Goal: Transaction & Acquisition: Purchase product/service

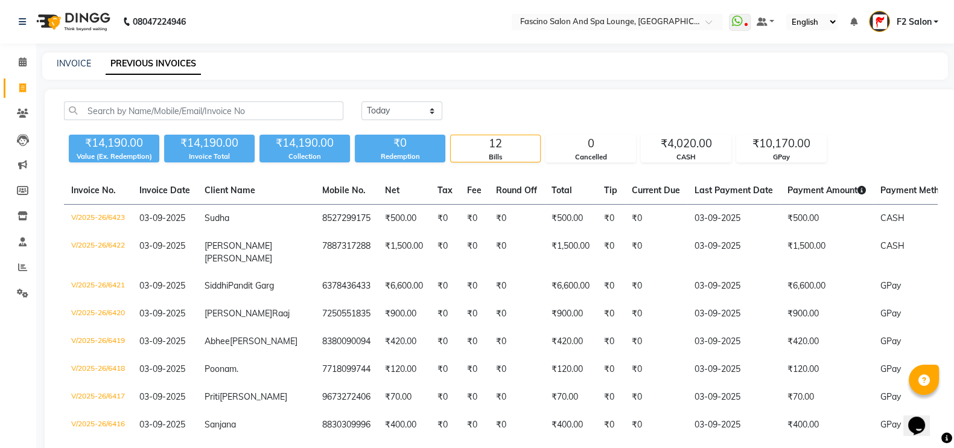
click at [69, 57] on div "INVOICE" at bounding box center [74, 63] width 34 height 13
click at [66, 66] on link "INVOICE" at bounding box center [74, 63] width 34 height 11
select select "service"
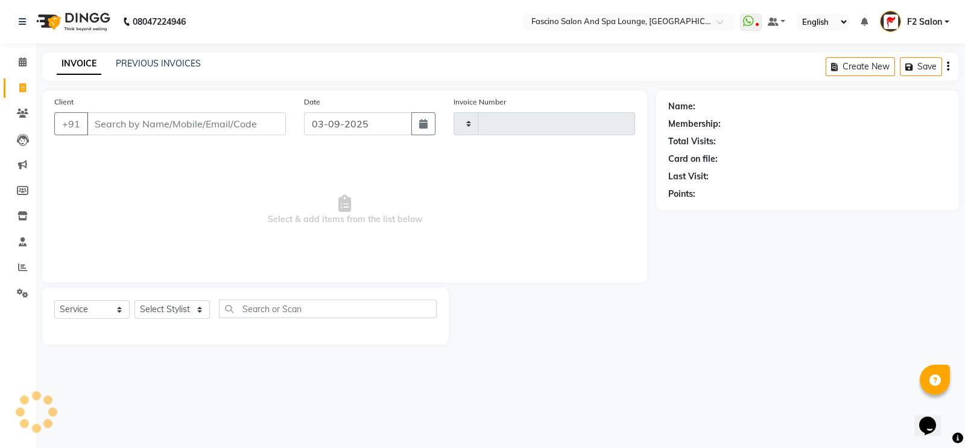
type input "6424"
select select "129"
click at [139, 120] on input "Client" at bounding box center [186, 123] width 199 height 23
type input "s"
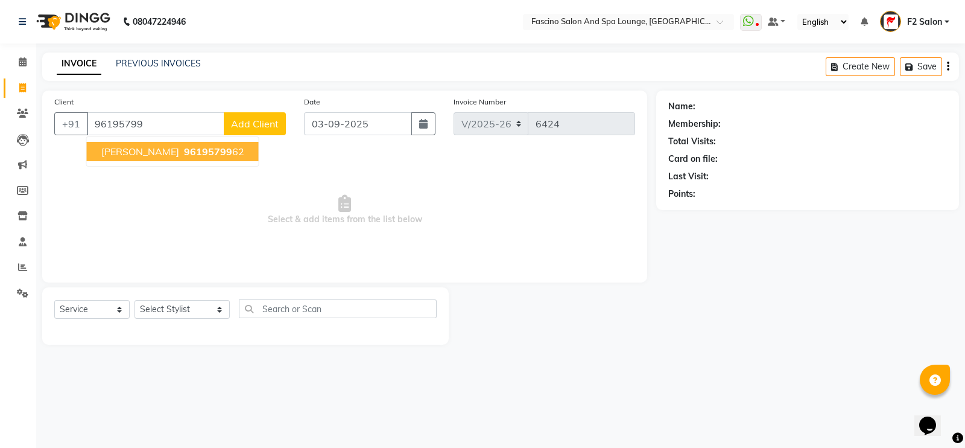
click at [156, 153] on span "Neha Pavade" at bounding box center [140, 151] width 78 height 12
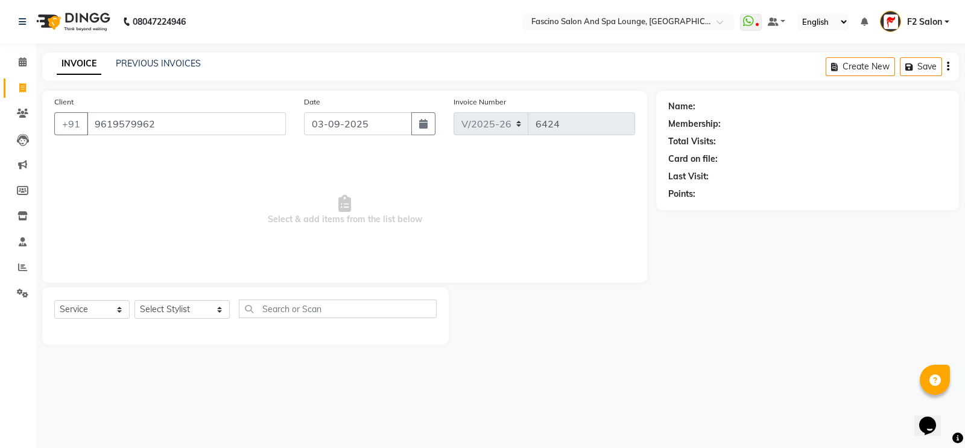
type input "9619579962"
select select "1: Object"
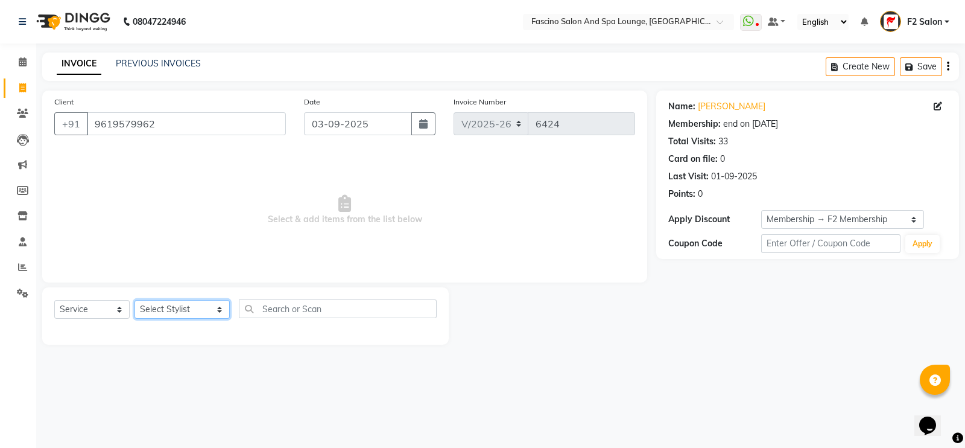
click at [163, 315] on select "Select Stylist akash F3 [PERSON_NAME] [PERSON_NAME] Bhushan [PERSON_NAME] Mam […" at bounding box center [182, 309] width 95 height 19
select select "74515"
click at [135, 300] on select "Select Stylist akash F3 [PERSON_NAME] [PERSON_NAME] Bhushan [PERSON_NAME] Mam […" at bounding box center [182, 309] width 95 height 19
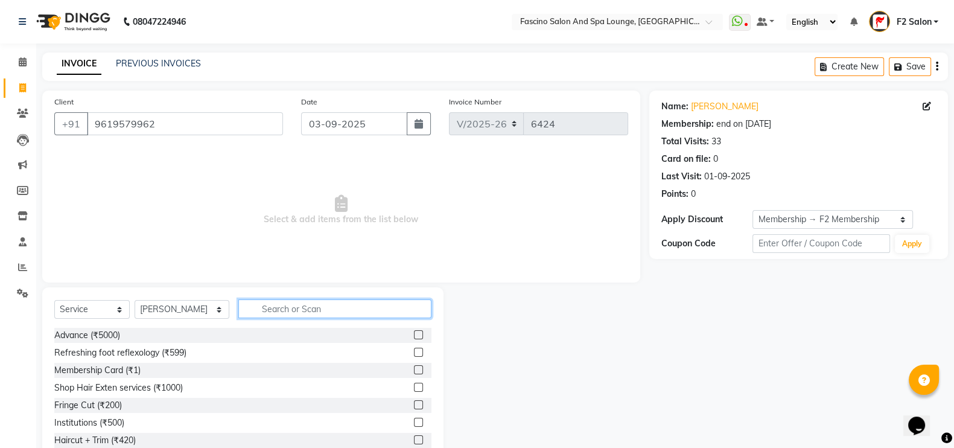
click at [262, 308] on input "text" at bounding box center [335, 308] width 194 height 19
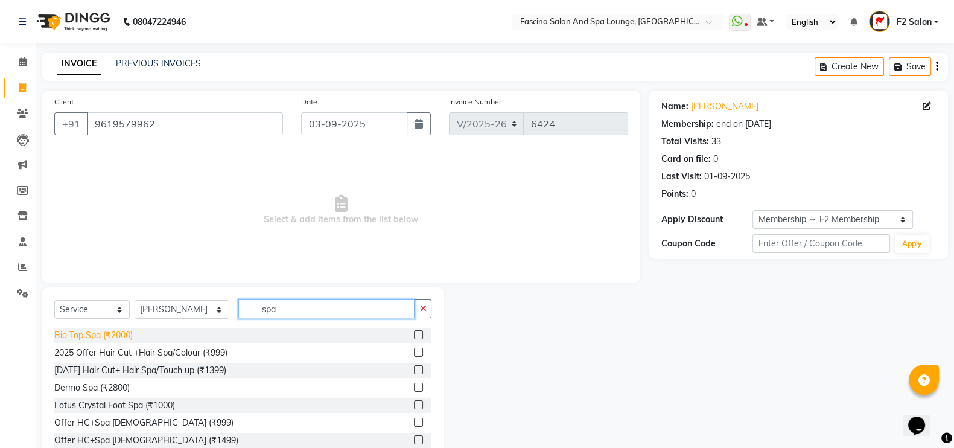
type input "spa"
click at [122, 337] on div "Bio Top Spa (₹2000)" at bounding box center [93, 335] width 78 height 13
checkbox input "false"
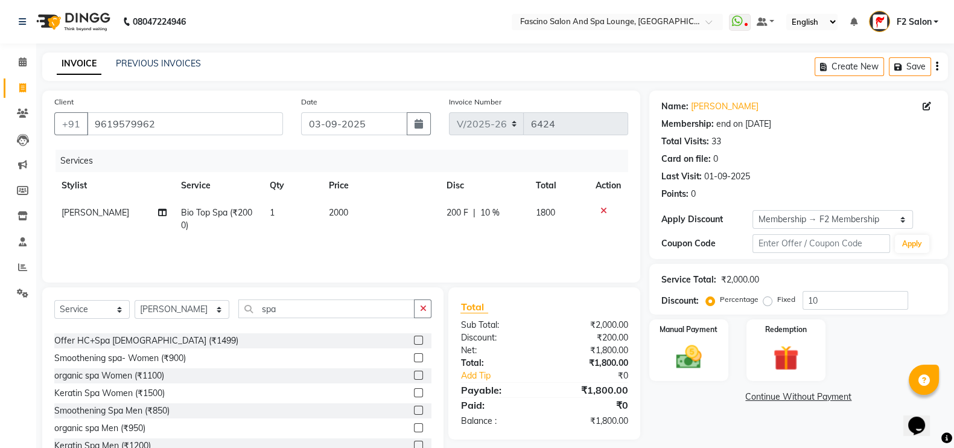
scroll to position [100, 0]
click at [132, 395] on div "Keratin Spa Women (₹1500)" at bounding box center [109, 392] width 110 height 13
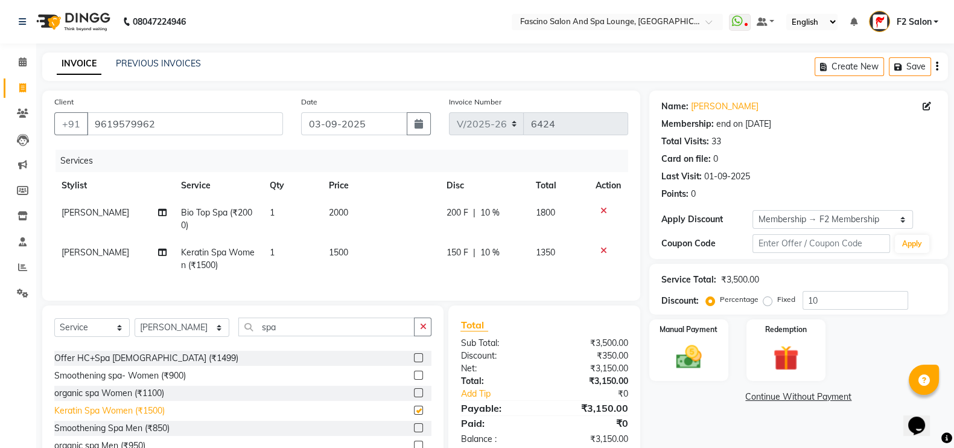
checkbox input "false"
click at [600, 209] on icon at bounding box center [603, 210] width 7 height 8
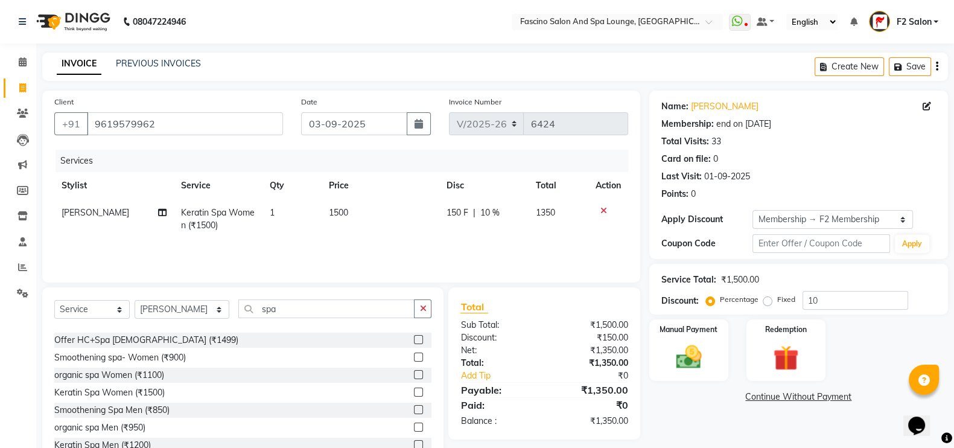
click at [352, 209] on td "1500" at bounding box center [381, 219] width 118 height 40
select select "74515"
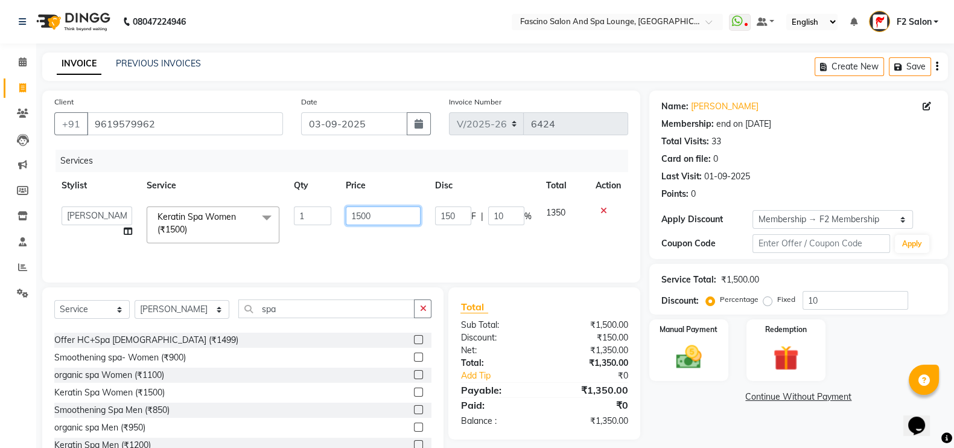
click at [361, 217] on input "1500" at bounding box center [383, 215] width 75 height 19
type input "1400"
click at [362, 236] on td "1400" at bounding box center [383, 224] width 90 height 51
select select "74515"
click at [683, 343] on img at bounding box center [688, 356] width 43 height 30
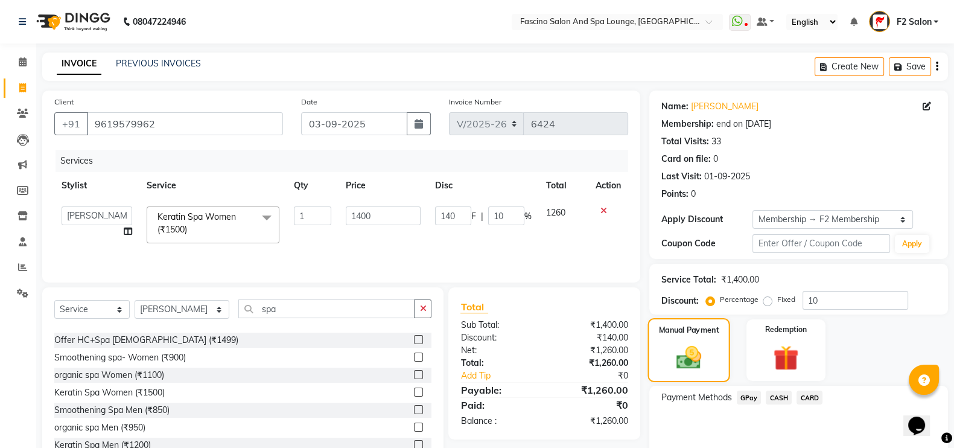
scroll to position [53, 0]
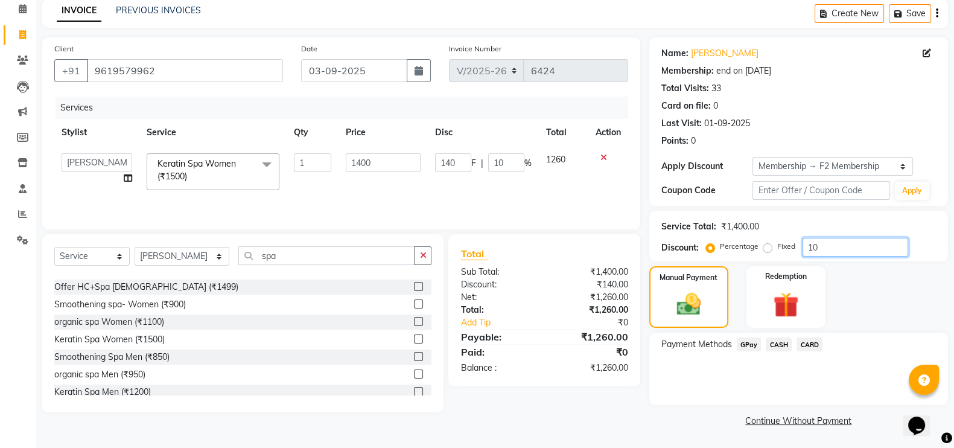
click at [829, 252] on input "10" at bounding box center [855, 247] width 106 height 19
type input "1"
type input "14"
type input "1"
type input "0"
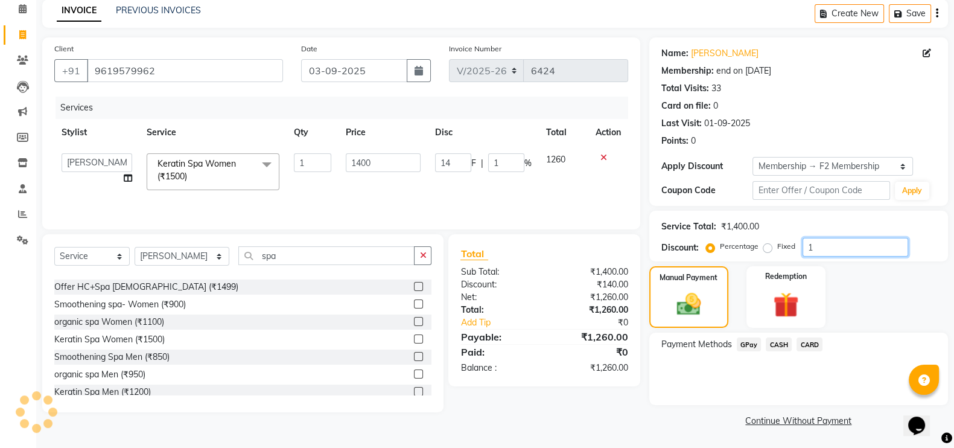
type input "0"
click at [750, 343] on span "GPay" at bounding box center [749, 344] width 25 height 14
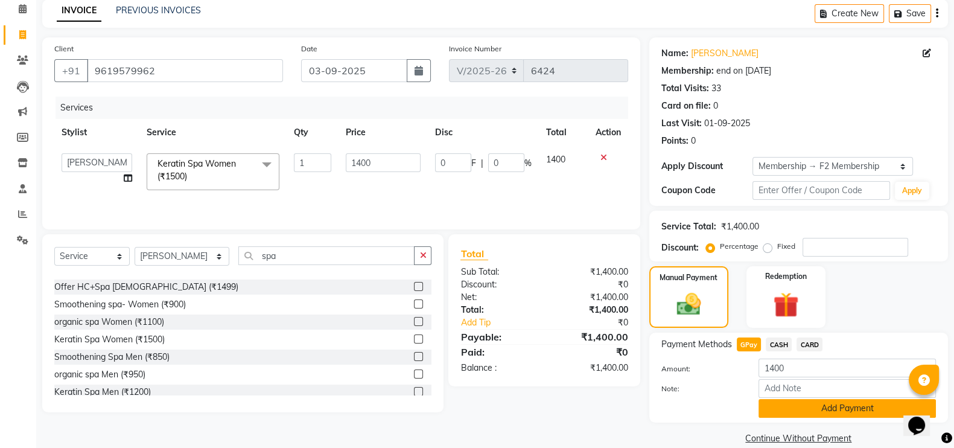
click at [823, 408] on button "Add Payment" at bounding box center [846, 408] width 177 height 19
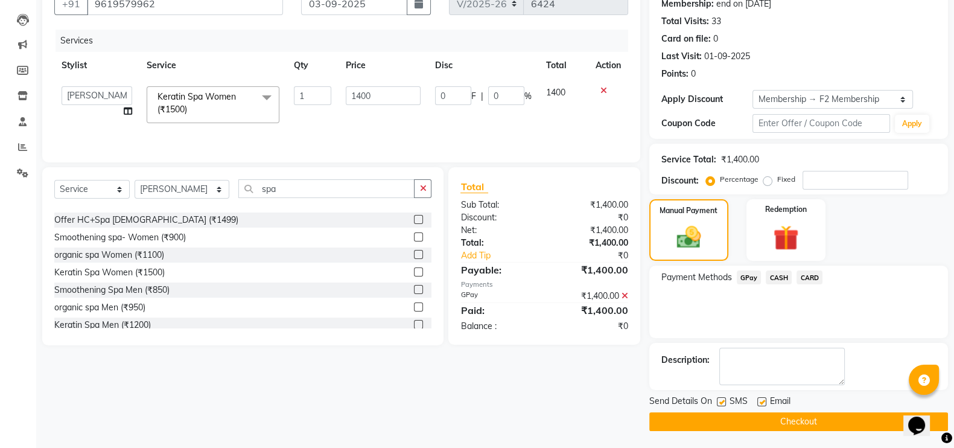
scroll to position [121, 0]
click at [809, 416] on button "Checkout" at bounding box center [798, 420] width 299 height 19
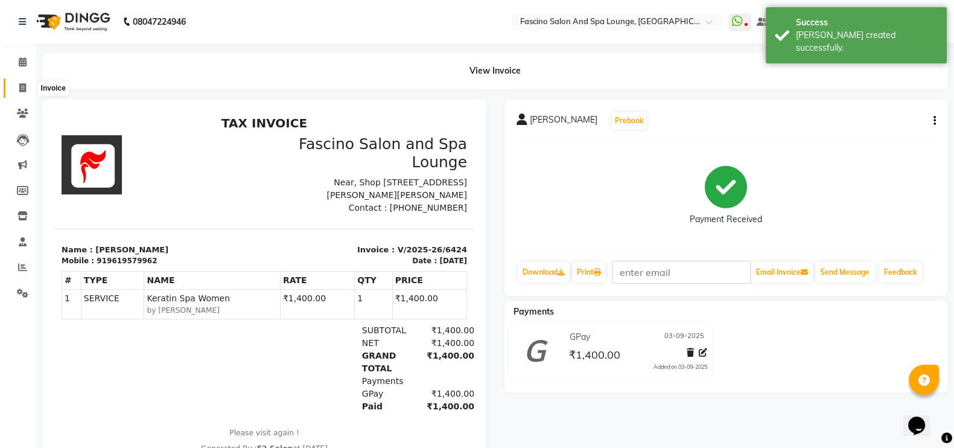
click at [20, 86] on icon at bounding box center [22, 87] width 7 height 9
select select "service"
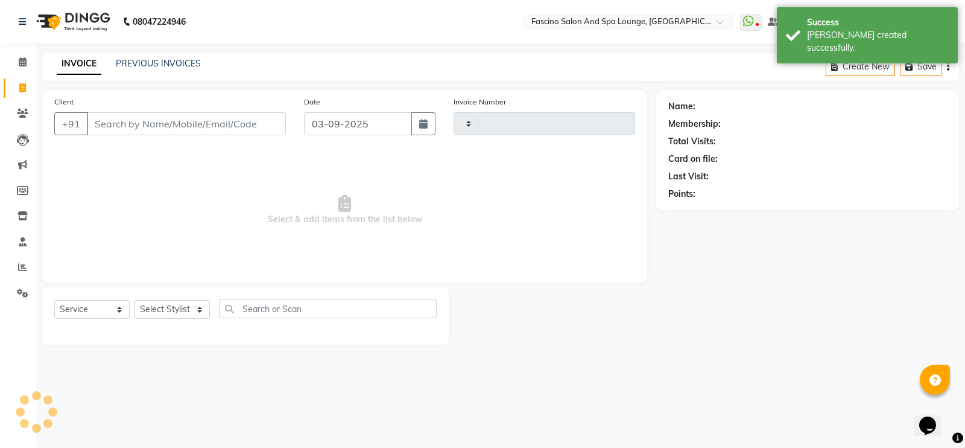
type input "6425"
select select "129"
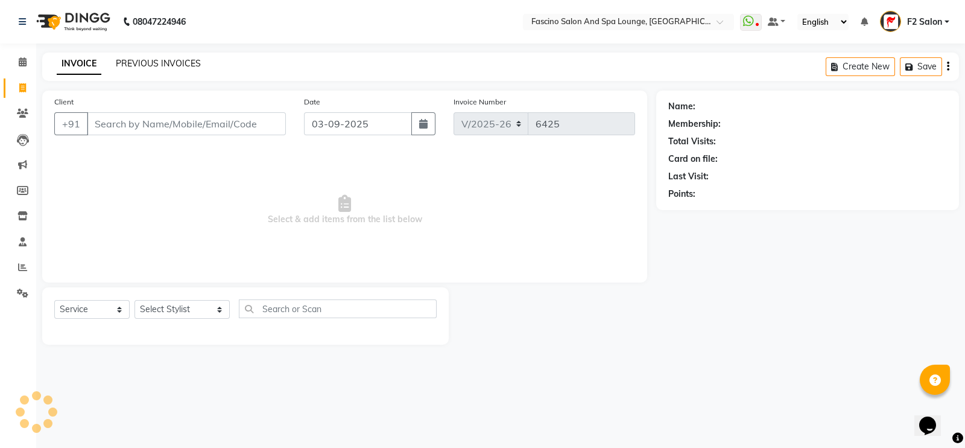
click at [141, 59] on link "PREVIOUS INVOICES" at bounding box center [158, 63] width 85 height 11
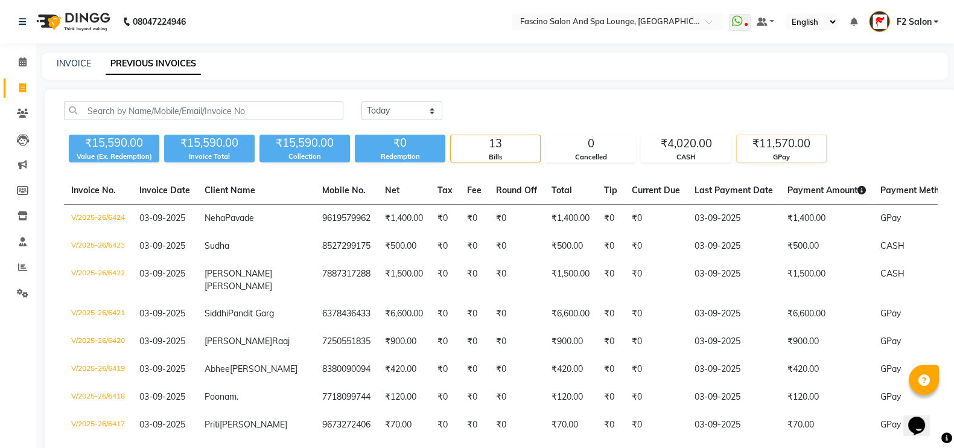
click at [769, 153] on div "GPay" at bounding box center [781, 157] width 89 height 10
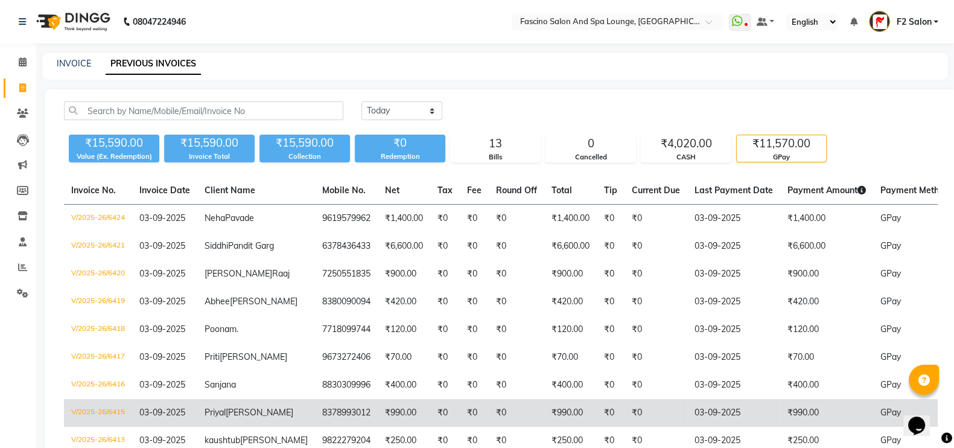
scroll to position [5, 0]
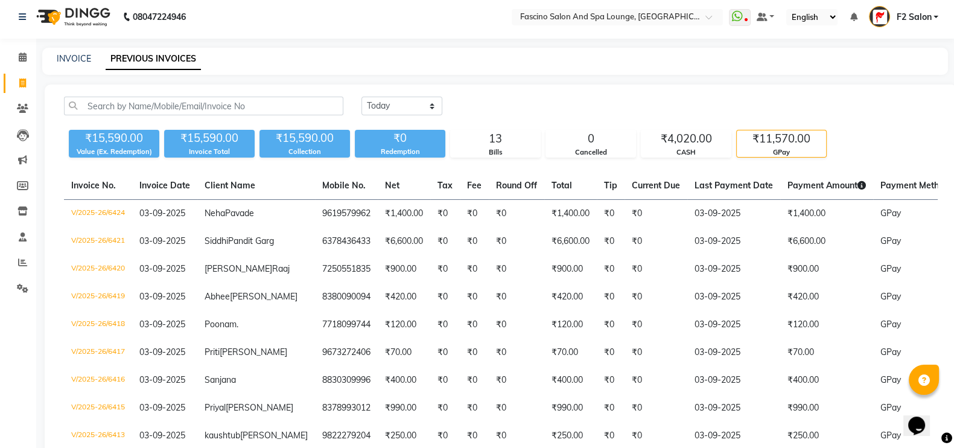
click at [772, 137] on div "₹11,570.00" at bounding box center [781, 138] width 89 height 17
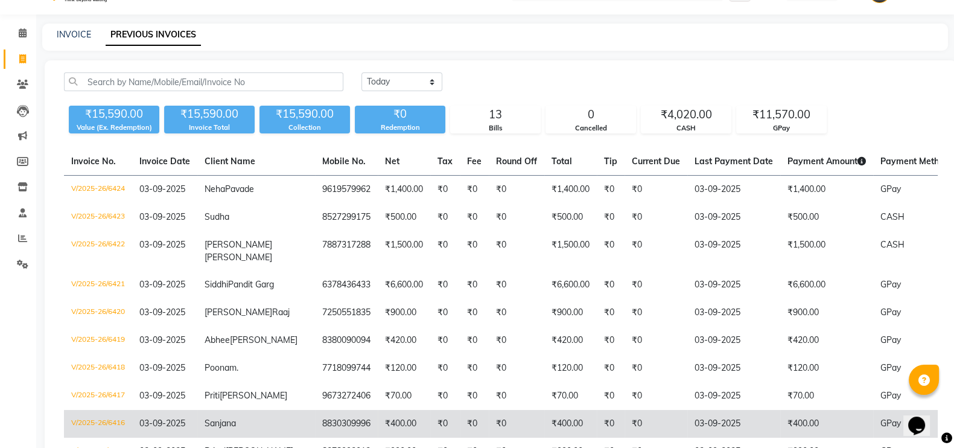
scroll to position [26, 0]
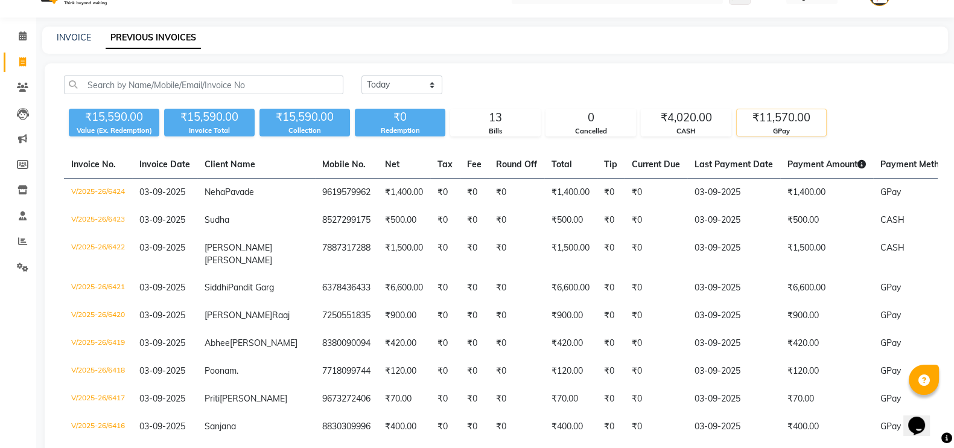
click at [784, 116] on div "₹11,570.00" at bounding box center [781, 117] width 89 height 17
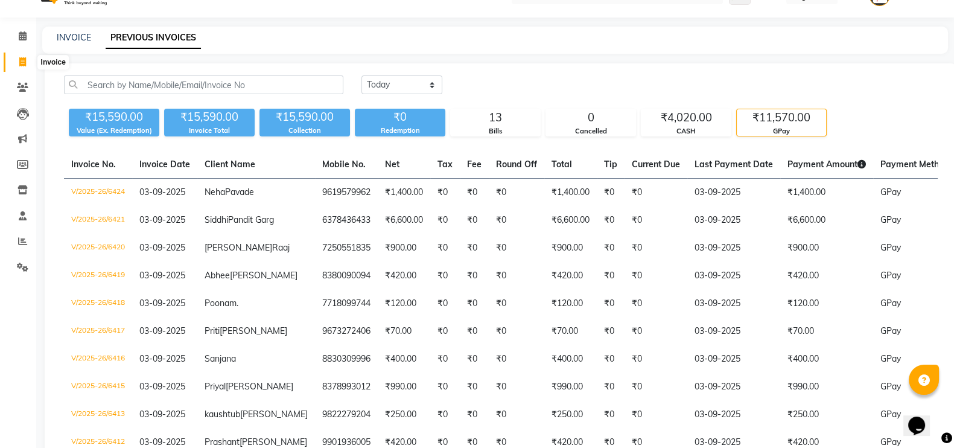
click at [19, 55] on span at bounding box center [22, 62] width 21 height 14
select select "service"
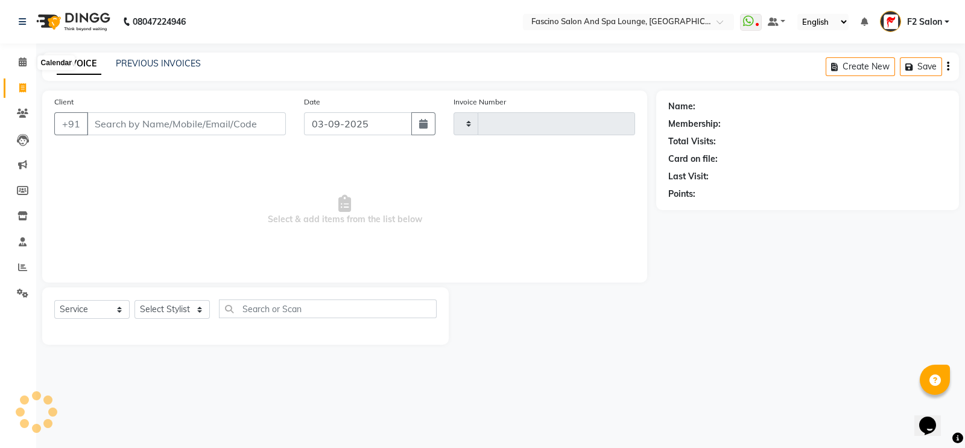
type input "6425"
select select "129"
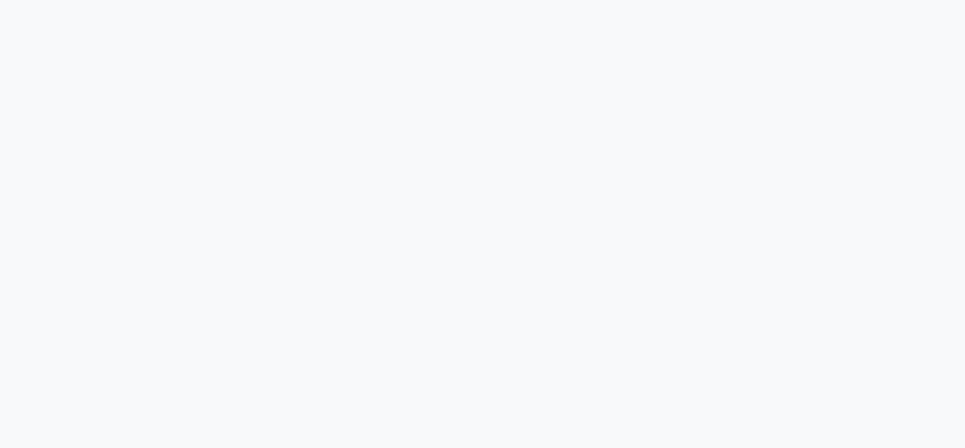
select select "129"
select select "service"
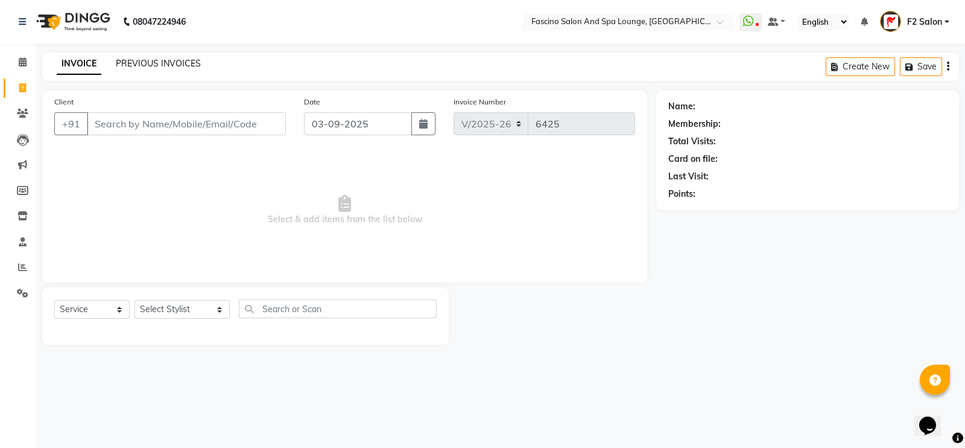
click at [178, 60] on link "PREVIOUS INVOICES" at bounding box center [158, 63] width 85 height 11
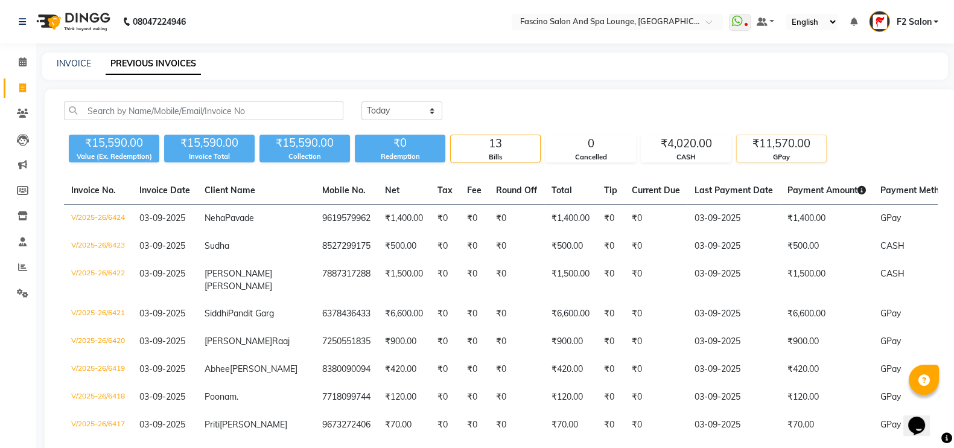
click at [791, 142] on div "₹11,570.00" at bounding box center [781, 143] width 89 height 17
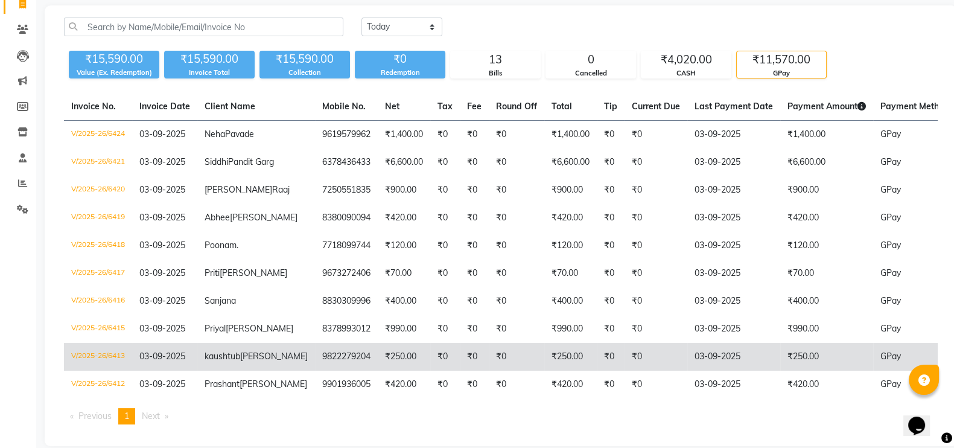
scroll to position [78, 0]
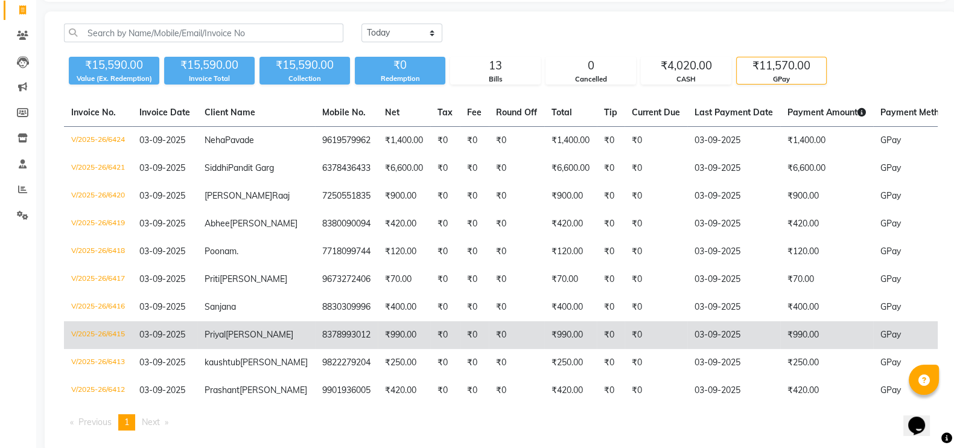
click at [104, 349] on td "V/2025-26/6415" at bounding box center [98, 335] width 68 height 28
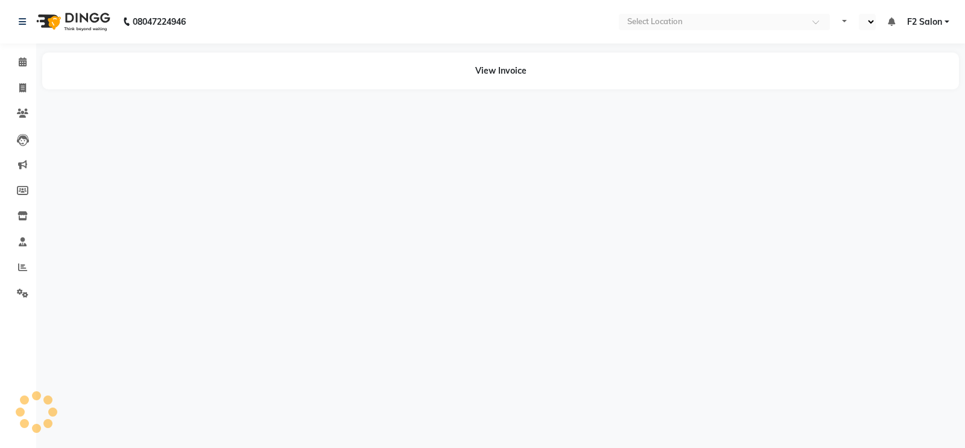
select select "en"
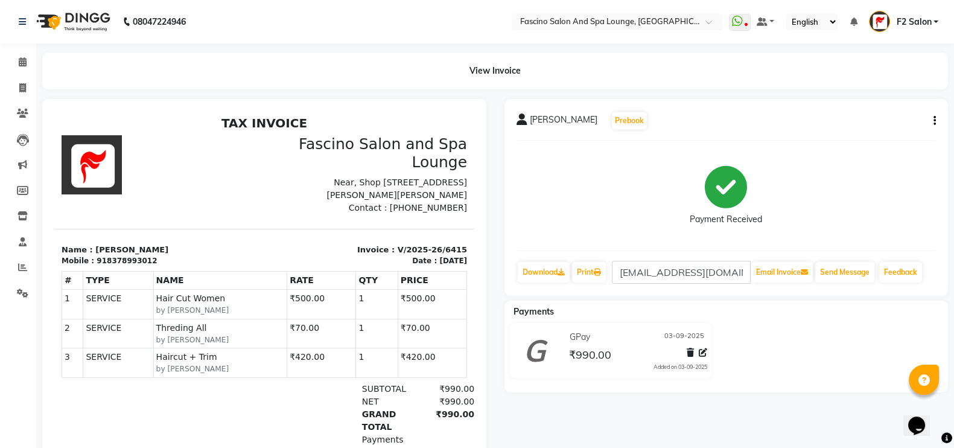
click at [930, 121] on button "button" at bounding box center [931, 121] width 7 height 13
click at [870, 127] on div "Edit Invoice" at bounding box center [873, 128] width 83 height 15
select select "service"
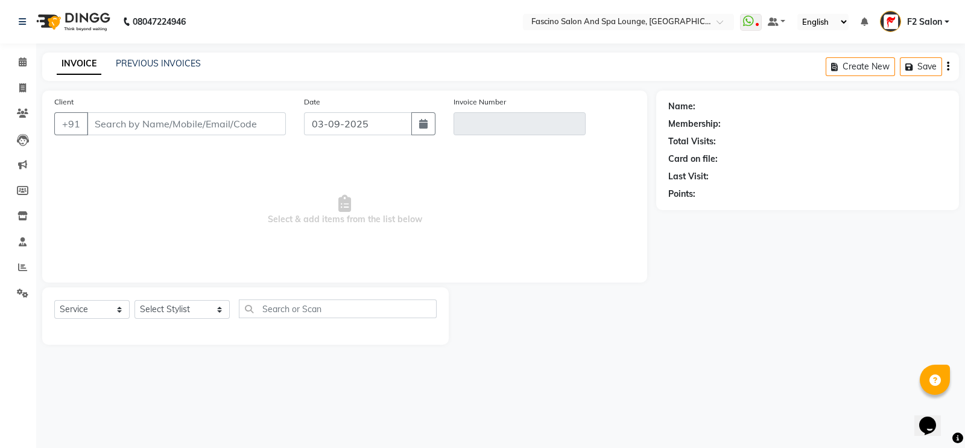
type input "8378993012"
type input "V/2025-26/6415"
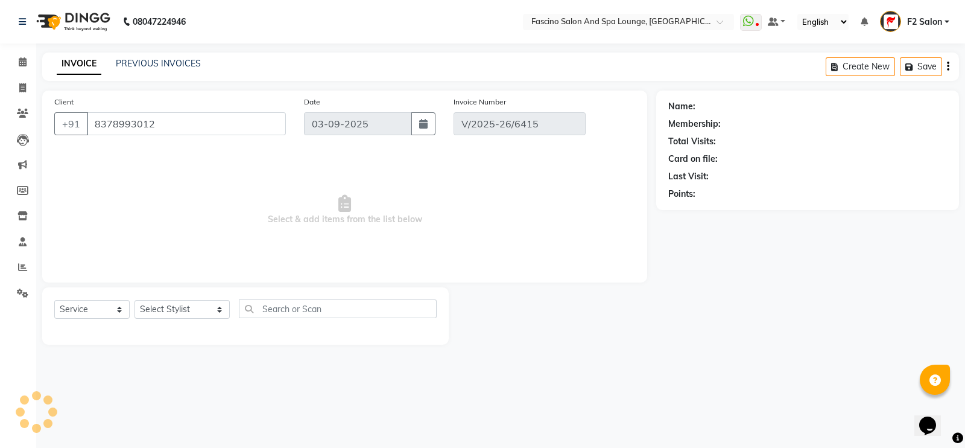
select select "select"
select select "1: Object"
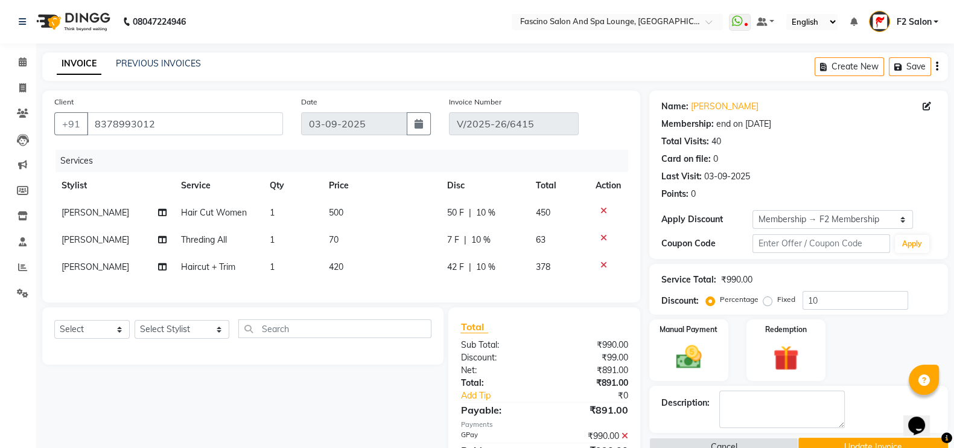
click at [602, 264] on icon at bounding box center [603, 265] width 7 height 8
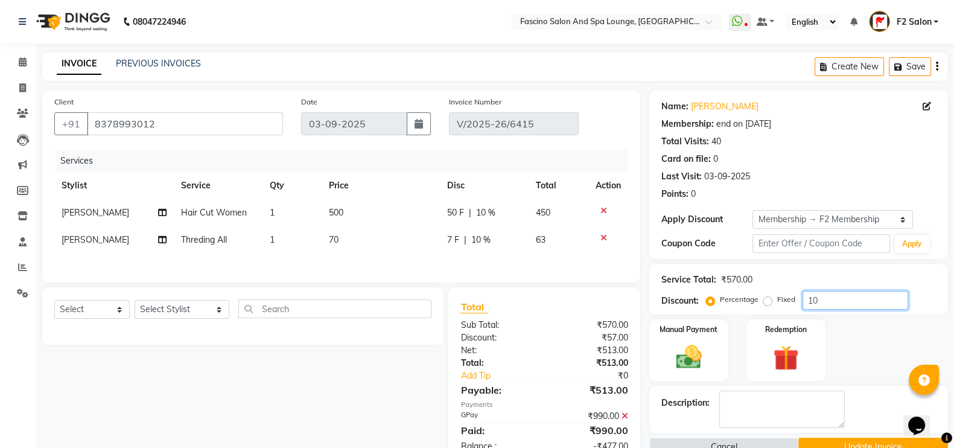
click at [826, 296] on input "10" at bounding box center [855, 300] width 106 height 19
type input "1"
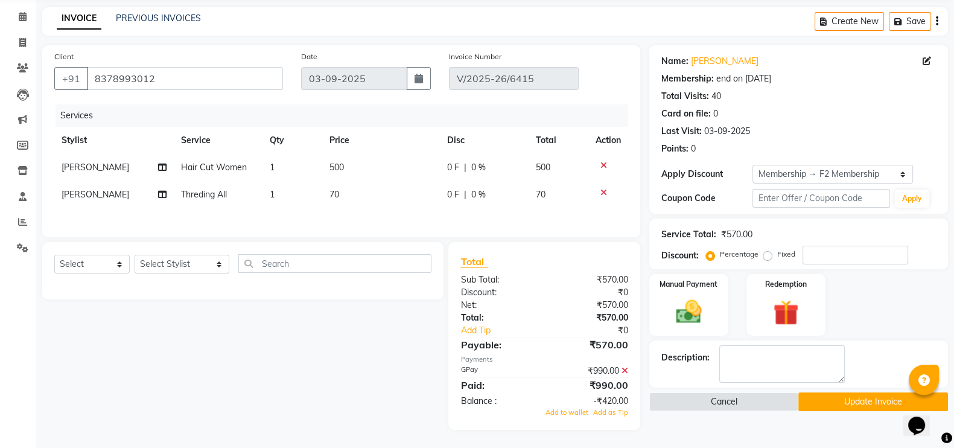
click at [857, 394] on button "Update Invoice" at bounding box center [873, 401] width 150 height 19
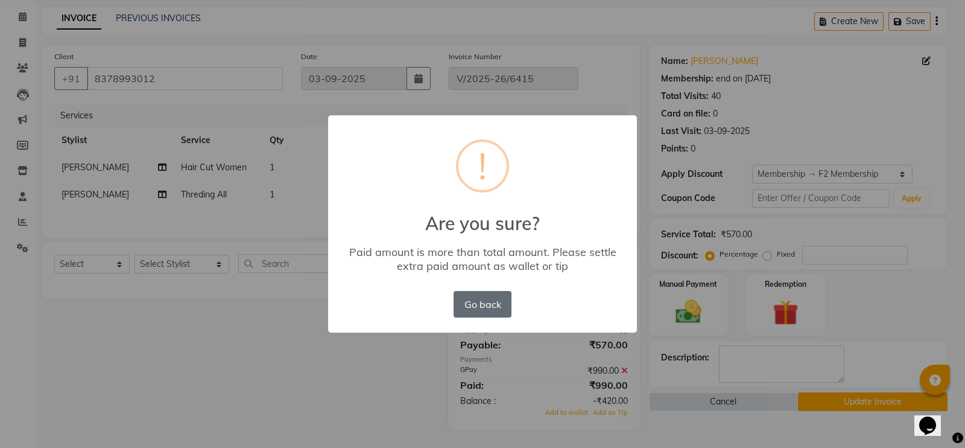
click at [482, 299] on button "Go back" at bounding box center [483, 304] width 58 height 27
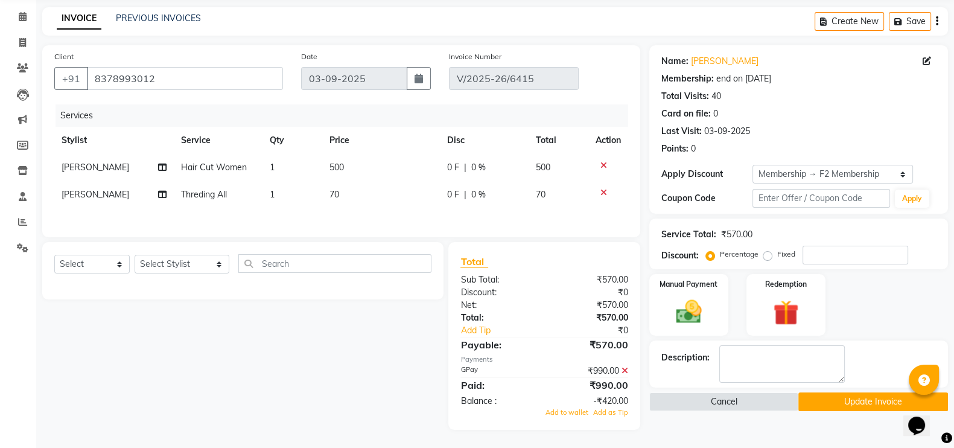
click at [622, 366] on icon at bounding box center [624, 370] width 7 height 8
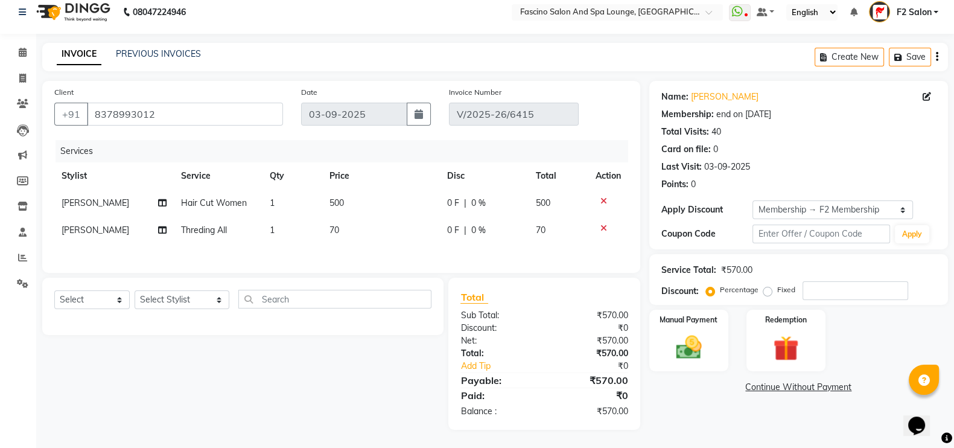
scroll to position [14, 0]
click at [685, 323] on div "Manual Payment" at bounding box center [688, 340] width 83 height 64
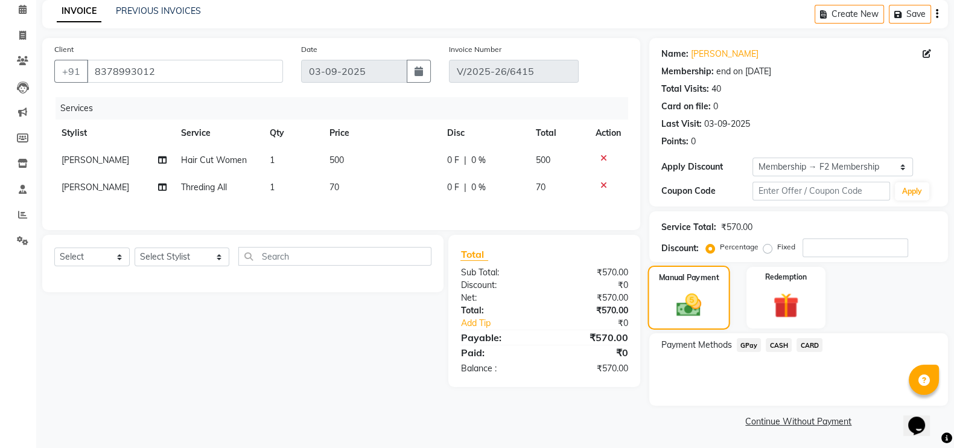
scroll to position [53, 0]
click at [746, 347] on span "GPay" at bounding box center [749, 344] width 25 height 14
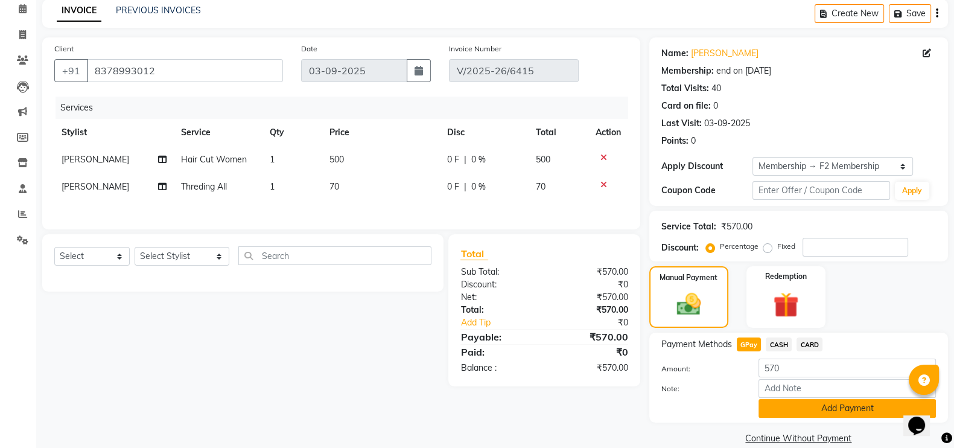
click at [808, 402] on button "Add Payment" at bounding box center [846, 408] width 177 height 19
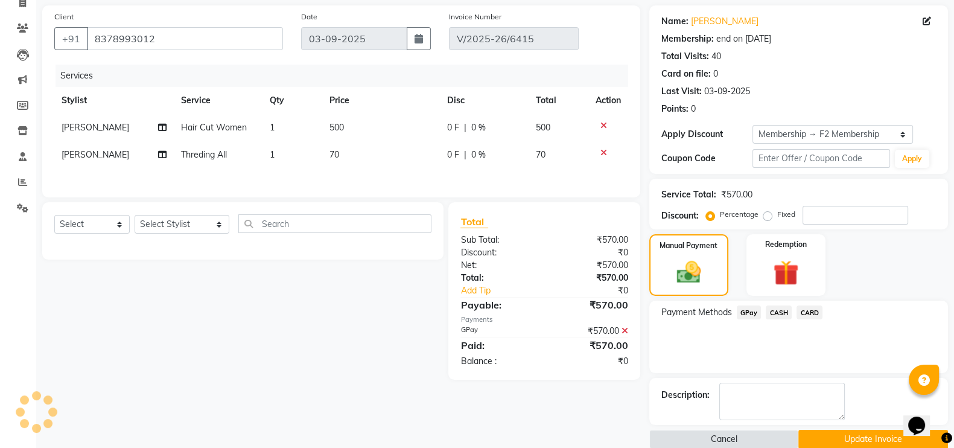
scroll to position [103, 0]
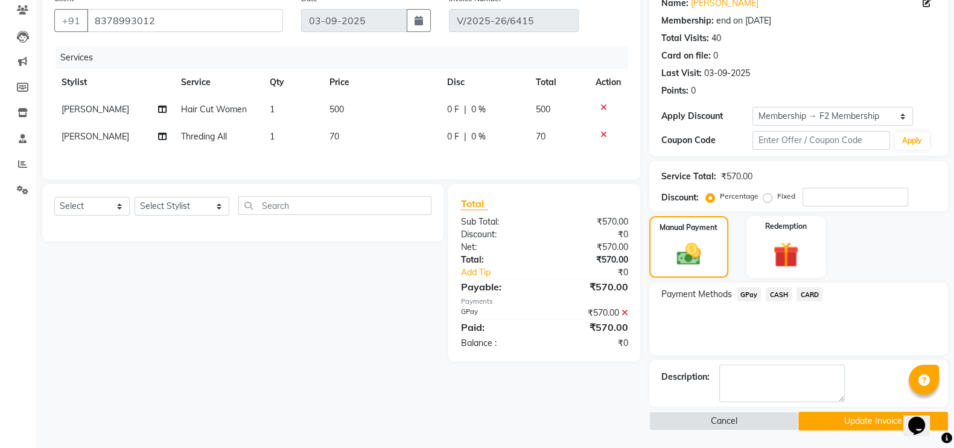
click at [831, 424] on button "Update Invoice" at bounding box center [873, 420] width 150 height 19
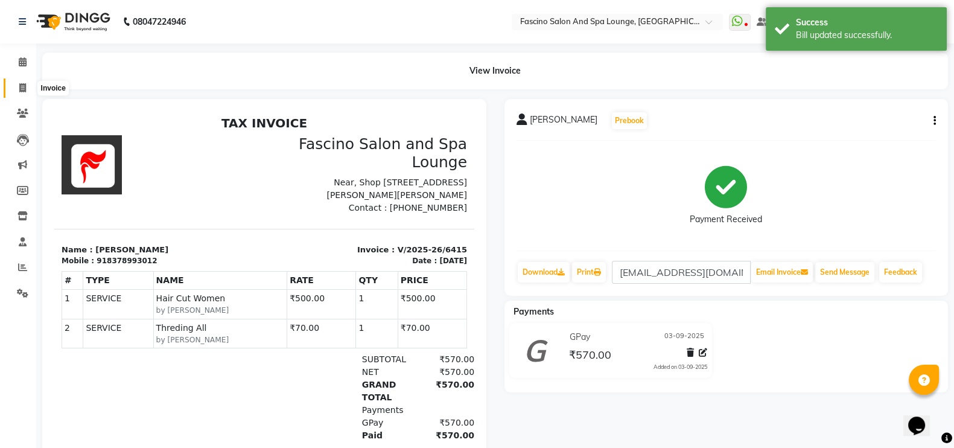
click at [19, 84] on icon at bounding box center [22, 87] width 7 height 9
select select "129"
select select "service"
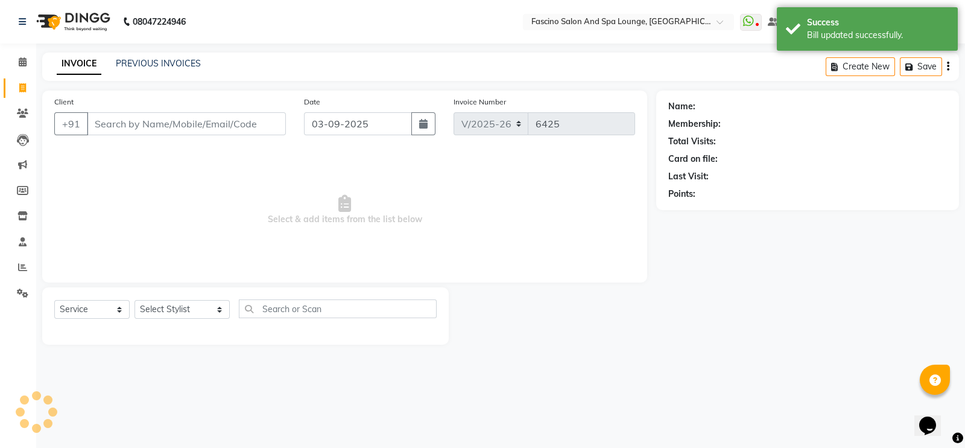
click at [119, 124] on input "Client" at bounding box center [186, 123] width 199 height 23
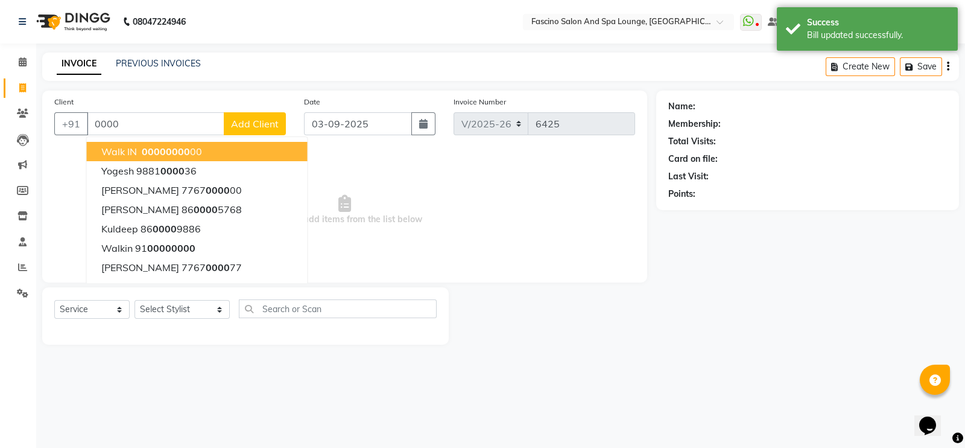
click at [134, 154] on span "Walk IN" at bounding box center [119, 151] width 36 height 12
type input "0000000000"
select select "1: Object"
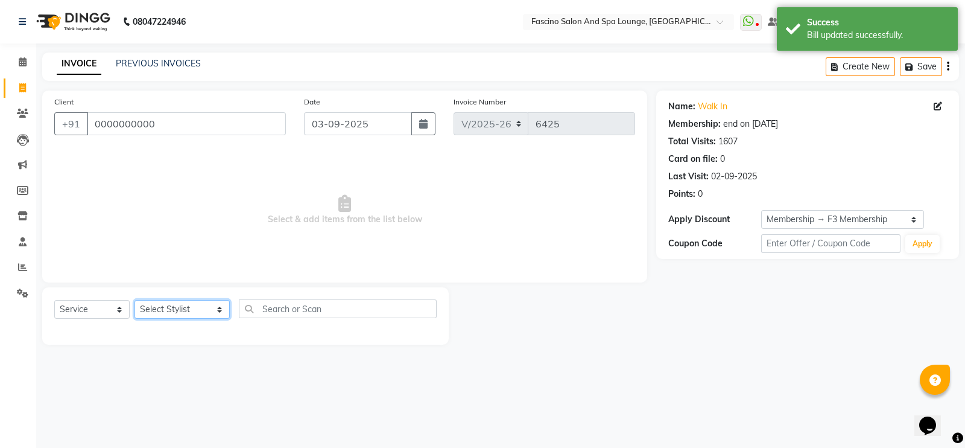
click at [160, 313] on select "Select Stylist akash F3 [PERSON_NAME] [PERSON_NAME] Bhushan [PERSON_NAME] Mam […" at bounding box center [182, 309] width 95 height 19
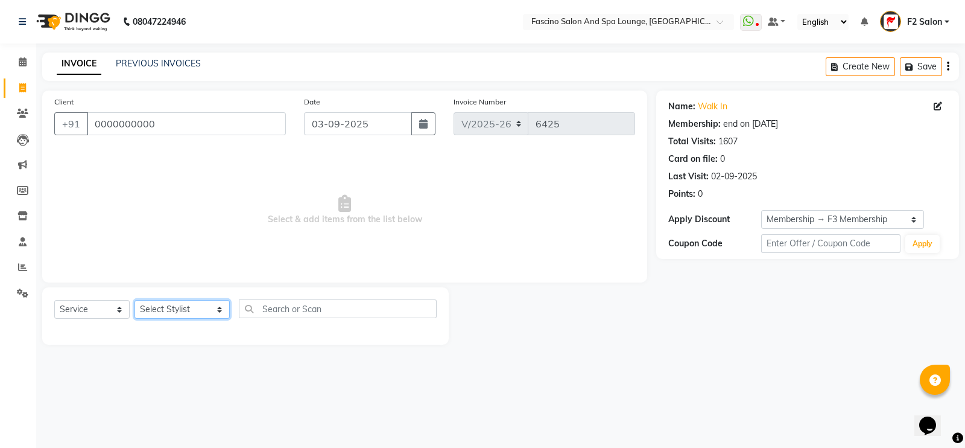
select select "74326"
click at [135, 300] on select "Select Stylist akash F3 [PERSON_NAME] [PERSON_NAME] Bhushan [PERSON_NAME] Mam […" at bounding box center [182, 309] width 95 height 19
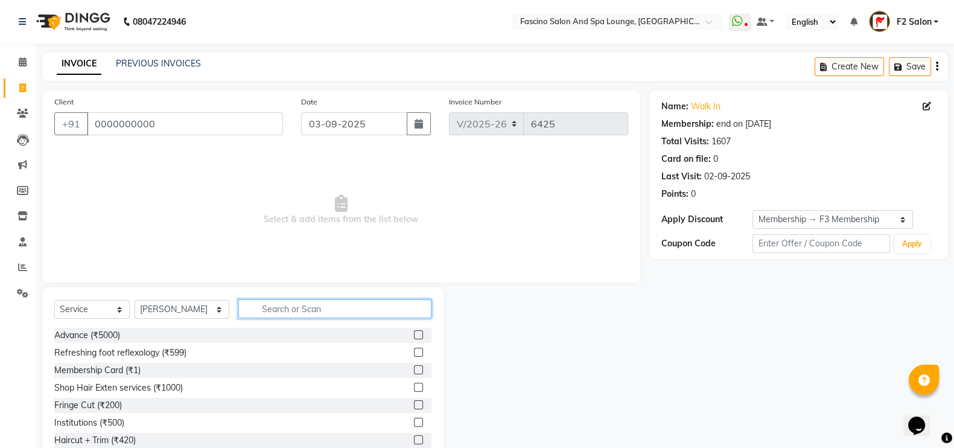
click at [293, 306] on input "text" at bounding box center [335, 308] width 194 height 19
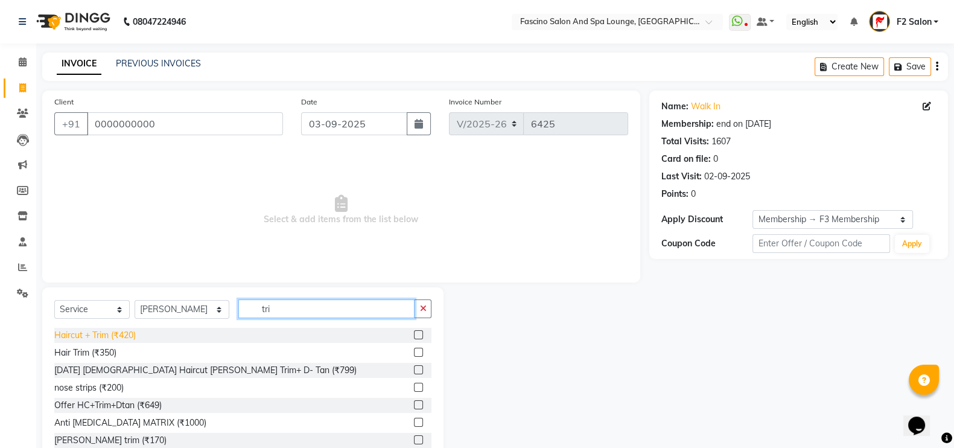
type input "tri"
click at [80, 336] on div "Haircut + Trim (₹420)" at bounding box center [94, 335] width 81 height 13
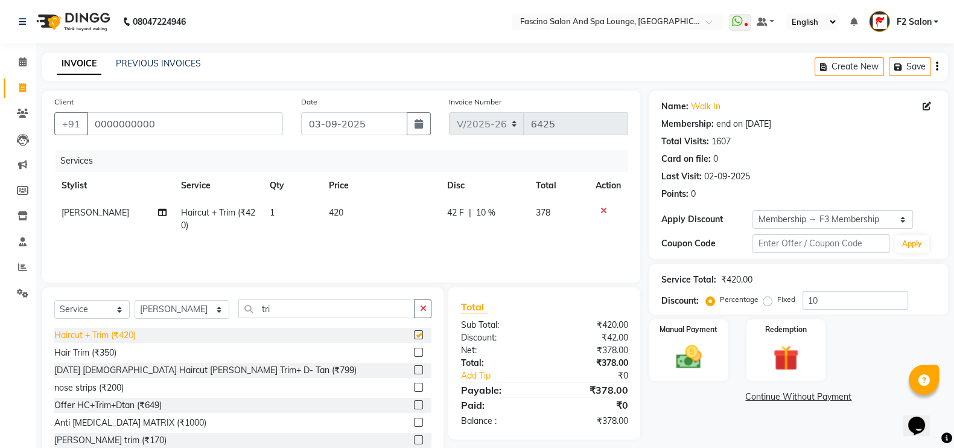
checkbox input "false"
click at [358, 212] on td "420" at bounding box center [381, 219] width 118 height 40
select select "74326"
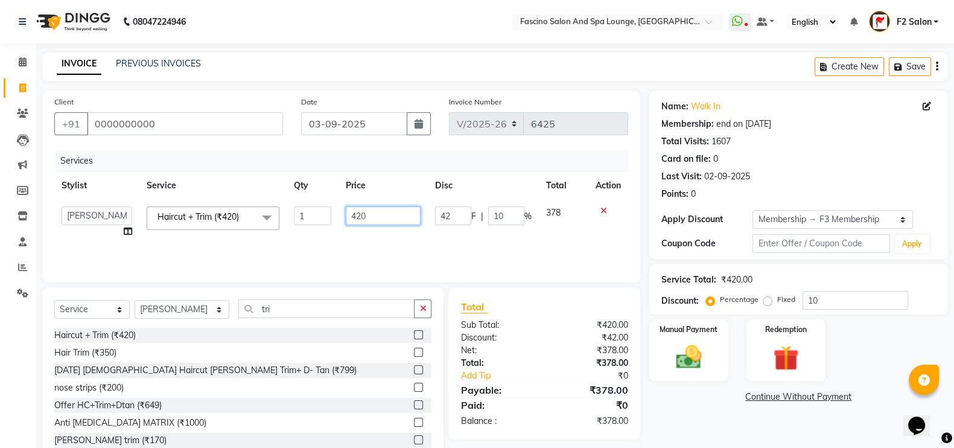
click at [370, 214] on input "420" at bounding box center [383, 215] width 75 height 19
type input "4"
type input "500"
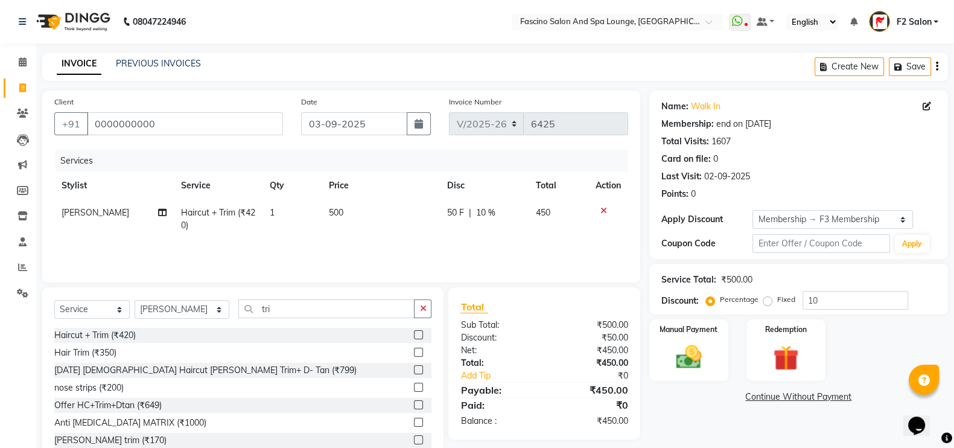
click at [367, 240] on div "Services Stylist Service Qty Price Disc Total Action Ayan Kureshi Haircut + Tri…" at bounding box center [341, 210] width 574 height 121
click at [838, 305] on input "10" at bounding box center [855, 300] width 106 height 19
type input "1"
click at [704, 359] on img at bounding box center [688, 356] width 43 height 30
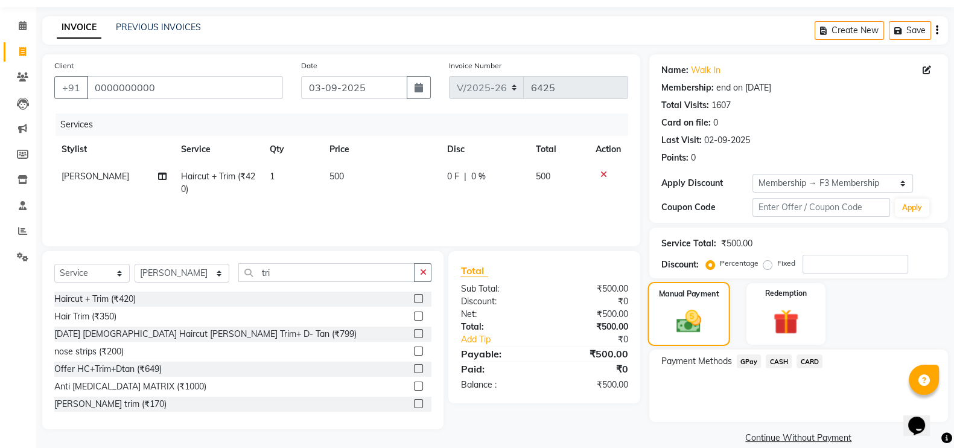
scroll to position [53, 0]
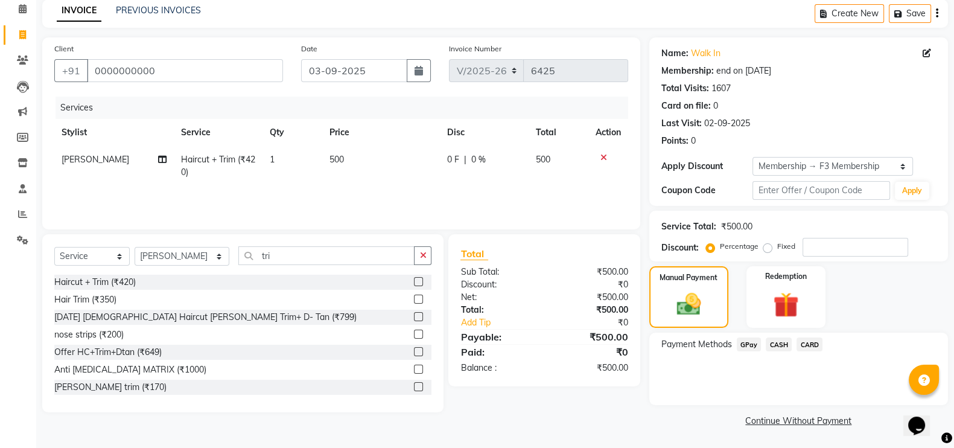
click at [741, 340] on span "GPay" at bounding box center [749, 344] width 25 height 14
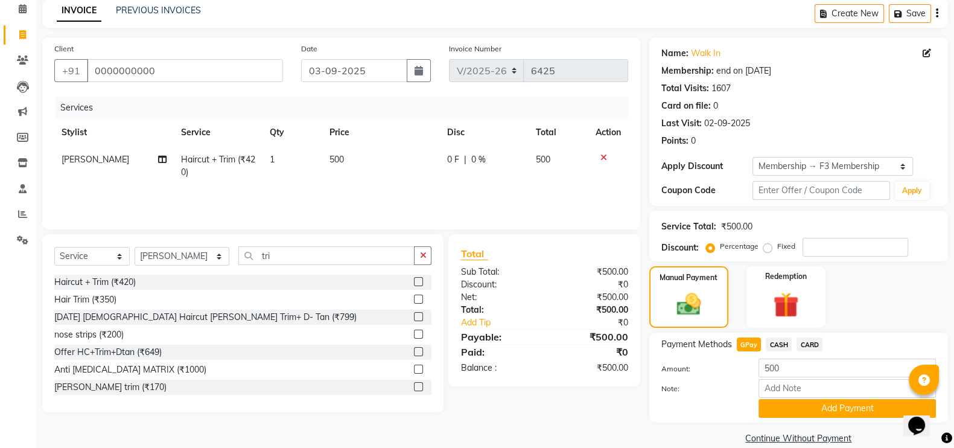
scroll to position [72, 0]
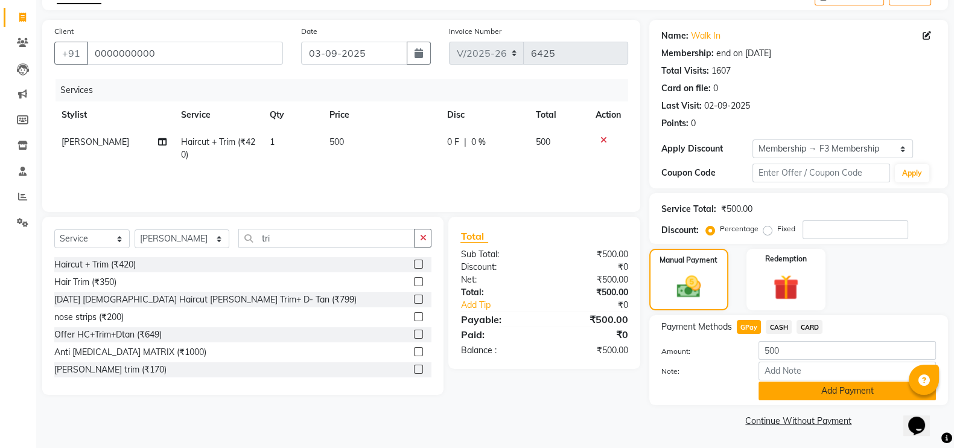
click at [805, 384] on button "Add Payment" at bounding box center [846, 390] width 177 height 19
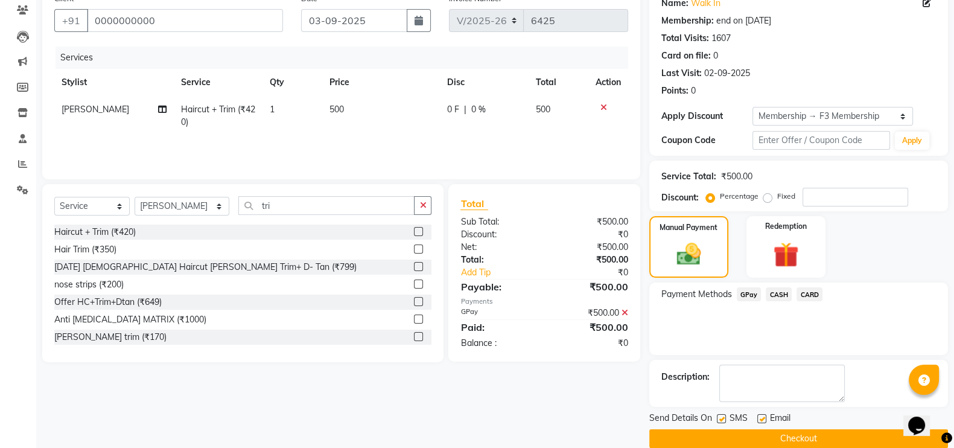
scroll to position [121, 0]
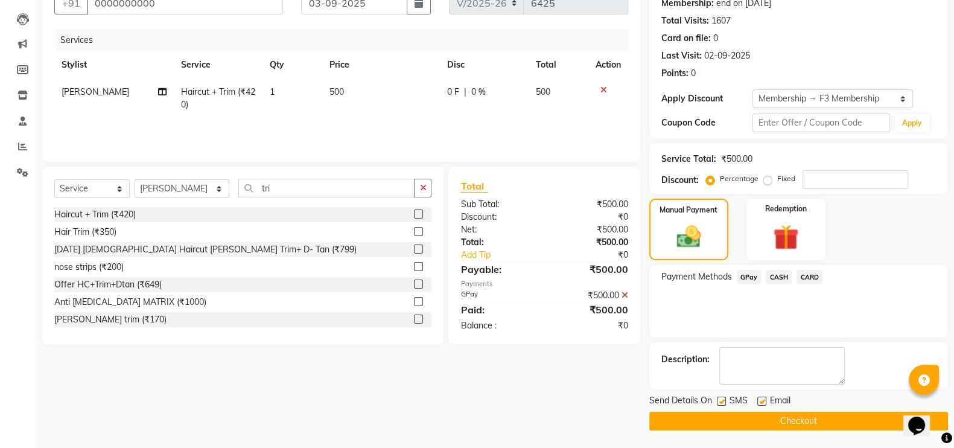
click at [724, 402] on label at bounding box center [721, 400] width 9 height 9
click at [724, 402] on input "checkbox" at bounding box center [721, 402] width 8 height 8
checkbox input "false"
click at [724, 414] on button "Checkout" at bounding box center [798, 420] width 299 height 19
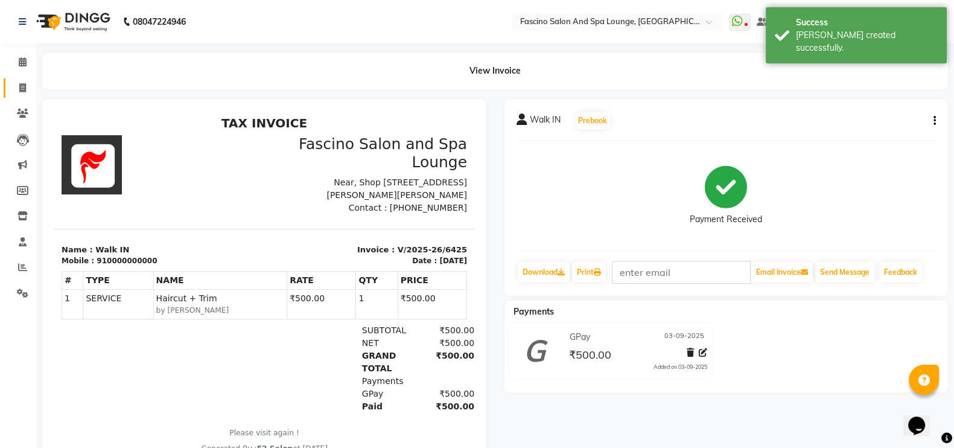
click at [19, 80] on link "Invoice" at bounding box center [18, 88] width 29 height 20
select select "129"
select select "service"
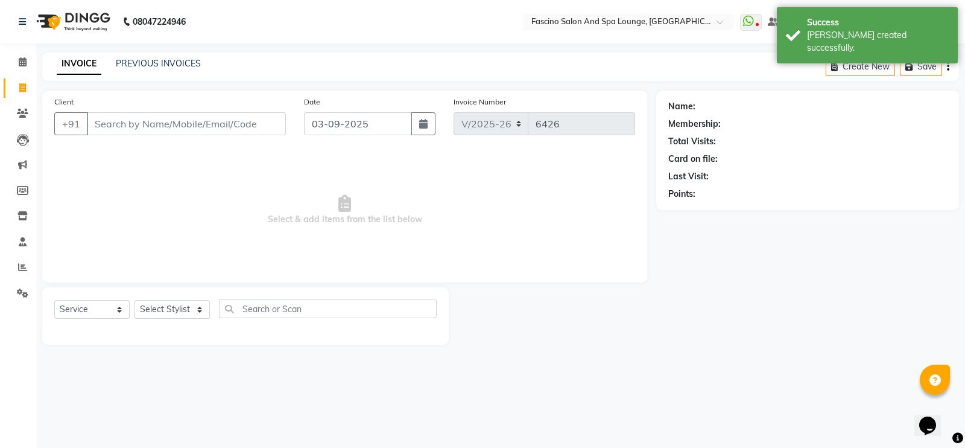
click at [135, 121] on input "Client" at bounding box center [186, 123] width 199 height 23
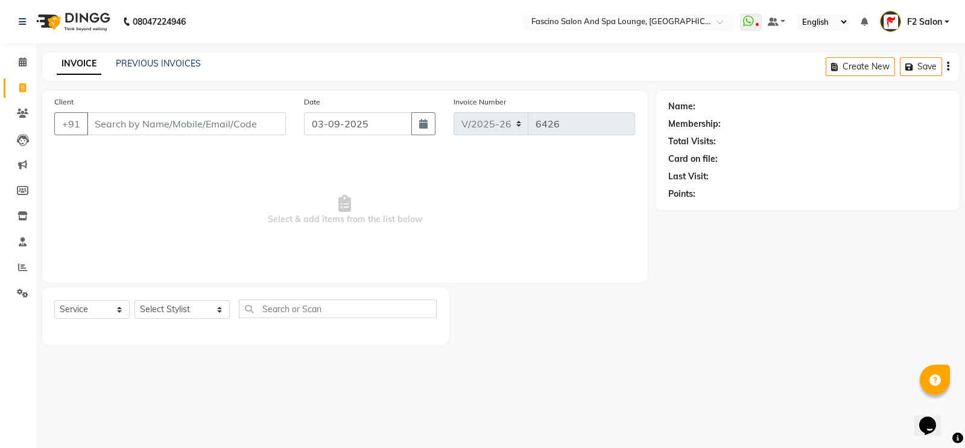
click at [154, 70] on div "INVOICE PREVIOUS INVOICES" at bounding box center [128, 64] width 173 height 14
click at [168, 63] on link "PREVIOUS INVOICES" at bounding box center [158, 63] width 85 height 11
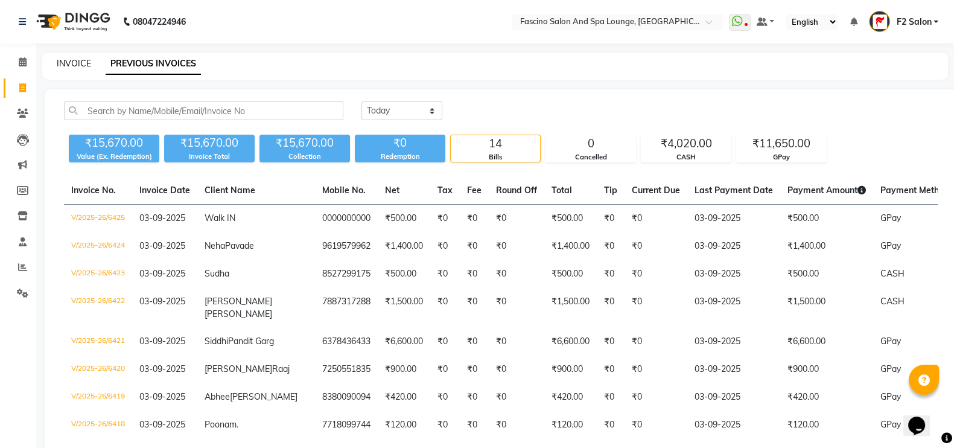
click at [83, 62] on link "INVOICE" at bounding box center [74, 63] width 34 height 11
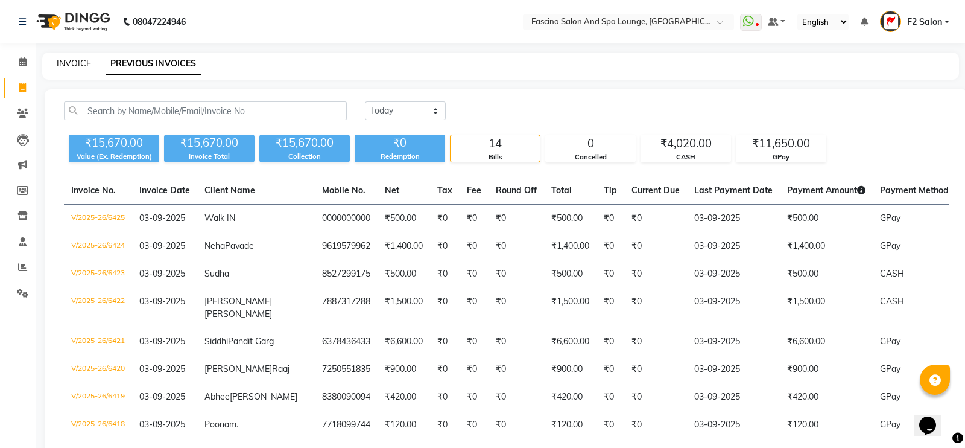
select select "service"
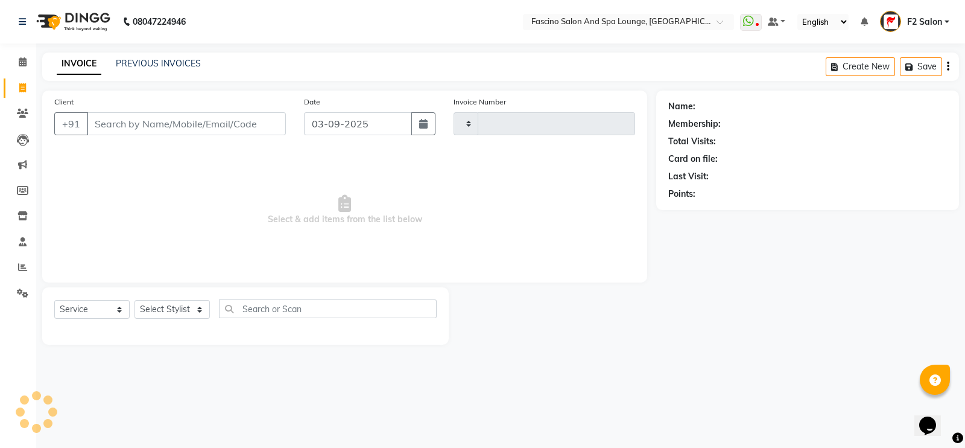
type input "6426"
select select "129"
click at [152, 60] on link "PREVIOUS INVOICES" at bounding box center [158, 63] width 85 height 11
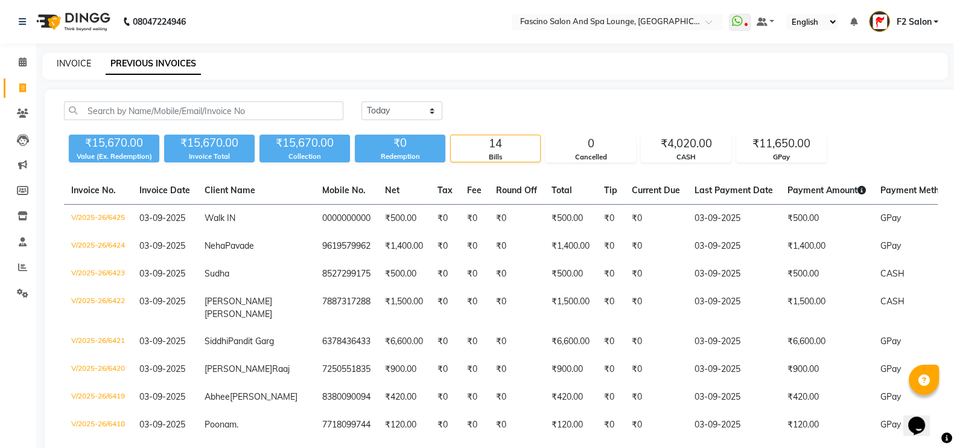
click at [64, 58] on link "INVOICE" at bounding box center [74, 63] width 34 height 11
select select "service"
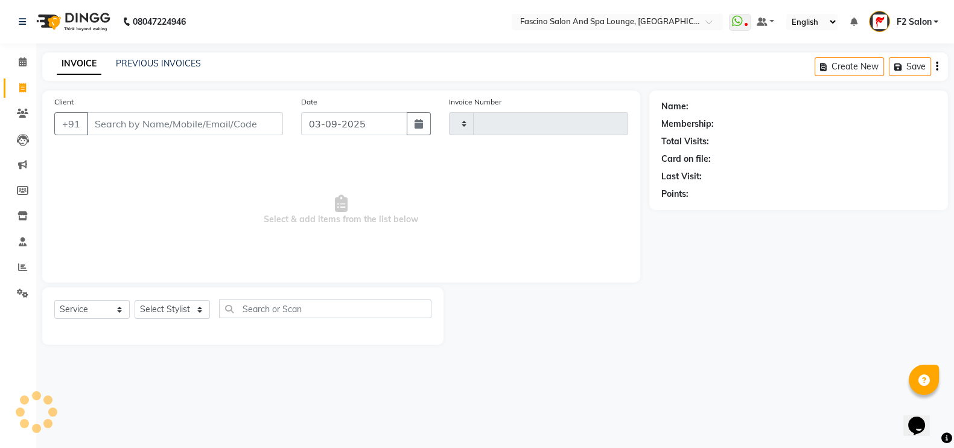
type input "6426"
select select "129"
click at [163, 127] on input "Client" at bounding box center [186, 123] width 199 height 23
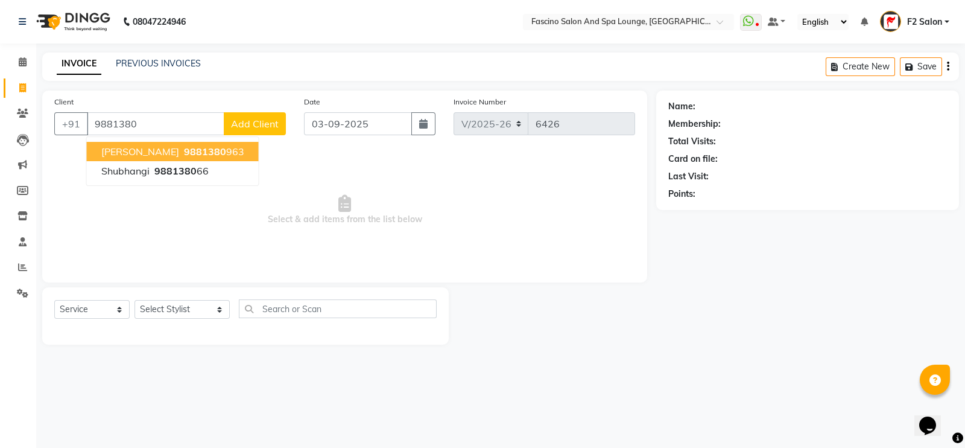
click at [162, 145] on span "Smital Aherkar" at bounding box center [140, 151] width 78 height 12
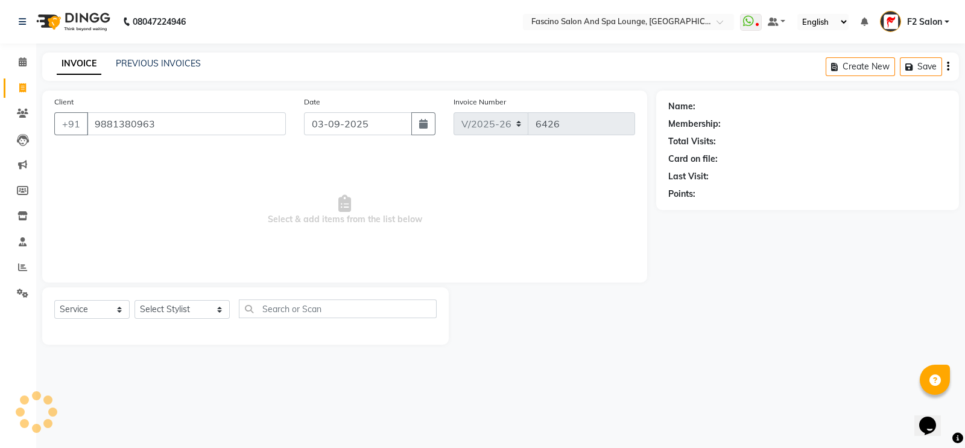
type input "9881380963"
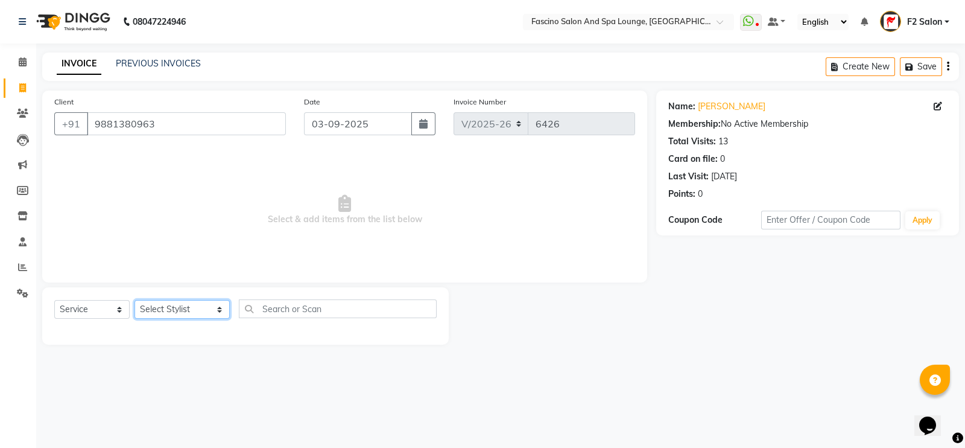
click at [165, 305] on select "Select Stylist akash F3 [PERSON_NAME] [PERSON_NAME] Bhushan [PERSON_NAME] Mam […" at bounding box center [182, 309] width 95 height 19
click at [135, 300] on select "Select Stylist akash F3 [PERSON_NAME] [PERSON_NAME] Bhushan [PERSON_NAME] Mam […" at bounding box center [182, 309] width 95 height 19
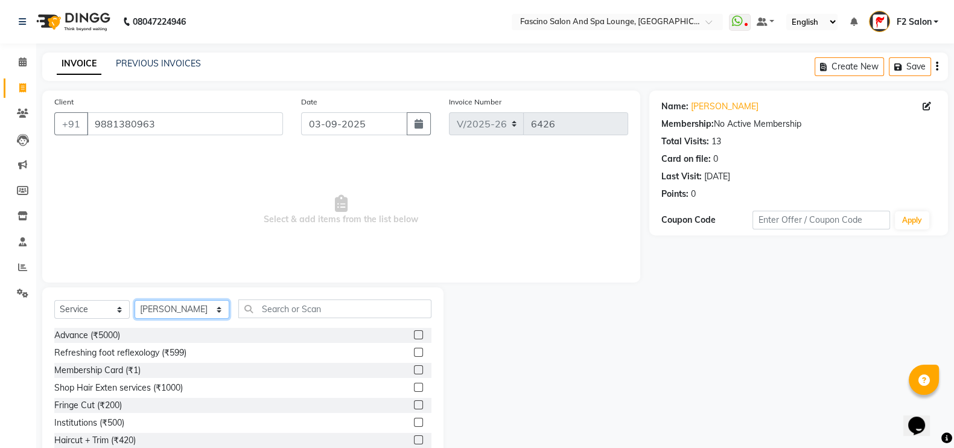
click at [165, 306] on select "Select Stylist akash F3 [PERSON_NAME] [PERSON_NAME] Bhushan [PERSON_NAME] Mam […" at bounding box center [182, 309] width 95 height 19
select select "4111"
click at [135, 300] on select "Select Stylist akash F3 [PERSON_NAME] [PERSON_NAME] Bhushan [PERSON_NAME] Mam […" at bounding box center [182, 309] width 95 height 19
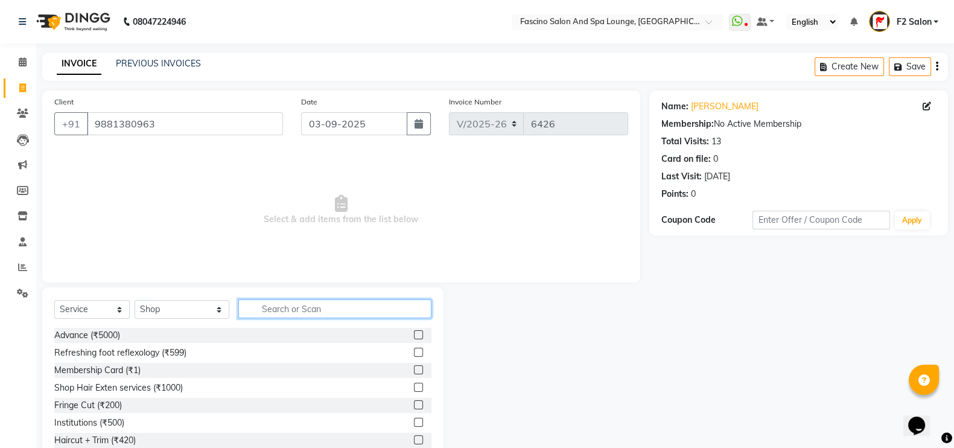
click at [256, 312] on input "text" at bounding box center [335, 308] width 194 height 19
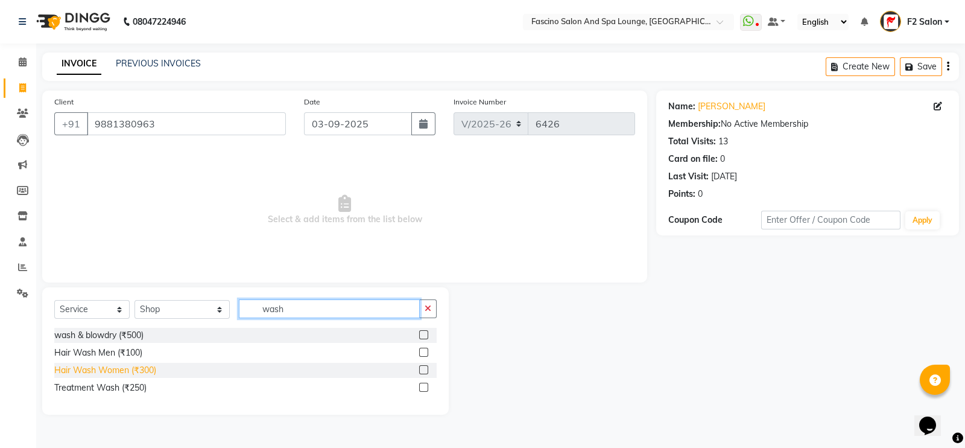
type input "wash"
click at [120, 369] on div "Hair Wash Women (₹300)" at bounding box center [105, 370] width 102 height 13
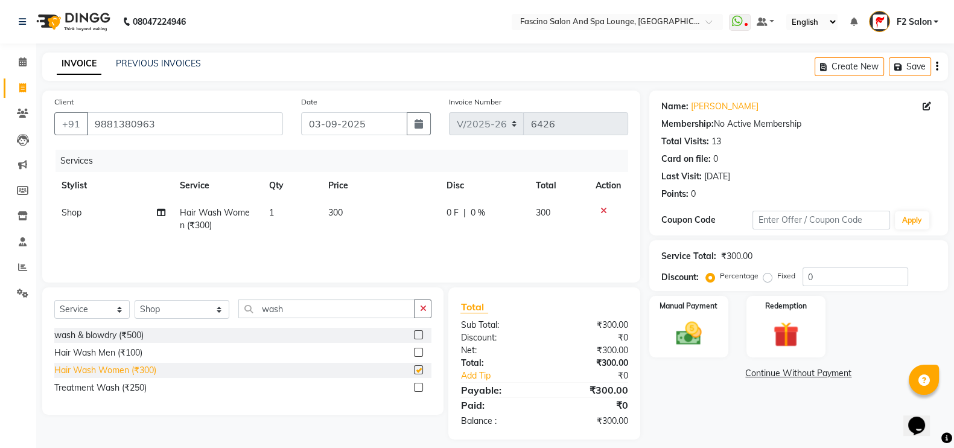
checkbox input "false"
click at [342, 215] on span "300" at bounding box center [335, 212] width 14 height 11
select select "4111"
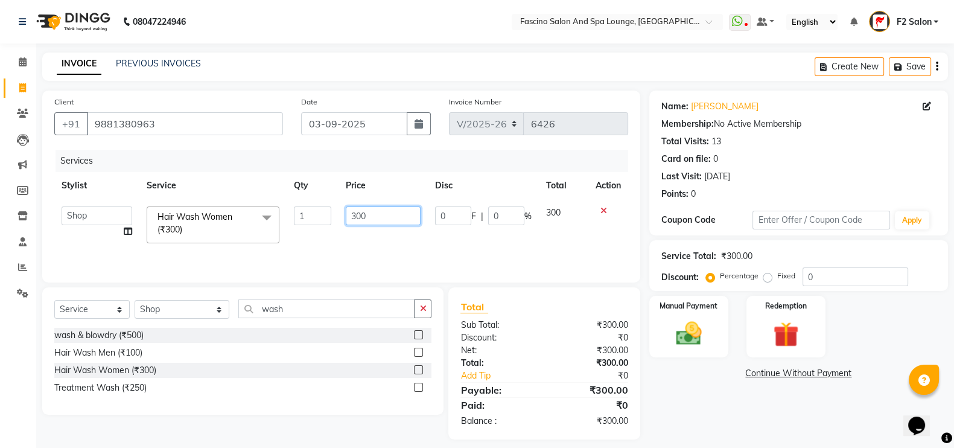
click at [358, 214] on input "300" at bounding box center [383, 215] width 75 height 19
click at [363, 214] on input "300" at bounding box center [383, 215] width 75 height 19
type input "50"
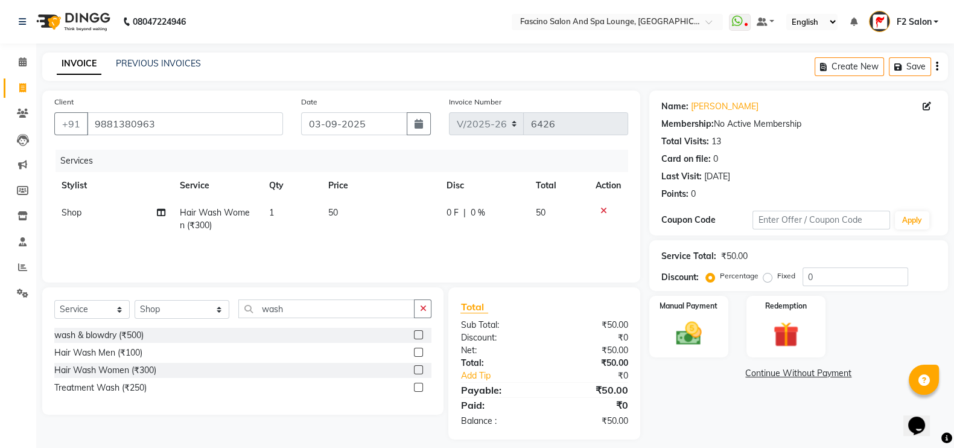
click at [381, 241] on div "Services Stylist Service Qty Price Disc Total Action Shop Hair Wash Women (₹300…" at bounding box center [341, 210] width 574 height 121
click at [681, 324] on img at bounding box center [688, 333] width 43 height 30
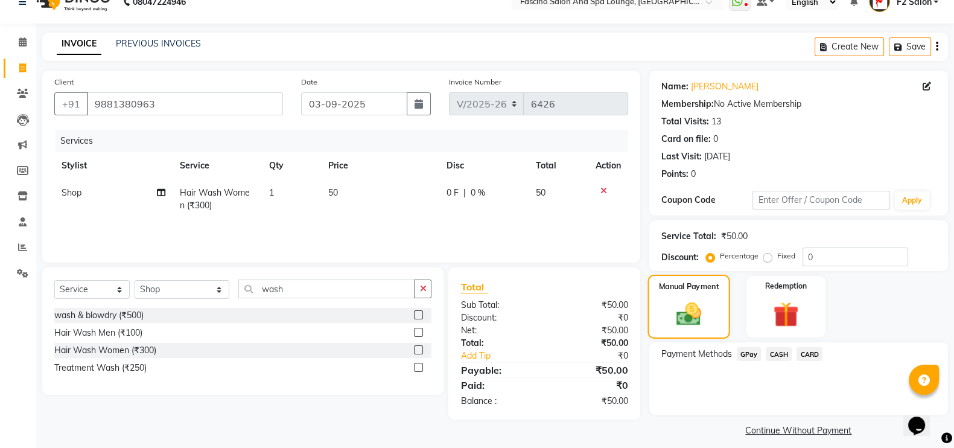
scroll to position [30, 0]
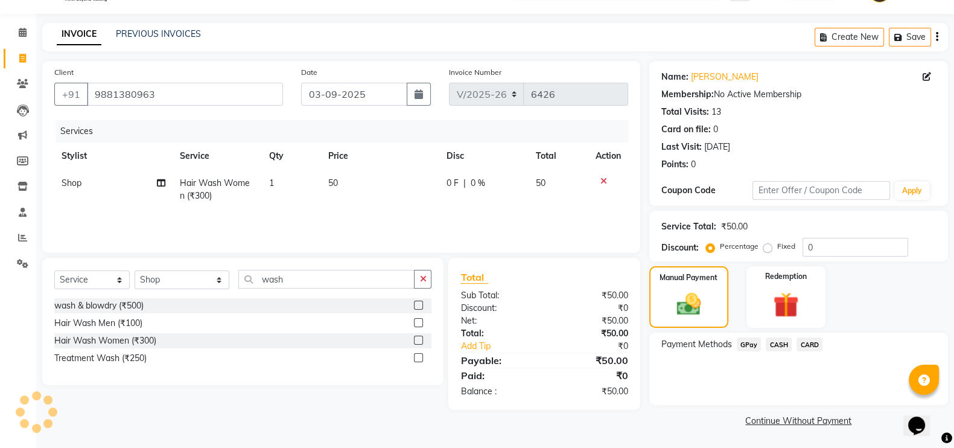
click at [741, 344] on span "GPay" at bounding box center [749, 344] width 25 height 14
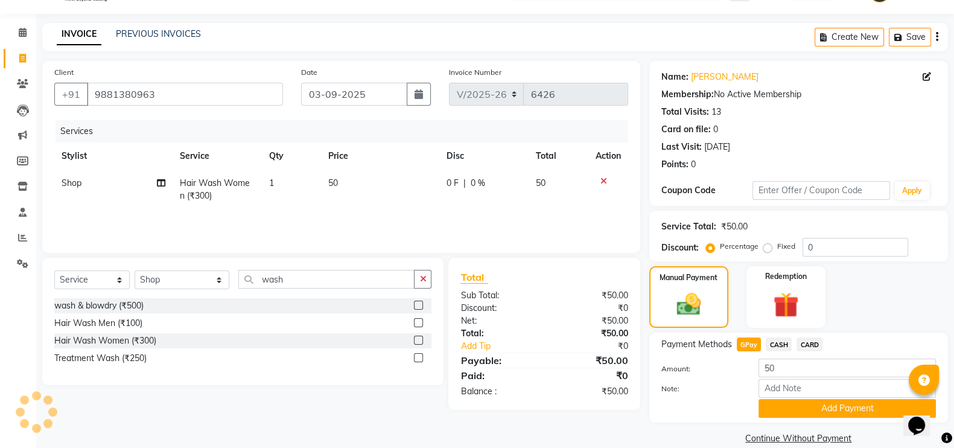
scroll to position [48, 0]
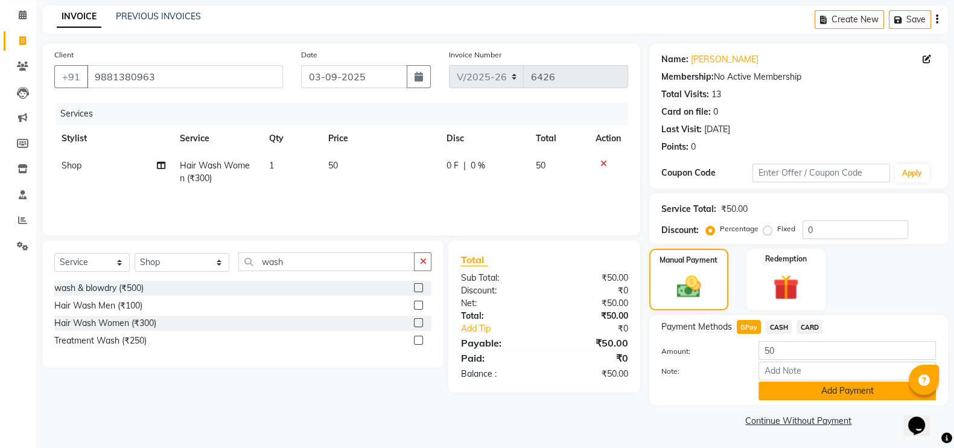
click at [799, 387] on button "Add Payment" at bounding box center [846, 390] width 177 height 19
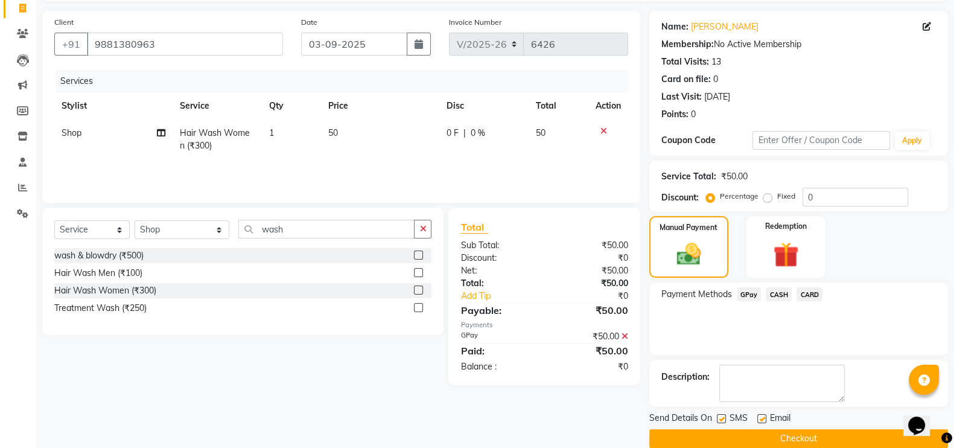
scroll to position [97, 0]
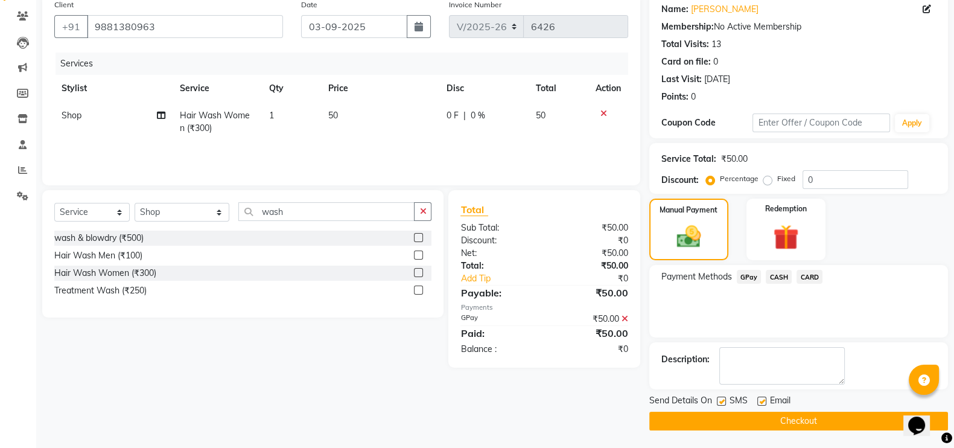
click at [799, 416] on button "Checkout" at bounding box center [798, 420] width 299 height 19
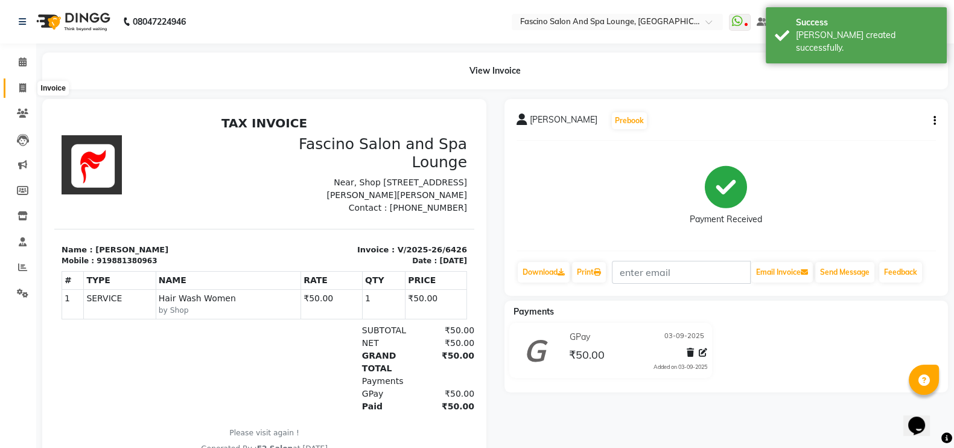
click at [21, 92] on icon at bounding box center [22, 87] width 7 height 9
select select "129"
select select "service"
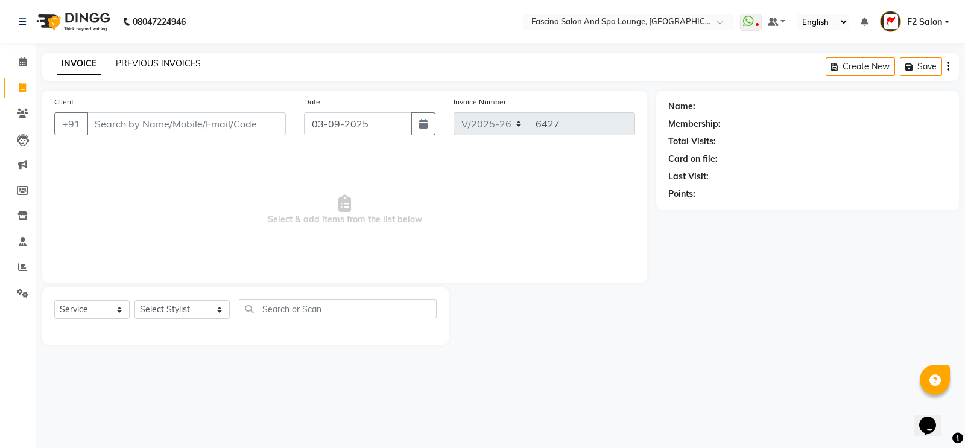
click at [144, 59] on link "PREVIOUS INVOICES" at bounding box center [158, 63] width 85 height 11
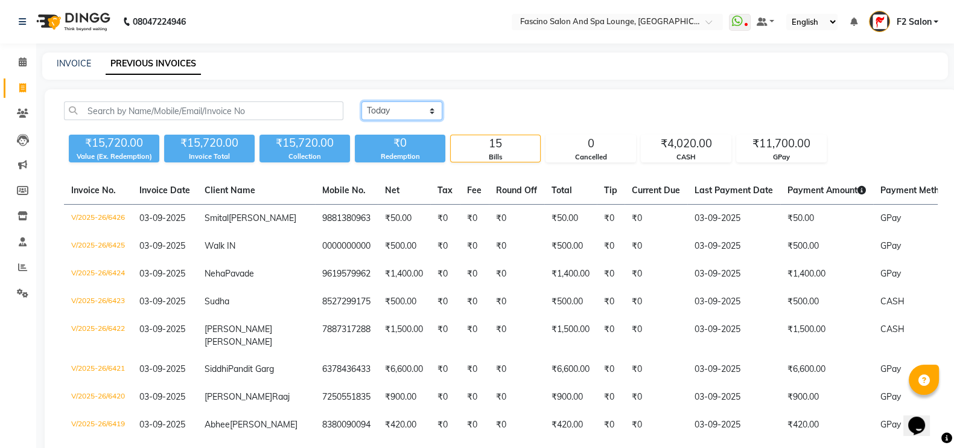
click at [377, 110] on select "Today Yesterday Custom Range" at bounding box center [401, 110] width 81 height 19
click at [361, 101] on select "Today Yesterday Custom Range" at bounding box center [401, 110] width 81 height 19
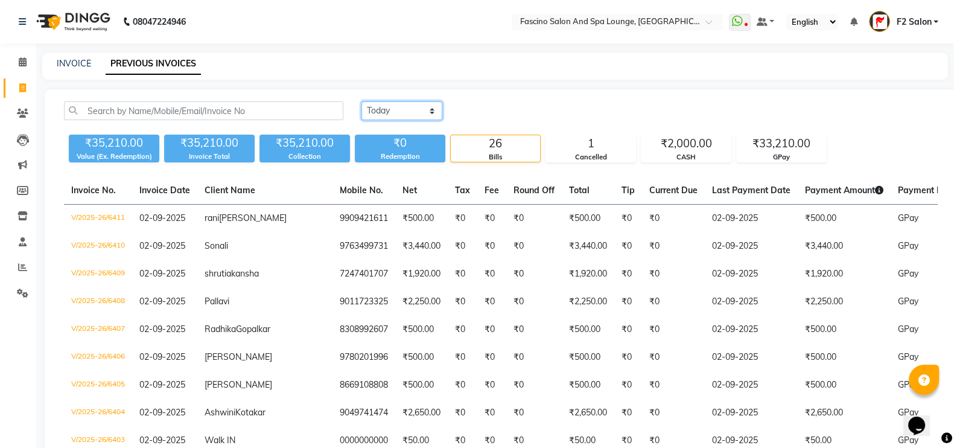
click at [408, 115] on select "Today Yesterday Custom Range" at bounding box center [401, 110] width 81 height 19
select select "range"
click at [361, 101] on select "Today Yesterday Custom Range" at bounding box center [401, 110] width 81 height 19
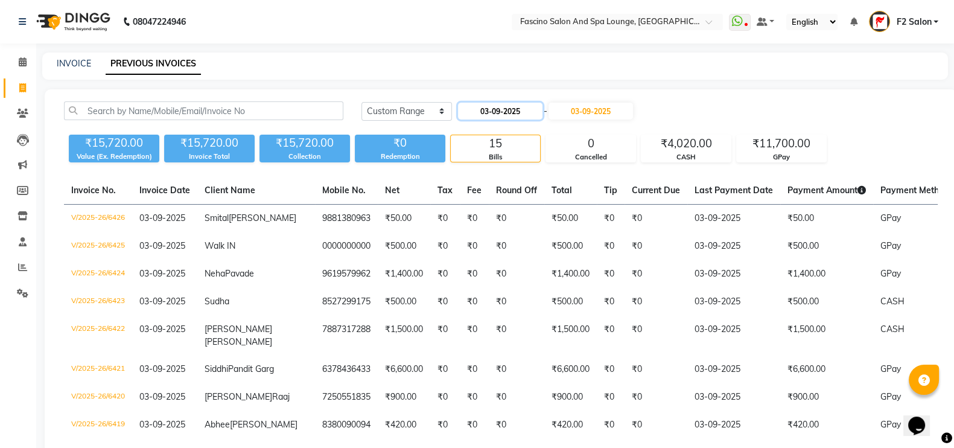
click at [501, 115] on input "03-09-2025" at bounding box center [500, 111] width 84 height 17
select select "9"
select select "2025"
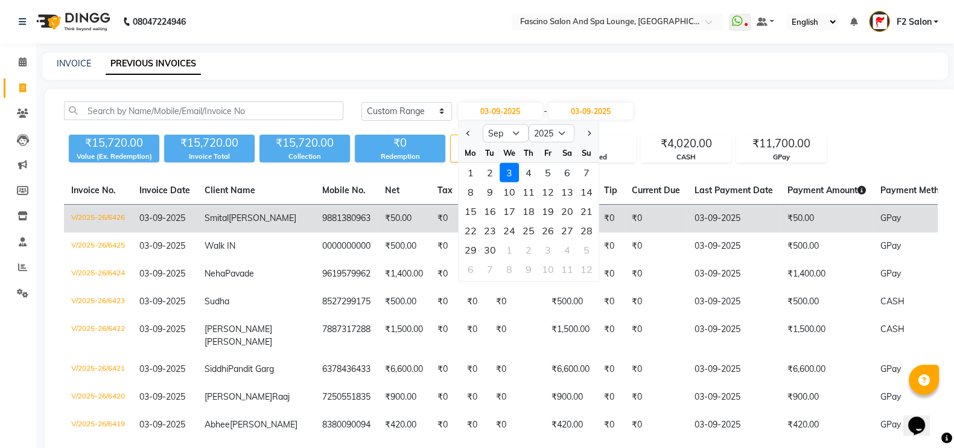
click at [460, 233] on td "₹0" at bounding box center [474, 218] width 29 height 28
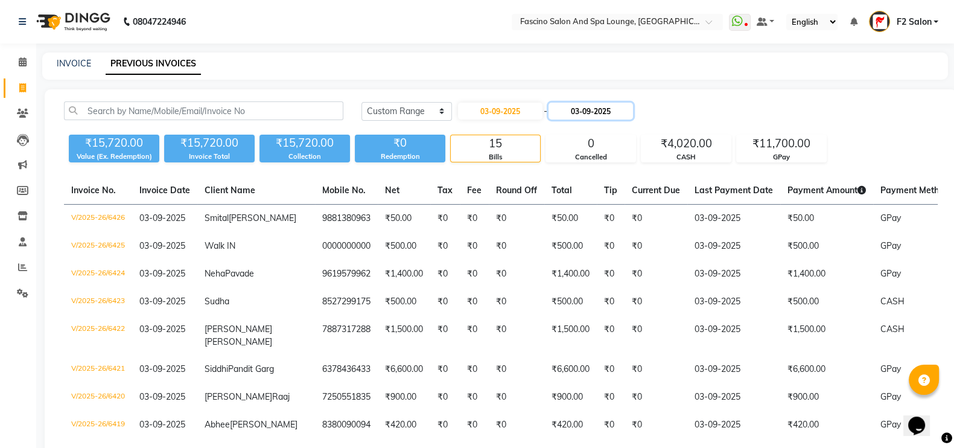
click at [586, 110] on input "03-09-2025" at bounding box center [590, 111] width 84 height 17
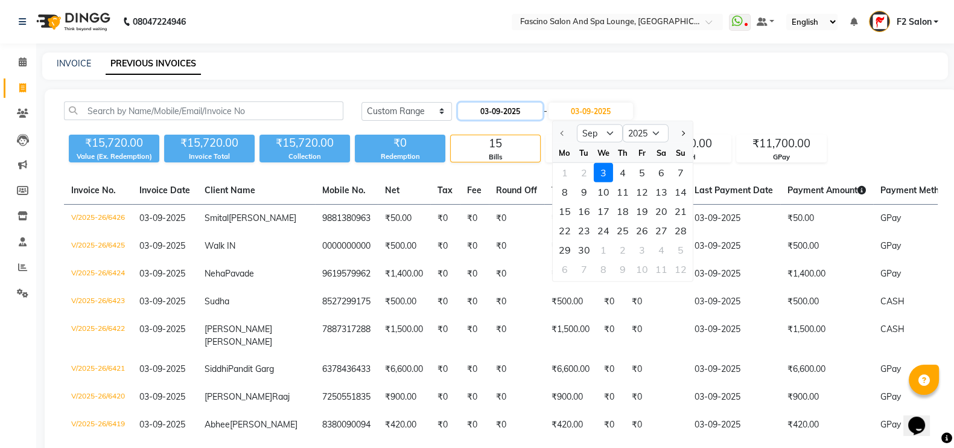
click at [507, 115] on input "03-09-2025" at bounding box center [500, 111] width 84 height 17
select select "9"
select select "2025"
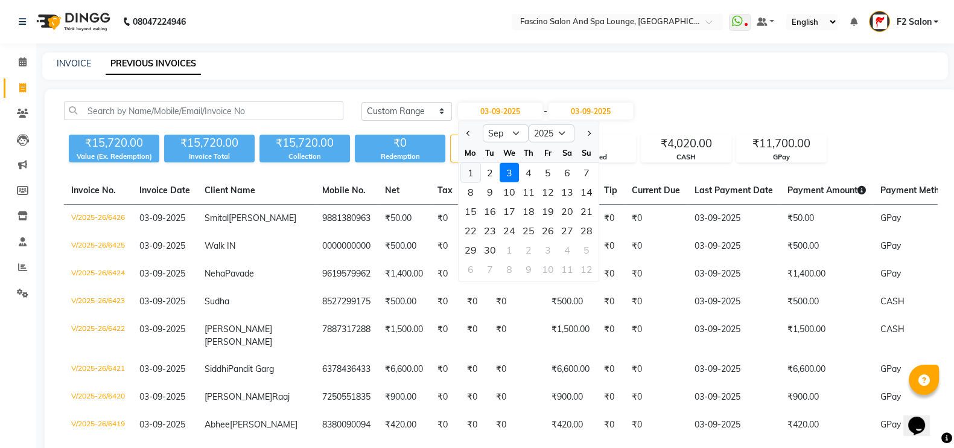
click at [471, 167] on div "1" at bounding box center [470, 172] width 19 height 19
type input "01-09-2025"
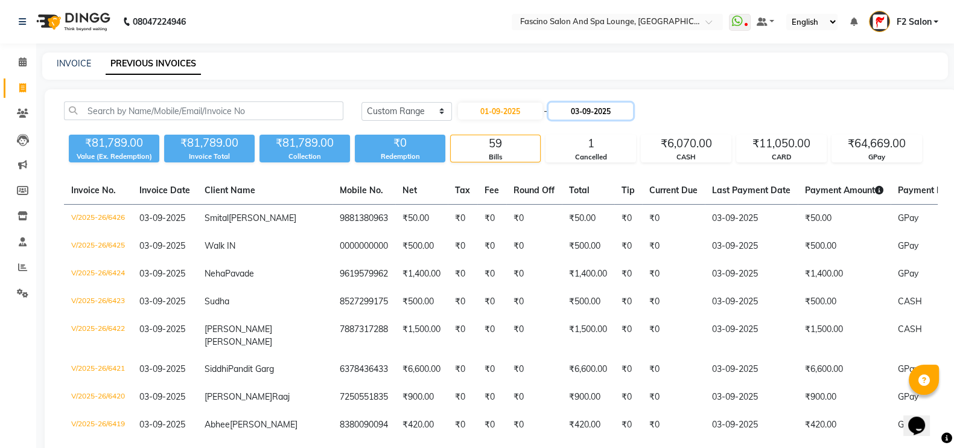
click at [587, 107] on input "03-09-2025" at bounding box center [590, 111] width 84 height 17
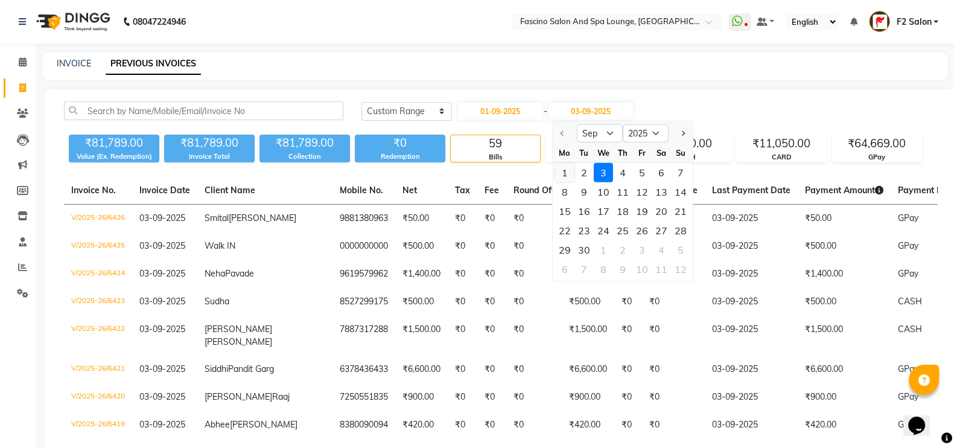
click at [562, 166] on div "1" at bounding box center [563, 172] width 19 height 19
type input "01-09-2025"
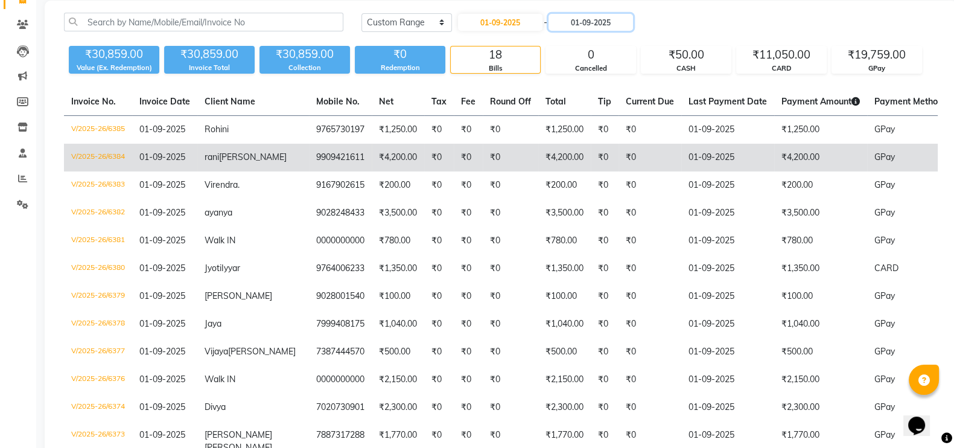
scroll to position [100, 0]
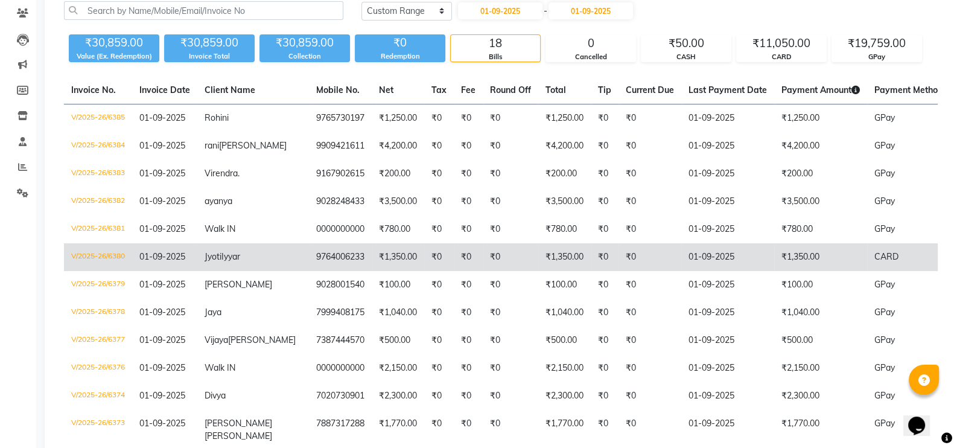
click at [97, 264] on td "V/2025-26/6380" at bounding box center [98, 257] width 68 height 28
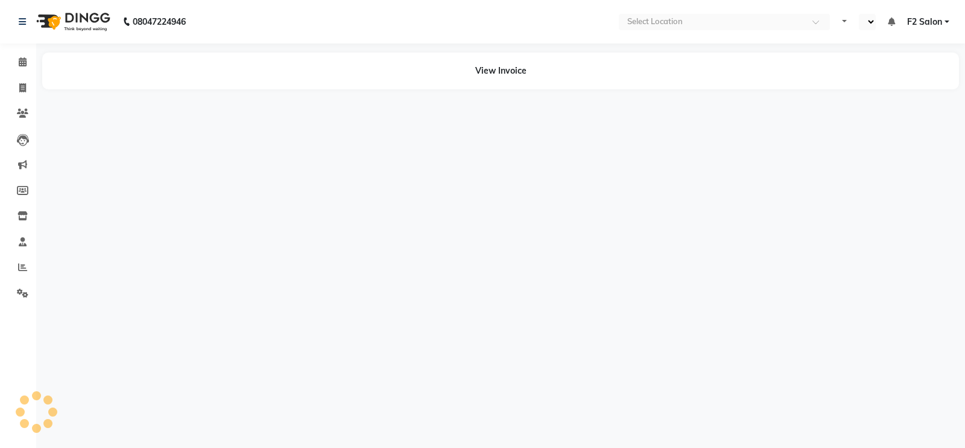
select select "en"
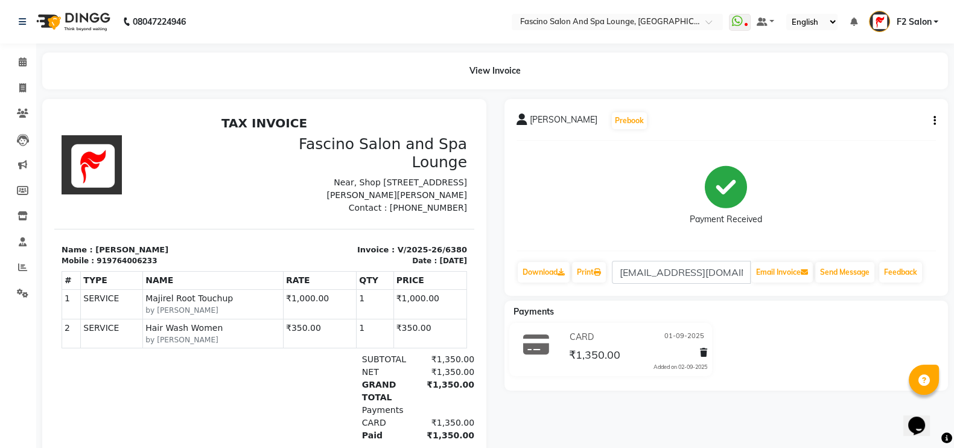
click at [931, 122] on button "button" at bounding box center [931, 121] width 7 height 13
click at [868, 129] on div "Edit Invoice" at bounding box center [873, 128] width 83 height 15
select select "service"
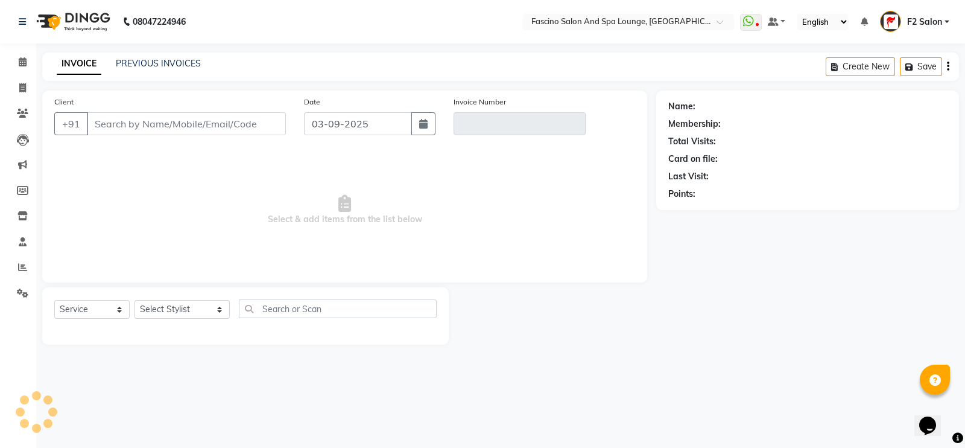
type input "9764006233"
type input "V/2025-26/6380"
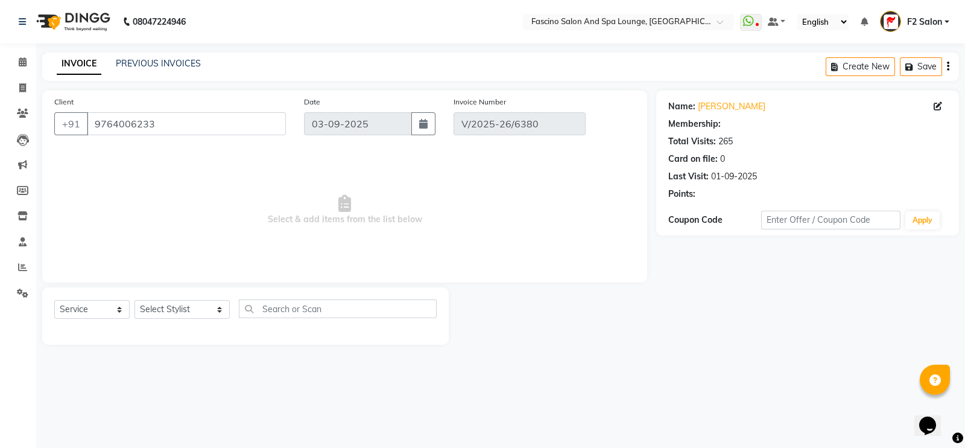
type input "01-09-2025"
select select "select"
select select "1: Object"
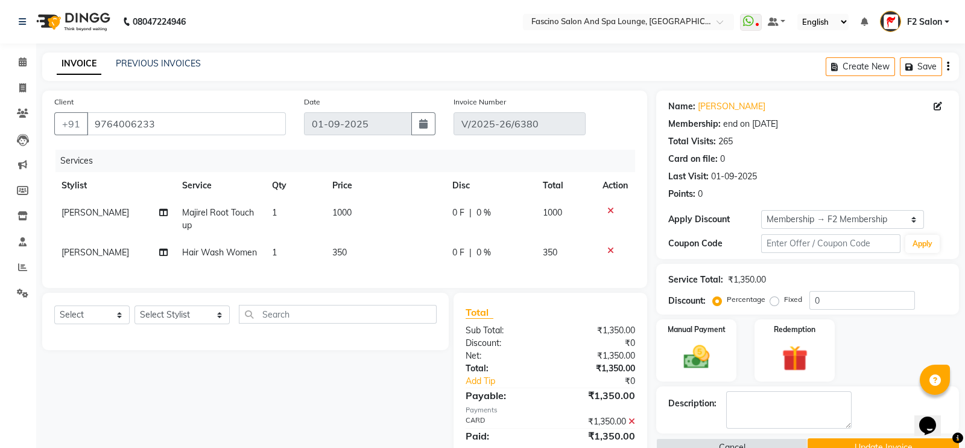
type input "10"
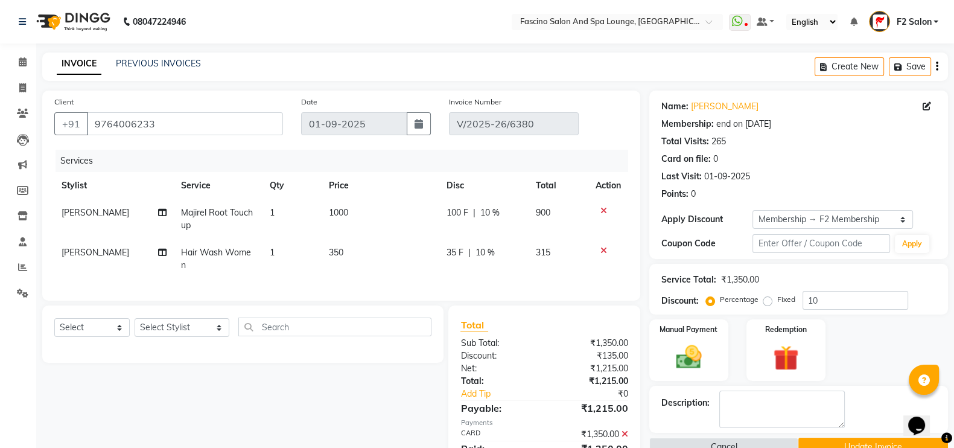
click at [116, 253] on span "[PERSON_NAME]" at bounding box center [96, 252] width 68 height 11
select select "76334"
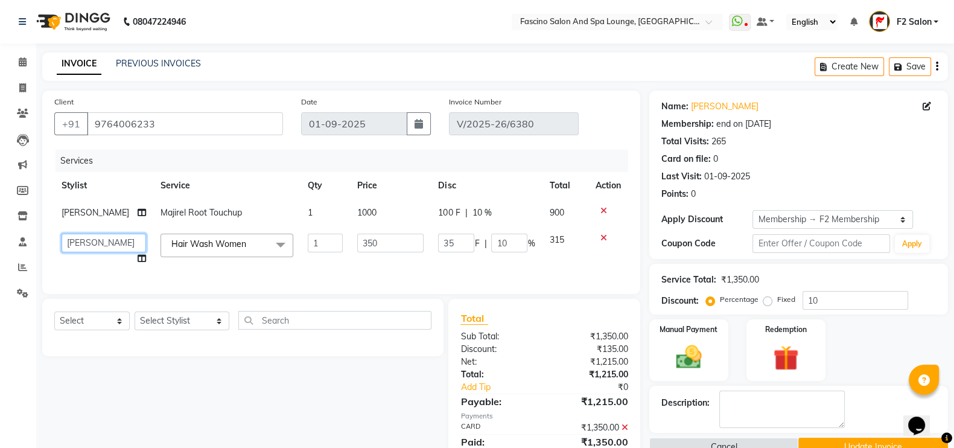
click at [107, 238] on select "akash F3 Asma Shaikh Ayan Kureshi Bhushan Thakare Chanda Mam Deepak Shinde Deep…" at bounding box center [104, 242] width 84 height 19
select select "16063"
click at [828, 302] on input "10" at bounding box center [855, 300] width 106 height 19
type input "1"
type input "3.5"
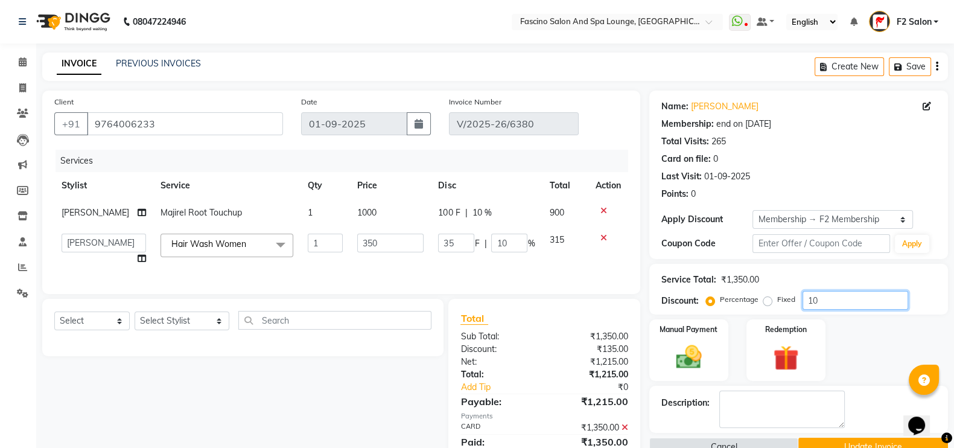
type input "1"
type input "0"
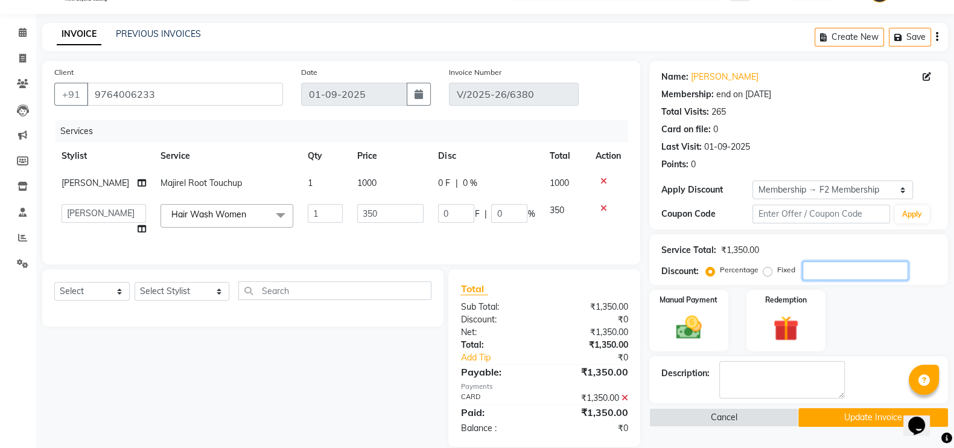
scroll to position [58, 0]
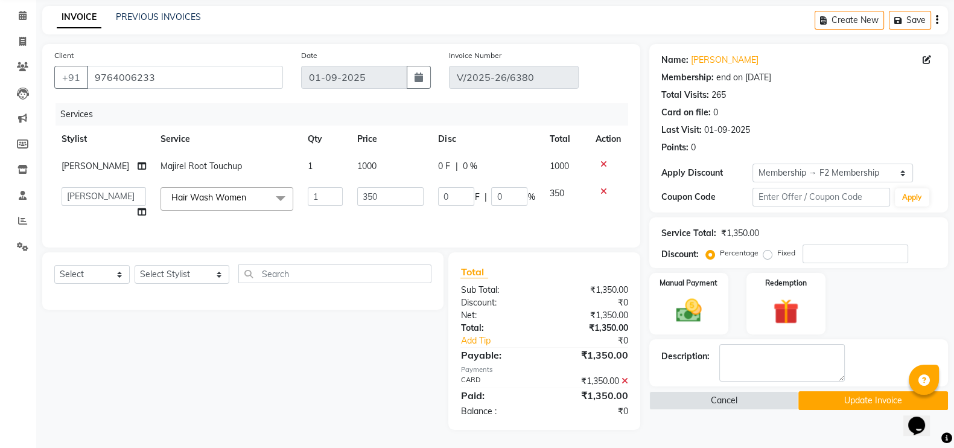
click at [851, 391] on button "Update Invoice" at bounding box center [873, 400] width 150 height 19
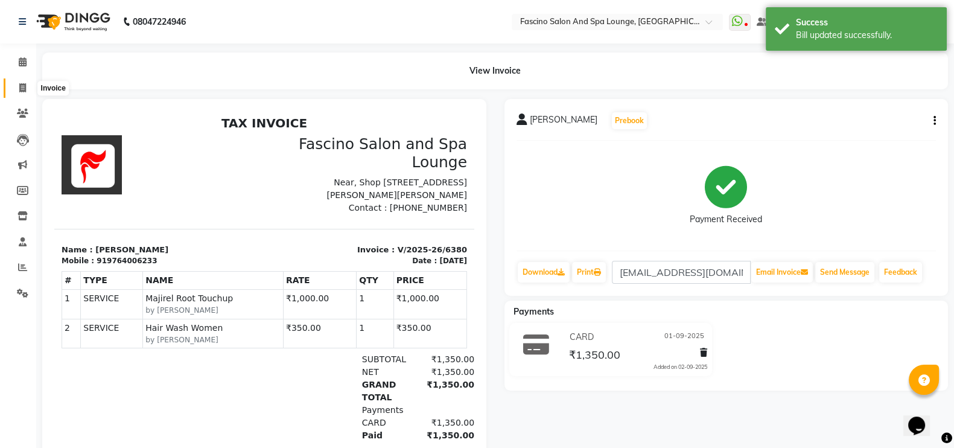
click at [19, 84] on icon at bounding box center [22, 87] width 7 height 9
select select "service"
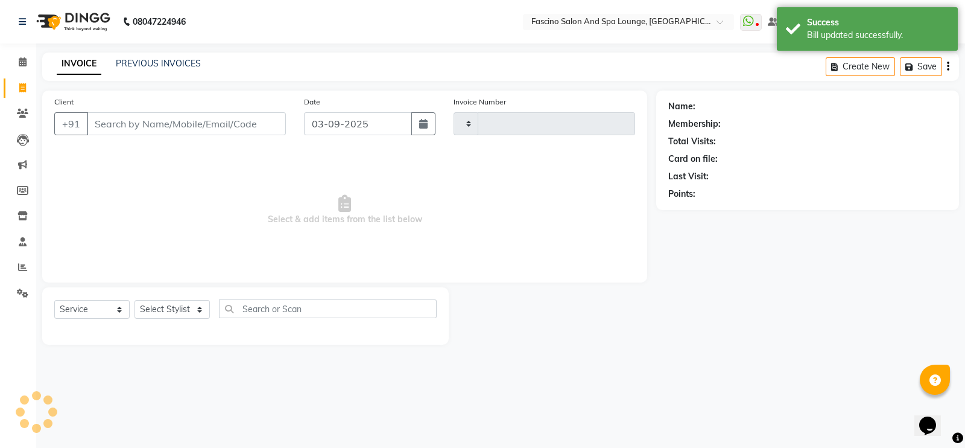
type input "6427"
select select "129"
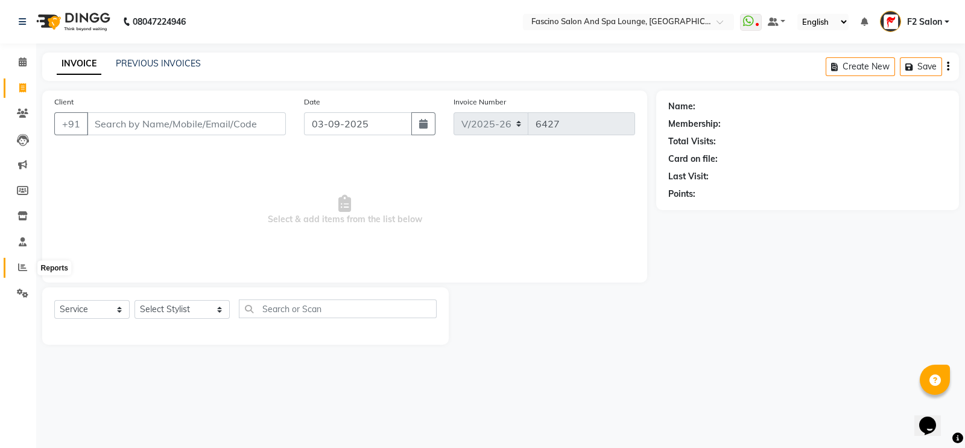
click at [15, 261] on span at bounding box center [22, 268] width 21 height 14
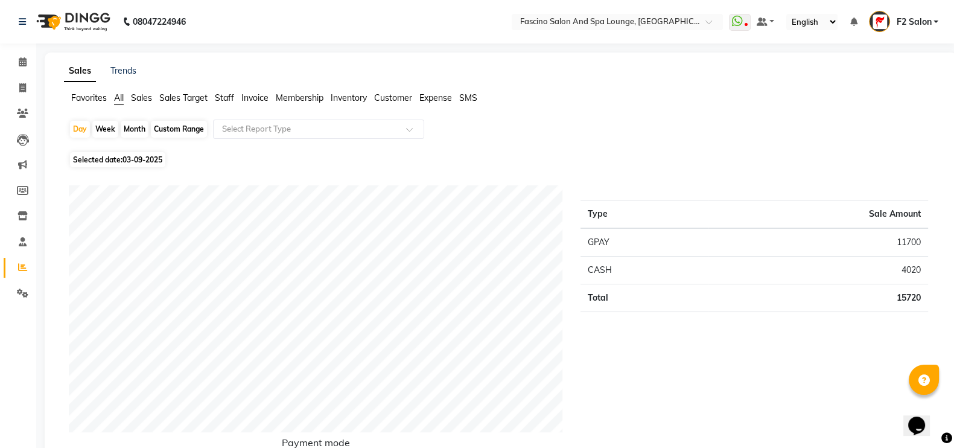
click at [138, 132] on div "Month" at bounding box center [135, 129] width 28 height 17
select select "9"
select select "2025"
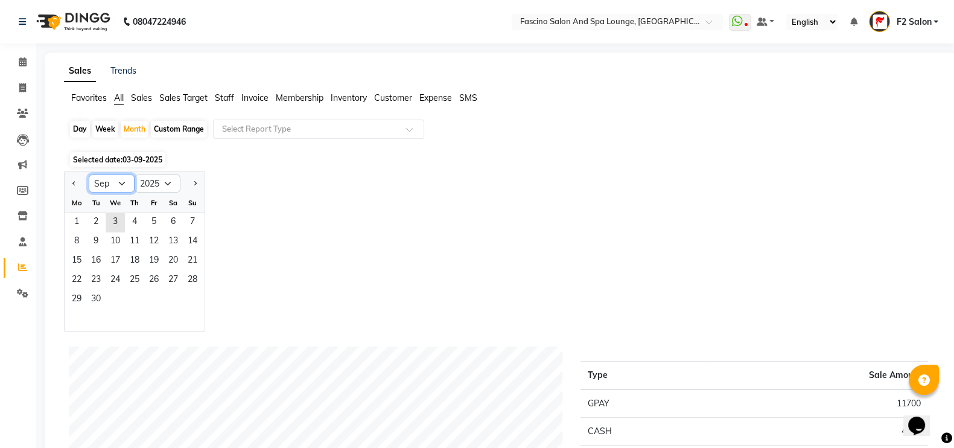
click at [121, 182] on select "Jan Feb Mar Apr May Jun Jul Aug Sep Oct Nov Dec" at bounding box center [112, 183] width 46 height 18
select select "8"
click at [89, 174] on select "Jan Feb Mar Apr May Jun Jul Aug Sep Oct Nov Dec" at bounding box center [112, 183] width 46 height 18
click at [148, 221] on span "1" at bounding box center [153, 222] width 19 height 19
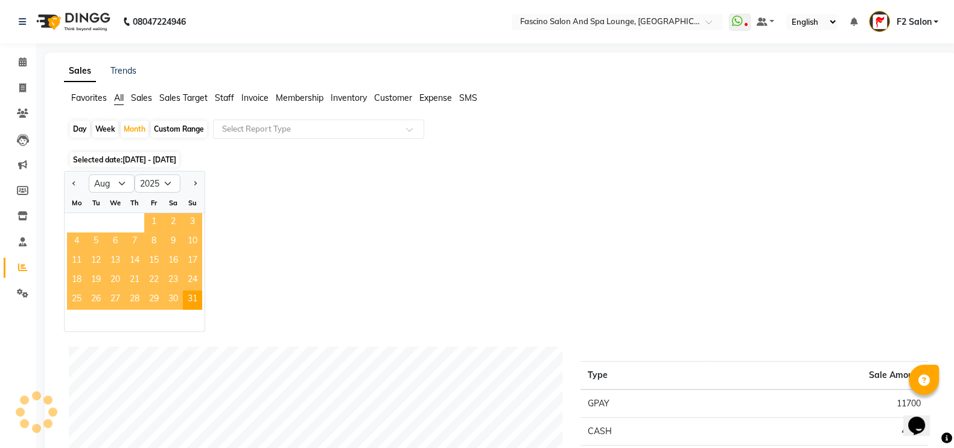
click at [148, 221] on span "1" at bounding box center [153, 222] width 19 height 19
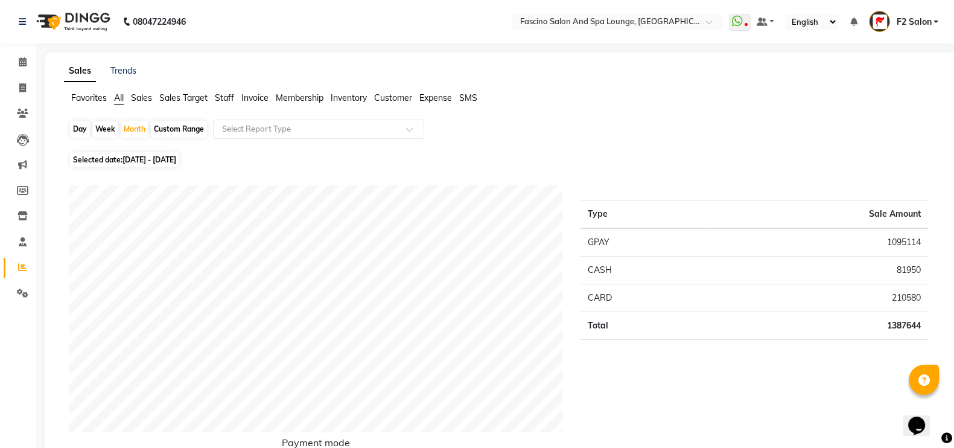
click at [220, 95] on span "Staff" at bounding box center [224, 97] width 19 height 11
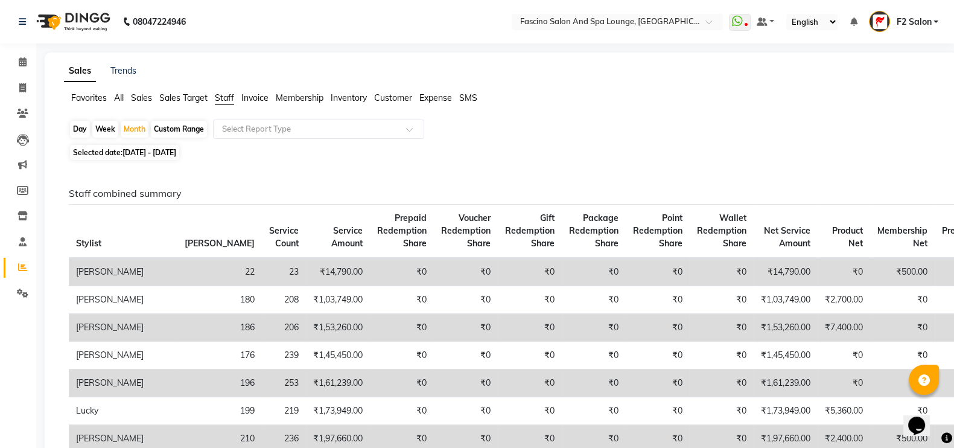
click at [28, 82] on span at bounding box center [22, 88] width 21 height 14
select select "service"
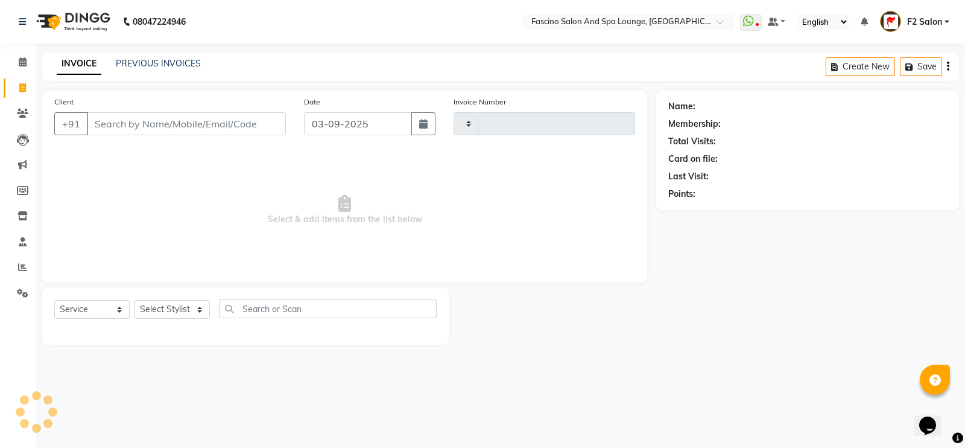
type input "6427"
select select "129"
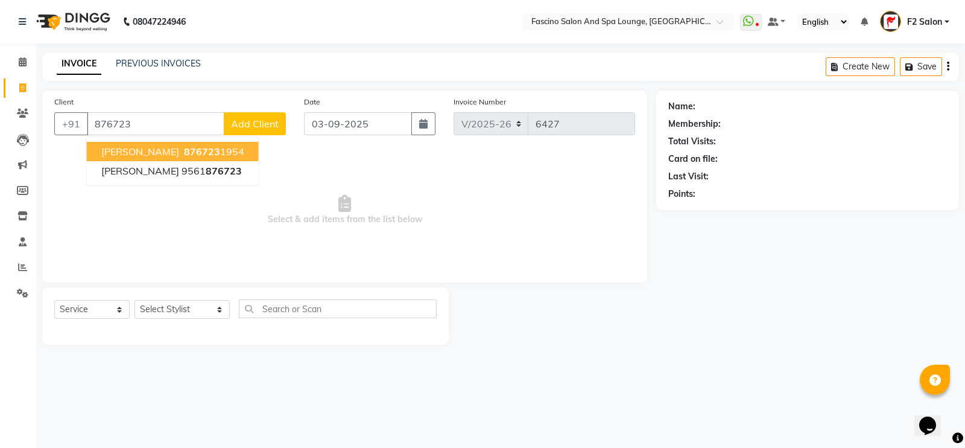
click at [124, 149] on span "[PERSON_NAME]" at bounding box center [140, 151] width 78 height 12
type input "8767231954"
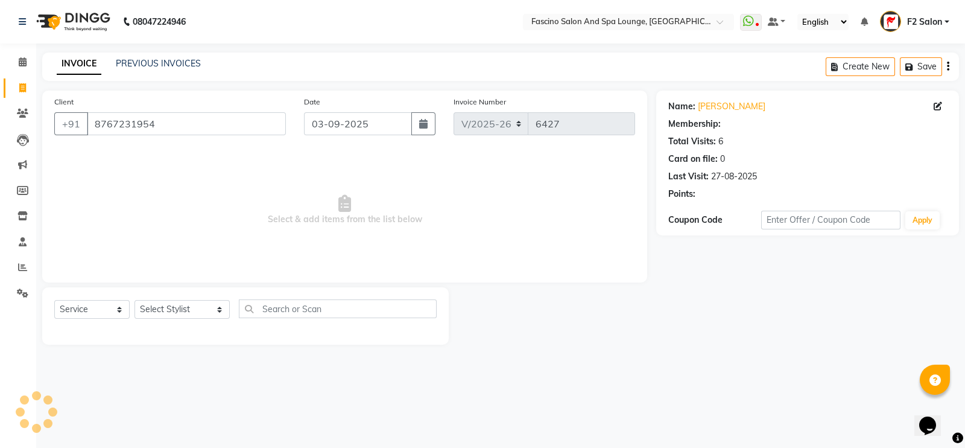
select select "1: Object"
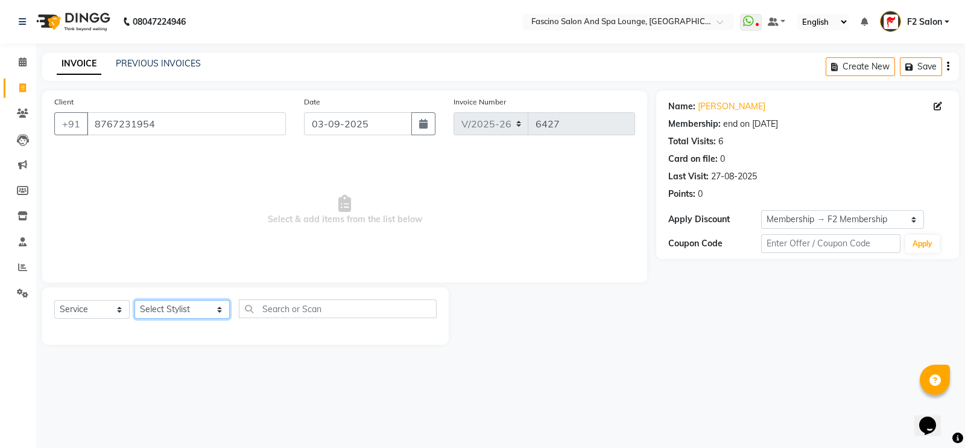
click at [173, 308] on select "Select Stylist akash F3 [PERSON_NAME] [PERSON_NAME] Bhushan [PERSON_NAME] Mam […" at bounding box center [182, 309] width 95 height 19
select select "19687"
click at [135, 300] on select "Select Stylist akash F3 [PERSON_NAME] [PERSON_NAME] Bhushan [PERSON_NAME] Mam […" at bounding box center [182, 309] width 95 height 19
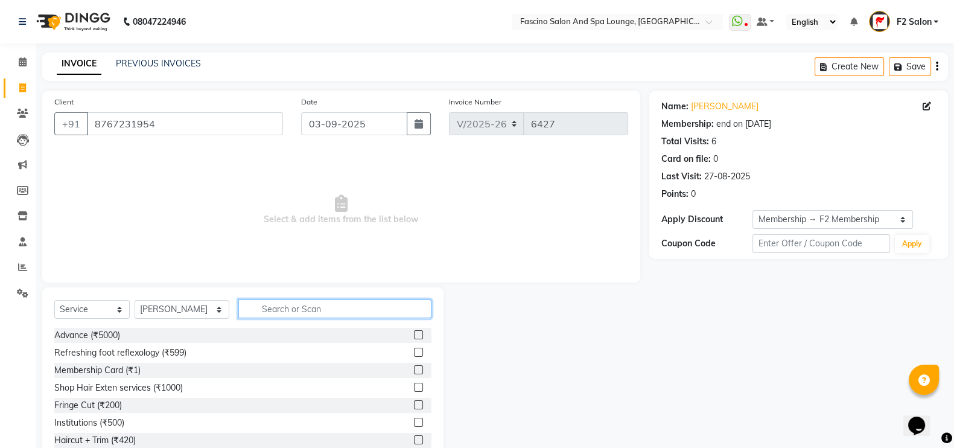
click at [256, 315] on input "text" at bounding box center [335, 308] width 194 height 19
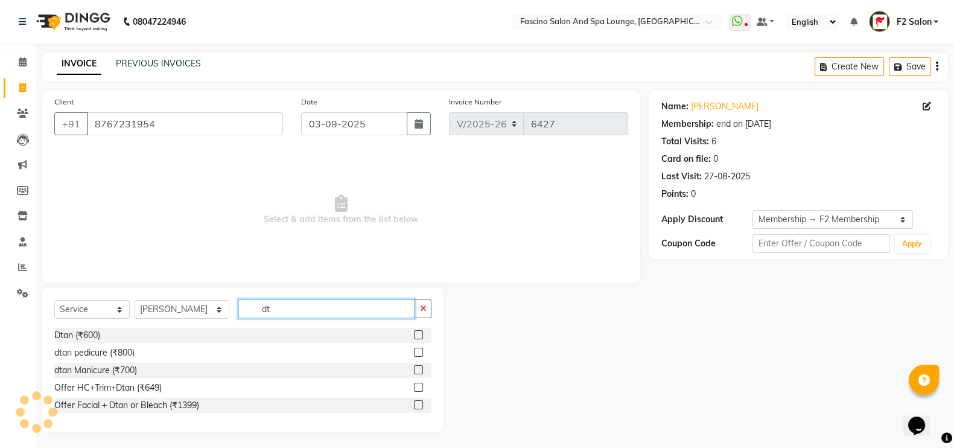
type input "d"
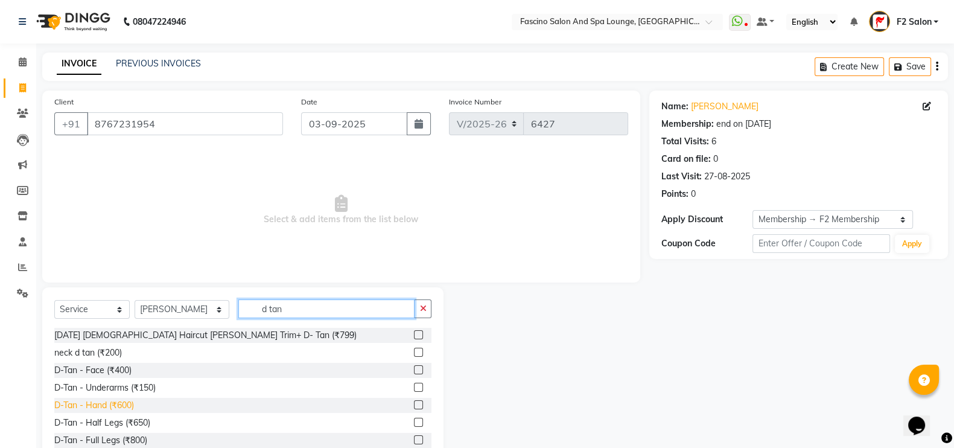
type input "d tan"
click at [127, 402] on div "D-Tan - Hand (₹600)" at bounding box center [94, 405] width 80 height 13
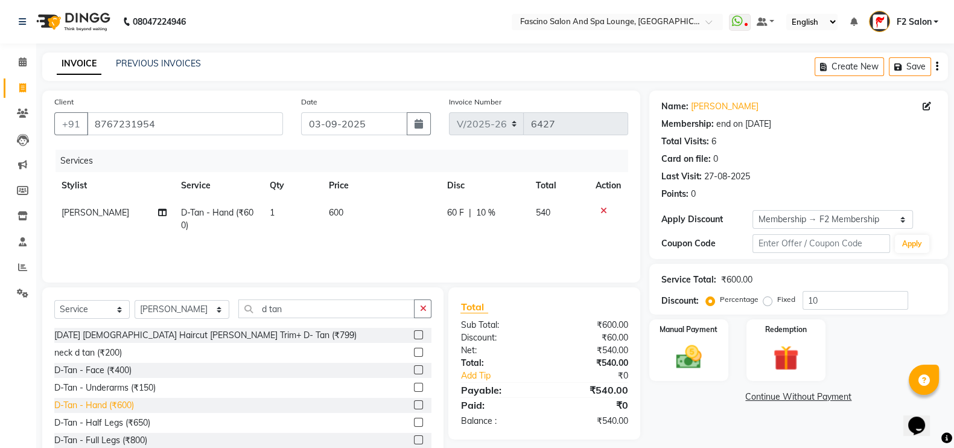
click at [127, 402] on div "D-Tan - Hand (₹600)" at bounding box center [94, 405] width 80 height 13
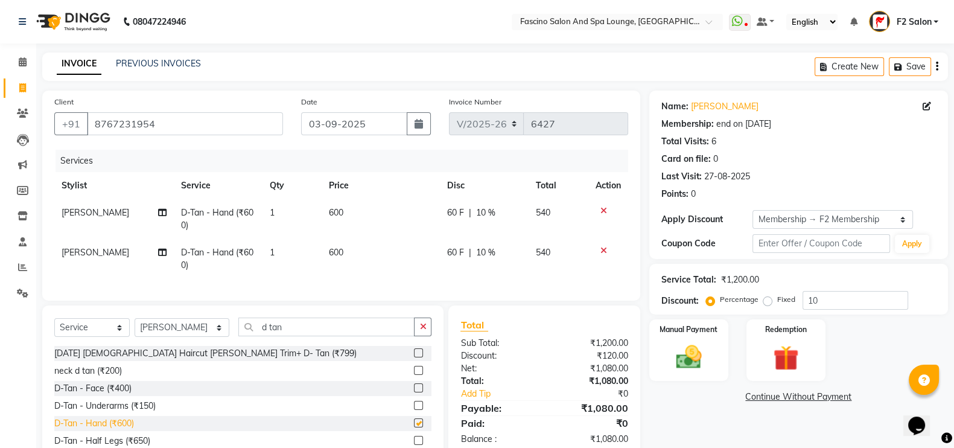
checkbox input "false"
click at [601, 252] on icon at bounding box center [603, 250] width 7 height 8
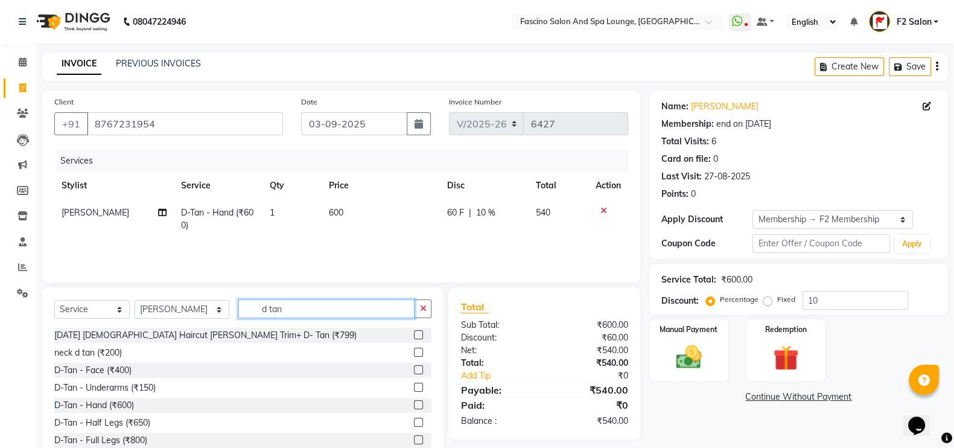
click at [284, 308] on input "d tan" at bounding box center [326, 308] width 177 height 19
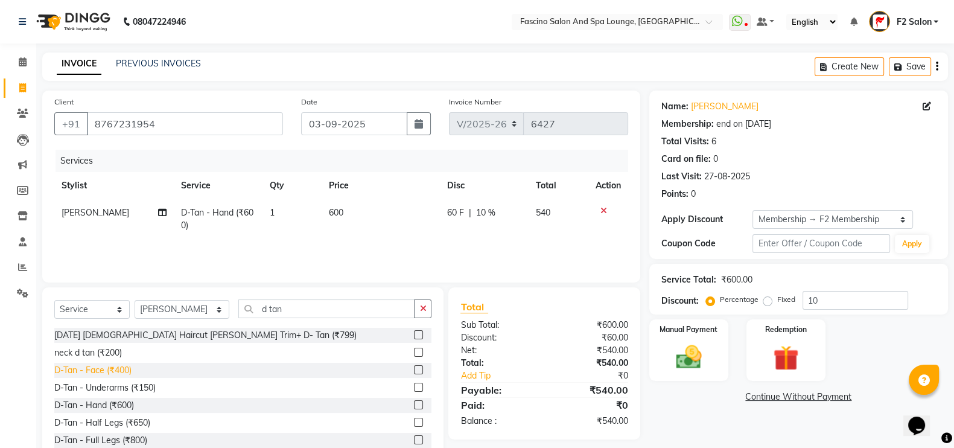
click at [89, 376] on div "D-Tan - Face (₹400)" at bounding box center [92, 370] width 77 height 13
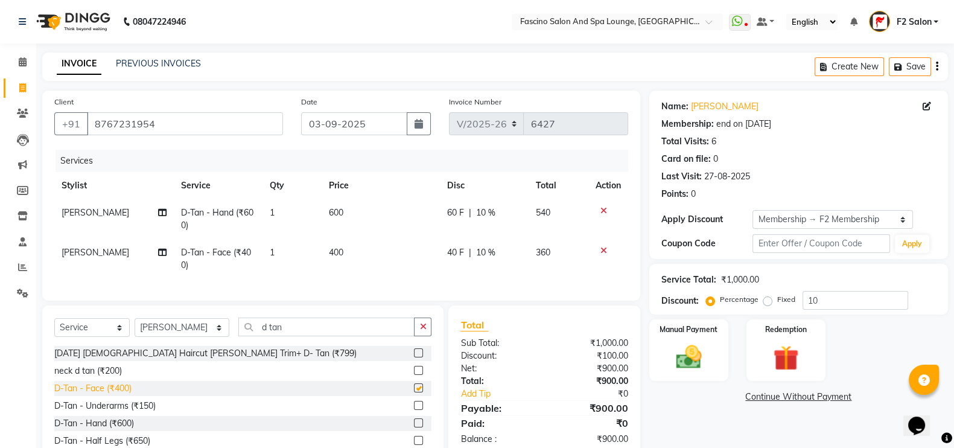
checkbox input "false"
click at [271, 335] on input "d tan" at bounding box center [326, 326] width 177 height 19
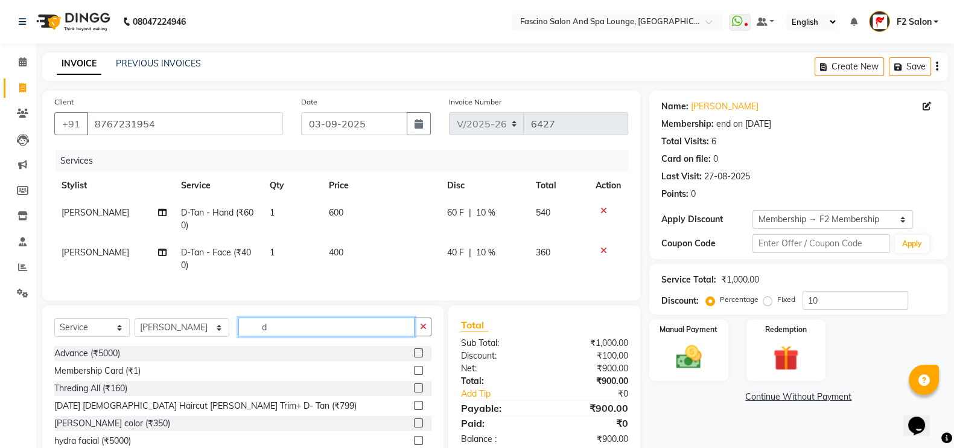
type input "d"
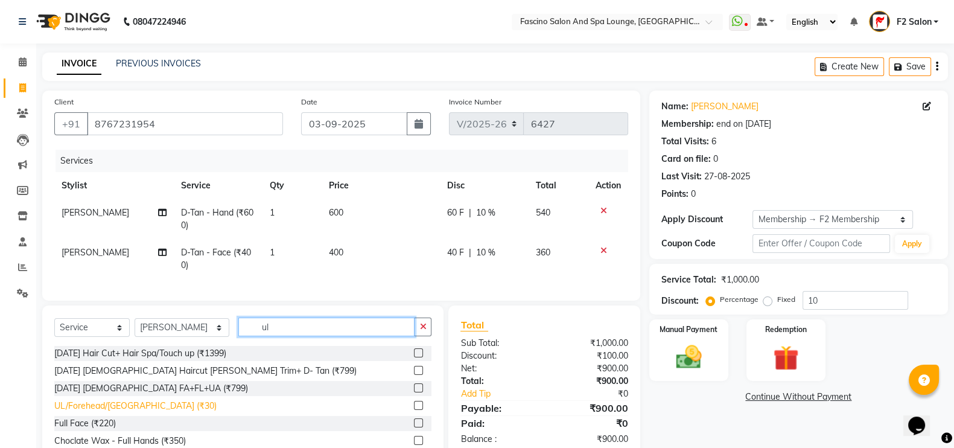
type input "ul"
click at [130, 412] on div "UL/Forehead/[GEOGRAPHIC_DATA] (₹30)" at bounding box center [135, 405] width 162 height 13
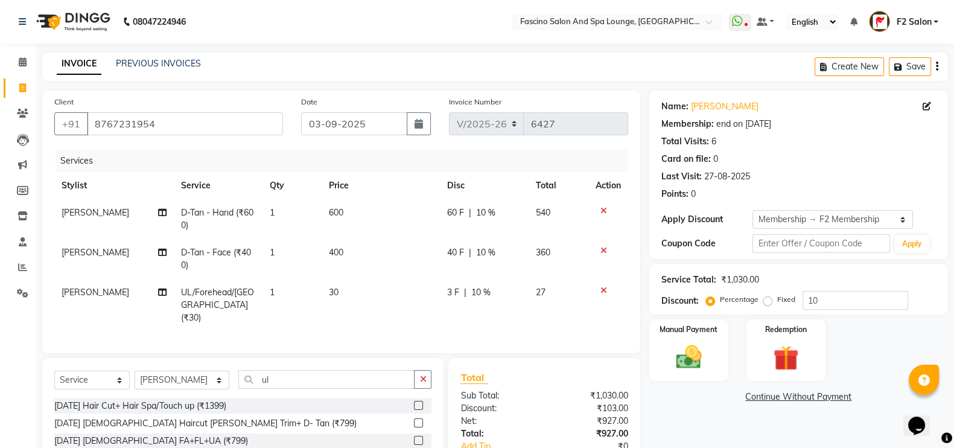
checkbox input "false"
click at [276, 384] on input "ul" at bounding box center [326, 379] width 177 height 19
type input "u"
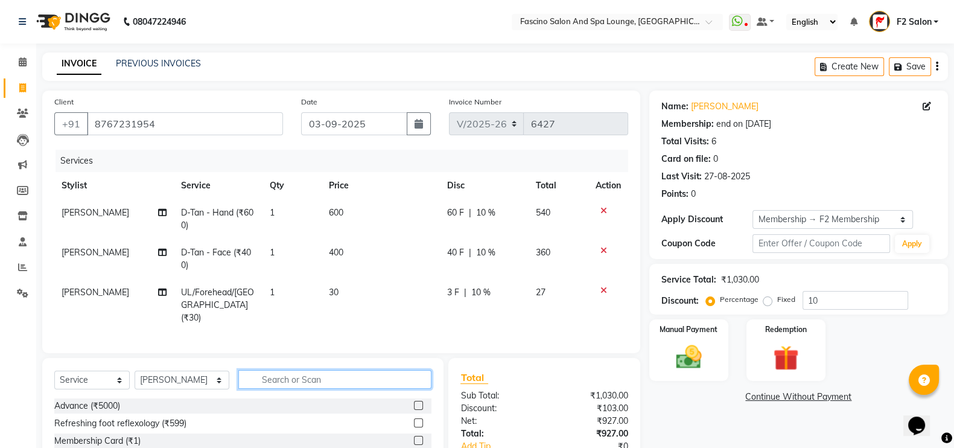
type input "r"
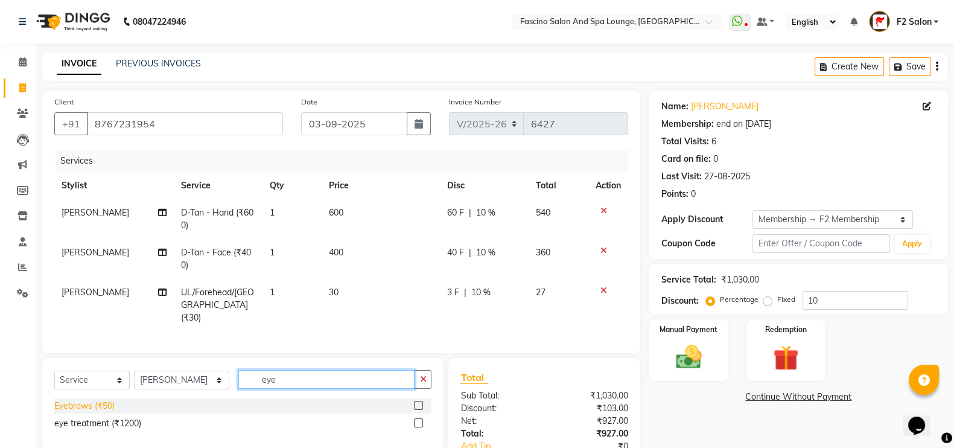
type input "eye"
click at [113, 399] on div "Eyebrows (₹50)" at bounding box center [84, 405] width 60 height 13
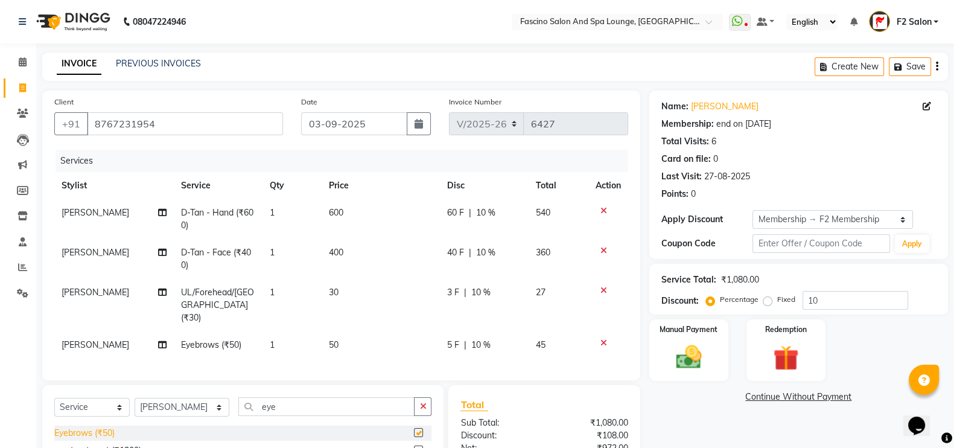
checkbox input "false"
click at [335, 339] on span "50" at bounding box center [334, 344] width 10 height 11
click at [335, 335] on div "Services Stylist Service Qty Price Disc Total Action Deepali Lohar D-Tan - Hand…" at bounding box center [341, 259] width 574 height 218
select select "19687"
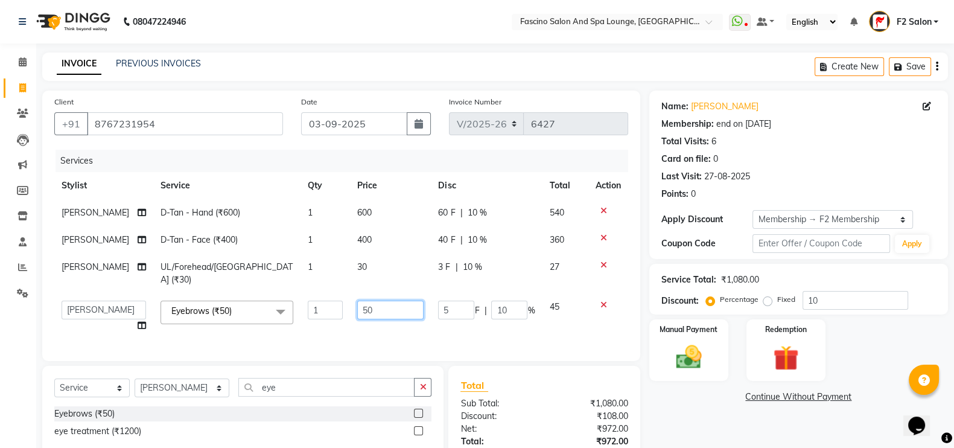
click at [383, 300] on input "50" at bounding box center [390, 309] width 66 height 19
type input "5"
type input "40"
click at [840, 302] on input "10" at bounding box center [855, 300] width 106 height 19
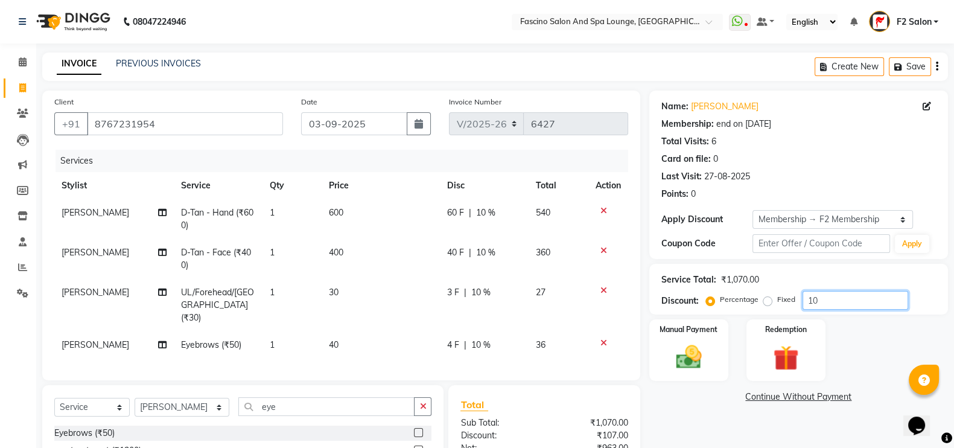
type input "1"
click at [346, 218] on td "600" at bounding box center [381, 219] width 118 height 40
select select "19687"
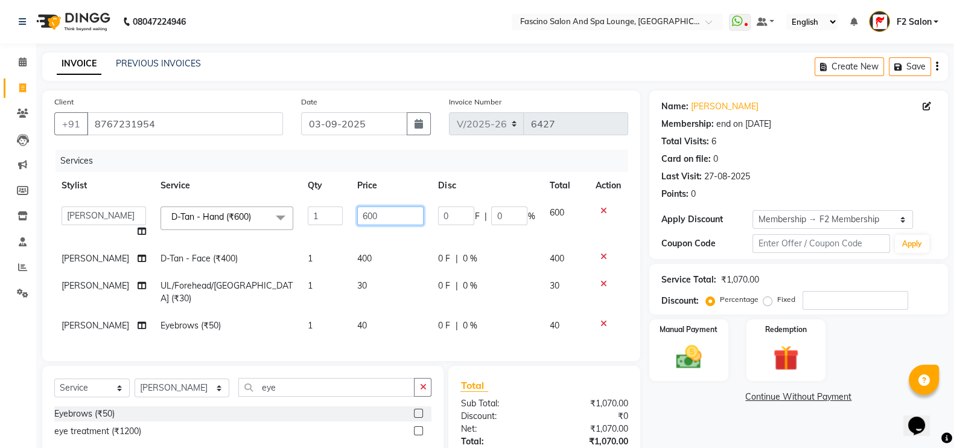
click at [374, 210] on input "600" at bounding box center [390, 215] width 66 height 19
type input "6"
type input "800"
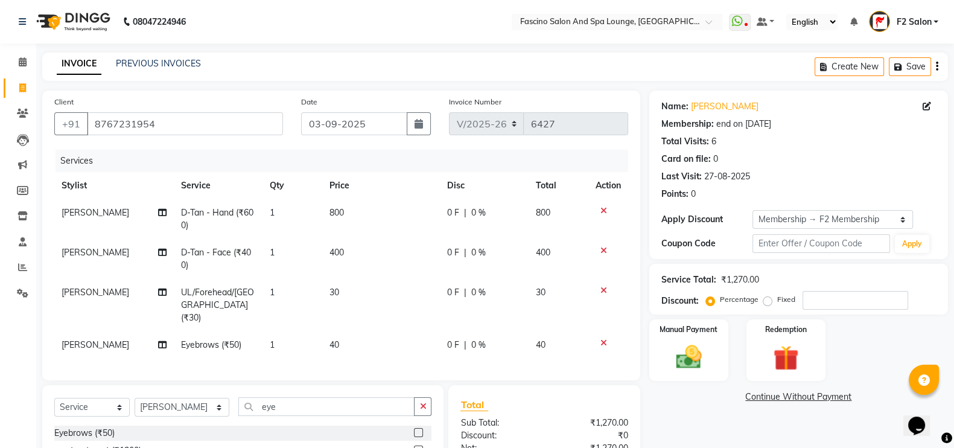
click at [341, 238] on td "800" at bounding box center [381, 219] width 118 height 40
select select "19687"
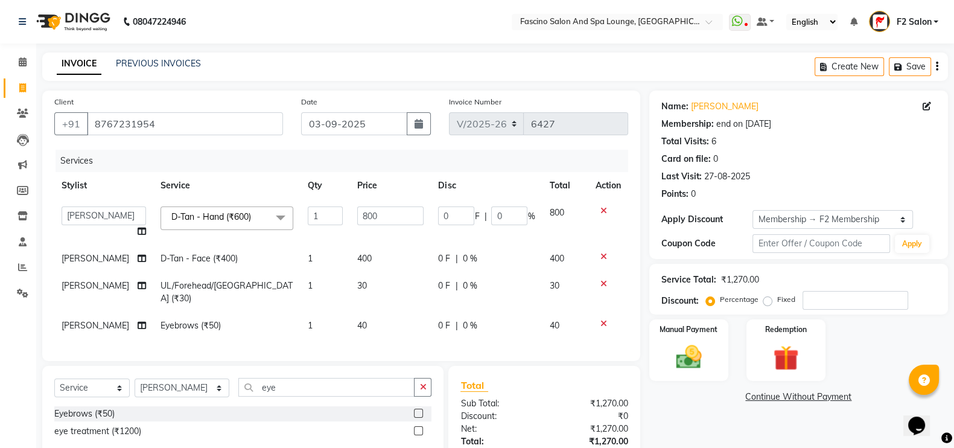
click at [362, 285] on td "30" at bounding box center [390, 292] width 81 height 40
select select "19687"
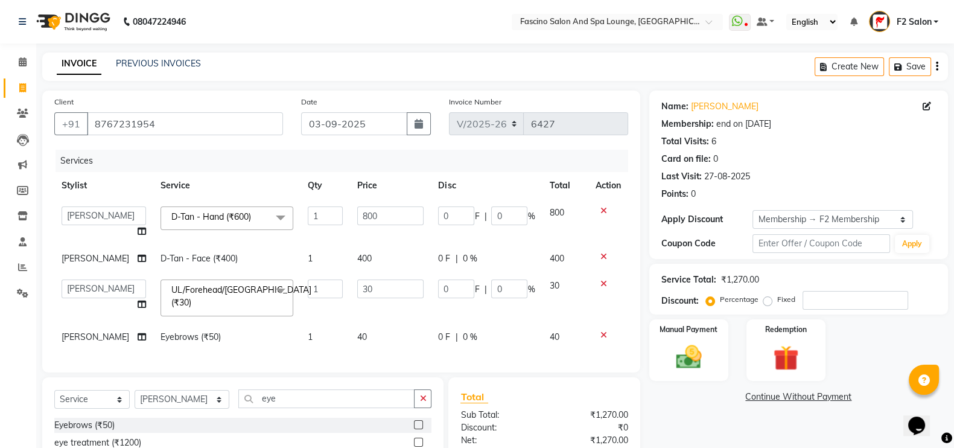
click at [361, 329] on td "40" at bounding box center [390, 336] width 81 height 27
select select "19687"
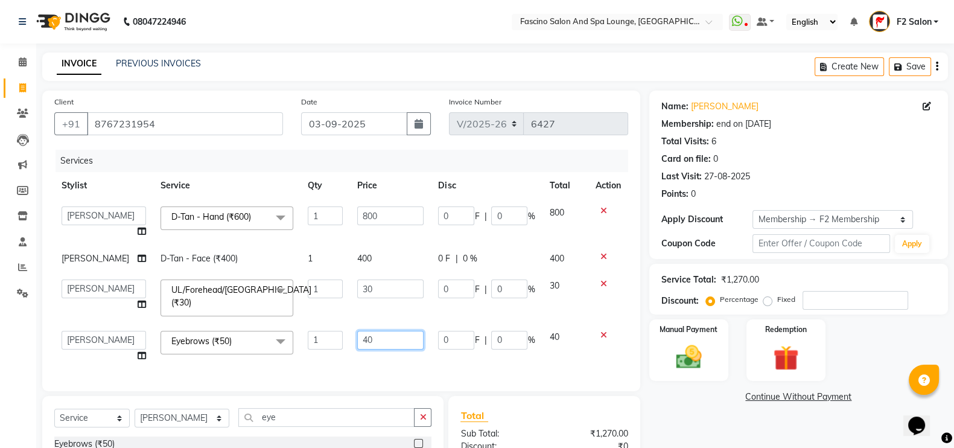
click at [367, 340] on input "40" at bounding box center [390, 340] width 66 height 19
type input "4"
type input "130"
click at [356, 363] on div "Services Stylist Service Qty Price Disc Total Action akash F3 Asma Shaikh Ayan …" at bounding box center [341, 264] width 574 height 229
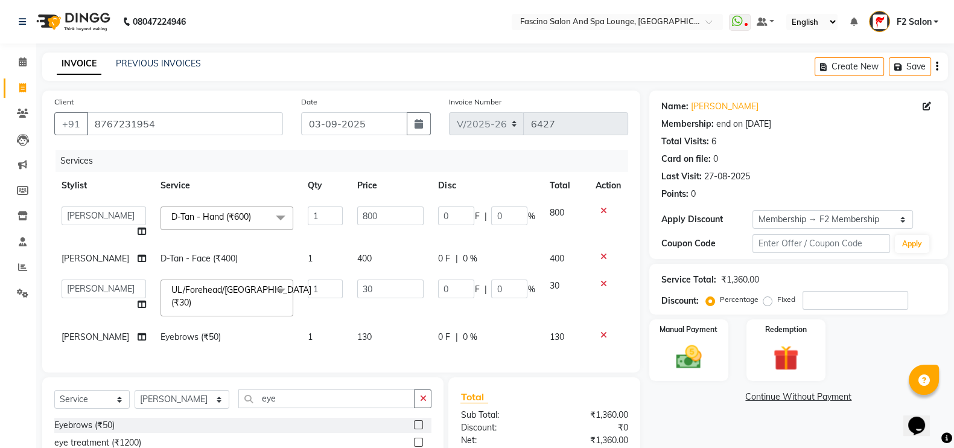
click at [366, 262] on td "400" at bounding box center [390, 258] width 81 height 27
select select "19687"
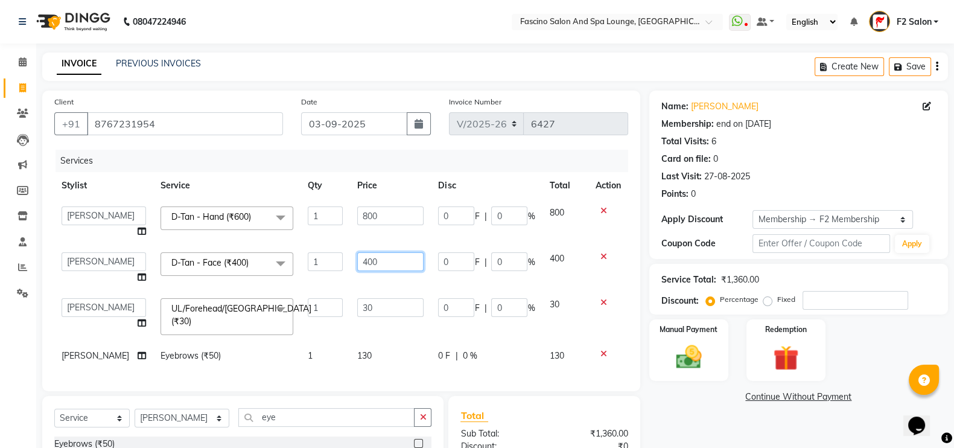
click at [370, 262] on input "400" at bounding box center [390, 261] width 66 height 19
type input "4"
type input "500"
click at [353, 285] on tbody "akash F3 Asma Shaikh Ayan Kureshi Bhushan Thakare Chanda Mam Deepak Shinde Deep…" at bounding box center [341, 284] width 574 height 170
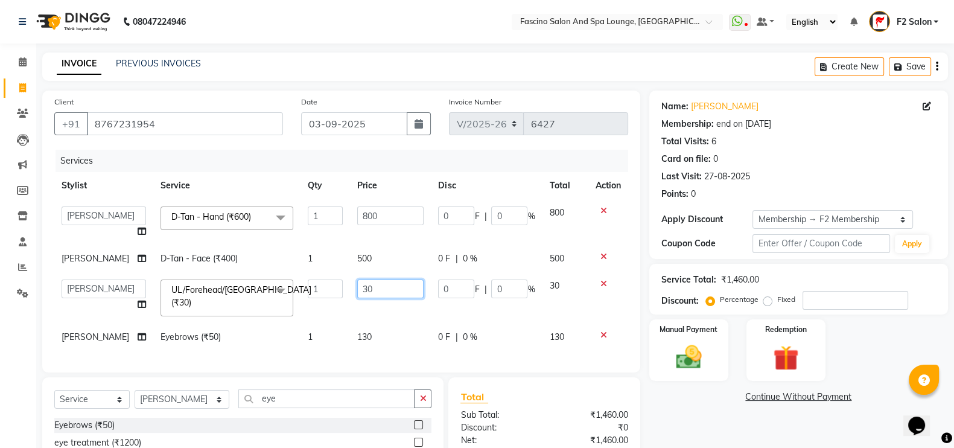
click at [374, 294] on input "30" at bounding box center [390, 288] width 66 height 19
type input "3"
type input "130"
click at [371, 325] on td "130" at bounding box center [390, 336] width 81 height 27
select select "19687"
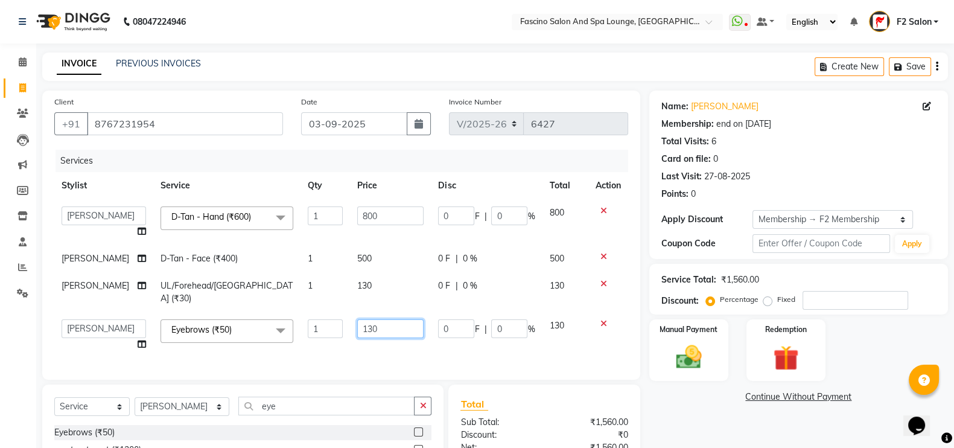
click at [375, 319] on input "130" at bounding box center [390, 328] width 66 height 19
type input "1"
type input "40"
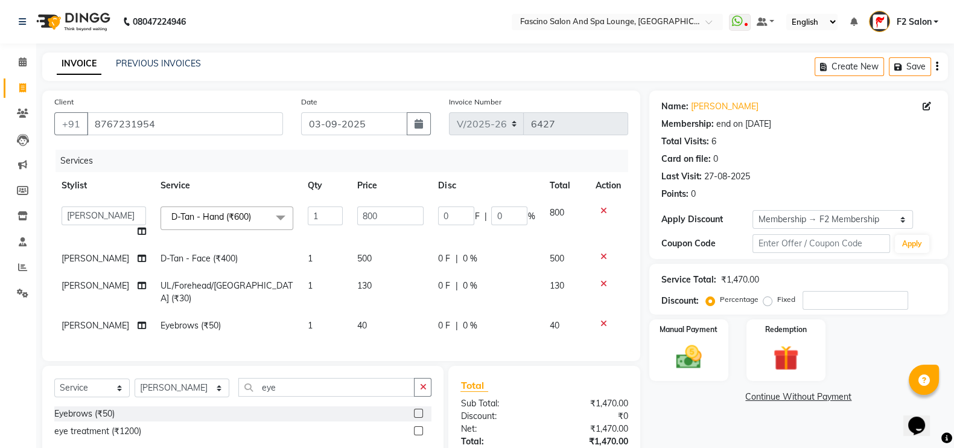
click at [371, 331] on div "Services Stylist Service Qty Price Disc Total Action akash F3 Asma Shaikh Ayan …" at bounding box center [341, 249] width 574 height 199
click at [367, 282] on td "130" at bounding box center [390, 292] width 81 height 40
select select "19687"
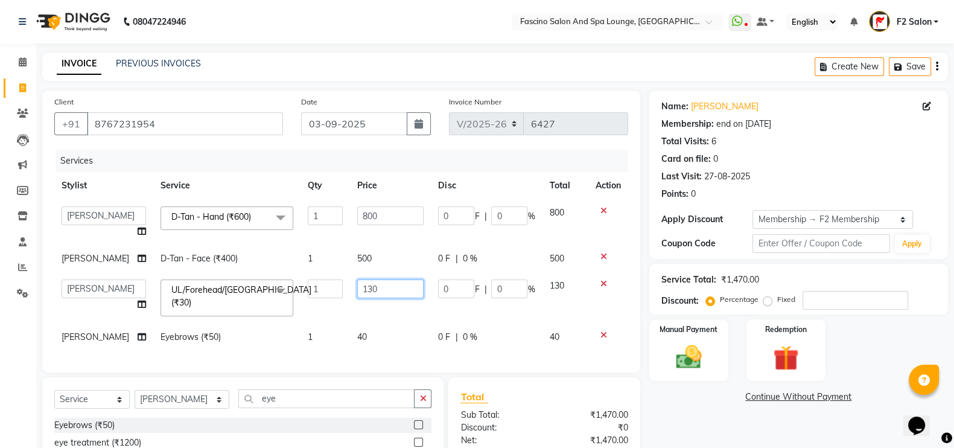
click at [376, 289] on input "130" at bounding box center [390, 288] width 66 height 19
type input "1"
type input "100"
click at [372, 306] on tbody "akash F3 Asma Shaikh Ayan Kureshi Bhushan Thakare Chanda Mam Deepak Shinde Deep…" at bounding box center [341, 274] width 574 height 151
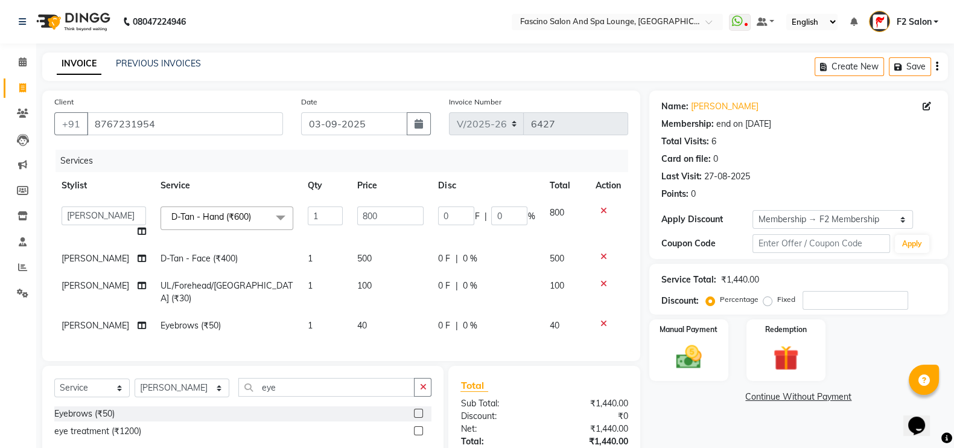
click at [369, 285] on td "100" at bounding box center [390, 292] width 81 height 40
select select "19687"
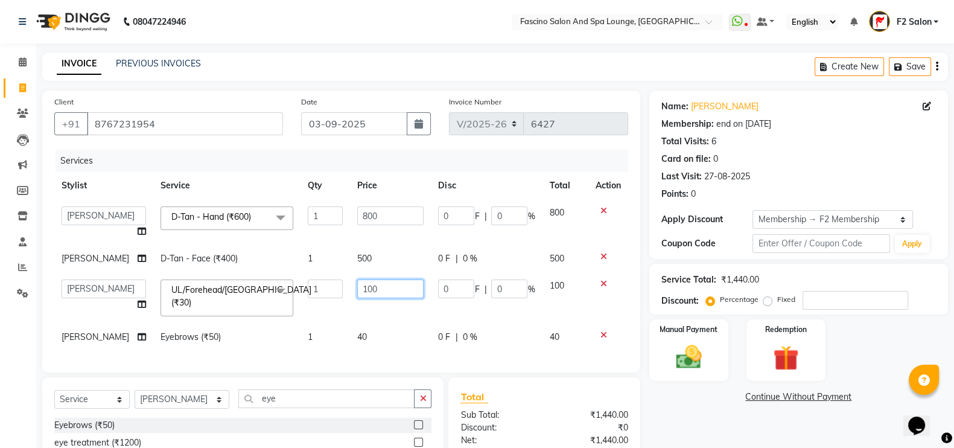
click at [371, 288] on input "100" at bounding box center [390, 288] width 66 height 19
type input "1"
type input "90"
click at [350, 318] on tbody "akash F3 Asma Shaikh Ayan Kureshi Bhushan Thakare Chanda Mam Deepak Shinde Deep…" at bounding box center [341, 274] width 574 height 151
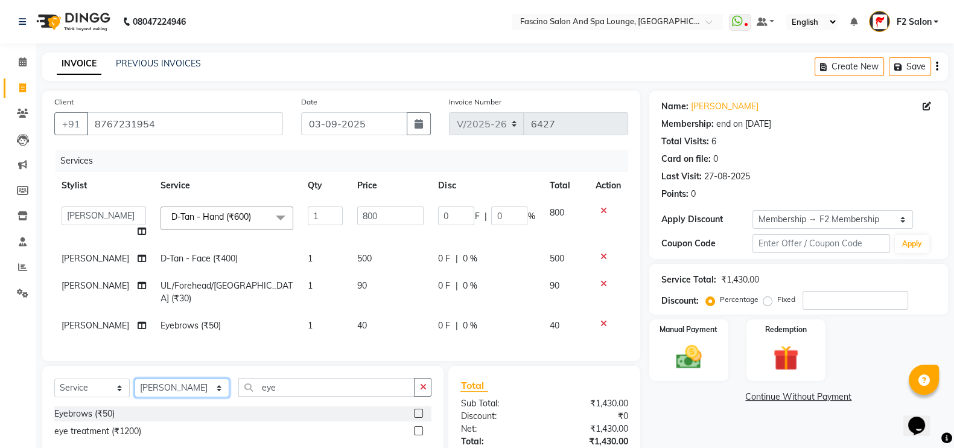
click at [151, 391] on select "Select Stylist akash F3 [PERSON_NAME] [PERSON_NAME] Bhushan [PERSON_NAME] Mam […" at bounding box center [182, 387] width 95 height 19
click at [151, 392] on select "Select Stylist akash F3 [PERSON_NAME] [PERSON_NAME] Bhushan [PERSON_NAME] Mam […" at bounding box center [182, 387] width 95 height 19
select select "23065"
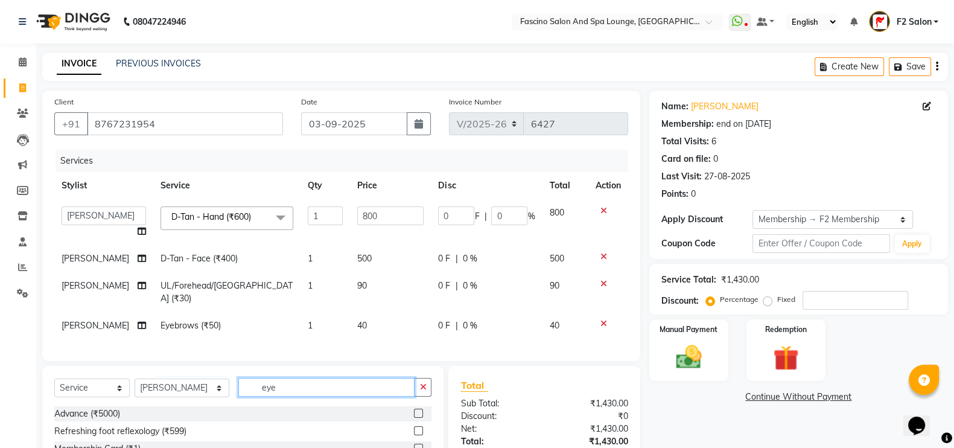
click at [275, 387] on input "eye" at bounding box center [326, 387] width 177 height 19
type input "e"
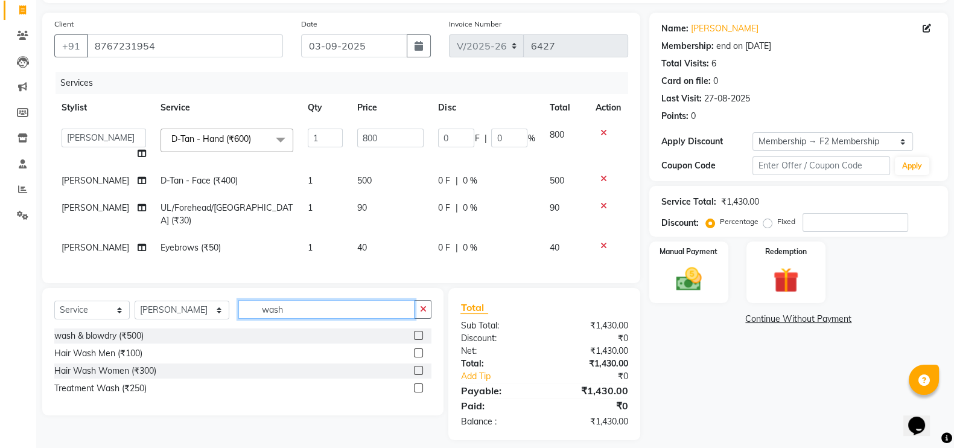
scroll to position [87, 0]
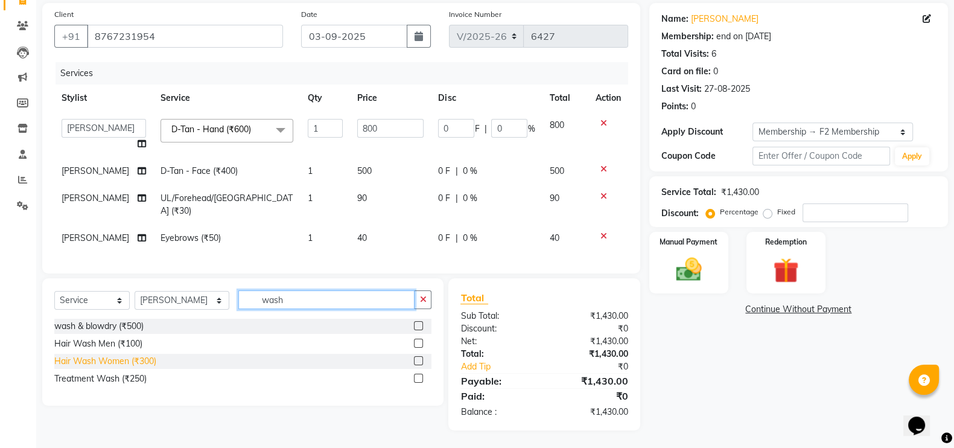
type input "wash"
click at [128, 364] on div "Hair Wash Women (₹300)" at bounding box center [105, 361] width 102 height 13
click at [128, 350] on div "Hair Wash Men (₹100)" at bounding box center [98, 343] width 88 height 13
checkbox input "true"
checkbox input "false"
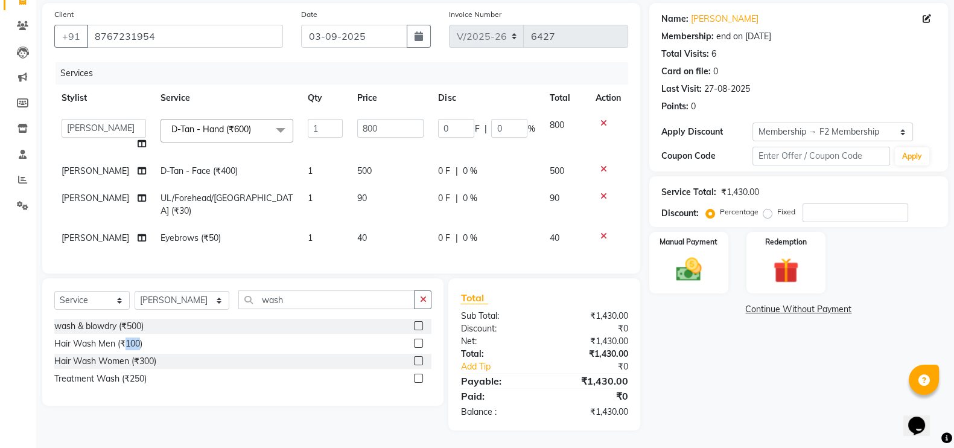
checkbox input "false"
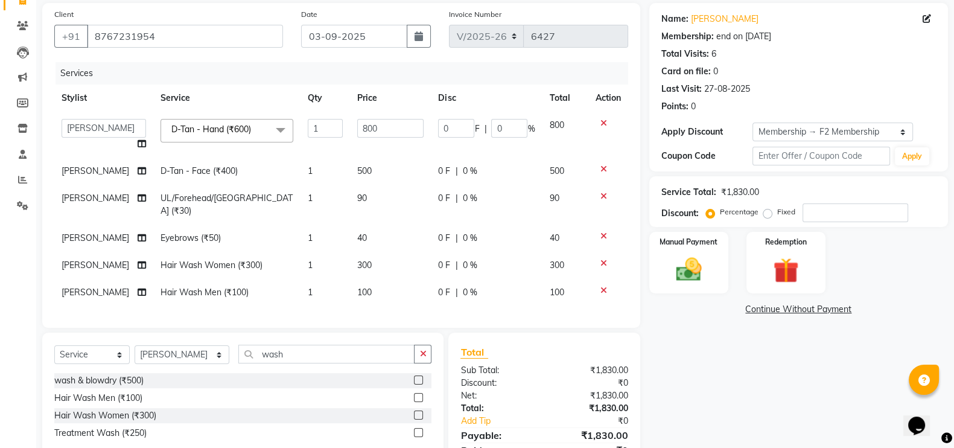
click at [365, 253] on td "300" at bounding box center [390, 265] width 81 height 27
select select "23065"
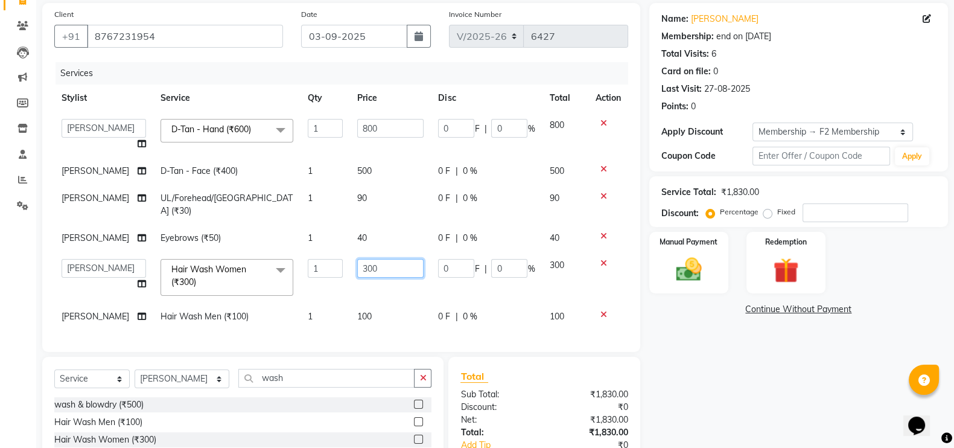
click at [374, 259] on input "300" at bounding box center [390, 268] width 66 height 19
type input "3"
type input "250"
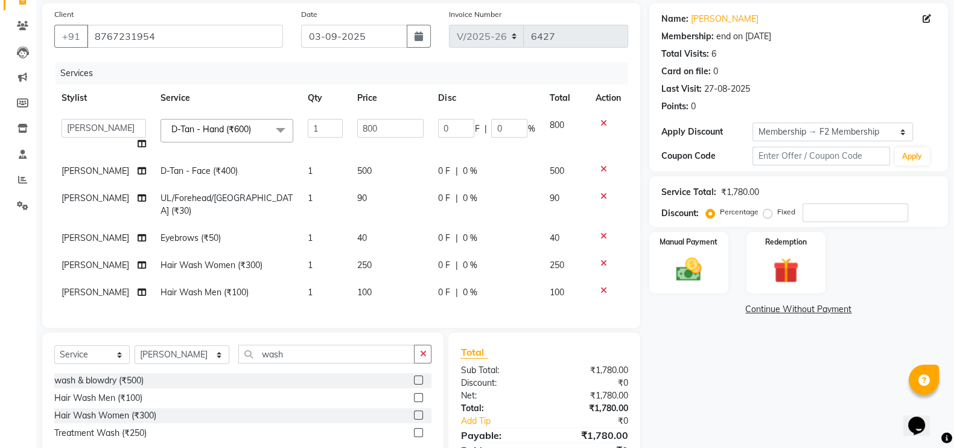
click at [364, 282] on tbody "akash F3 Asma Shaikh Ayan Kureshi Bhushan Thakare Chanda Mam Deepak Shinde Deep…" at bounding box center [341, 209] width 574 height 194
click at [603, 286] on icon at bounding box center [603, 290] width 7 height 8
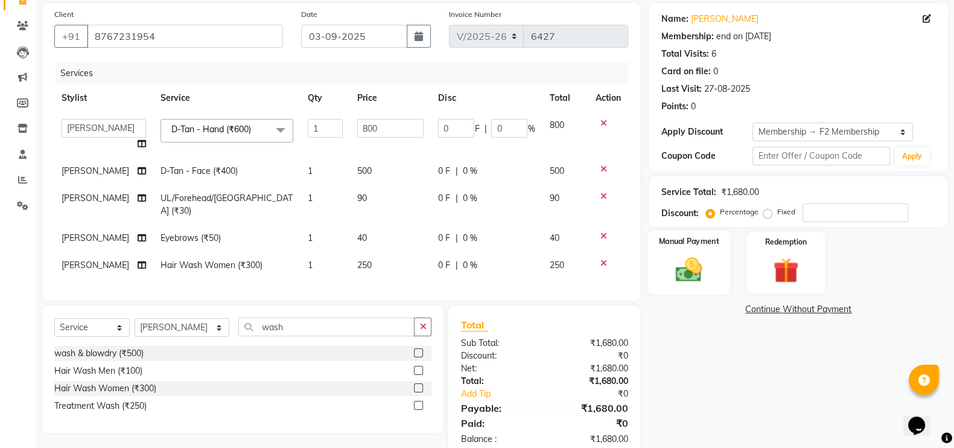
click at [704, 253] on div "Manual Payment" at bounding box center [688, 262] width 83 height 64
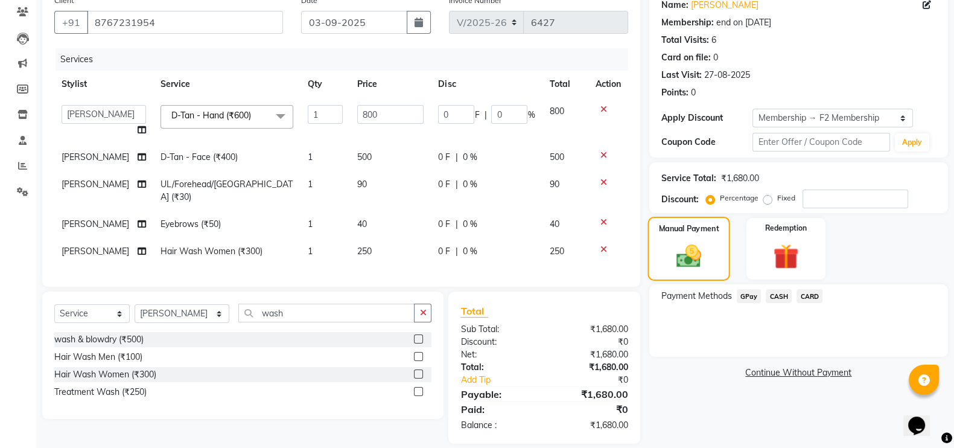
scroll to position [115, 0]
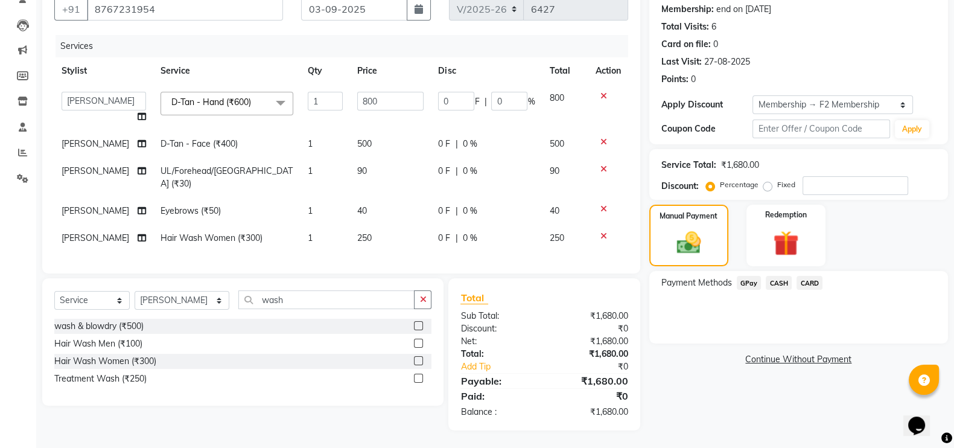
click at [745, 282] on span "GPay" at bounding box center [749, 283] width 25 height 14
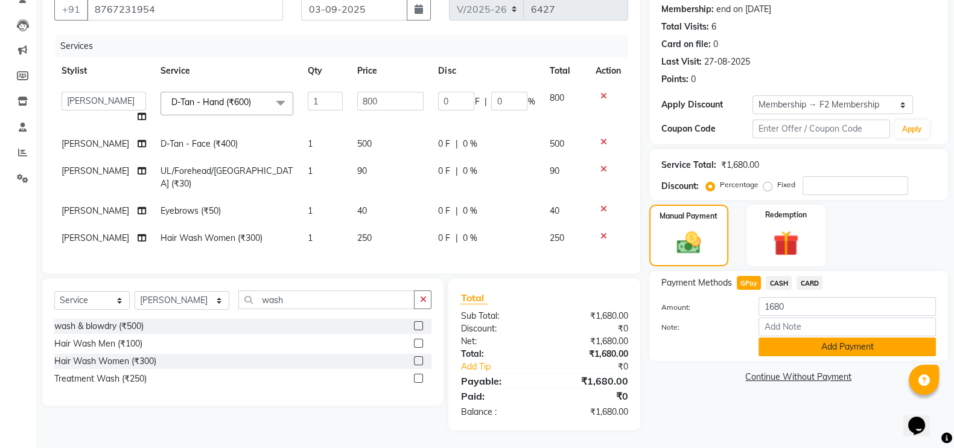
click at [804, 346] on button "Add Payment" at bounding box center [846, 346] width 177 height 19
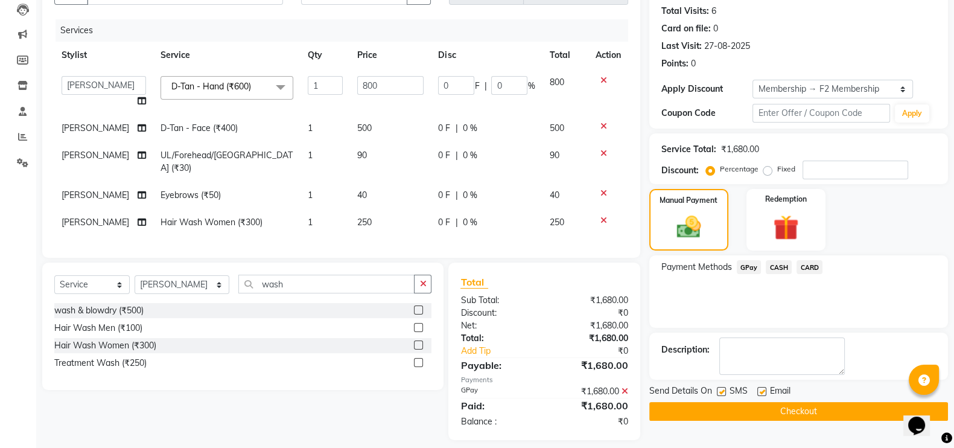
scroll to position [139, 0]
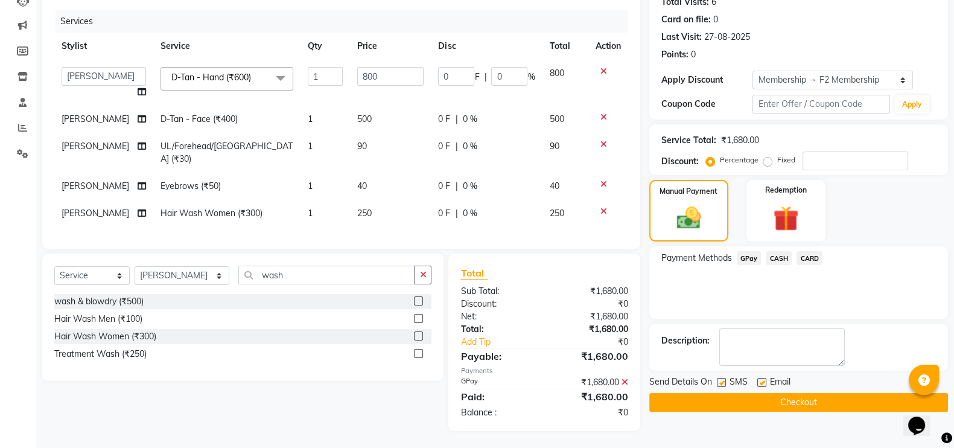
click at [719, 381] on label at bounding box center [721, 382] width 9 height 9
click at [719, 381] on input "checkbox" at bounding box center [721, 383] width 8 height 8
checkbox input "false"
click at [720, 396] on button "Checkout" at bounding box center [798, 402] width 299 height 19
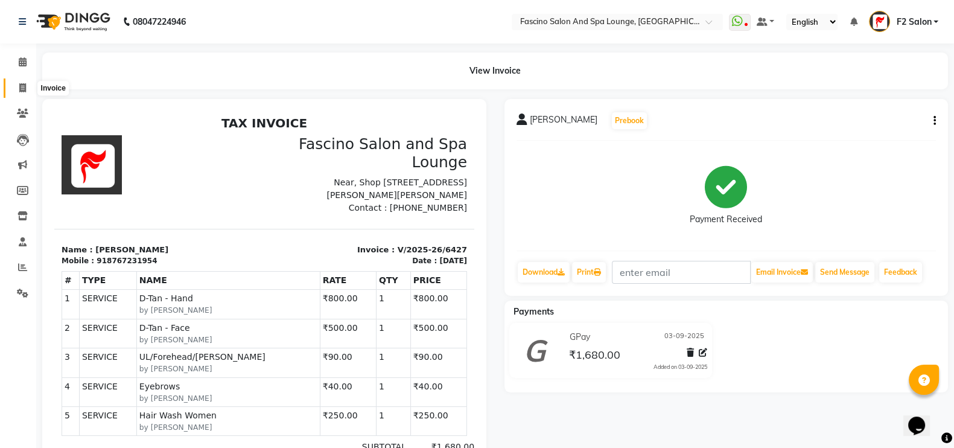
click at [19, 83] on icon at bounding box center [22, 87] width 7 height 9
select select "service"
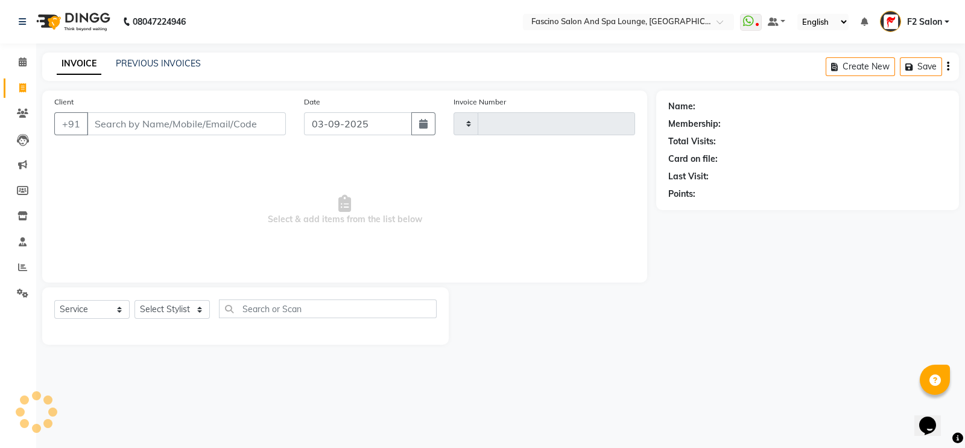
type input "6428"
select select "129"
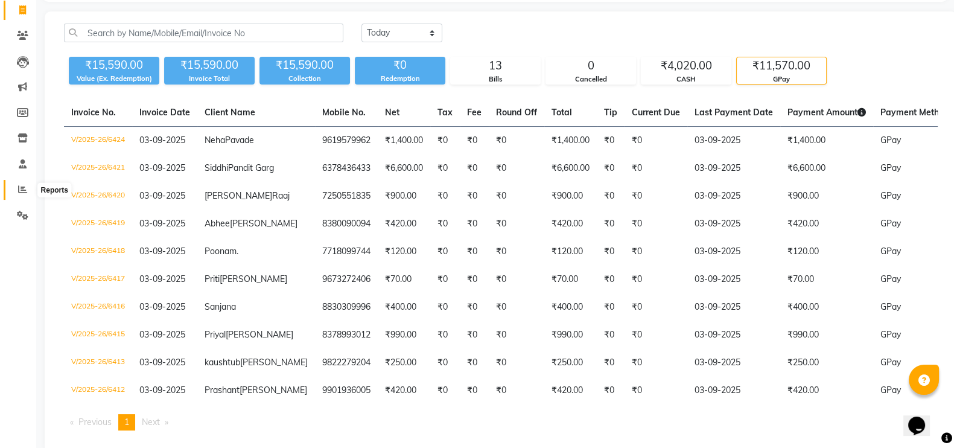
click at [24, 185] on icon at bounding box center [22, 189] width 9 height 9
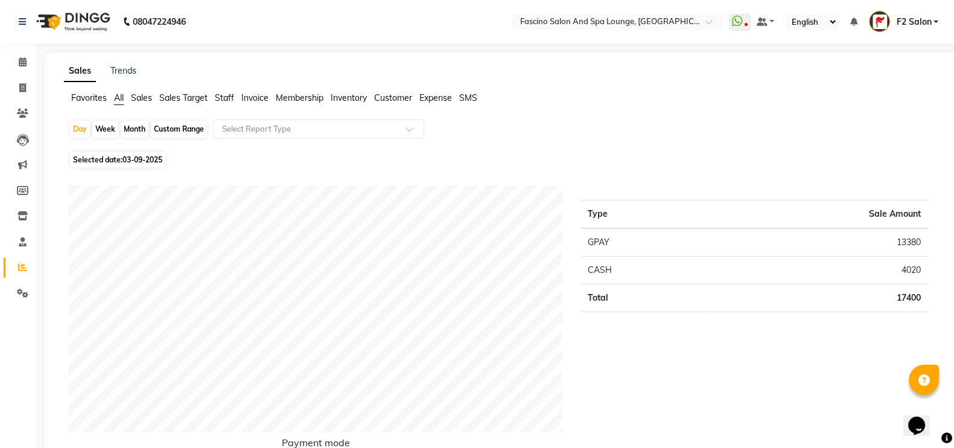
click at [135, 125] on div "Month" at bounding box center [135, 129] width 28 height 17
select select "9"
select select "2025"
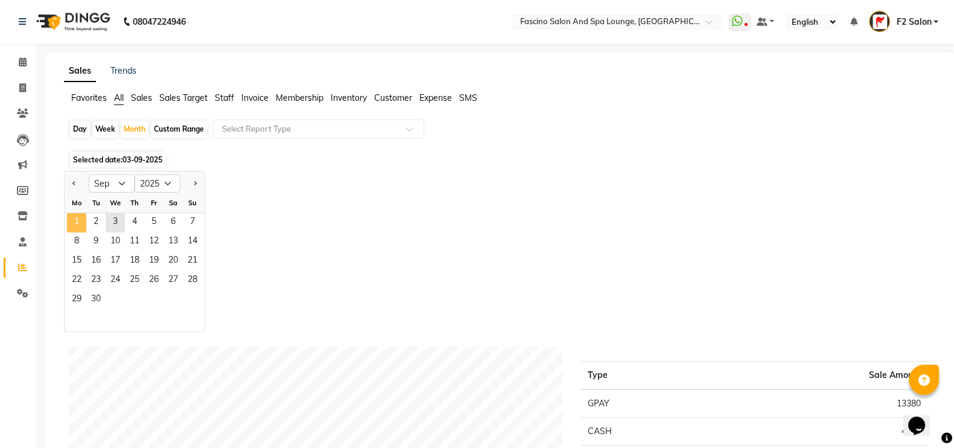
click at [84, 222] on span "1" at bounding box center [76, 222] width 19 height 19
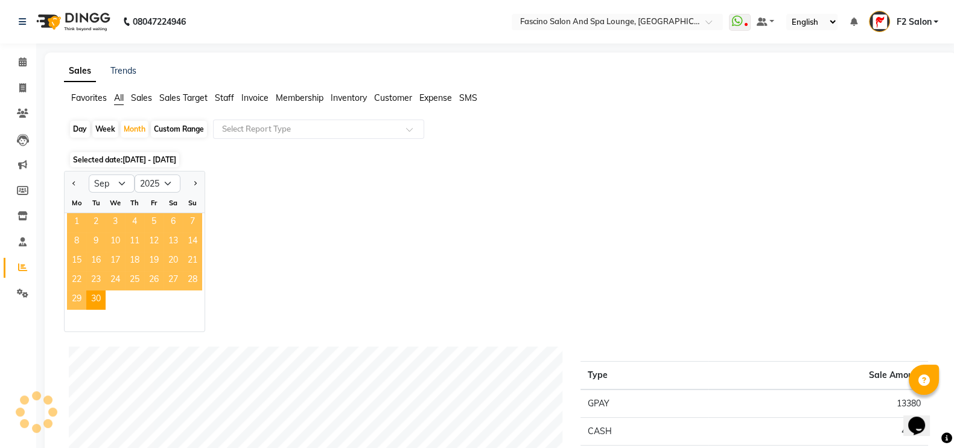
click at [84, 222] on span "1" at bounding box center [76, 222] width 19 height 19
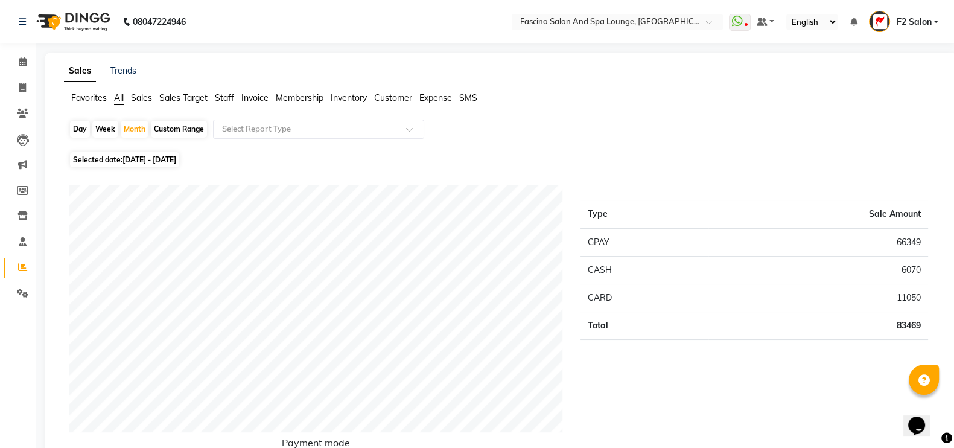
click at [229, 103] on span "Staff" at bounding box center [224, 97] width 19 height 11
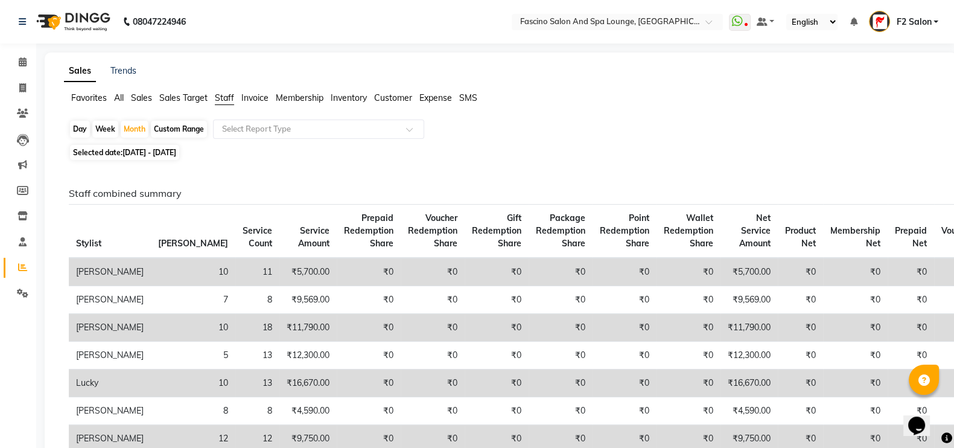
click at [128, 148] on span "Selected date: [DATE] - [DATE]" at bounding box center [124, 152] width 109 height 15
select select "9"
select select "2025"
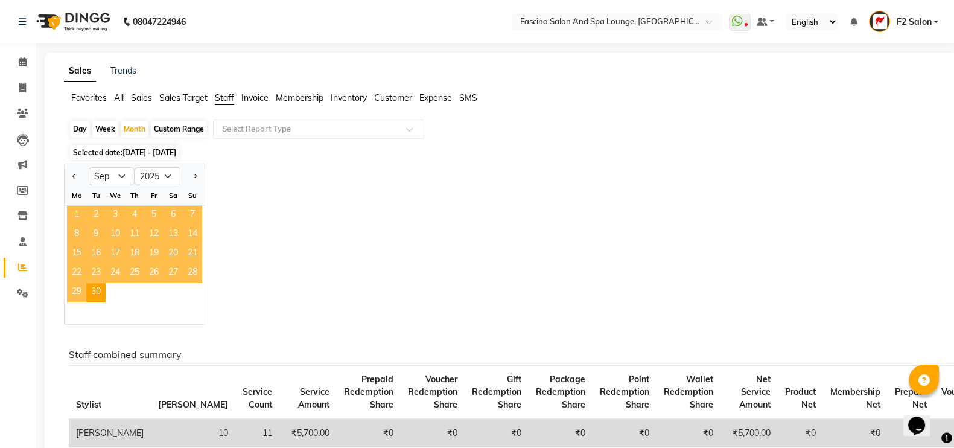
click at [78, 211] on span "1" at bounding box center [76, 215] width 19 height 19
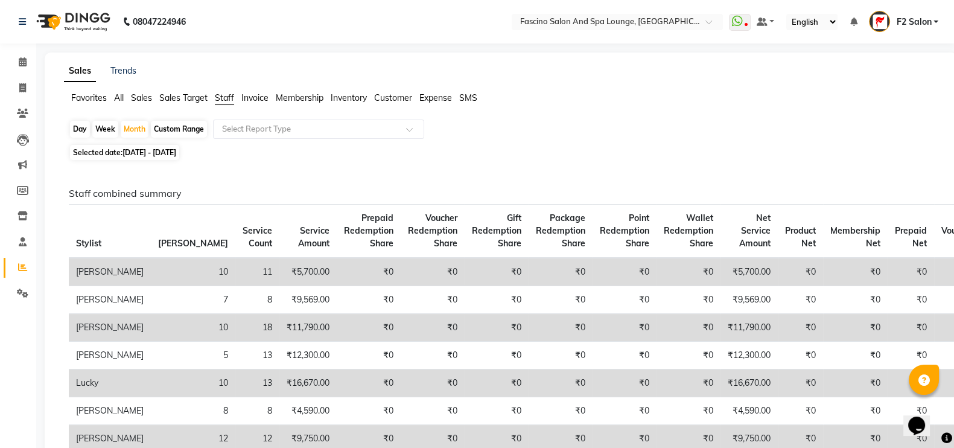
click at [167, 129] on div "Custom Range" at bounding box center [179, 129] width 56 height 17
select select "9"
select select "2025"
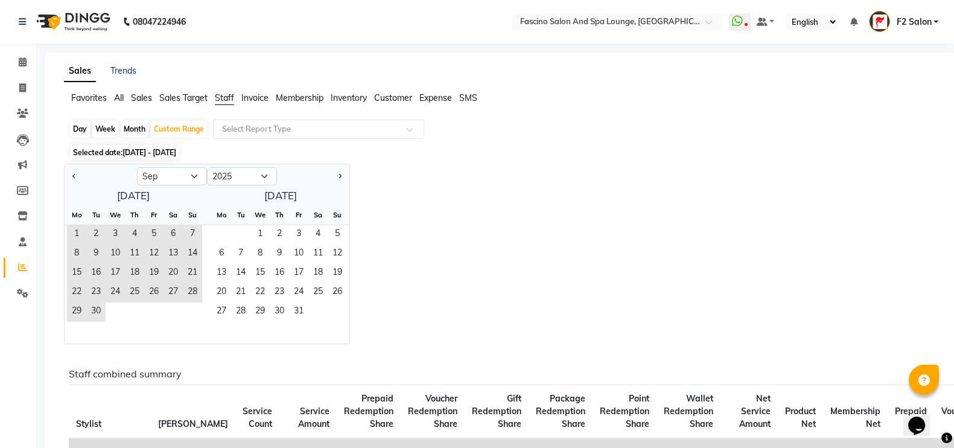
click at [80, 128] on div "Day" at bounding box center [80, 129] width 20 height 17
select select "9"
select select "2025"
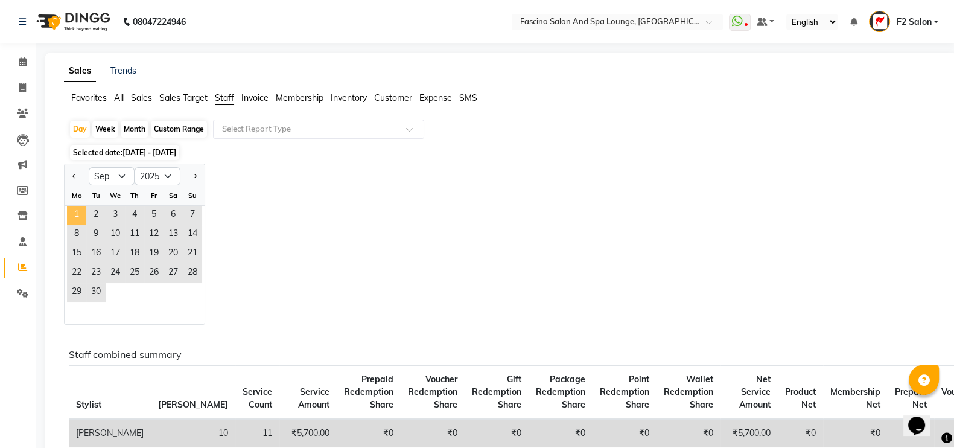
click at [78, 212] on span "1" at bounding box center [76, 215] width 19 height 19
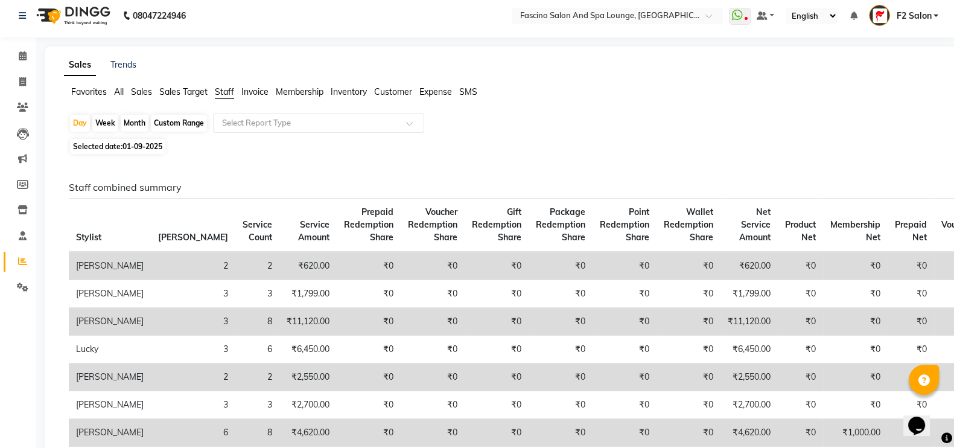
scroll to position [5, 0]
click at [132, 145] on span "01-09-2025" at bounding box center [142, 147] width 40 height 9
select select "9"
select select "2025"
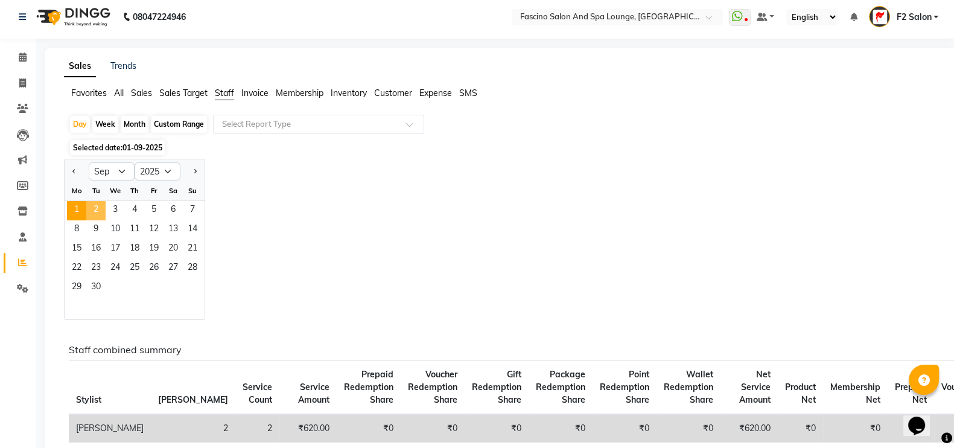
click at [97, 208] on span "2" at bounding box center [95, 210] width 19 height 19
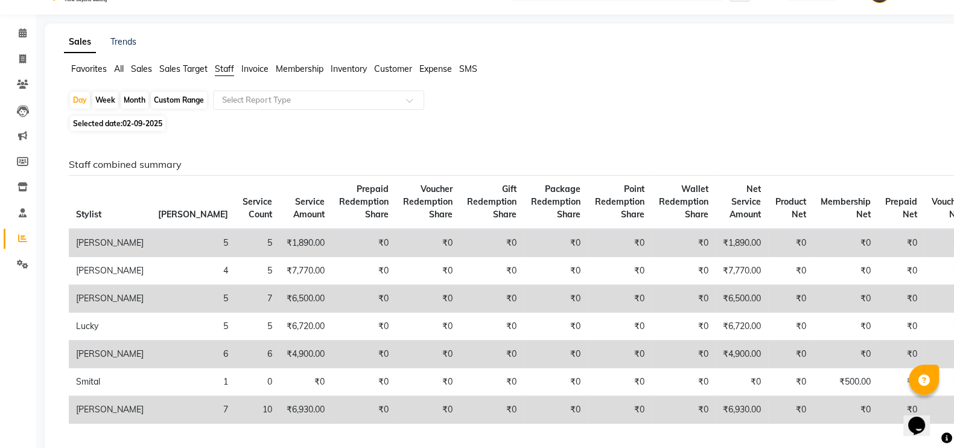
scroll to position [0, 0]
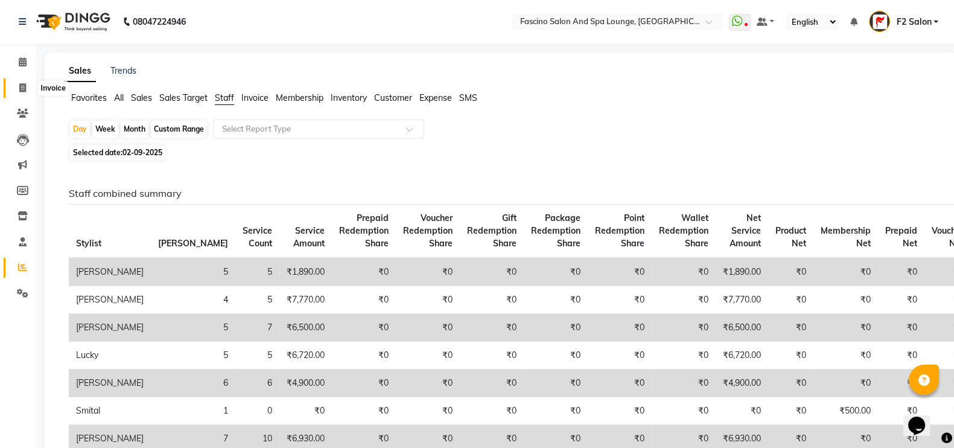
click at [19, 87] on icon at bounding box center [22, 87] width 7 height 9
select select "service"
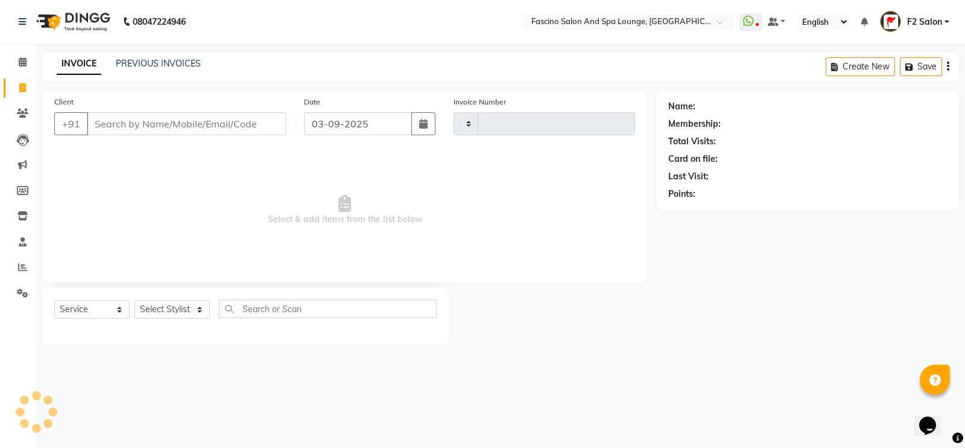
type input "6428"
select select "129"
click at [148, 125] on input "Client" at bounding box center [186, 123] width 199 height 23
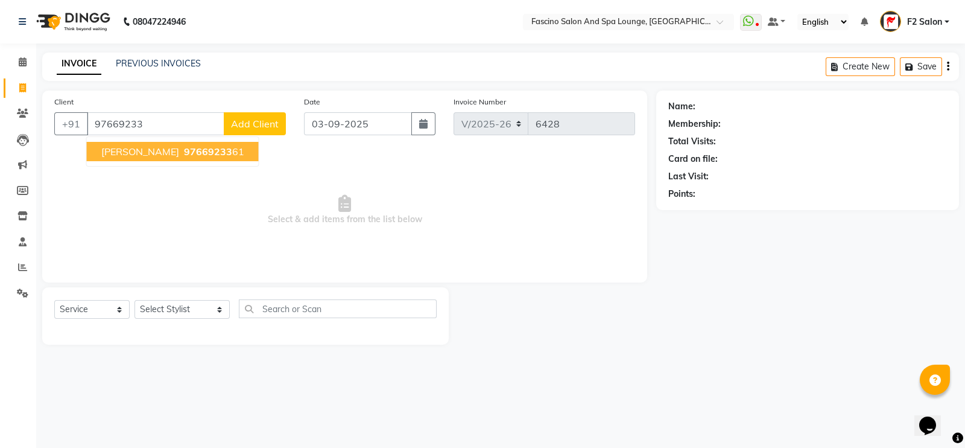
click at [148, 155] on span "[PERSON_NAME]" at bounding box center [140, 151] width 78 height 12
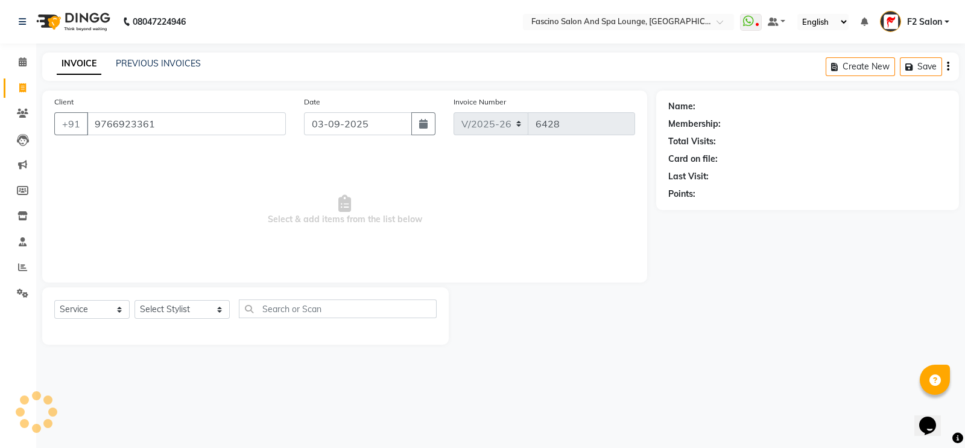
type input "9766923361"
select select "1: Object"
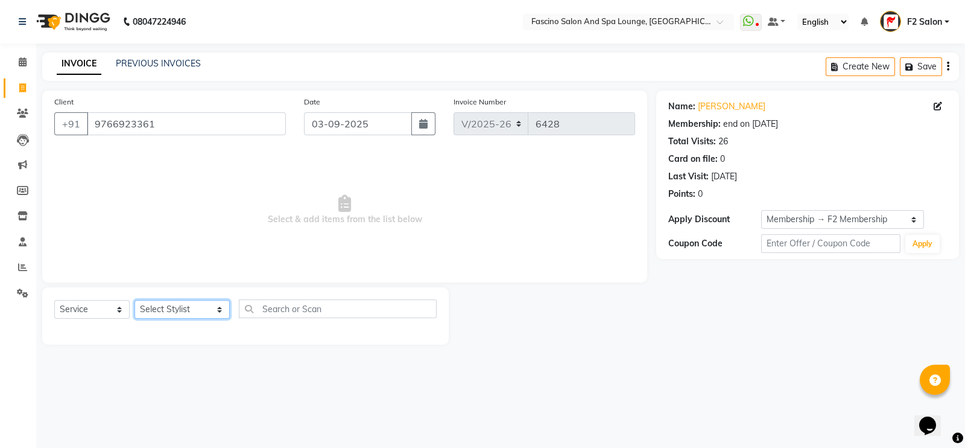
click at [167, 314] on select "Select Stylist akash F3 [PERSON_NAME] [PERSON_NAME] Bhushan [PERSON_NAME] Mam […" at bounding box center [182, 309] width 95 height 19
select select "23065"
click at [135, 300] on select "Select Stylist akash F3 [PERSON_NAME] [PERSON_NAME] Bhushan [PERSON_NAME] Mam […" at bounding box center [182, 309] width 95 height 19
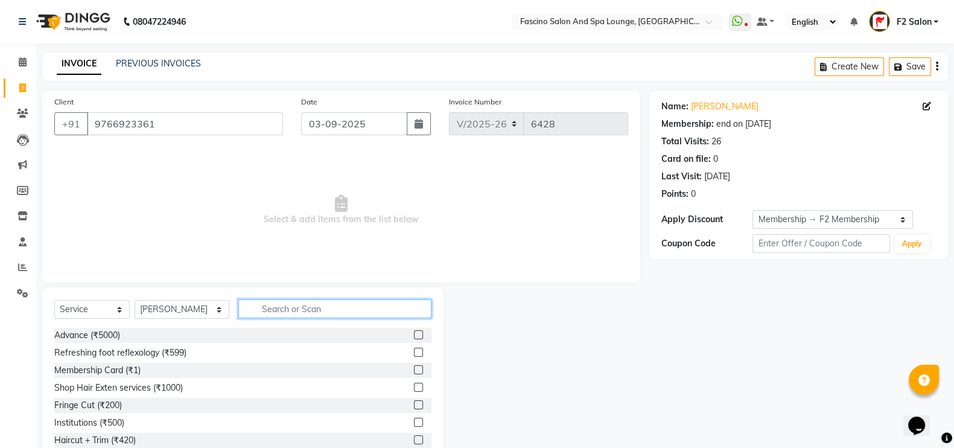
click at [268, 317] on input "text" at bounding box center [335, 308] width 194 height 19
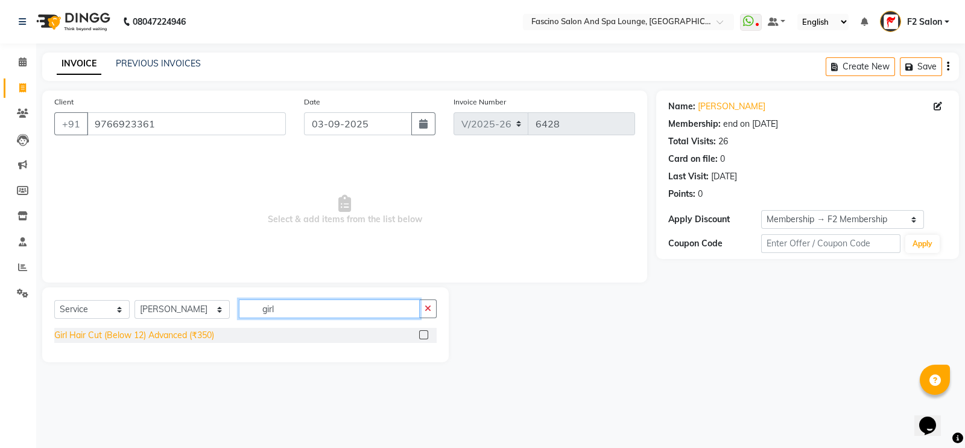
type input "girl"
click at [174, 337] on div "Girl Hair Cut (Below 12) Advanced (₹350)" at bounding box center [134, 335] width 160 height 13
checkbox input "false"
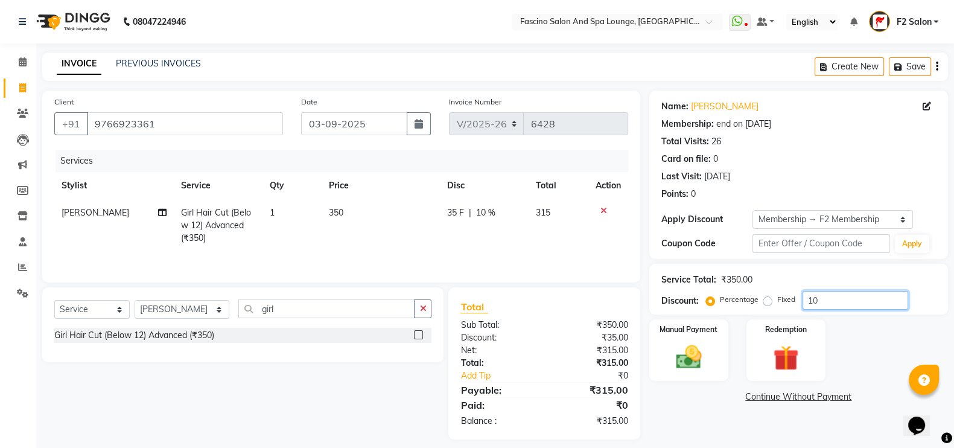
click at [825, 303] on input "10" at bounding box center [855, 300] width 106 height 19
type input "1"
click at [703, 351] on img at bounding box center [688, 356] width 43 height 30
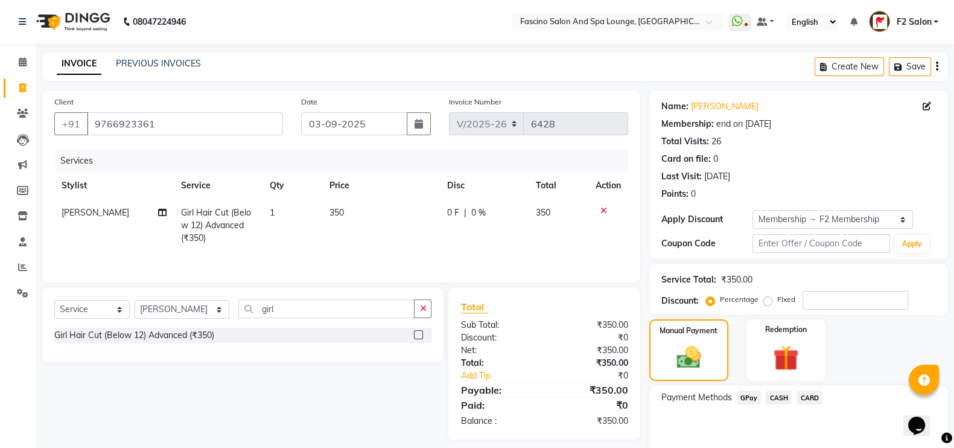
click at [751, 393] on span "GPay" at bounding box center [749, 397] width 25 height 14
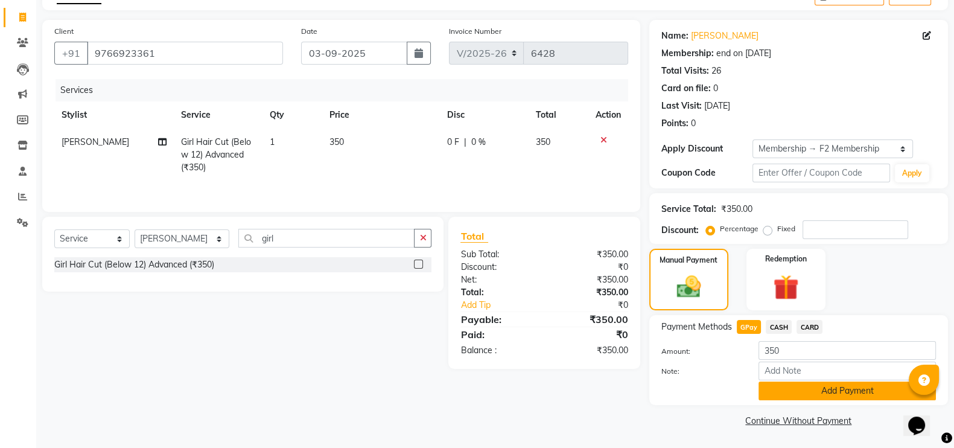
click at [799, 388] on button "Add Payment" at bounding box center [846, 390] width 177 height 19
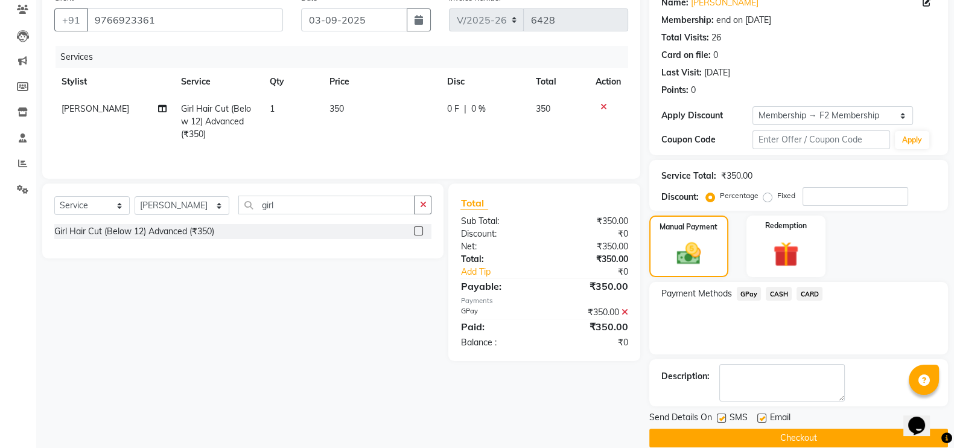
scroll to position [121, 0]
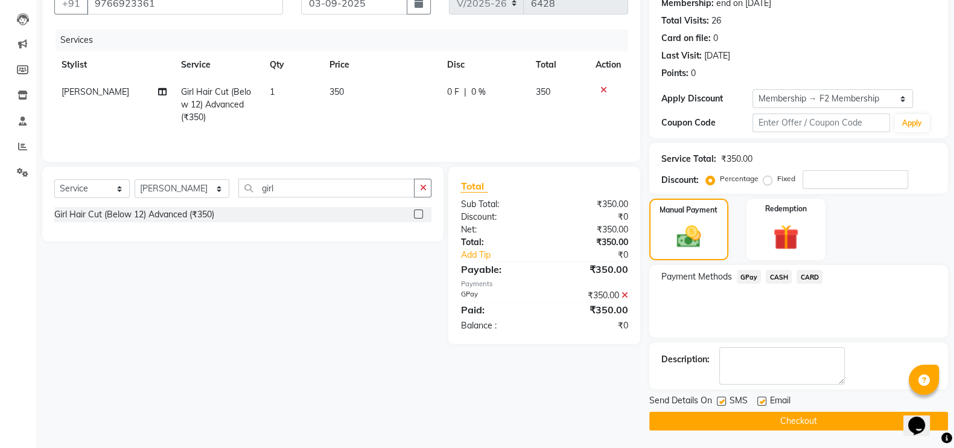
click at [785, 423] on button "Checkout" at bounding box center [798, 420] width 299 height 19
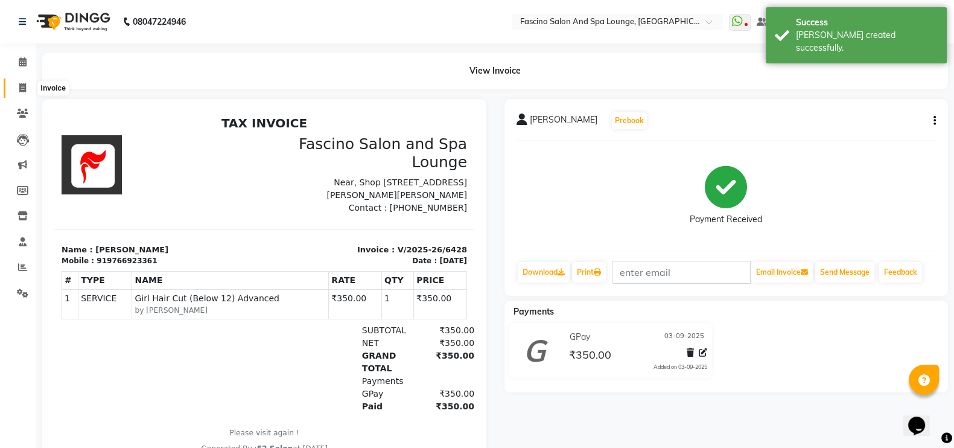
click at [20, 89] on icon at bounding box center [22, 87] width 7 height 9
select select "129"
select select "service"
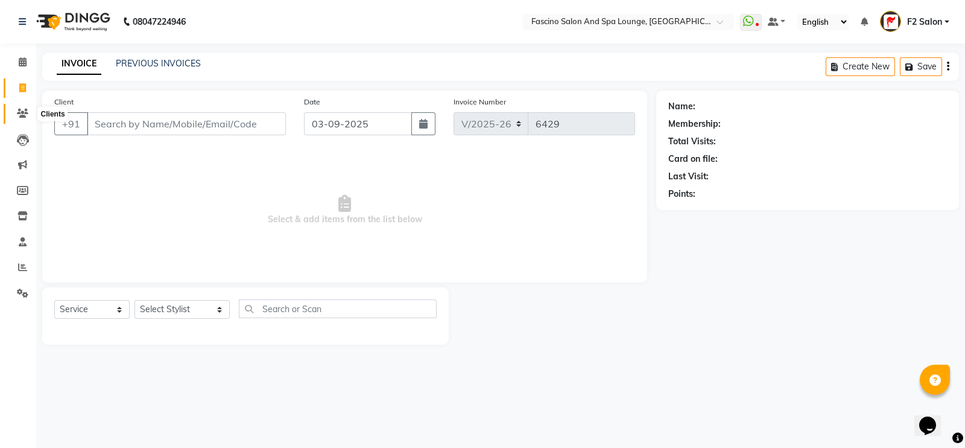
click at [15, 116] on span at bounding box center [22, 114] width 21 height 14
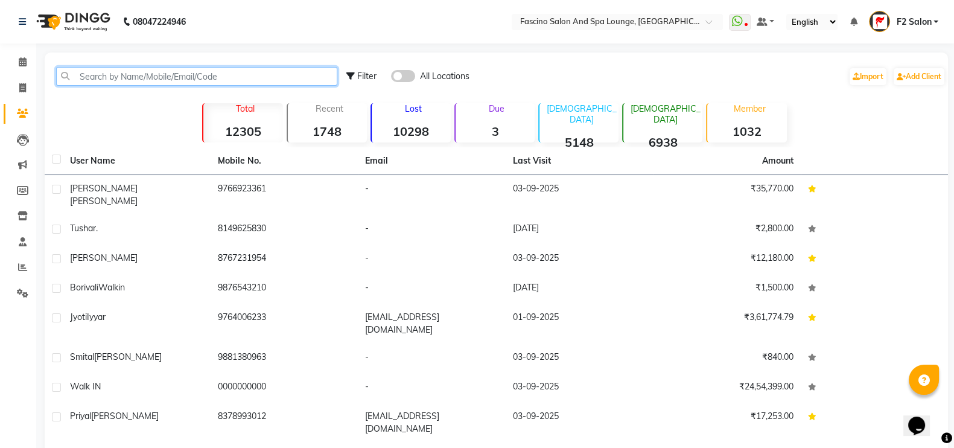
click at [100, 74] on input "text" at bounding box center [196, 76] width 281 height 19
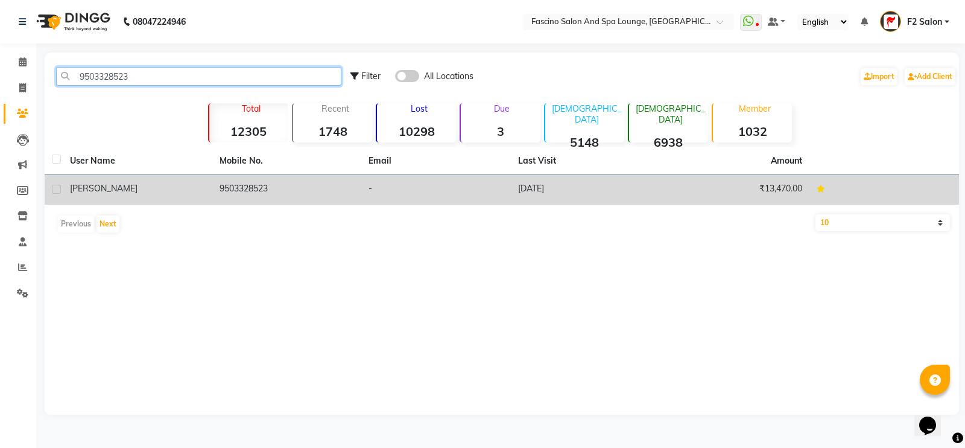
type input "9503328523"
click at [255, 183] on td "9503328523" at bounding box center [287, 190] width 150 height 30
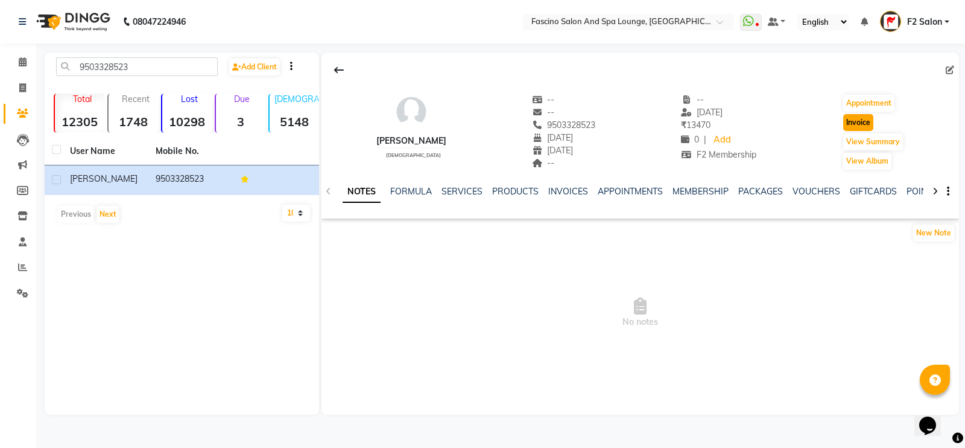
click at [862, 128] on button "Invoice" at bounding box center [858, 122] width 30 height 17
select select "service"
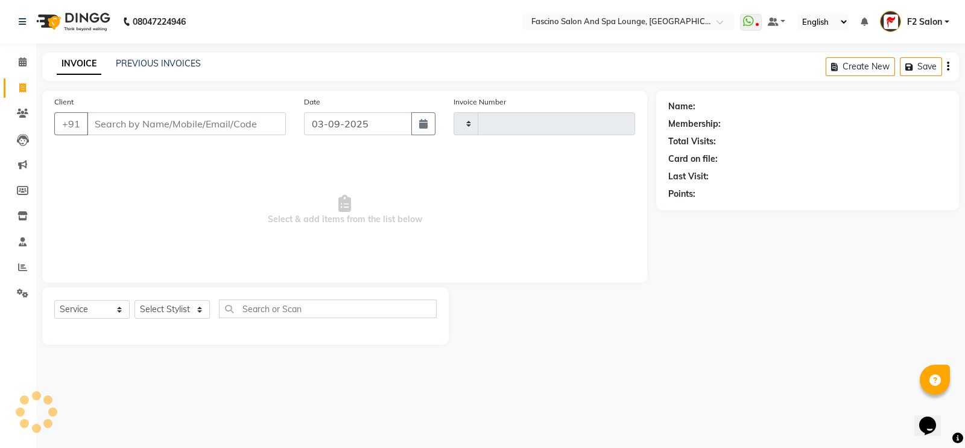
type input "6429"
select select "129"
type input "9503328523"
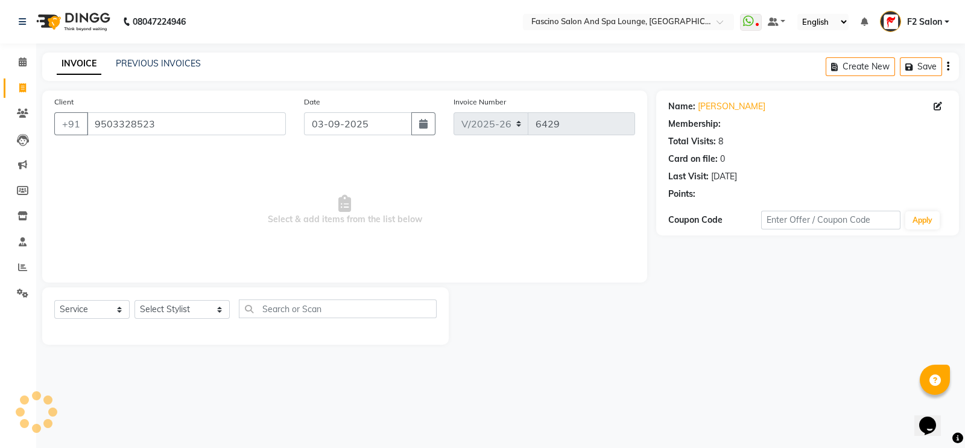
select select "1: Object"
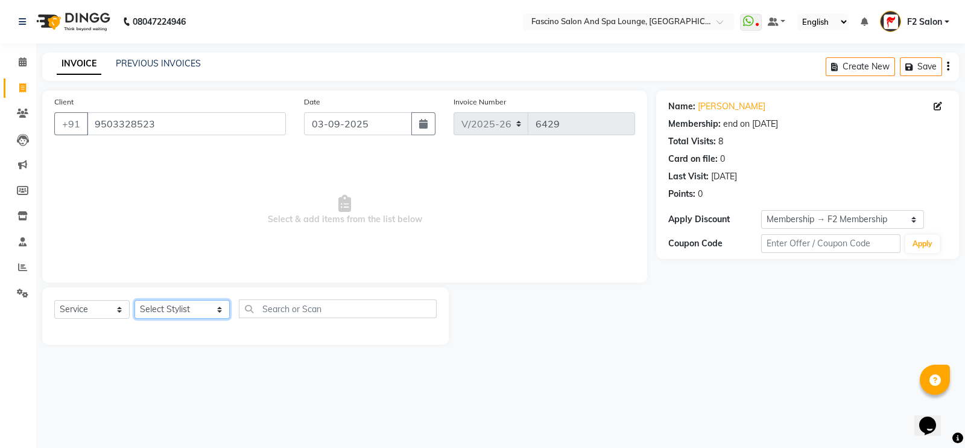
click at [163, 313] on select "Select Stylist akash F3 [PERSON_NAME] [PERSON_NAME] Bhushan [PERSON_NAME] Mam […" at bounding box center [182, 309] width 95 height 19
select select "16063"
click at [135, 300] on select "Select Stylist akash F3 [PERSON_NAME] [PERSON_NAME] Bhushan [PERSON_NAME] Mam […" at bounding box center [182, 309] width 95 height 19
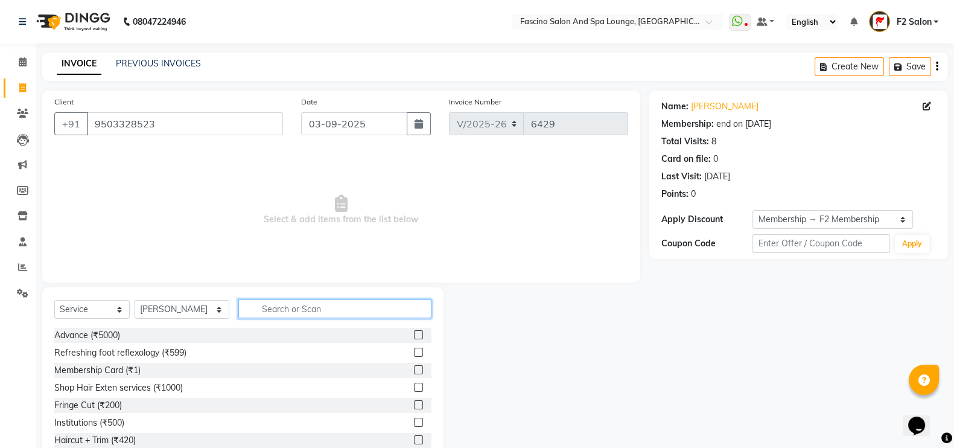
click at [299, 303] on input "text" at bounding box center [335, 308] width 194 height 19
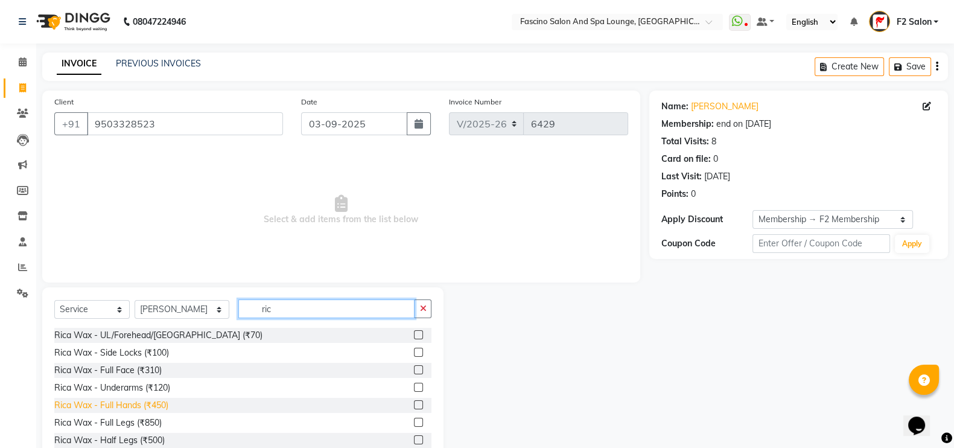
type input "ric"
click at [127, 401] on div "Rica Wax - Full Hands (₹450)" at bounding box center [111, 405] width 114 height 13
checkbox input "false"
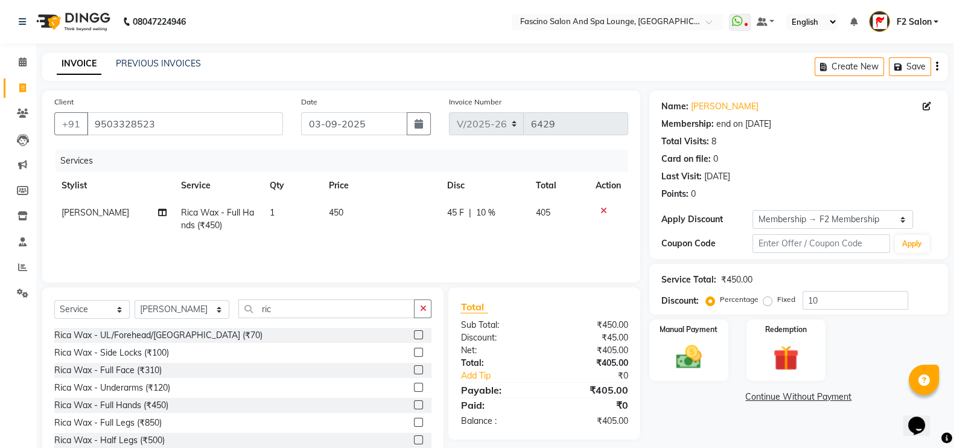
click at [346, 215] on td "450" at bounding box center [381, 219] width 118 height 40
select select "16063"
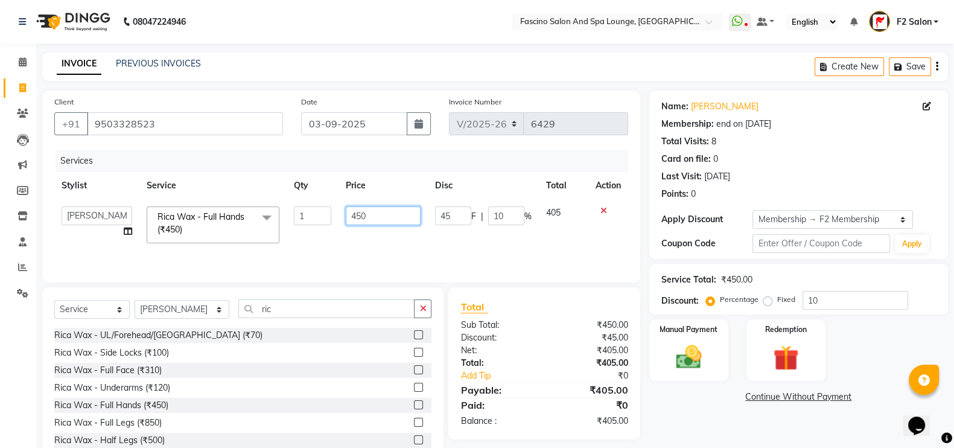
click at [355, 215] on input "450" at bounding box center [383, 215] width 75 height 19
click at [390, 223] on input "450" at bounding box center [383, 215] width 75 height 19
type input "4"
type input "5"
type input "6"
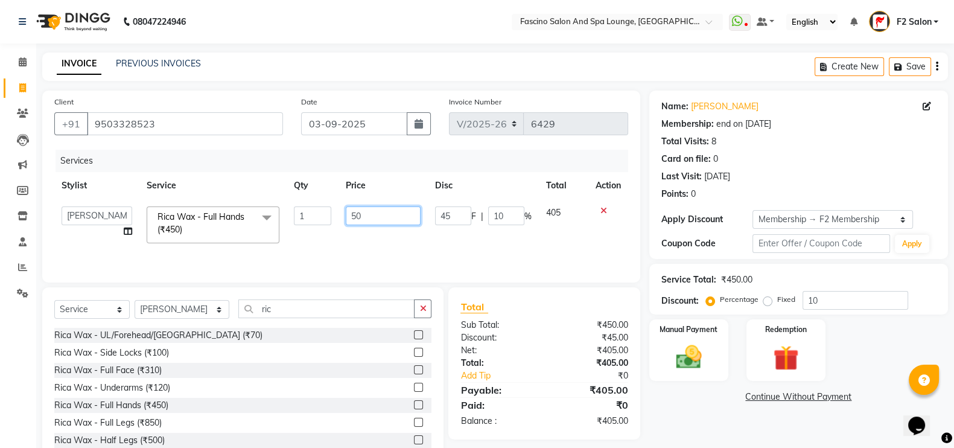
type input "500"
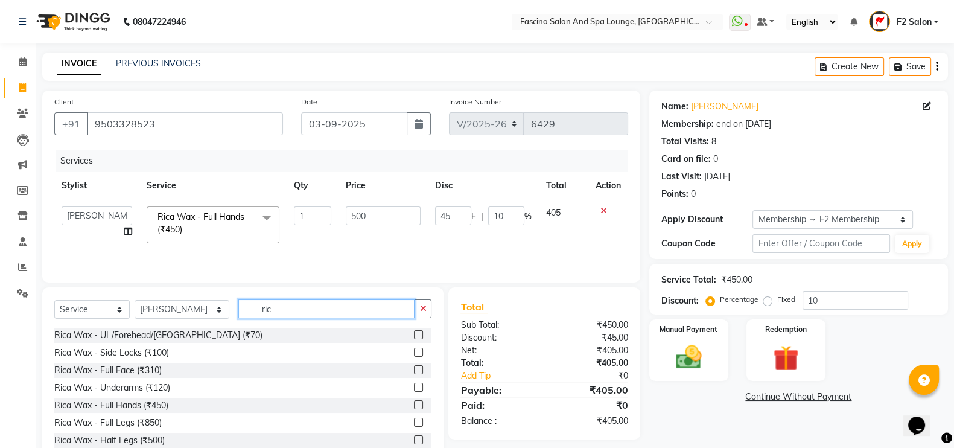
click at [305, 313] on input "ric" at bounding box center [326, 308] width 177 height 19
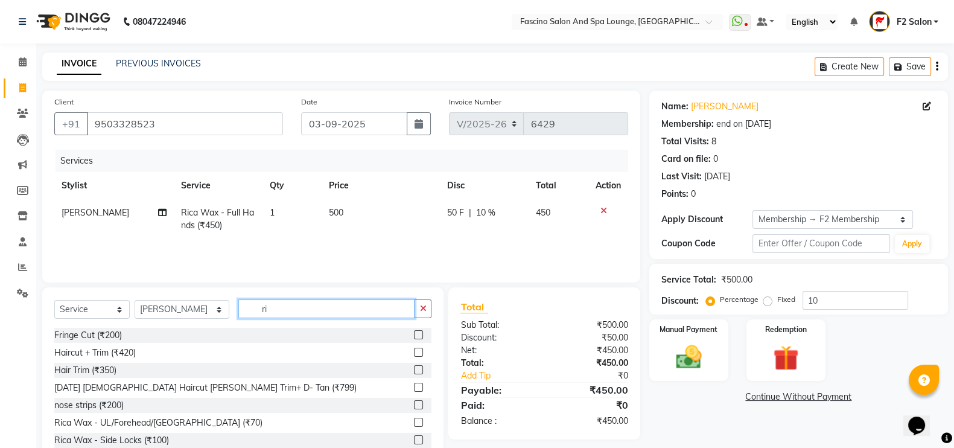
type input "r"
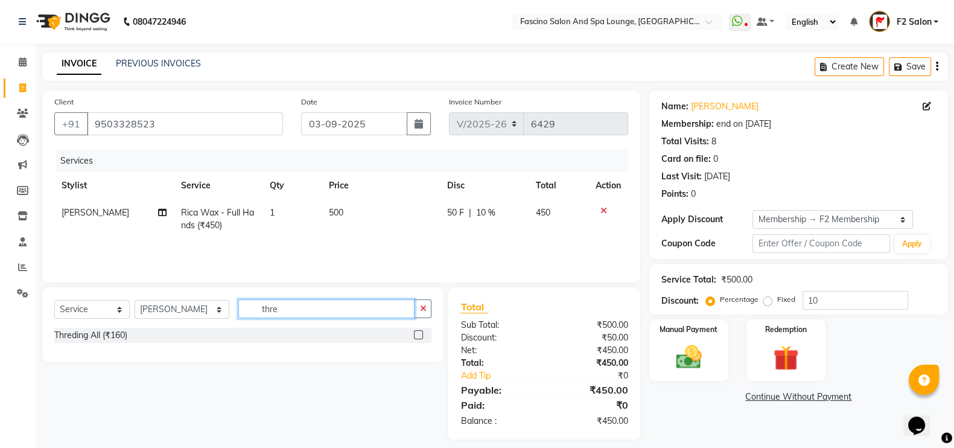
type input "thre"
click at [121, 345] on div "Threding All (₹160)" at bounding box center [242, 339] width 377 height 22
click at [104, 330] on div "Threding All (₹160)" at bounding box center [90, 335] width 73 height 13
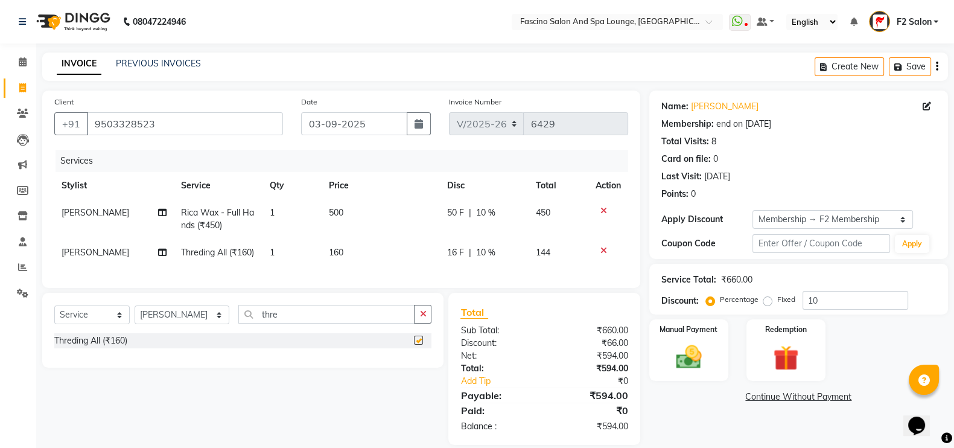
checkbox input "false"
click at [330, 253] on span "160" at bounding box center [336, 252] width 14 height 11
select select "16063"
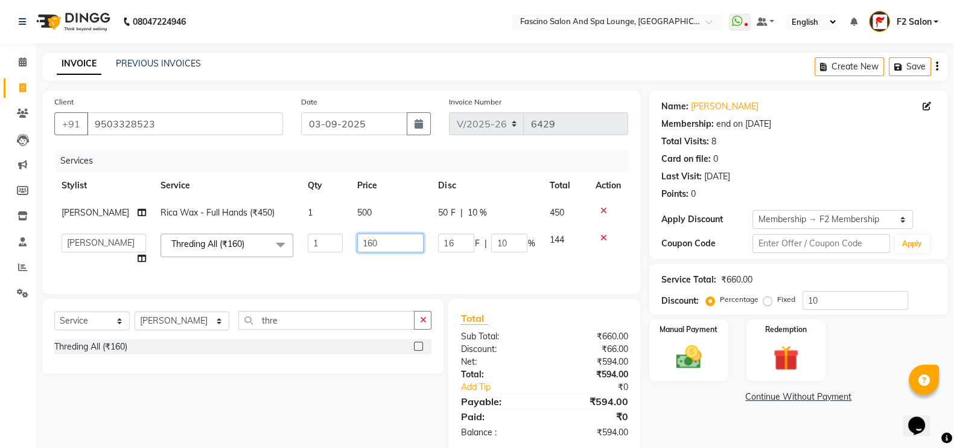
click at [360, 244] on input "160" at bounding box center [390, 242] width 66 height 19
type input "100"
click at [848, 302] on input "10" at bounding box center [855, 300] width 106 height 19
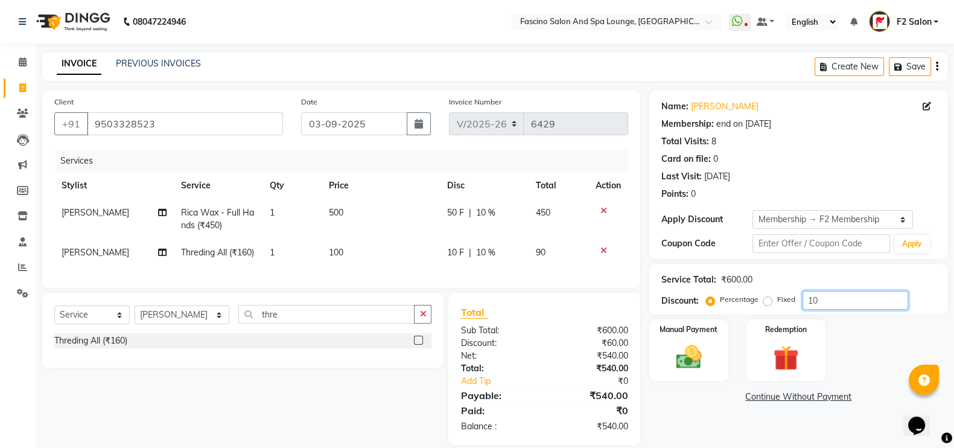
type input "1"
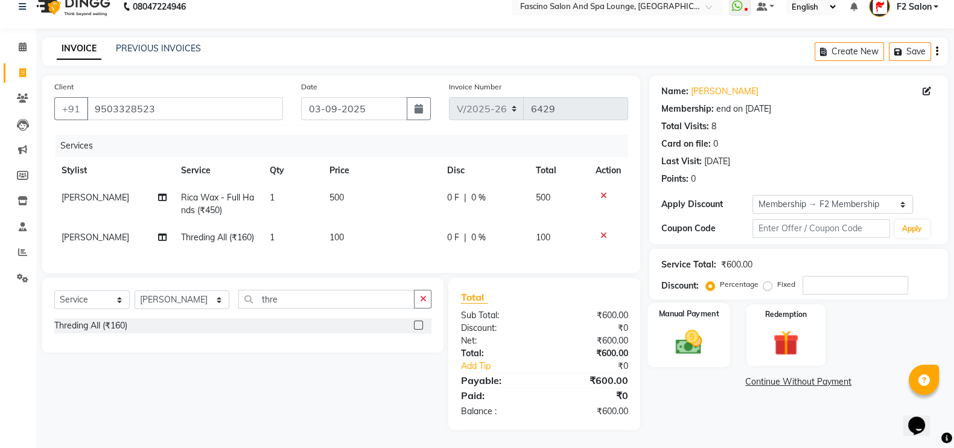
click at [668, 326] on img at bounding box center [688, 341] width 43 height 30
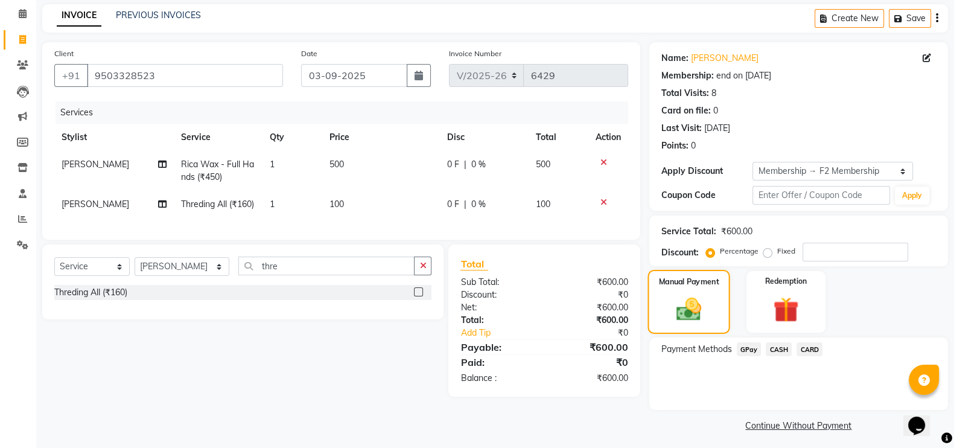
scroll to position [53, 0]
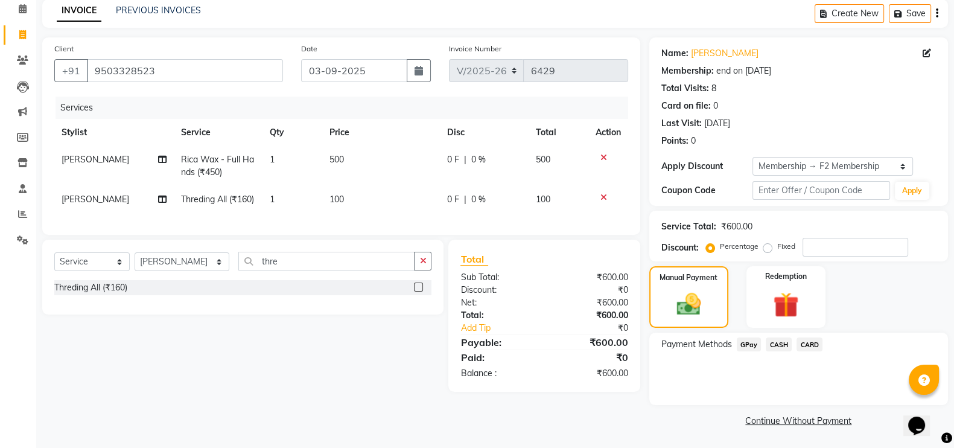
click at [749, 345] on span "GPay" at bounding box center [749, 344] width 25 height 14
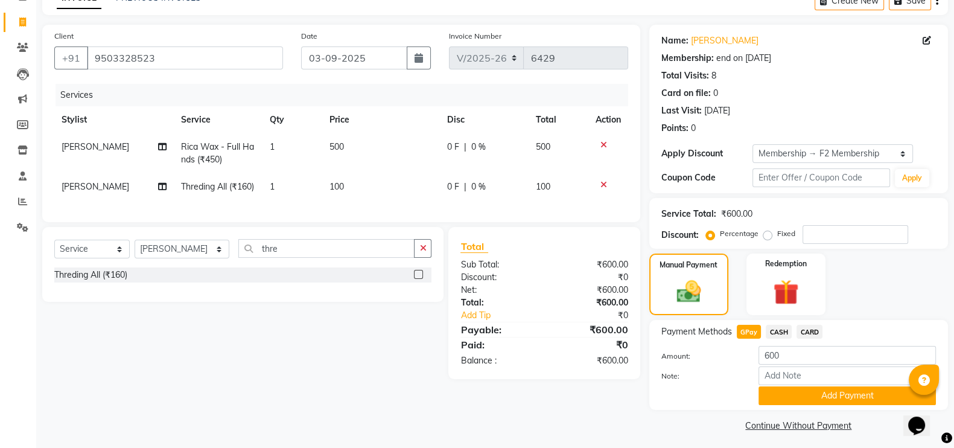
scroll to position [72, 0]
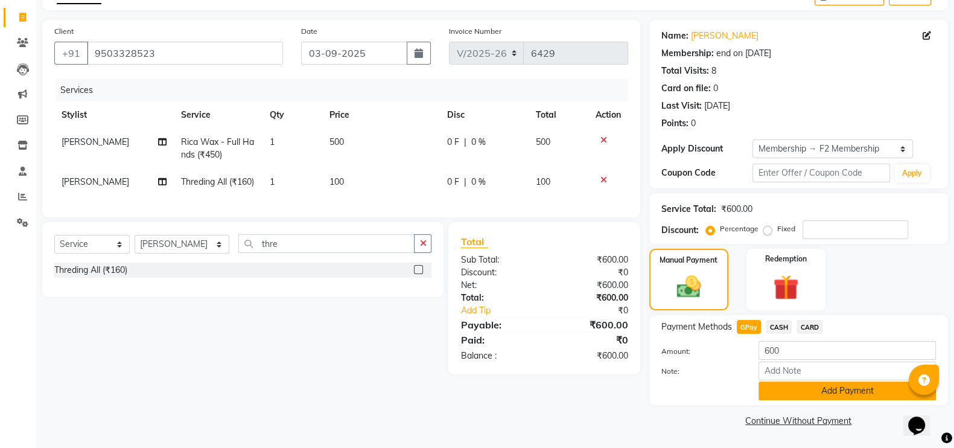
click at [808, 387] on button "Add Payment" at bounding box center [846, 390] width 177 height 19
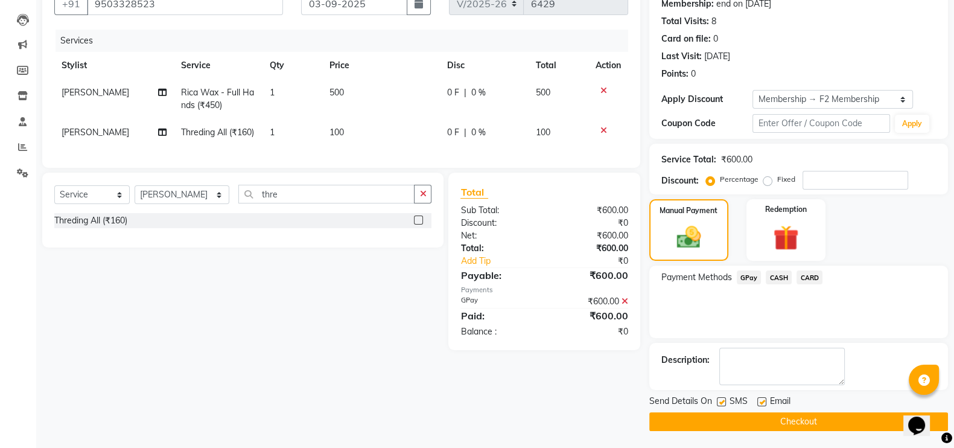
scroll to position [121, 0]
click at [793, 416] on button "Checkout" at bounding box center [798, 420] width 299 height 19
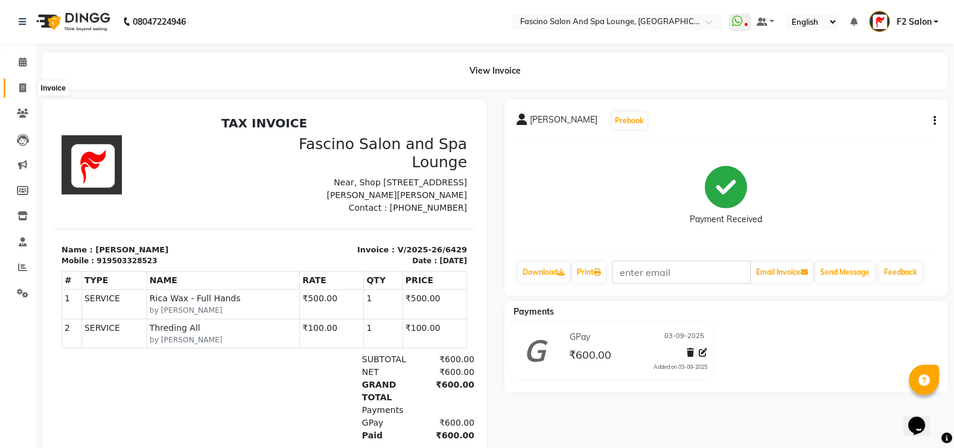
click at [19, 83] on icon at bounding box center [22, 87] width 7 height 9
select select "129"
select select "service"
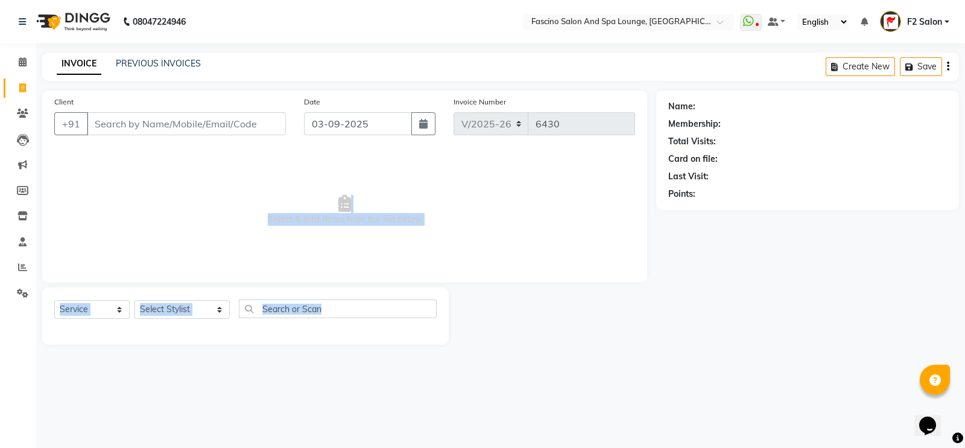
drag, startPoint x: 486, startPoint y: 179, endPoint x: 328, endPoint y: 328, distance: 217.2
click at [328, 328] on div "Client +91 Date 03-09-2025 Invoice Number V/2025 V/2025-26 6430 Select & add it…" at bounding box center [344, 217] width 623 height 254
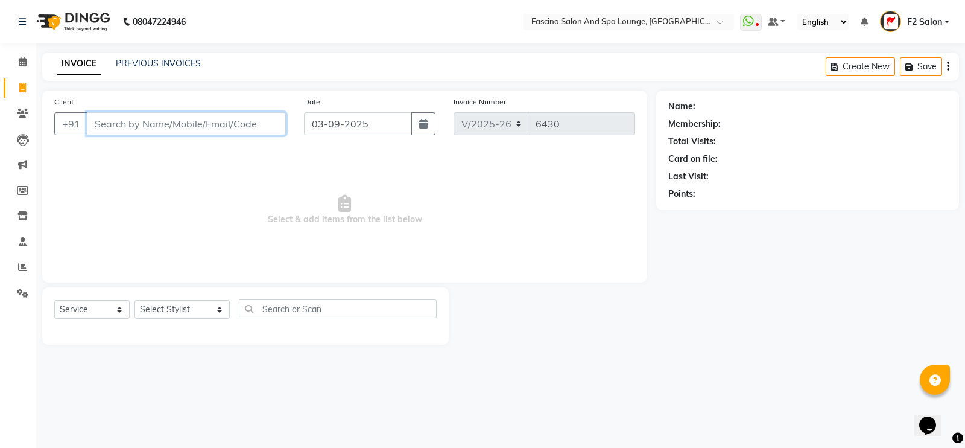
click at [115, 130] on input "Client" at bounding box center [186, 123] width 199 height 23
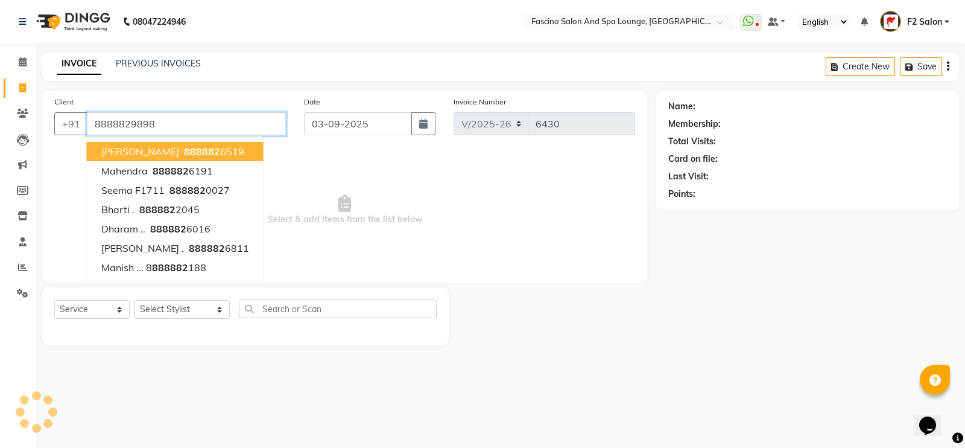
type input "8888829898"
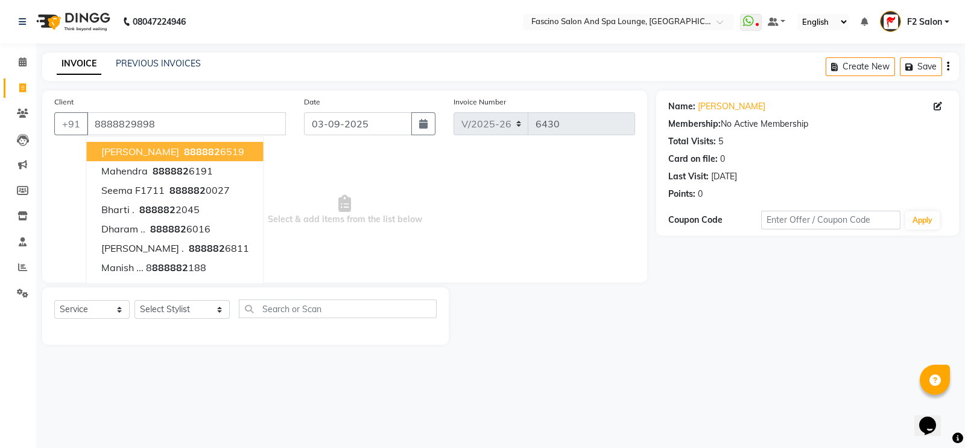
click at [423, 195] on span "Select & add items from the list below" at bounding box center [344, 210] width 581 height 121
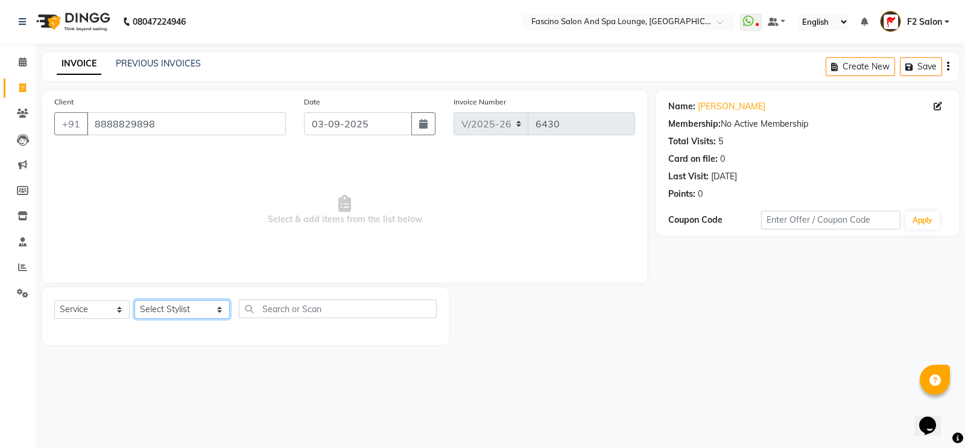
click at [191, 310] on select "Select Stylist akash F3 [PERSON_NAME] [PERSON_NAME] Bhushan [PERSON_NAME] Mam […" at bounding box center [182, 309] width 95 height 19
select select "23065"
click at [135, 300] on select "Select Stylist akash F3 [PERSON_NAME] [PERSON_NAME] Bhushan [PERSON_NAME] Mam […" at bounding box center [182, 309] width 95 height 19
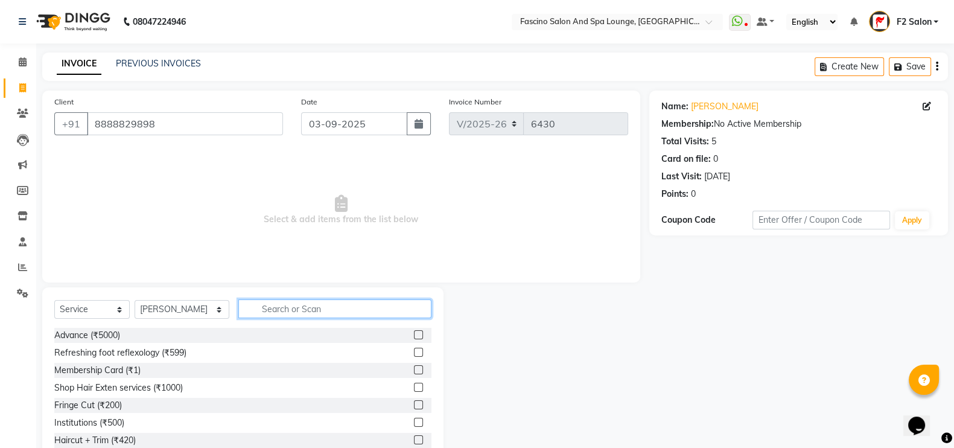
click at [254, 309] on input "text" at bounding box center [335, 308] width 194 height 19
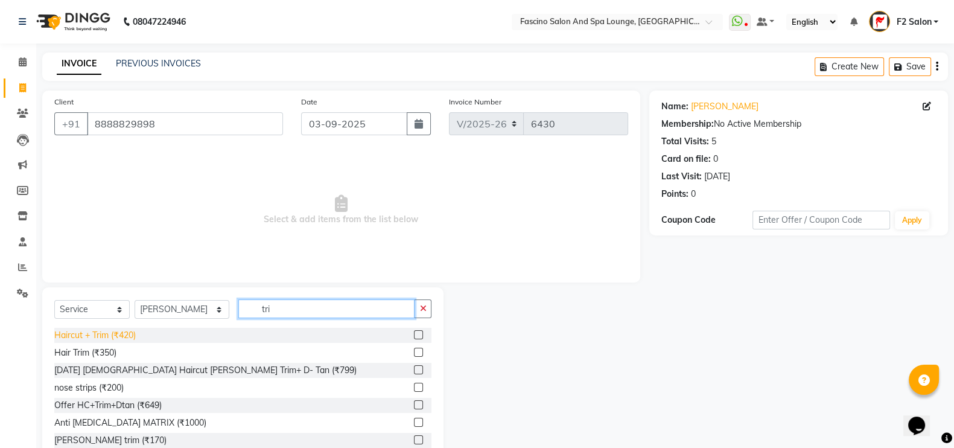
type input "tri"
click at [119, 336] on div "Haircut + Trim (₹420)" at bounding box center [94, 335] width 81 height 13
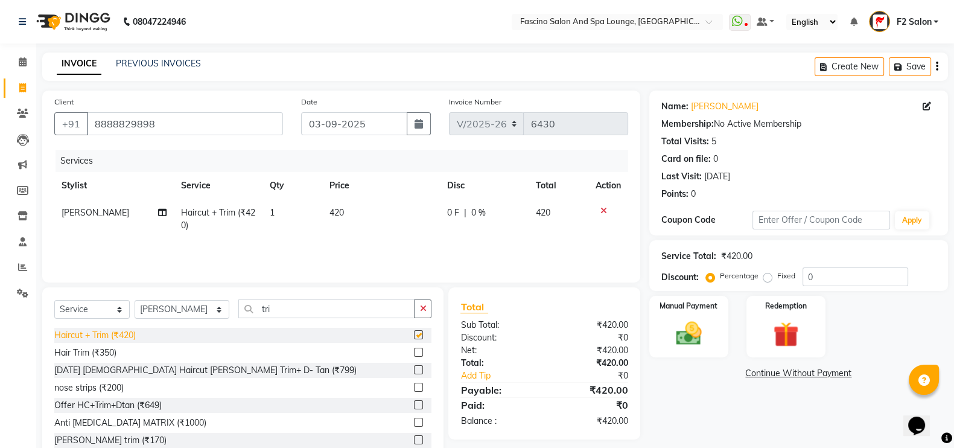
checkbox input "false"
click at [376, 206] on td "420" at bounding box center [381, 219] width 118 height 40
select select "23065"
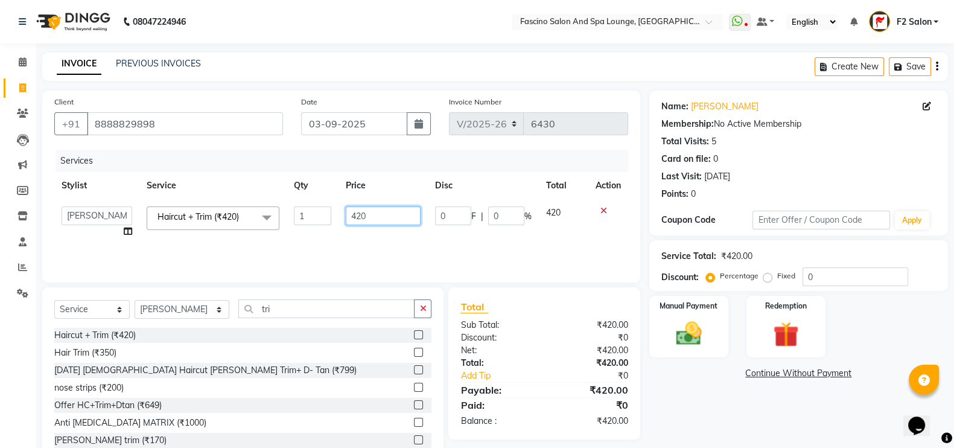
click at [376, 218] on input "420" at bounding box center [383, 215] width 75 height 19
type input "4"
type input "500"
click at [356, 241] on div "Services Stylist Service Qty Price Disc Total Action akash F3 Asma Shaikh Ayan …" at bounding box center [341, 210] width 574 height 121
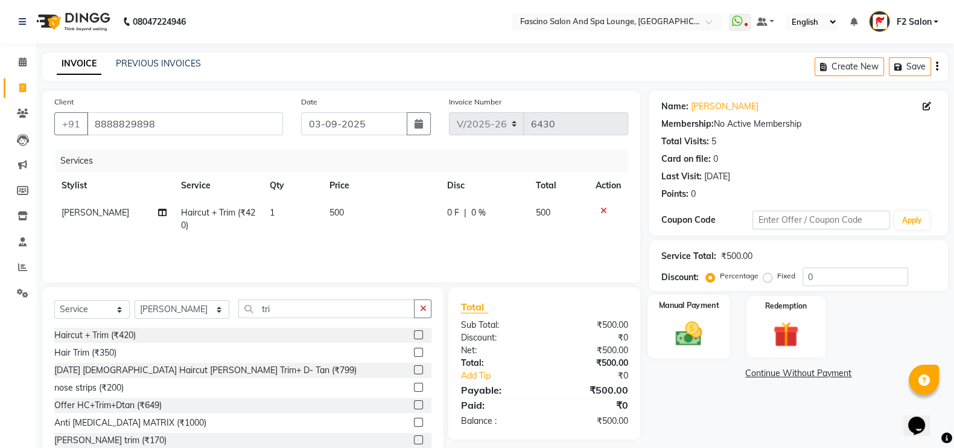
click at [697, 327] on img at bounding box center [688, 333] width 43 height 30
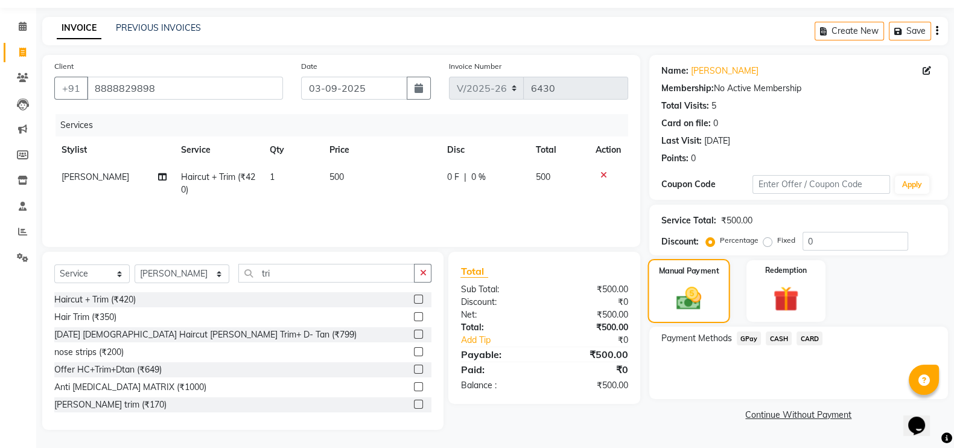
scroll to position [36, 0]
click at [752, 336] on span "GPay" at bounding box center [749, 338] width 25 height 14
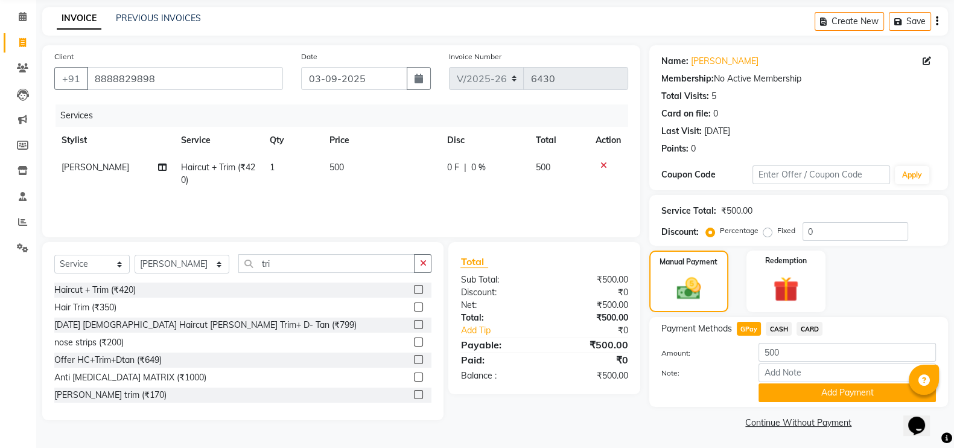
scroll to position [48, 0]
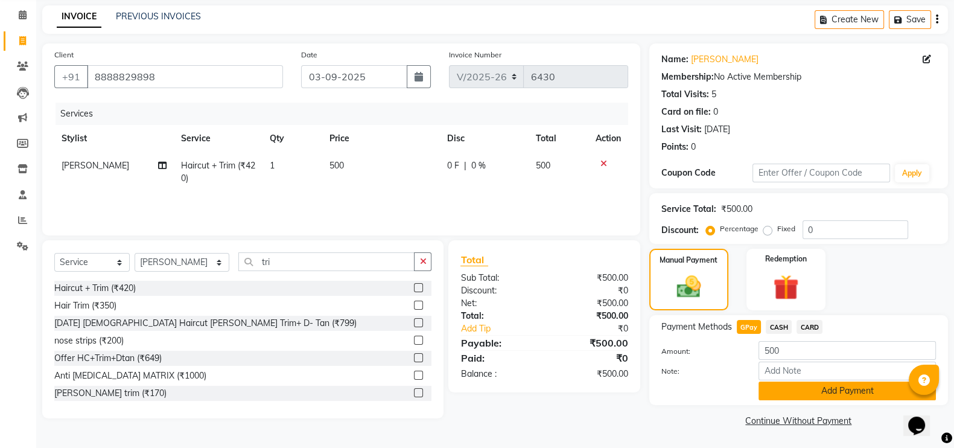
click at [816, 395] on button "Add Payment" at bounding box center [846, 390] width 177 height 19
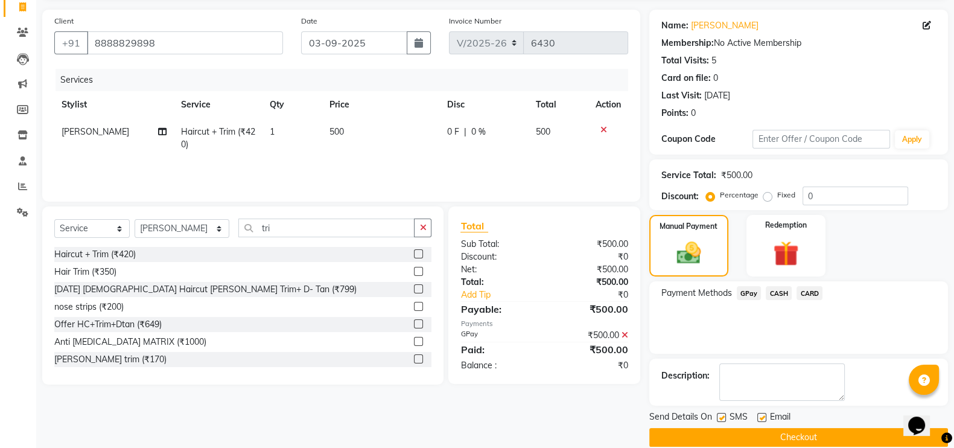
scroll to position [97, 0]
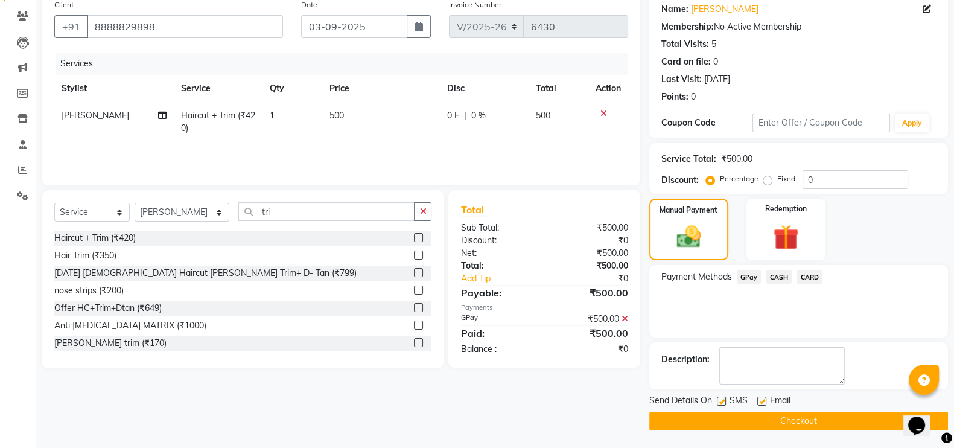
click at [720, 402] on label at bounding box center [721, 400] width 9 height 9
click at [720, 402] on input "checkbox" at bounding box center [721, 402] width 8 height 8
checkbox input "false"
click at [726, 414] on button "Checkout" at bounding box center [798, 420] width 299 height 19
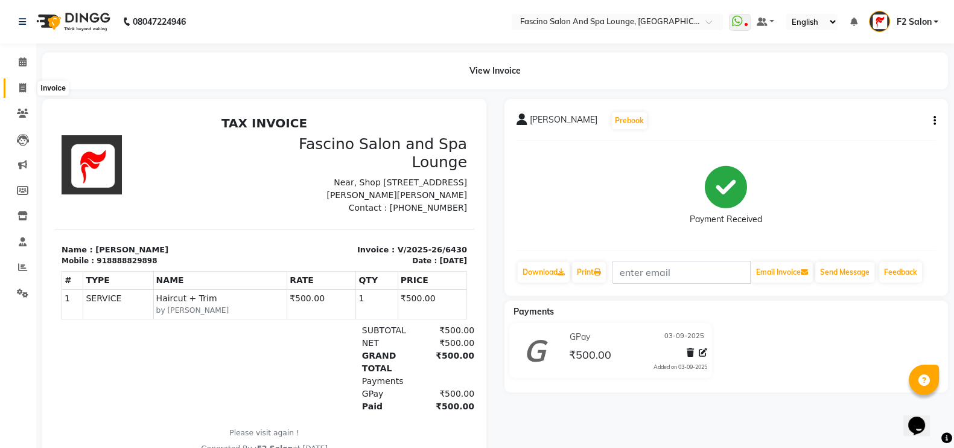
click at [20, 86] on icon at bounding box center [22, 87] width 7 height 9
select select "129"
select select "service"
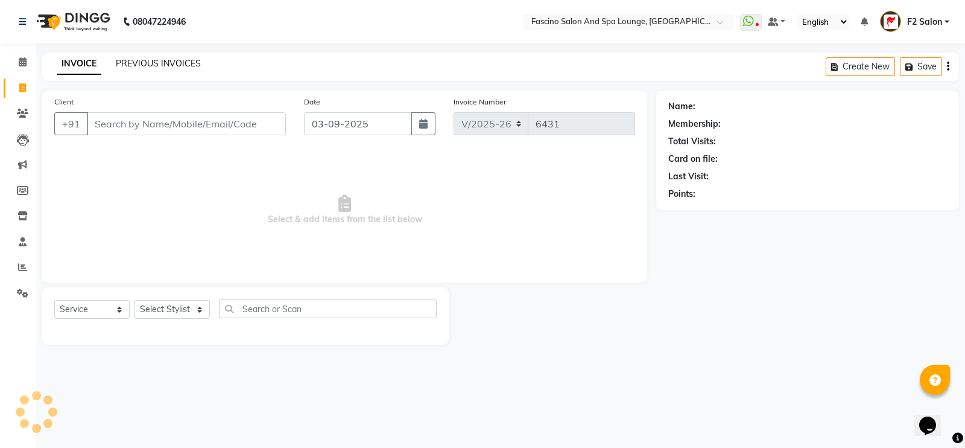
click at [160, 59] on link "PREVIOUS INVOICES" at bounding box center [158, 63] width 85 height 11
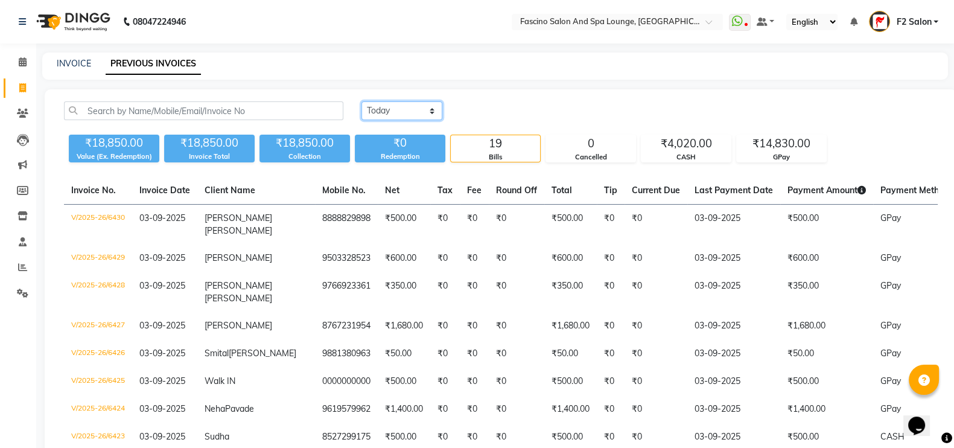
click at [402, 112] on select "Today Yesterday Custom Range" at bounding box center [401, 110] width 81 height 19
select select "yesterday"
click at [361, 101] on select "Today Yesterday Custom Range" at bounding box center [401, 110] width 81 height 19
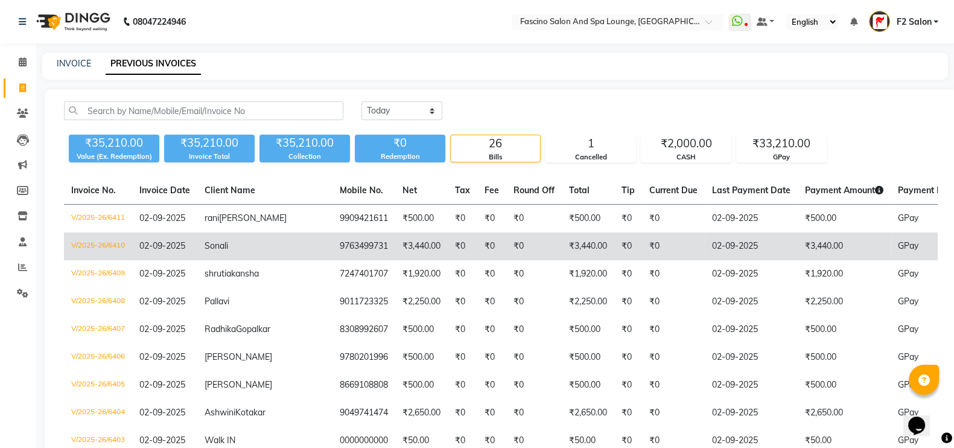
click at [112, 254] on td "V/2025-26/6410" at bounding box center [98, 246] width 68 height 28
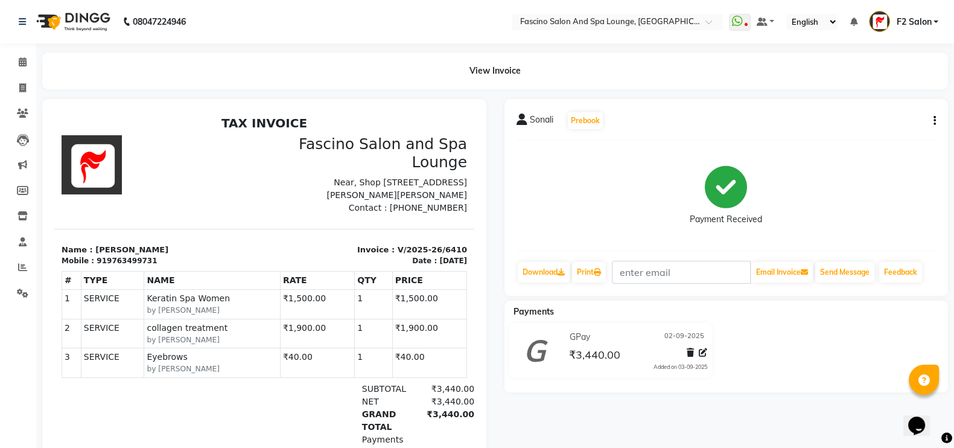
click at [932, 125] on button "button" at bounding box center [931, 121] width 7 height 13
click at [860, 122] on div "Edit Invoice" at bounding box center [873, 128] width 83 height 15
select select "service"
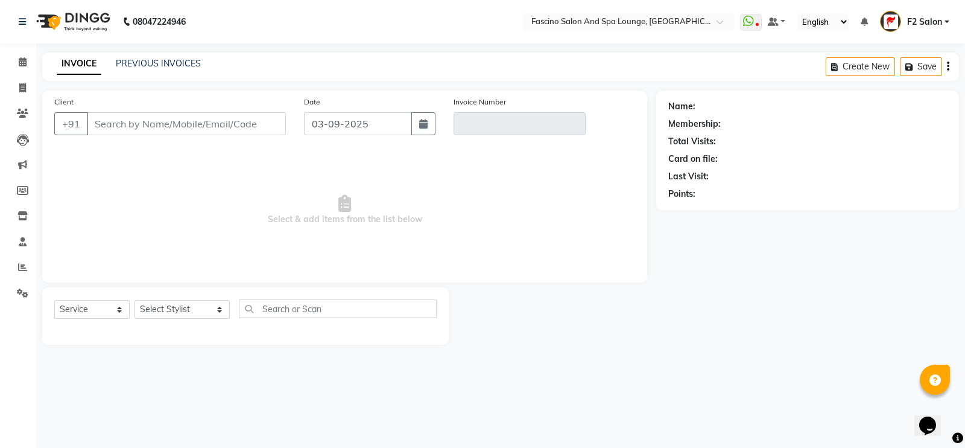
type input "9763499731"
type input "V/2025-26/6410"
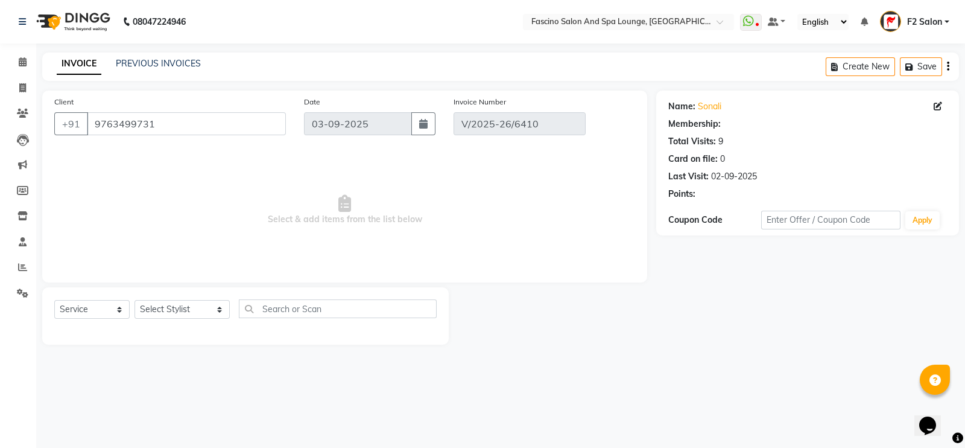
type input "02-09-2025"
select select "select"
select select "1: Object"
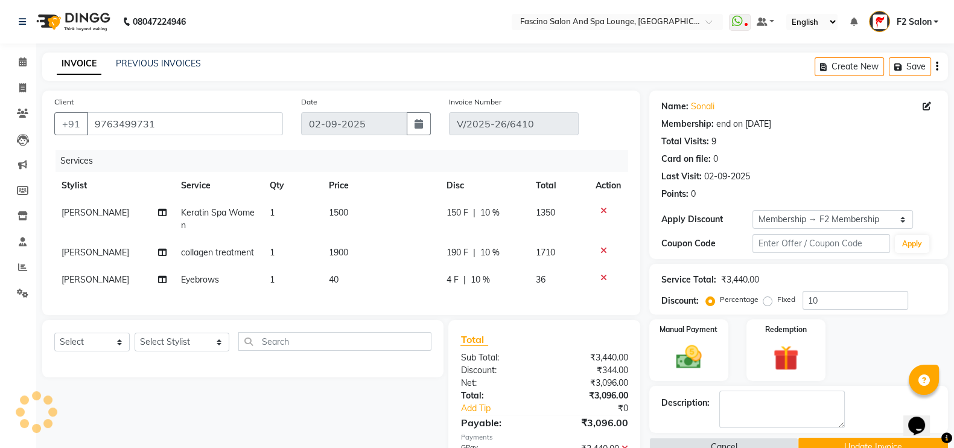
click at [344, 258] on td "1900" at bounding box center [381, 252] width 118 height 27
select select "76334"
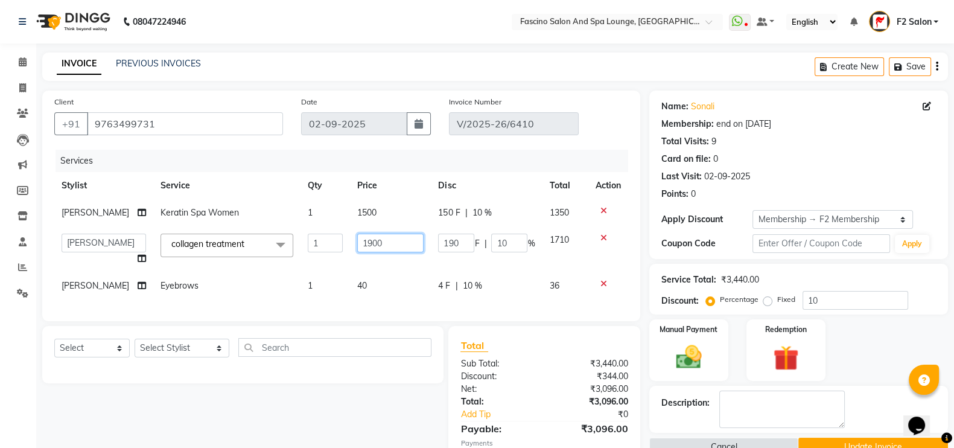
click at [381, 247] on input "1900" at bounding box center [390, 242] width 66 height 19
type input "1"
type input "1320"
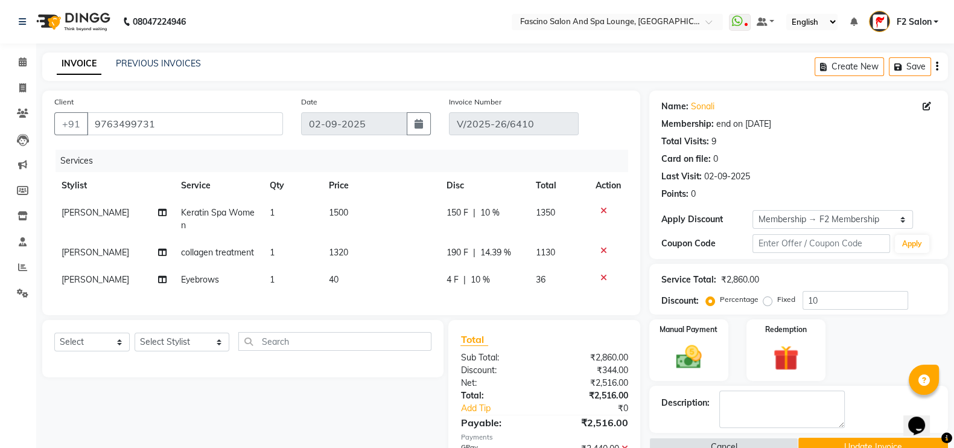
click at [365, 272] on td "40" at bounding box center [381, 279] width 118 height 27
select select "76334"
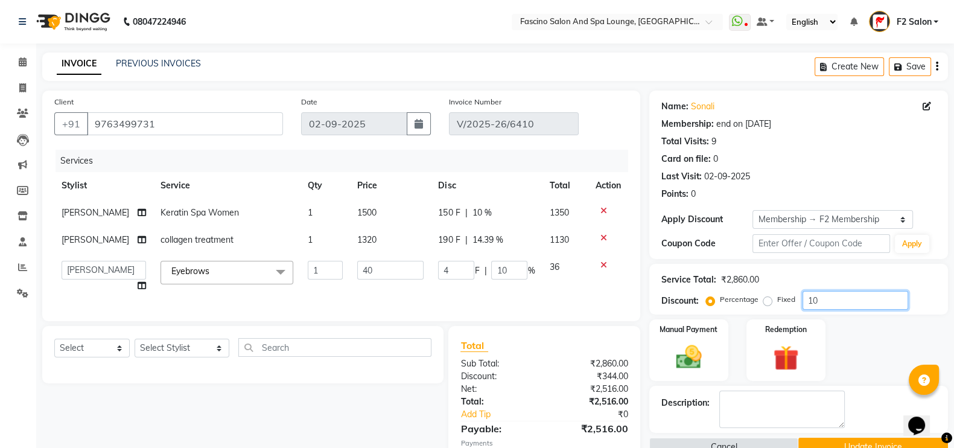
click at [826, 293] on input "10" at bounding box center [855, 300] width 106 height 19
type input "1"
type input "0.4"
type input "1"
type input "0"
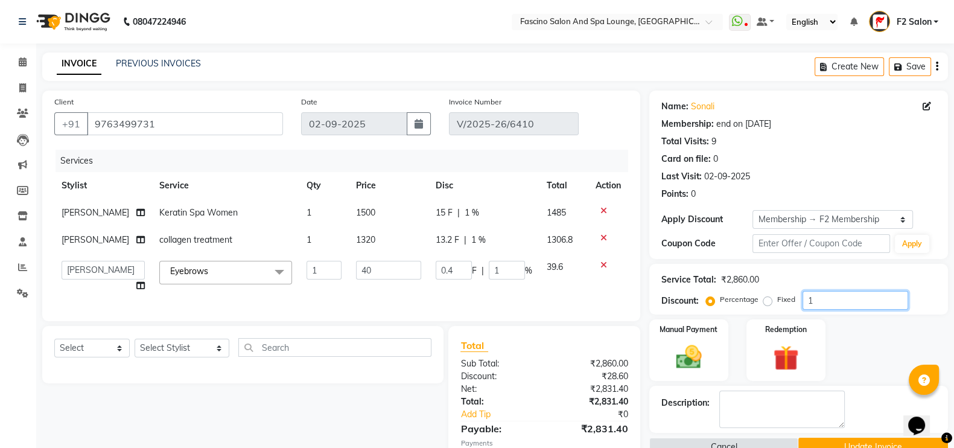
type input "0"
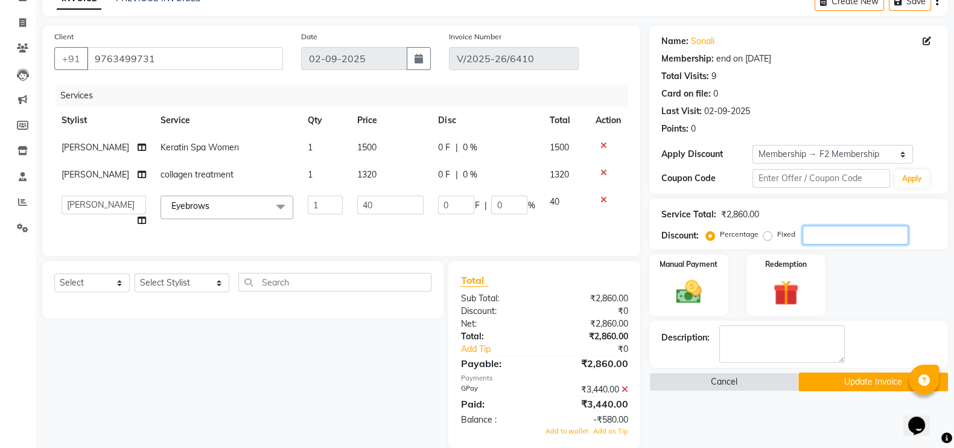
scroll to position [108, 0]
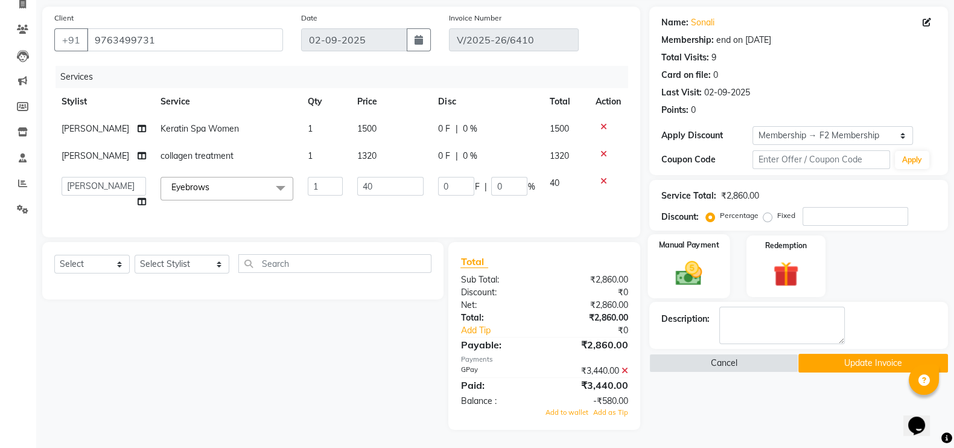
click at [699, 266] on div "Manual Payment" at bounding box center [688, 266] width 83 height 64
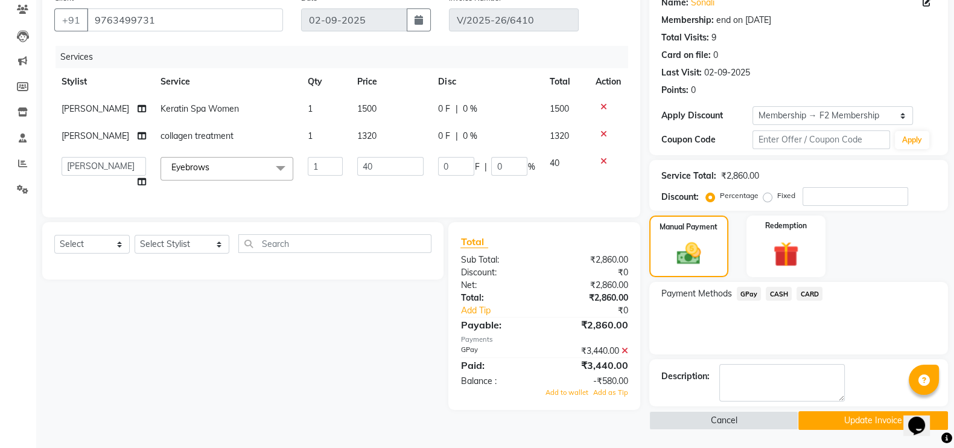
click at [626, 355] on icon at bounding box center [624, 350] width 7 height 8
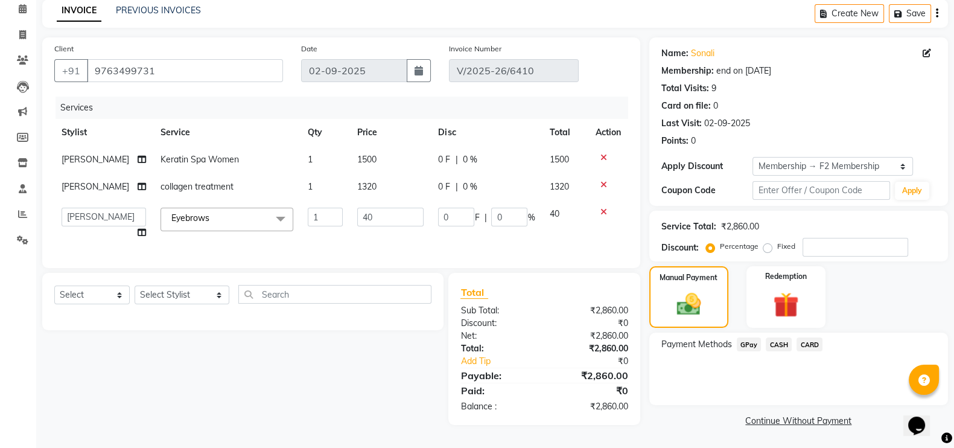
scroll to position [72, 0]
click at [744, 337] on span "GPay" at bounding box center [749, 344] width 25 height 14
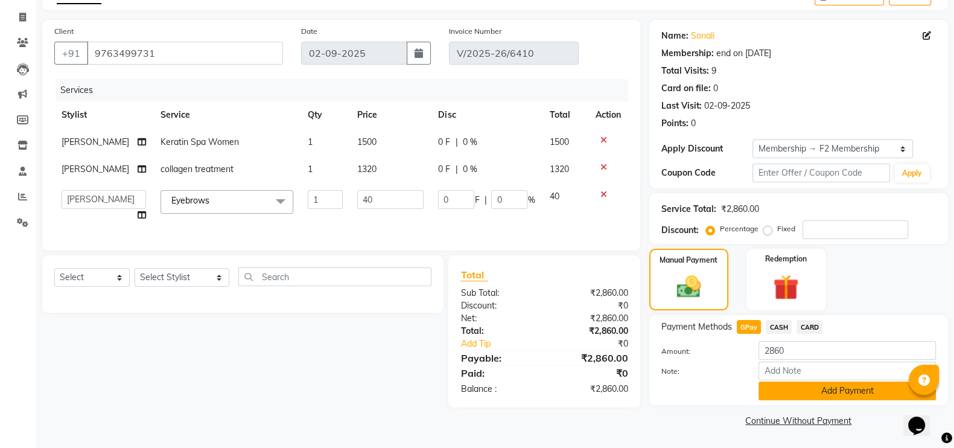
click at [839, 391] on button "Add Payment" at bounding box center [846, 390] width 177 height 19
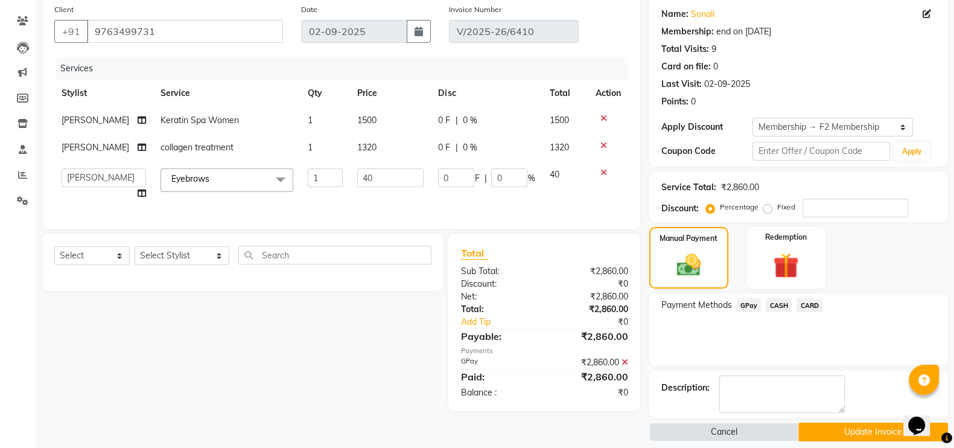
scroll to position [103, 0]
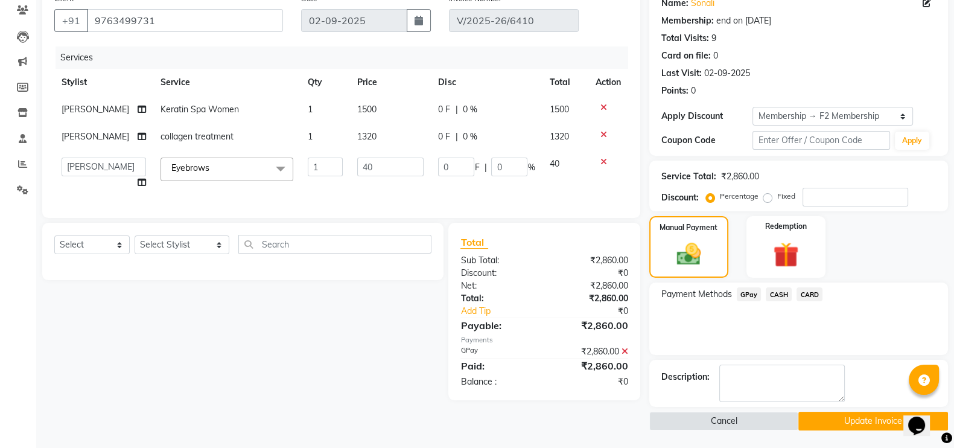
click at [840, 414] on button "Update Invoice" at bounding box center [873, 420] width 150 height 19
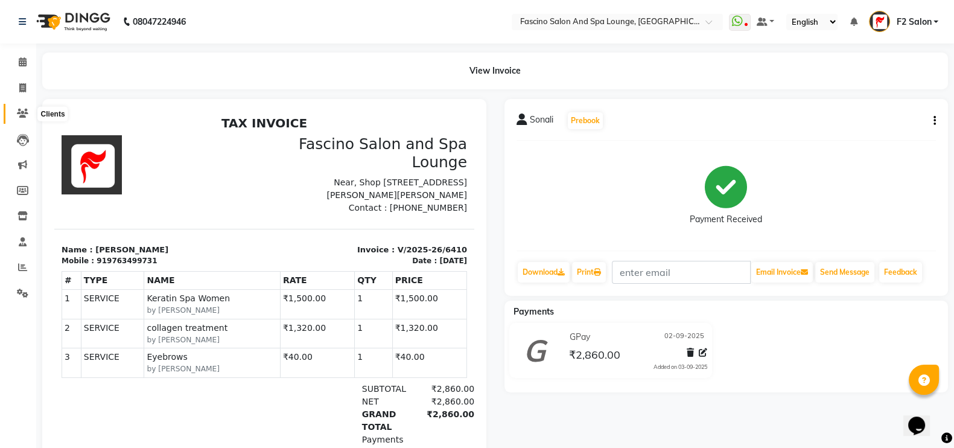
click at [26, 110] on icon at bounding box center [22, 113] width 11 height 9
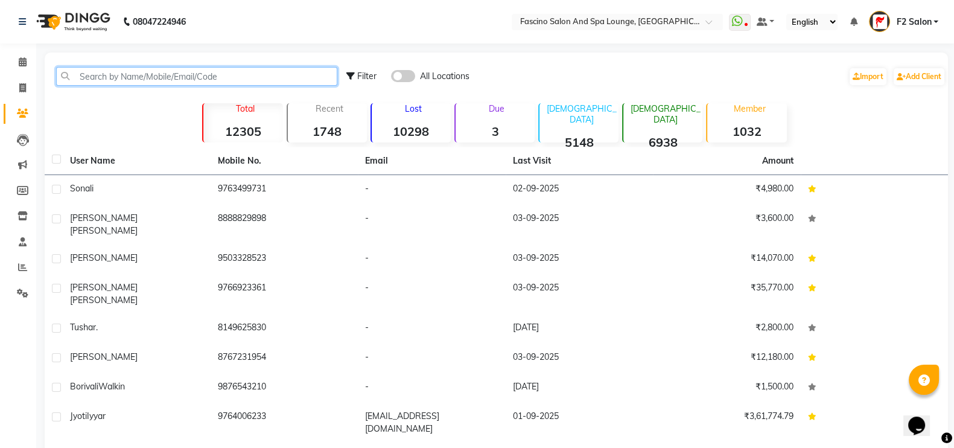
click at [97, 78] on input "text" at bounding box center [196, 76] width 281 height 19
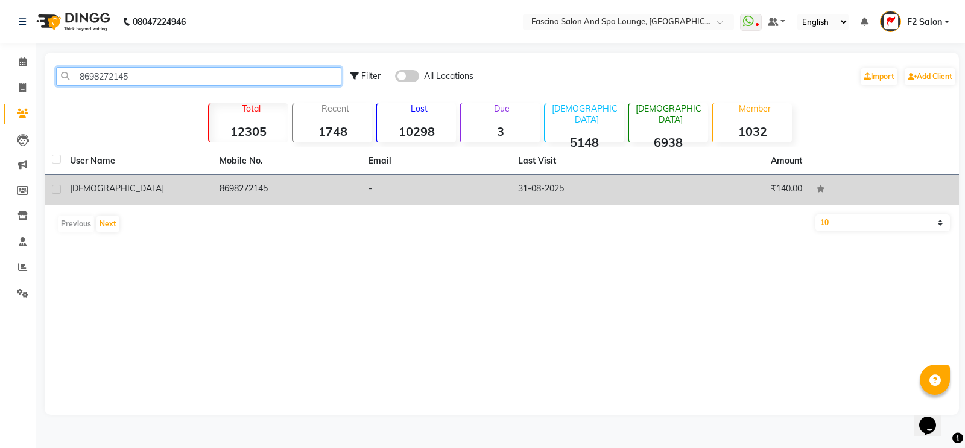
type input "8698272145"
click at [254, 185] on td "8698272145" at bounding box center [287, 190] width 150 height 30
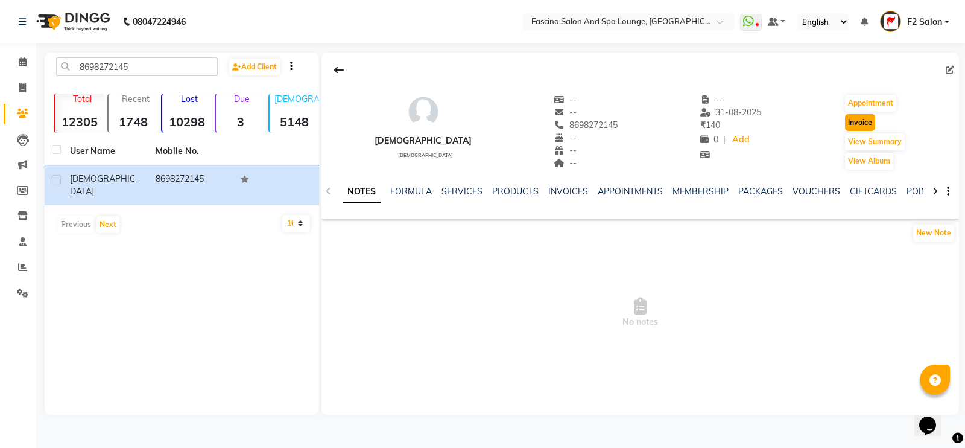
click at [863, 123] on button "Invoice" at bounding box center [860, 122] width 30 height 17
select select "service"
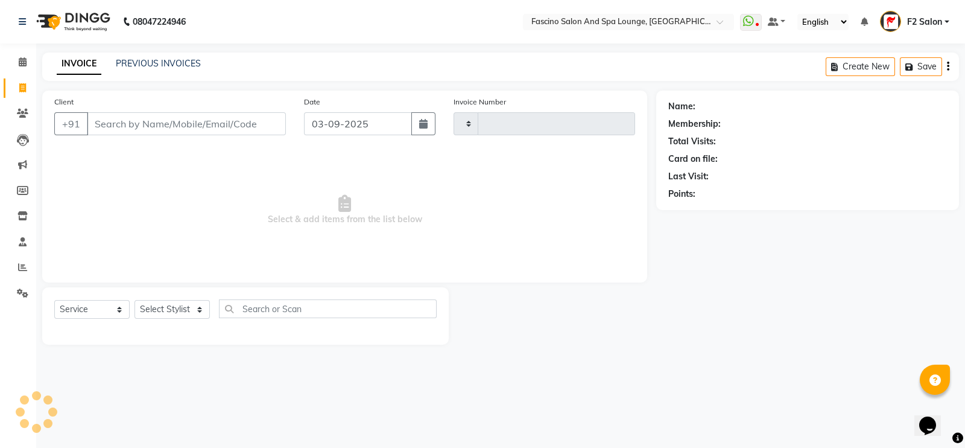
type input "6431"
select select "129"
type input "8698272145"
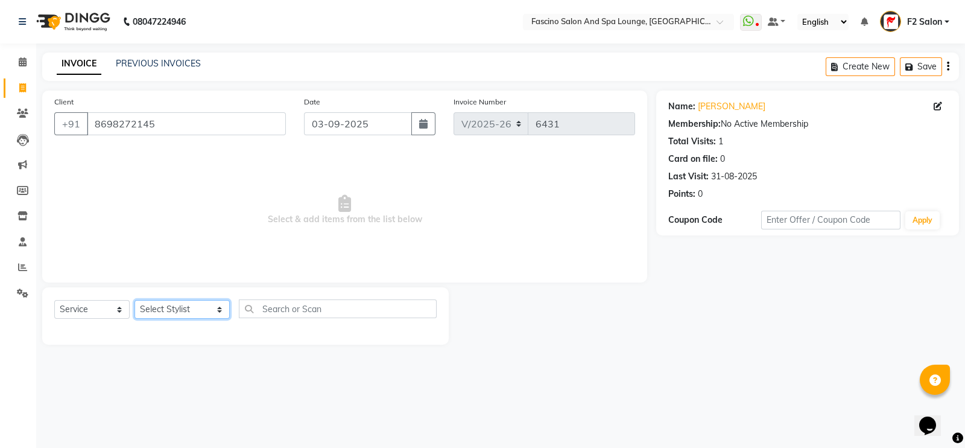
click at [174, 311] on select "Select Stylist akash F3 [PERSON_NAME] [PERSON_NAME] Bhushan [PERSON_NAME] Mam […" at bounding box center [182, 309] width 95 height 19
select select "16063"
click at [135, 300] on select "Select Stylist akash F3 [PERSON_NAME] [PERSON_NAME] Bhushan [PERSON_NAME] Mam […" at bounding box center [182, 309] width 95 height 19
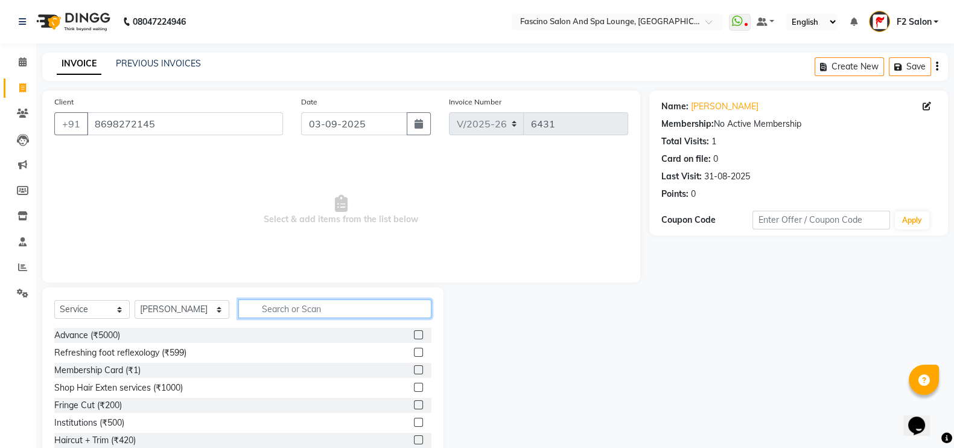
click at [277, 311] on input "text" at bounding box center [335, 308] width 194 height 19
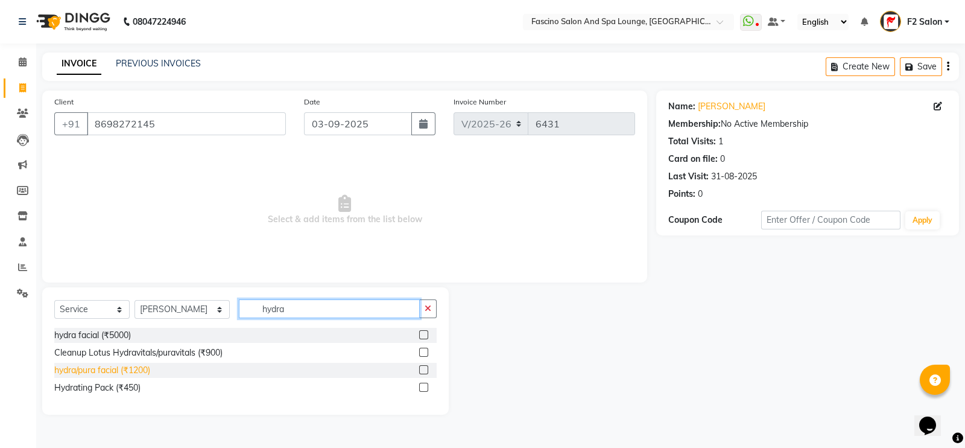
type input "hydra"
click at [131, 369] on div "hydra/pura facial (₹1200)" at bounding box center [102, 370] width 96 height 13
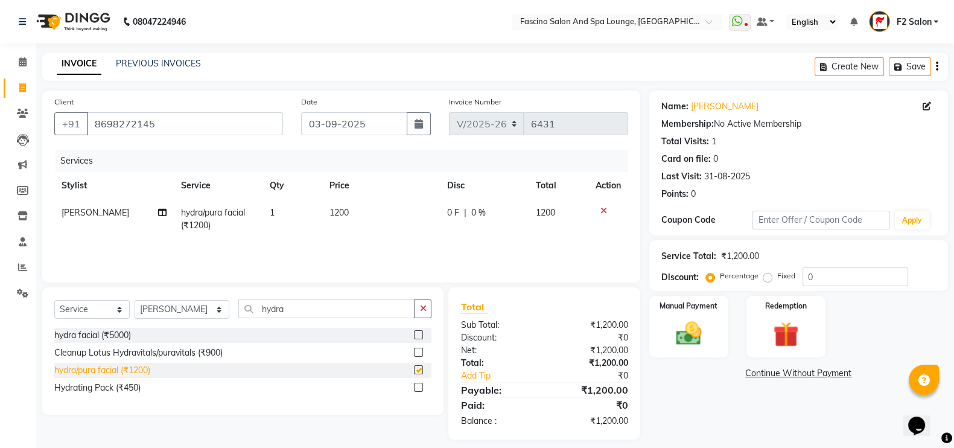
checkbox input "false"
click at [163, 307] on select "Select Stylist akash F3 [PERSON_NAME] [PERSON_NAME] Bhushan [PERSON_NAME] Mam […" at bounding box center [182, 309] width 95 height 19
select select "83335"
click at [135, 300] on select "Select Stylist akash F3 [PERSON_NAME] [PERSON_NAME] Bhushan [PERSON_NAME] Mam […" at bounding box center [182, 309] width 95 height 19
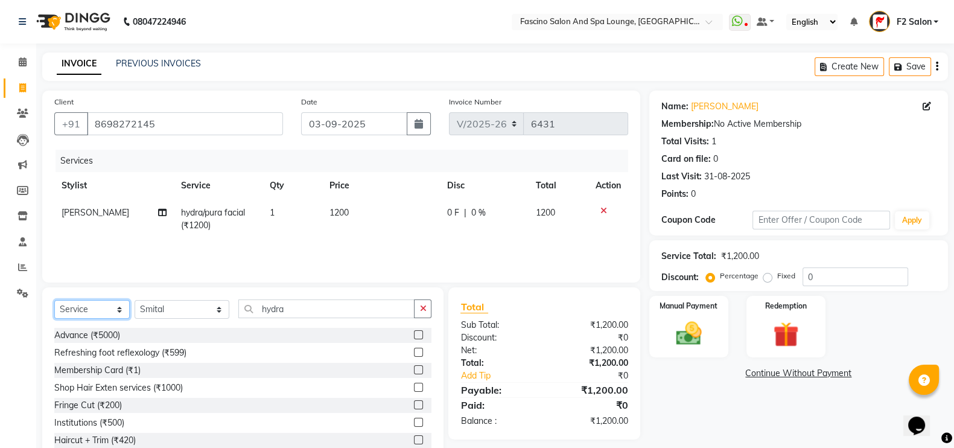
click at [80, 308] on select "Select Service Product Membership Package Voucher Prepaid Gift Card" at bounding box center [91, 309] width 75 height 19
select select "membership"
click at [54, 300] on select "Select Service Product Membership Package Voucher Prepaid Gift Card" at bounding box center [91, 309] width 75 height 19
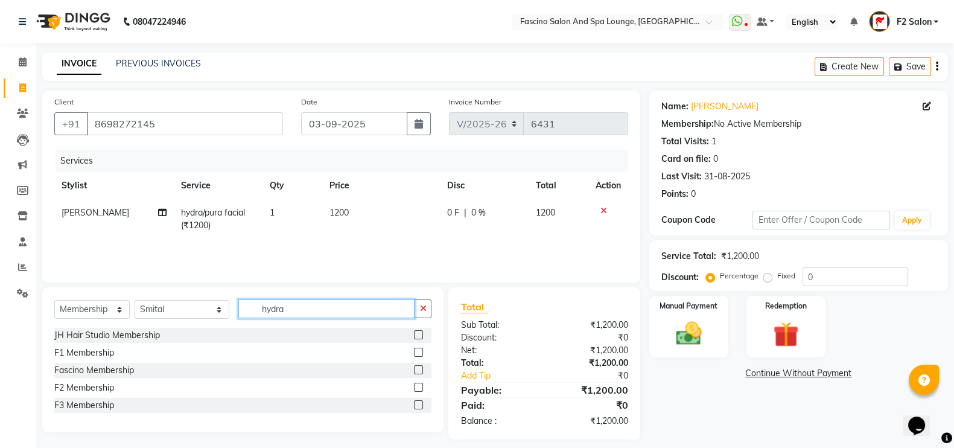
click at [277, 309] on input "hydra" at bounding box center [326, 308] width 177 height 19
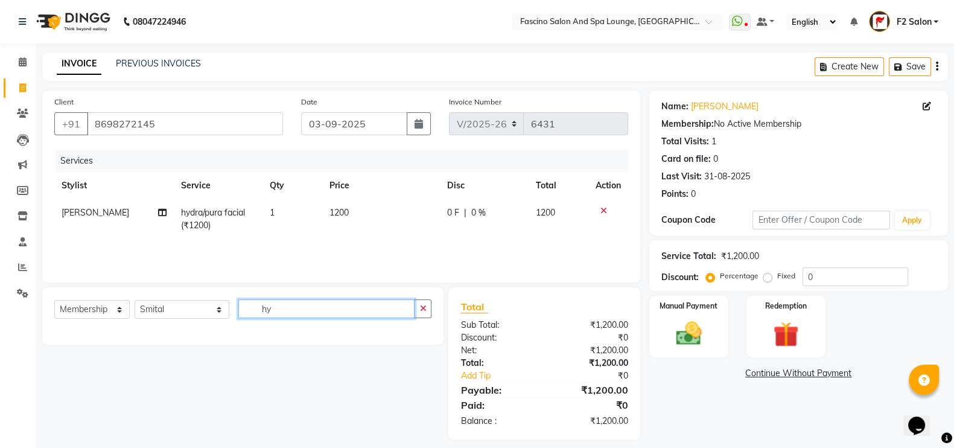
type input "h"
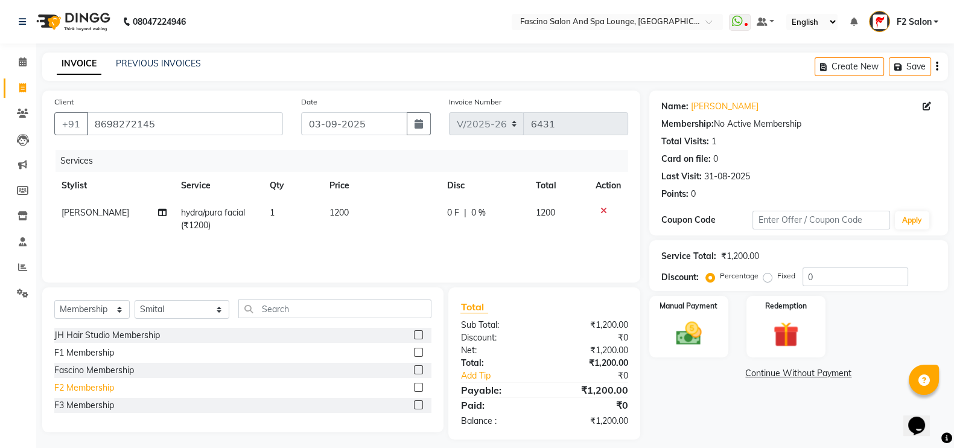
click at [96, 384] on div "F2 Membership" at bounding box center [84, 387] width 60 height 13
select select "select"
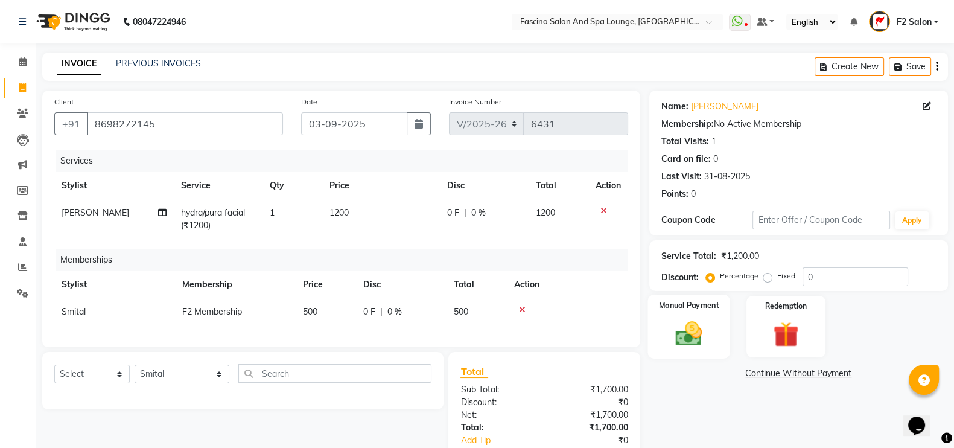
click at [689, 324] on img at bounding box center [688, 333] width 43 height 30
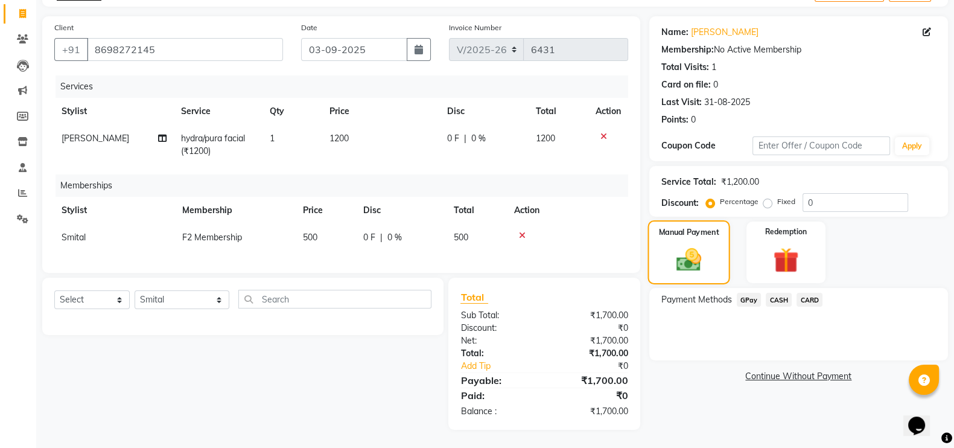
scroll to position [86, 0]
click at [745, 293] on span "GPay" at bounding box center [749, 300] width 25 height 14
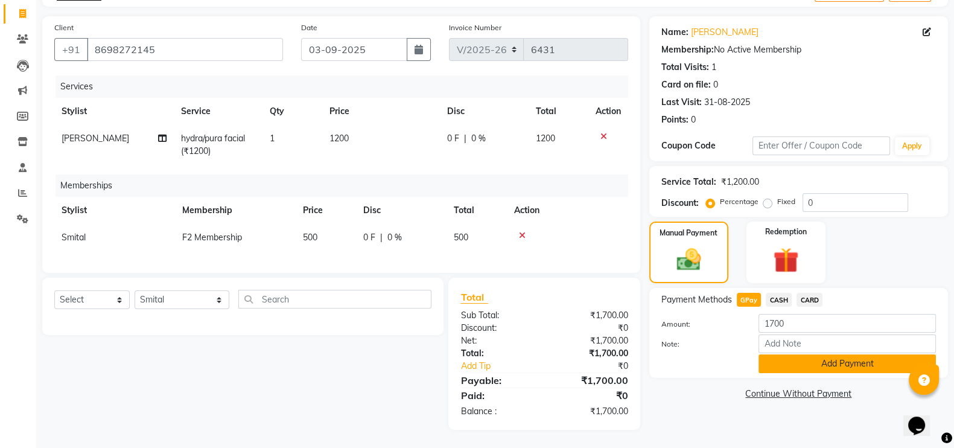
click at [849, 354] on button "Add Payment" at bounding box center [846, 363] width 177 height 19
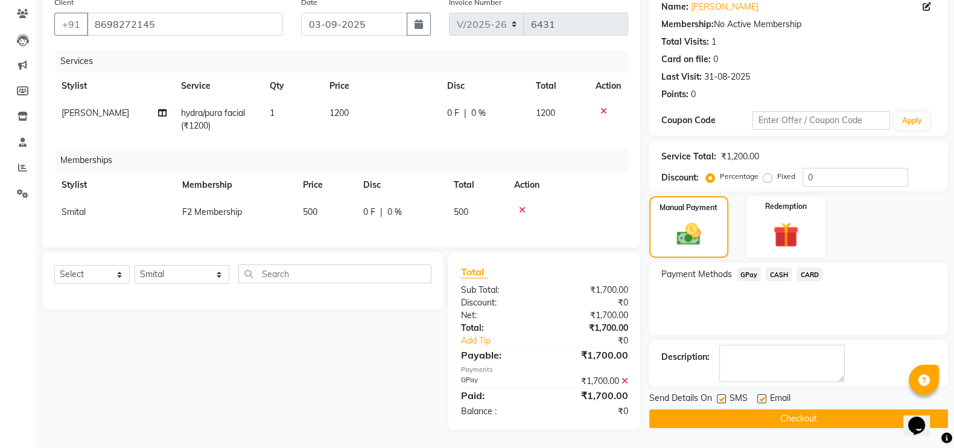
scroll to position [112, 0]
click at [724, 394] on label at bounding box center [721, 398] width 9 height 9
click at [724, 395] on input "checkbox" at bounding box center [721, 399] width 8 height 8
checkbox input "false"
click at [724, 409] on button "Checkout" at bounding box center [798, 418] width 299 height 19
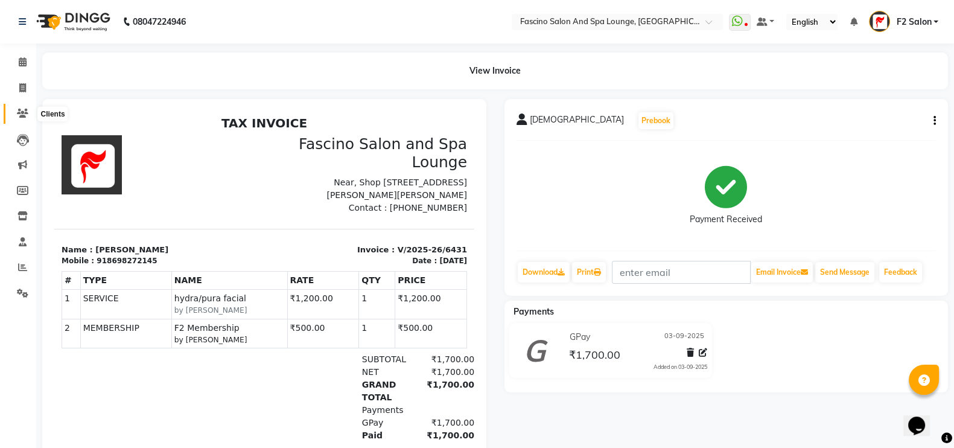
click at [19, 109] on icon at bounding box center [22, 113] width 11 height 9
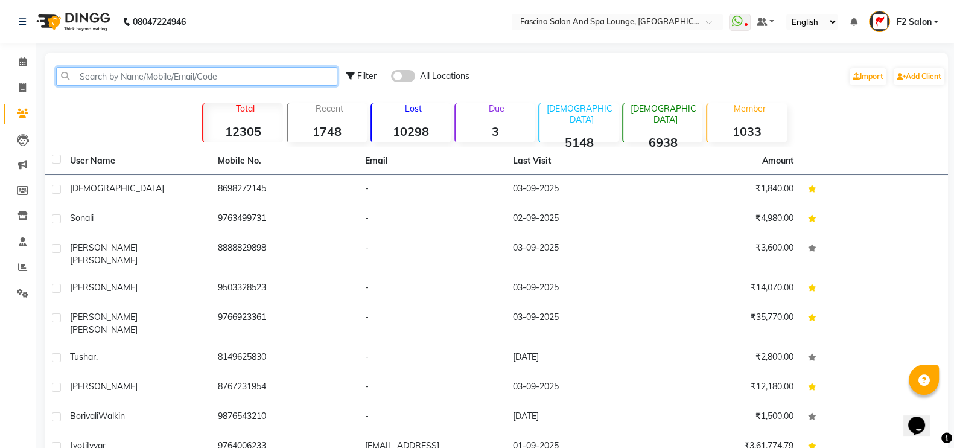
click at [106, 80] on input "text" at bounding box center [196, 76] width 281 height 19
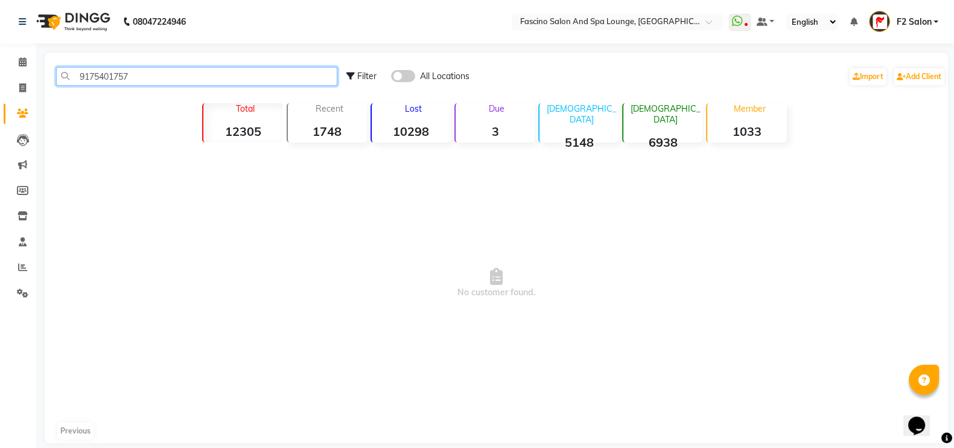
type input "9175401757"
click at [407, 77] on span at bounding box center [403, 76] width 24 height 12
click at [391, 78] on input "checkbox" at bounding box center [391, 78] width 0 height 0
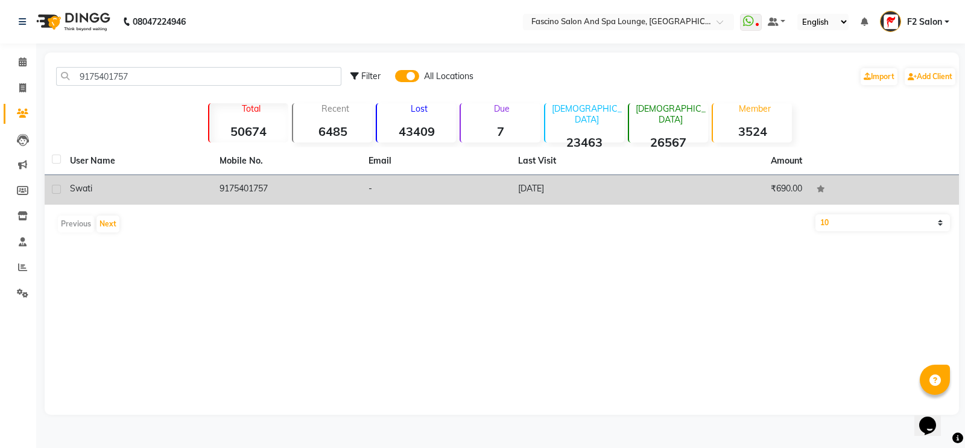
click at [535, 182] on td "[DATE]" at bounding box center [586, 190] width 150 height 30
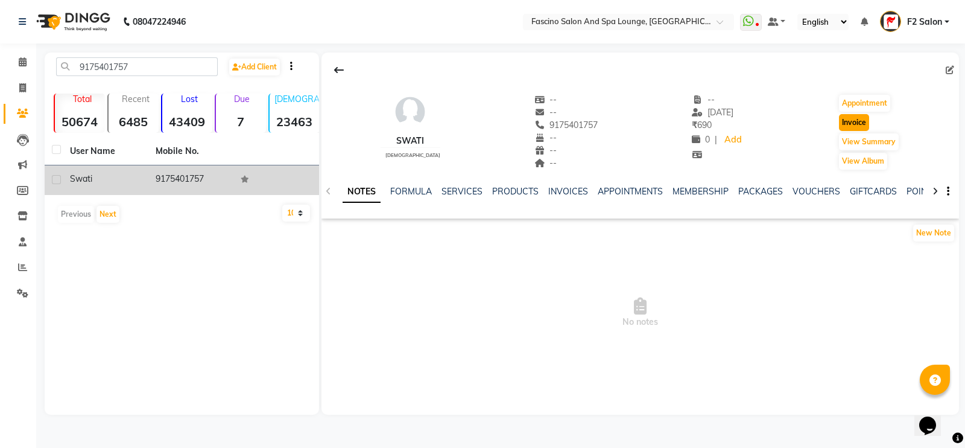
click at [859, 124] on button "Invoice" at bounding box center [854, 122] width 30 height 17
select select "129"
select select "service"
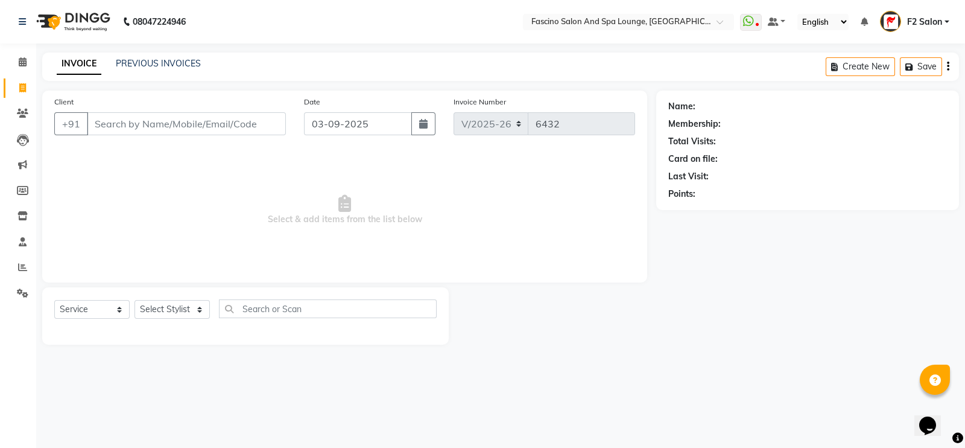
type input "9175401757"
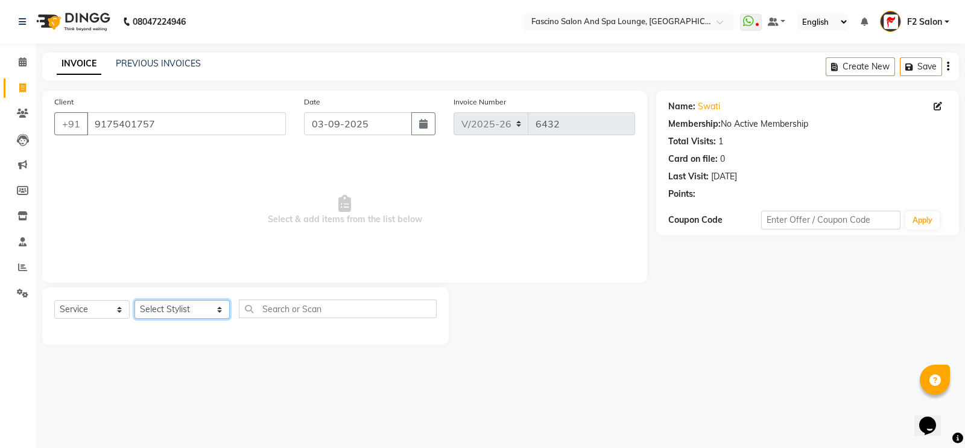
click at [163, 314] on select "Select Stylist akash F3 [PERSON_NAME] [PERSON_NAME] Bhushan [PERSON_NAME] Mam […" at bounding box center [182, 309] width 95 height 19
select select "72667"
click at [135, 300] on select "Select Stylist akash F3 [PERSON_NAME] [PERSON_NAME] Bhushan [PERSON_NAME] Mam […" at bounding box center [182, 309] width 95 height 19
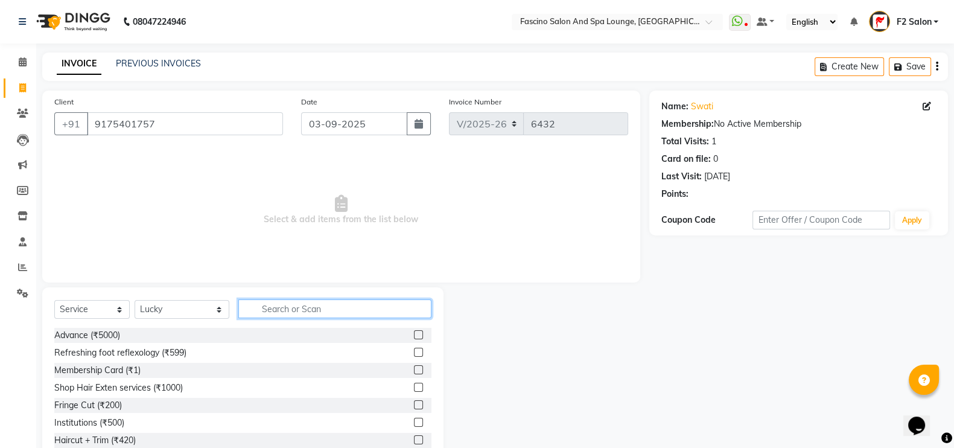
click at [305, 308] on input "text" at bounding box center [335, 308] width 194 height 19
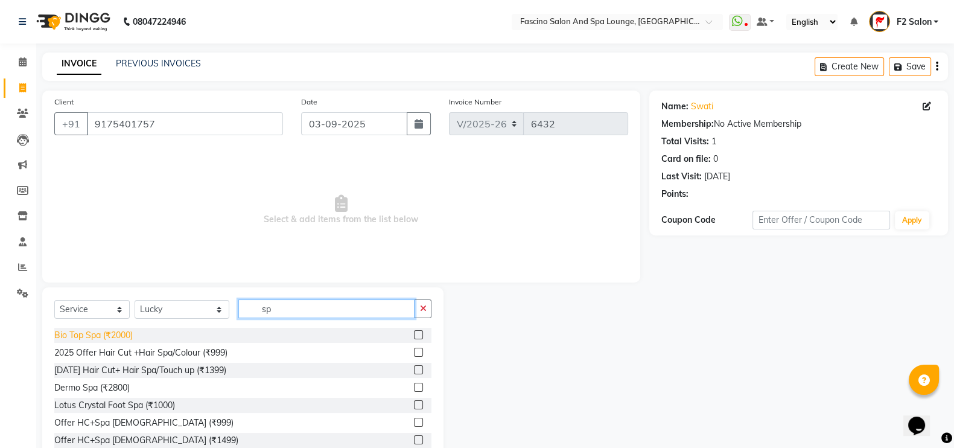
type input "sp"
click at [127, 333] on div "Bio Top Spa (₹2000)" at bounding box center [93, 335] width 78 height 13
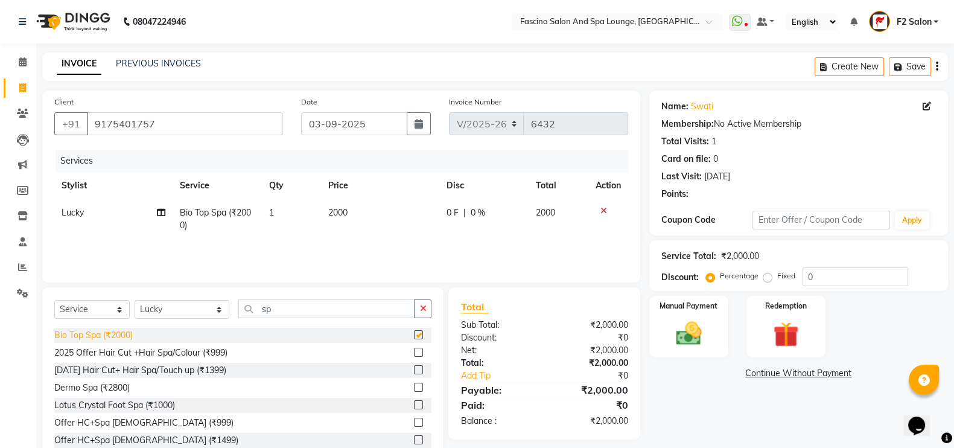
checkbox input "false"
click at [167, 309] on select "Select Stylist akash F3 [PERSON_NAME] [PERSON_NAME] Bhushan [PERSON_NAME] Mam […" at bounding box center [182, 309] width 95 height 19
select select "74326"
click at [135, 300] on select "Select Stylist akash F3 [PERSON_NAME] [PERSON_NAME] Bhushan [PERSON_NAME] Mam […" at bounding box center [182, 309] width 95 height 19
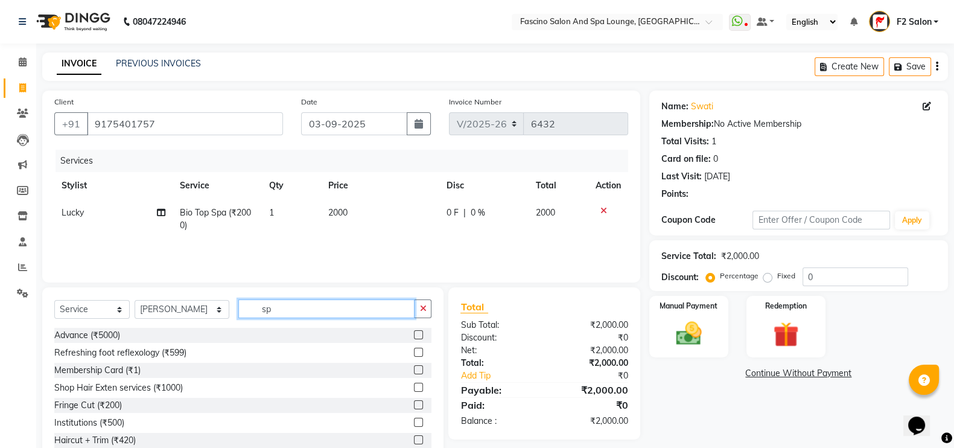
click at [253, 316] on input "sp" at bounding box center [326, 308] width 177 height 19
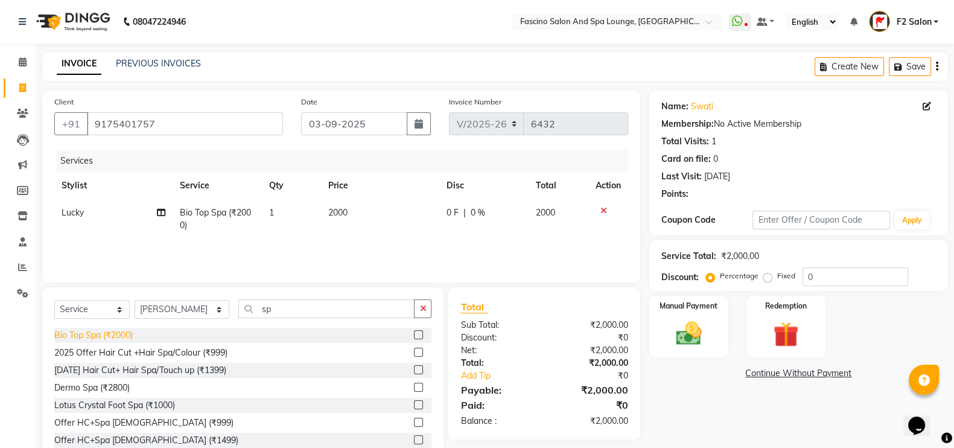
click at [103, 333] on div "Bio Top Spa (₹2000)" at bounding box center [93, 335] width 78 height 13
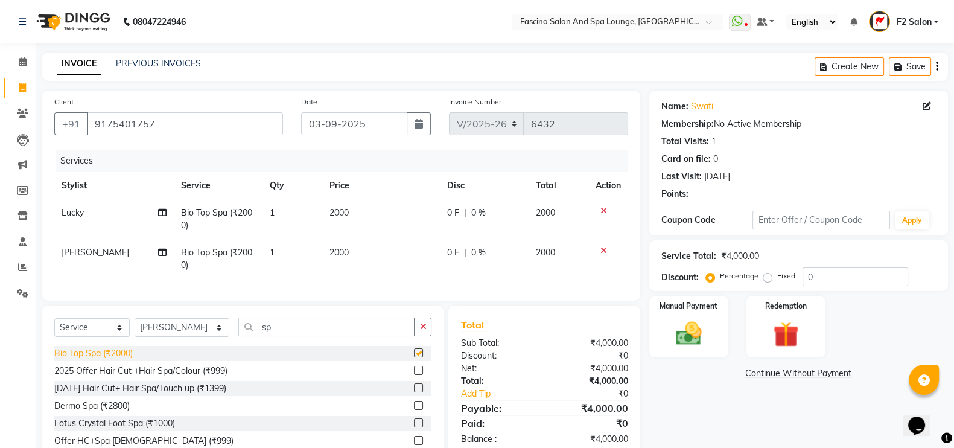
checkbox input "false"
click at [345, 255] on span "2000" at bounding box center [338, 252] width 19 height 11
select select "74326"
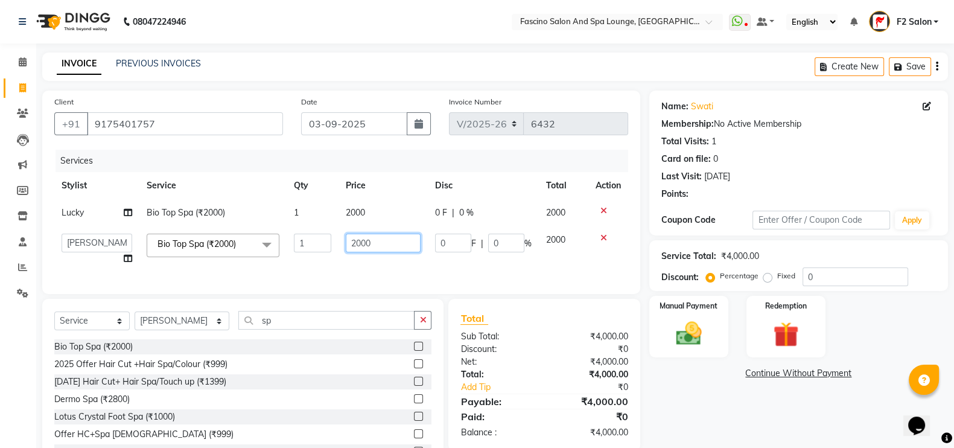
click at [384, 243] on input "2000" at bounding box center [383, 242] width 75 height 19
type input "2"
type input "1300"
click at [360, 273] on div "Services Stylist Service Qty Price Disc Total Action Lucky Bio Top Spa (₹2000) …" at bounding box center [341, 216] width 574 height 132
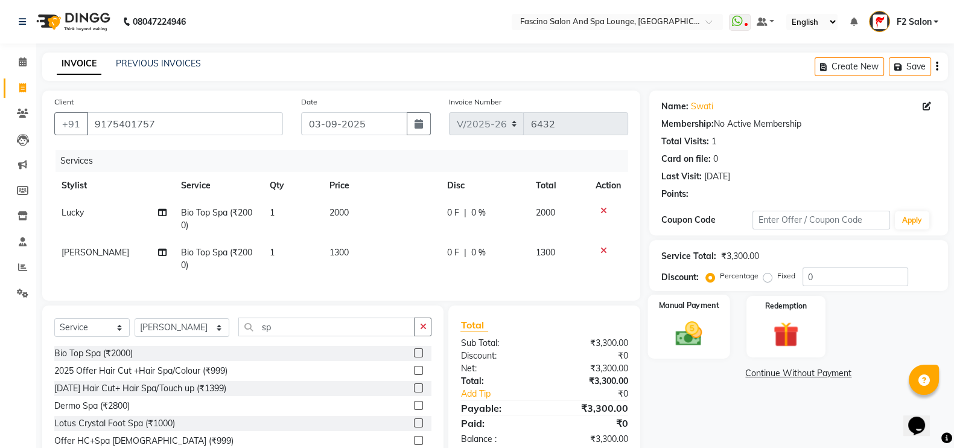
click at [688, 324] on img at bounding box center [688, 333] width 43 height 30
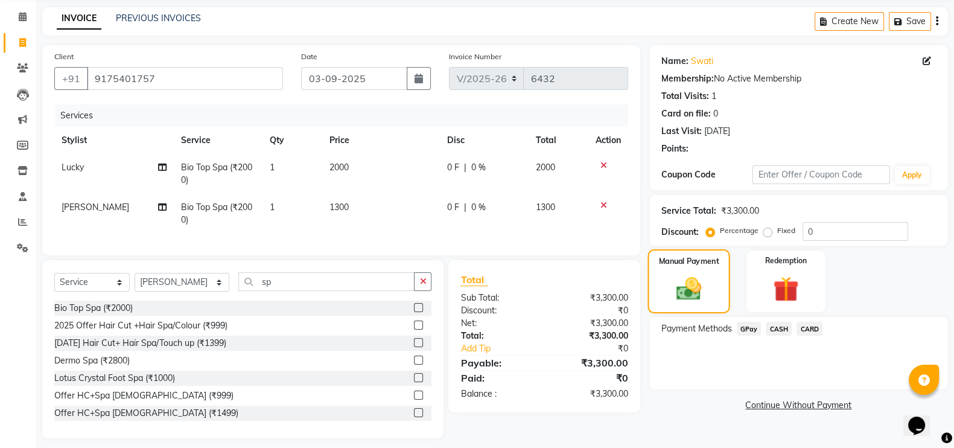
scroll to position [66, 0]
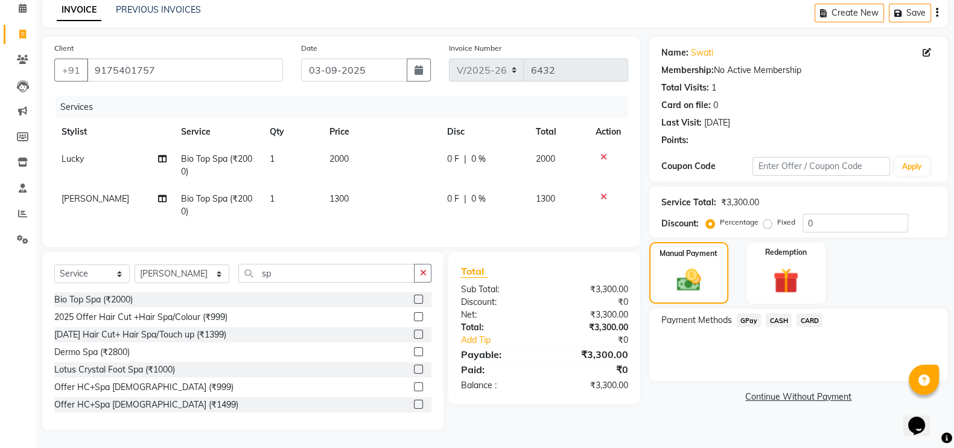
click at [744, 313] on span "GPay" at bounding box center [749, 320] width 25 height 14
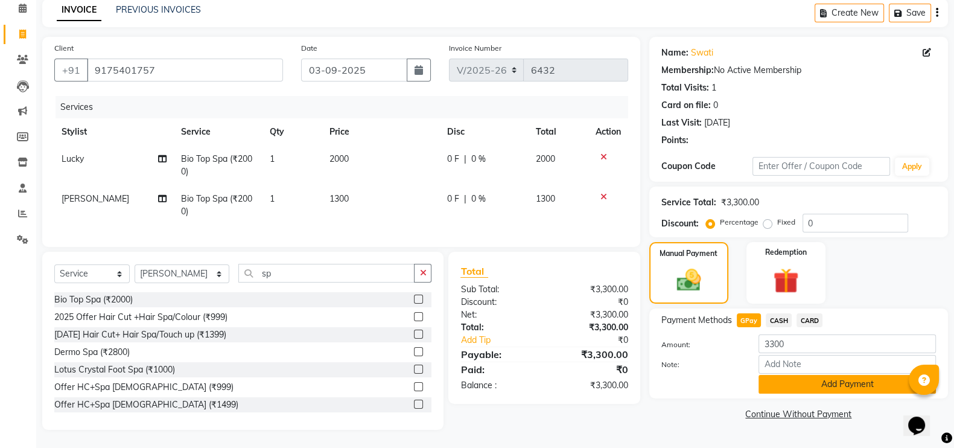
click at [826, 375] on button "Add Payment" at bounding box center [846, 384] width 177 height 19
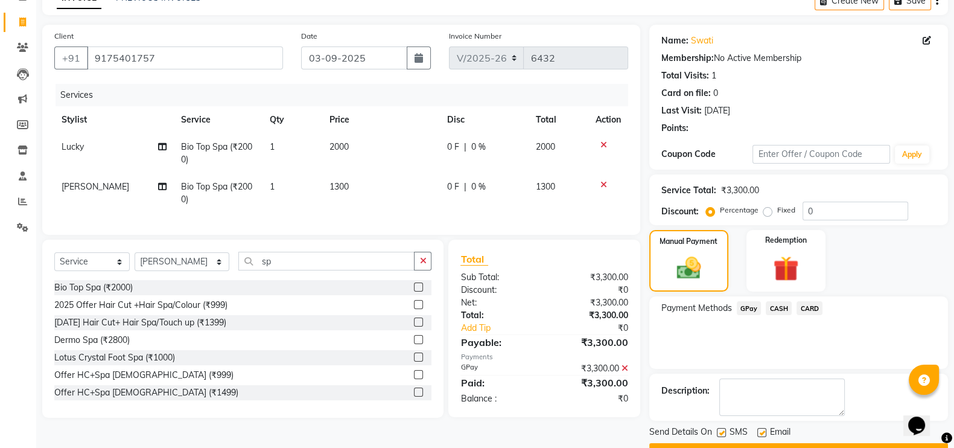
scroll to position [97, 0]
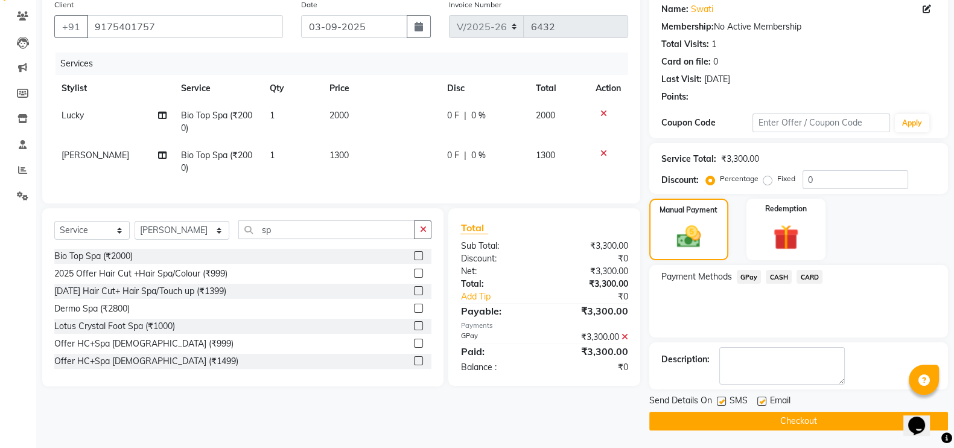
click at [724, 398] on label at bounding box center [721, 400] width 9 height 9
click at [724, 398] on input "checkbox" at bounding box center [721, 402] width 8 height 8
checkbox input "false"
click at [724, 411] on button "Checkout" at bounding box center [798, 420] width 299 height 19
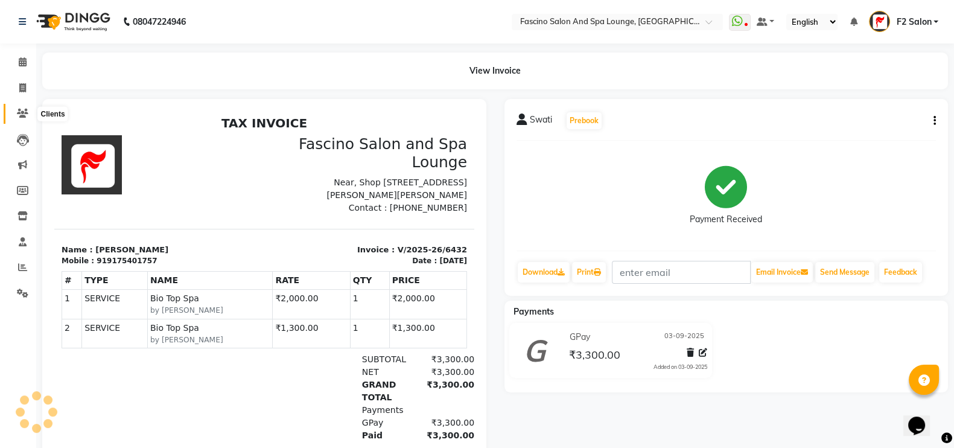
click at [15, 110] on span at bounding box center [22, 114] width 21 height 14
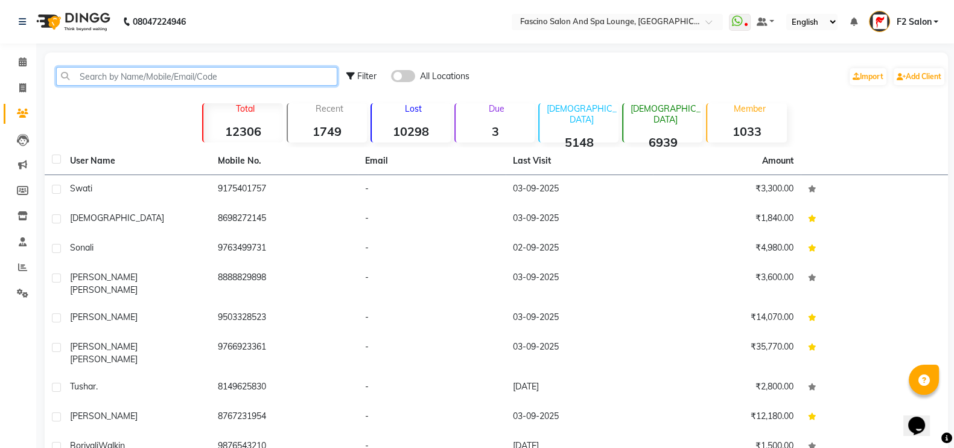
click at [193, 74] on input "text" at bounding box center [196, 76] width 281 height 19
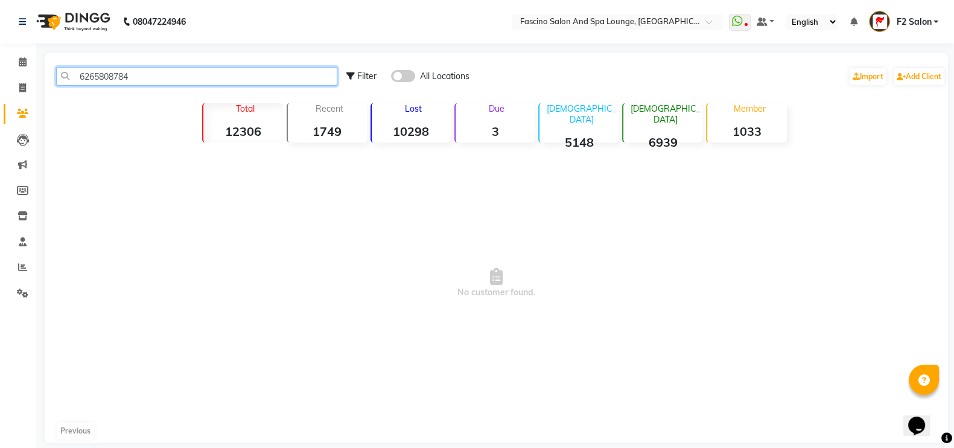
click at [121, 77] on input "6265808784" at bounding box center [196, 76] width 281 height 19
type input "6265808784"
click at [399, 74] on span at bounding box center [403, 76] width 24 height 12
click at [391, 78] on input "checkbox" at bounding box center [391, 78] width 0 height 0
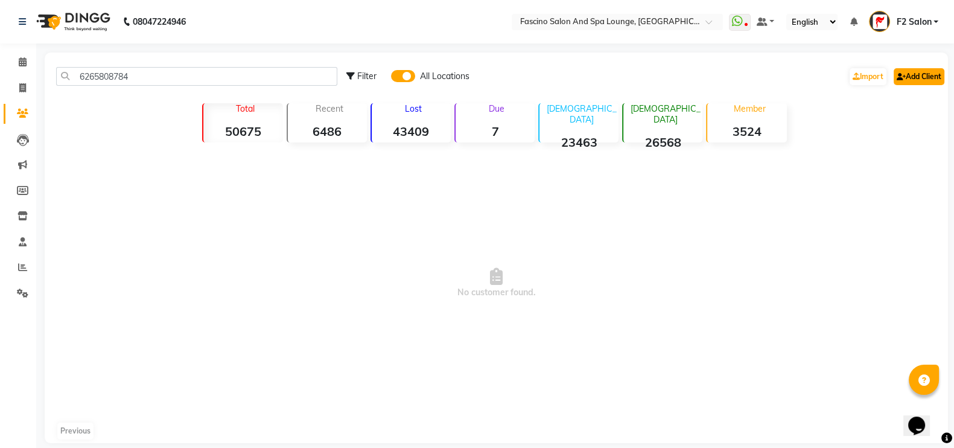
click at [911, 76] on link "Add Client" at bounding box center [918, 76] width 51 height 17
select select "22"
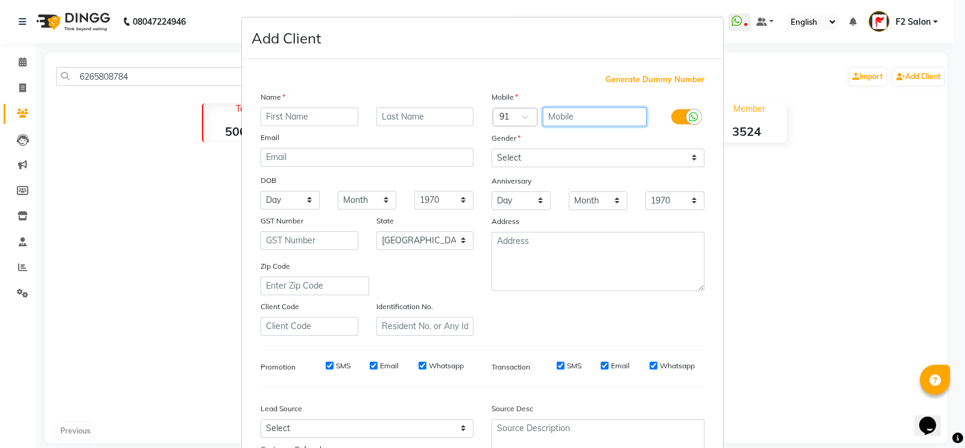
click at [555, 118] on input "text" at bounding box center [595, 116] width 104 height 19
paste input "6265808784"
type input "6265808784"
click at [309, 117] on input "text" at bounding box center [310, 116] width 98 height 19
type input "Rashmi"
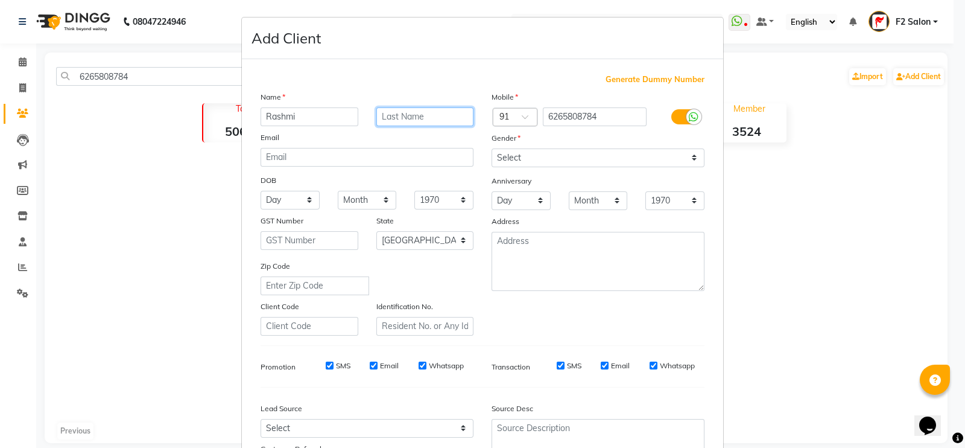
click at [376, 117] on input "text" at bounding box center [425, 116] width 98 height 19
type input "Khemaria"
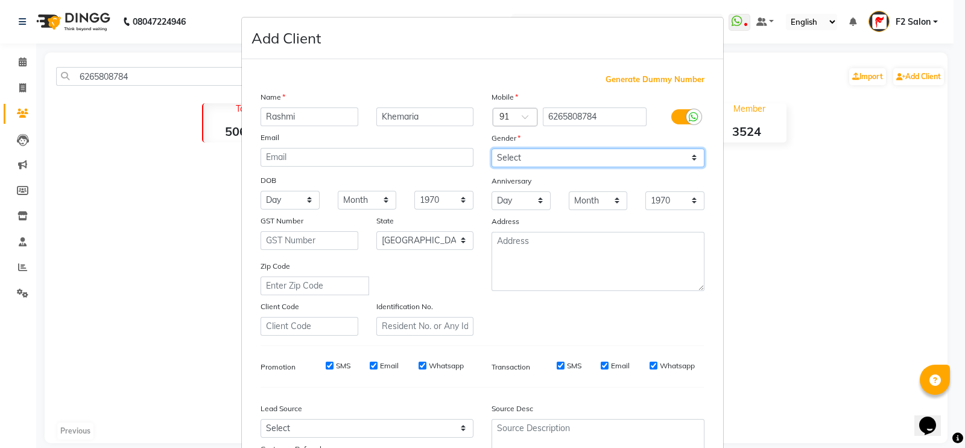
click at [501, 155] on select "Select Male Female Other Prefer Not To Say" at bounding box center [598, 157] width 213 height 19
select select "female"
click at [492, 149] on select "Select Male Female Other Prefer Not To Say" at bounding box center [598, 157] width 213 height 19
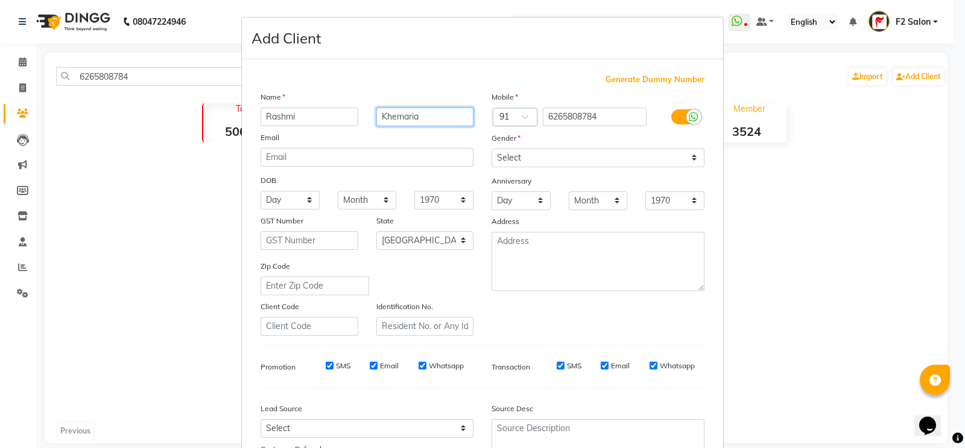
click at [422, 116] on input "Khemaria" at bounding box center [425, 116] width 98 height 19
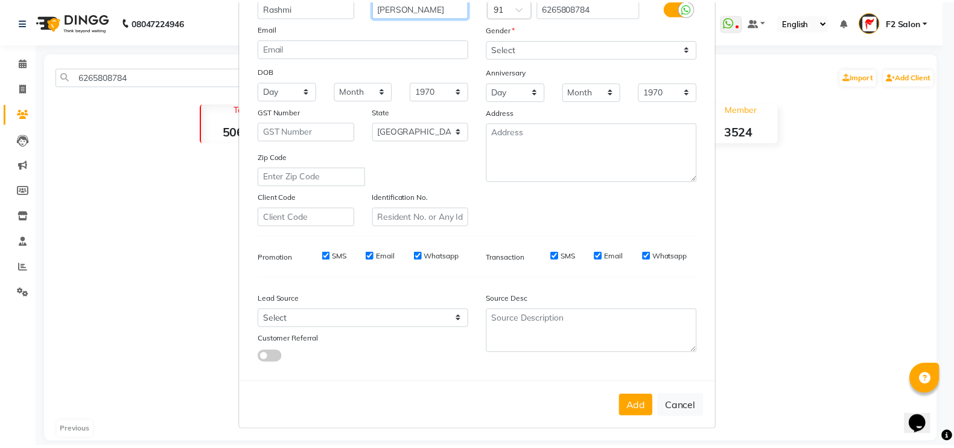
scroll to position [116, 0]
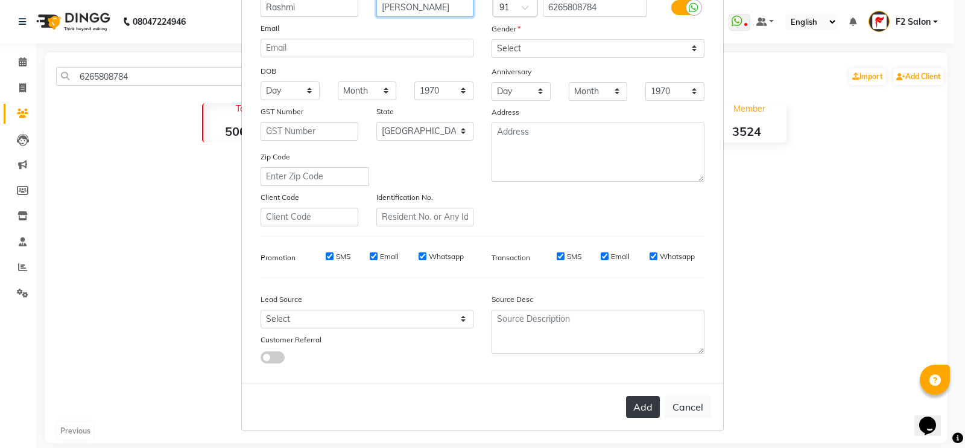
type input "Khemariya"
click at [633, 402] on button "Add" at bounding box center [643, 407] width 34 height 22
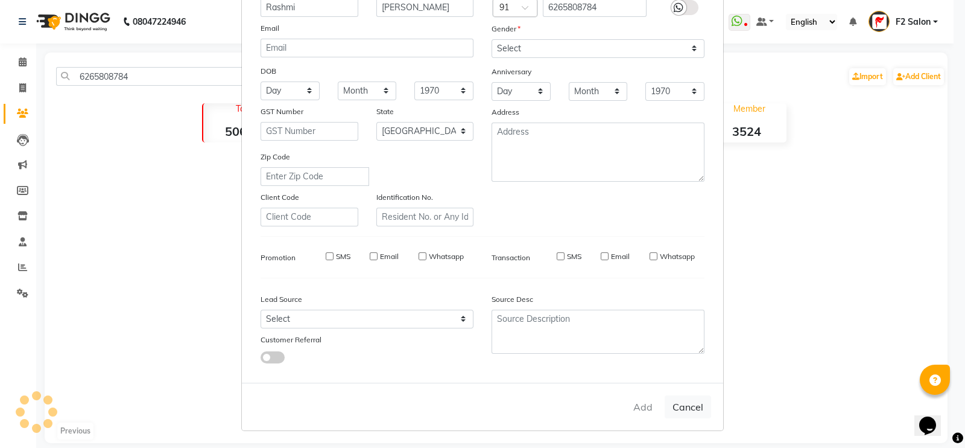
select select
select select "null"
select select
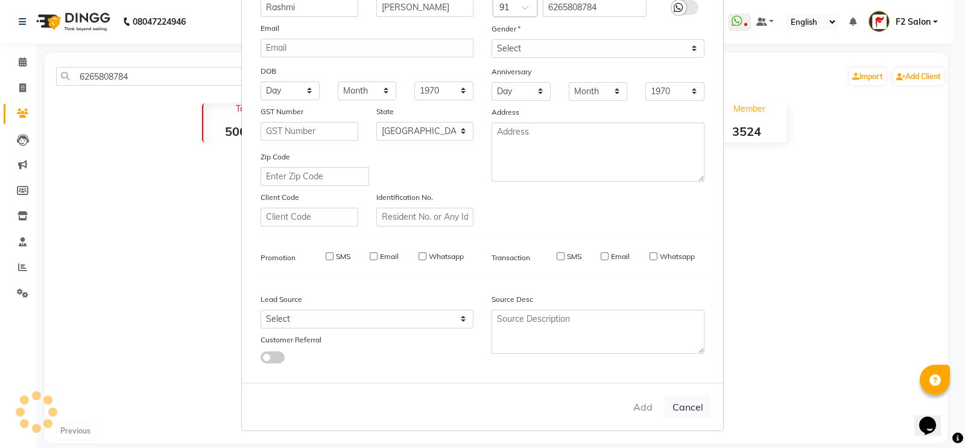
select select
checkbox input "false"
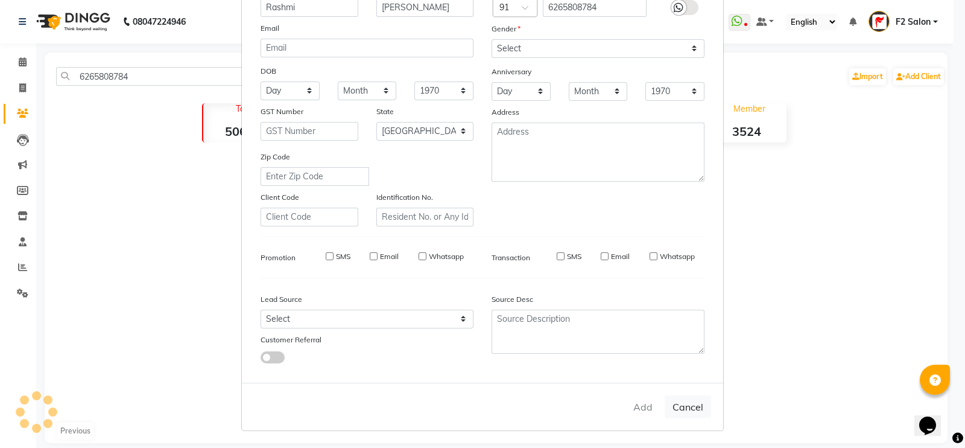
checkbox input "false"
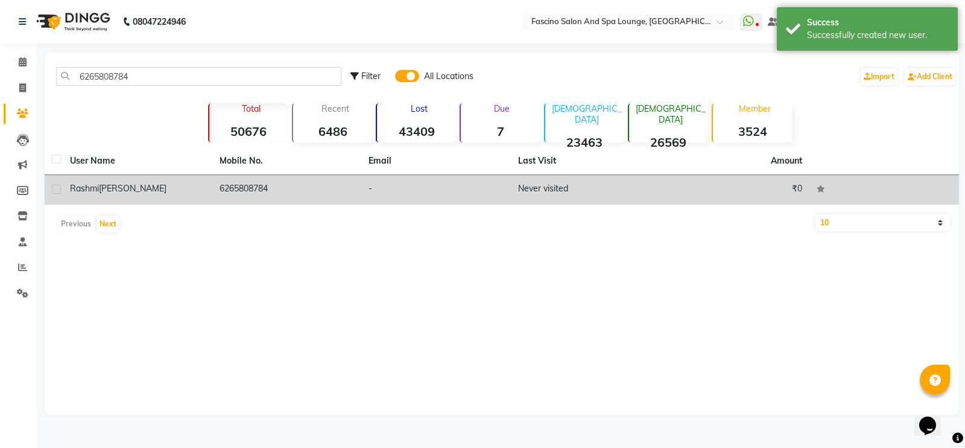
click at [238, 188] on td "6265808784" at bounding box center [287, 190] width 150 height 30
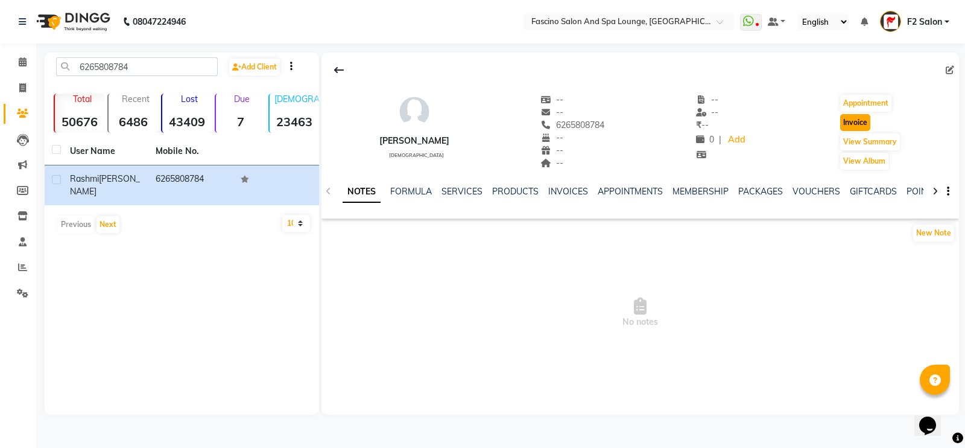
click at [857, 122] on button "Invoice" at bounding box center [855, 122] width 30 height 17
select select "service"
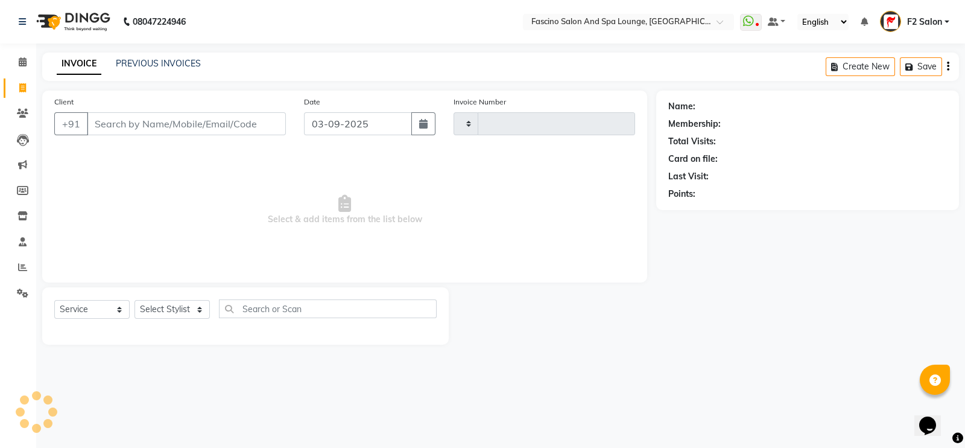
type input "6433"
select select "129"
type input "6265808784"
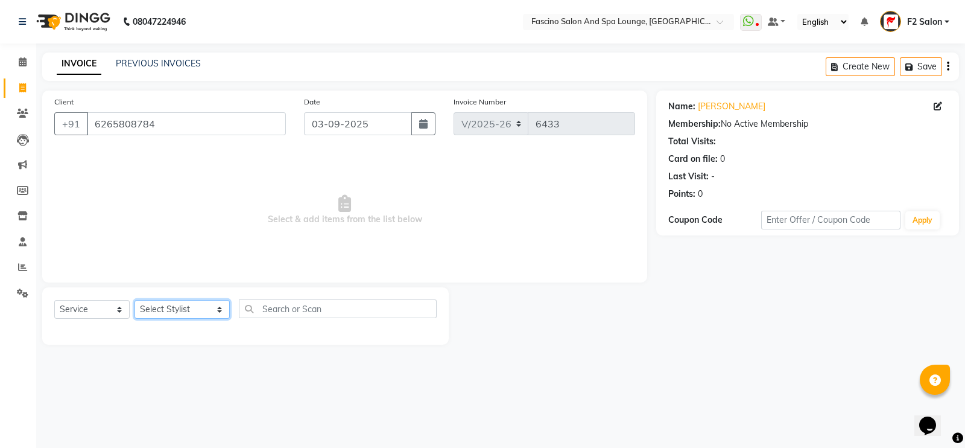
click at [172, 312] on select "Select Stylist akash F3 Asma Shaikh Ayan Kureshi Bhushan Thakare Chanda Mam Dee…" at bounding box center [182, 309] width 95 height 19
select select "16063"
click at [135, 300] on select "Select Stylist akash F3 Asma Shaikh Ayan Kureshi Bhushan Thakare Chanda Mam Dee…" at bounding box center [182, 309] width 95 height 19
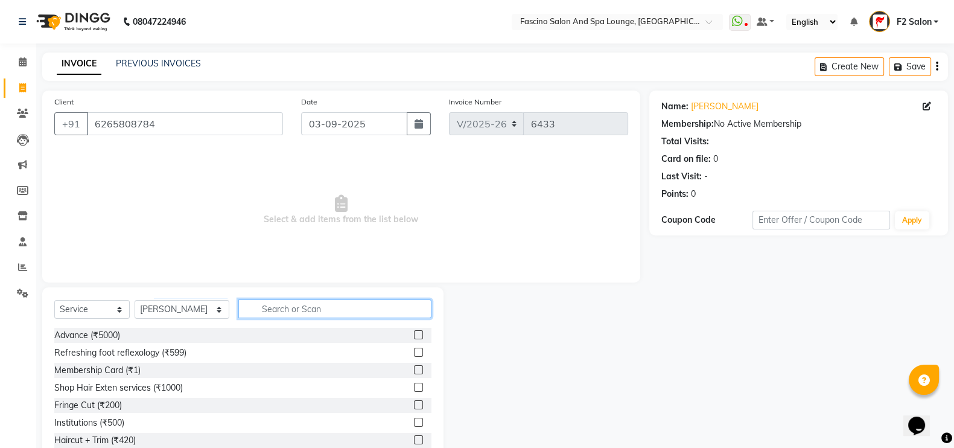
click at [302, 305] on input "text" at bounding box center [335, 308] width 194 height 19
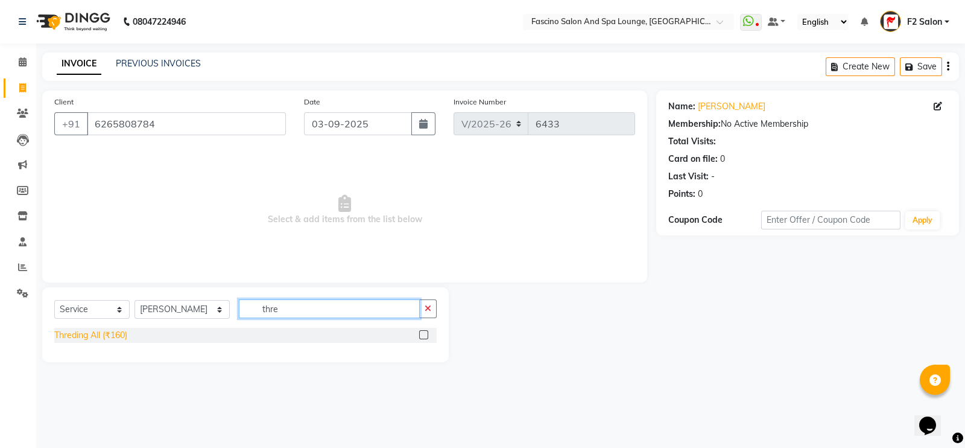
type input "thre"
click at [81, 336] on div "Threding All (₹160)" at bounding box center [90, 335] width 73 height 13
checkbox input "false"
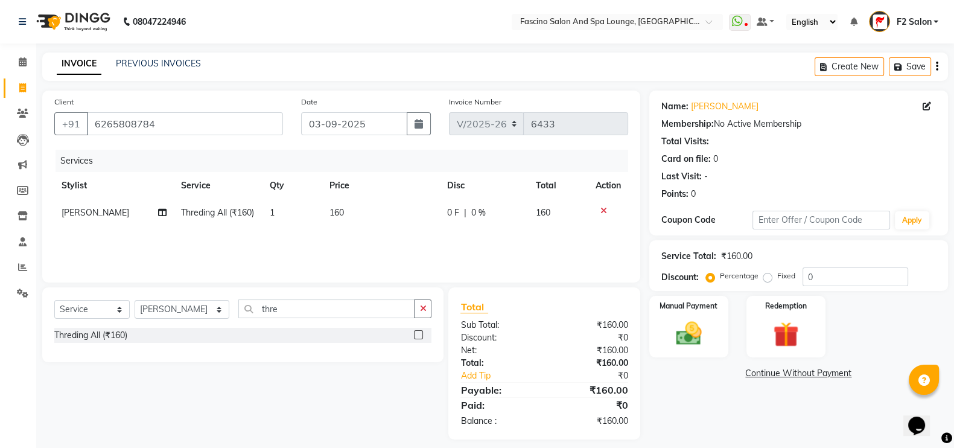
click at [344, 218] on td "160" at bounding box center [381, 212] width 118 height 27
select select "16063"
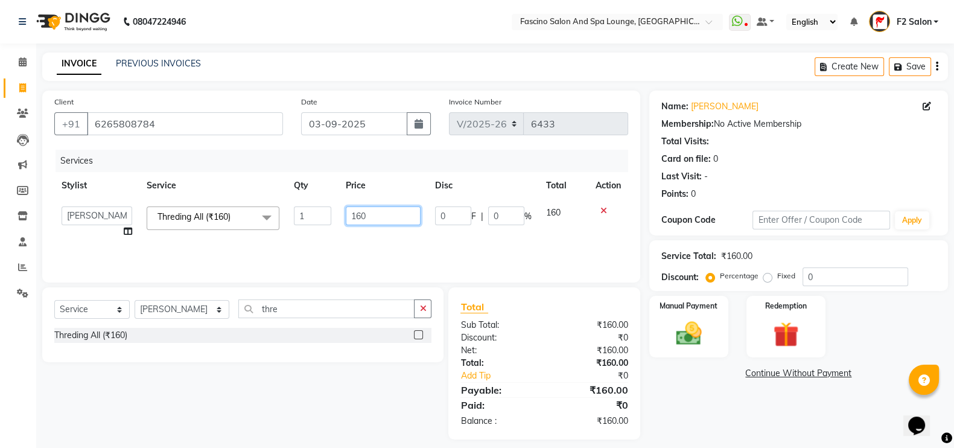
click at [376, 217] on input "160" at bounding box center [383, 215] width 75 height 19
type input "1"
type input "90"
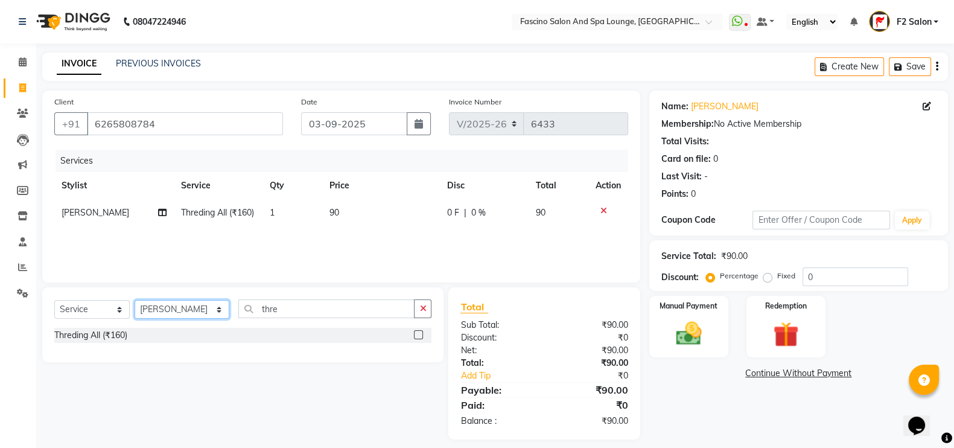
click at [159, 315] on select "Select Stylist akash F3 Asma Shaikh Ayan Kureshi Bhushan Thakare Chanda Mam Dee…" at bounding box center [182, 309] width 95 height 19
select select "74515"
click at [135, 300] on select "Select Stylist akash F3 Asma Shaikh Ayan Kureshi Bhushan Thakare Chanda Mam Dee…" at bounding box center [182, 309] width 95 height 19
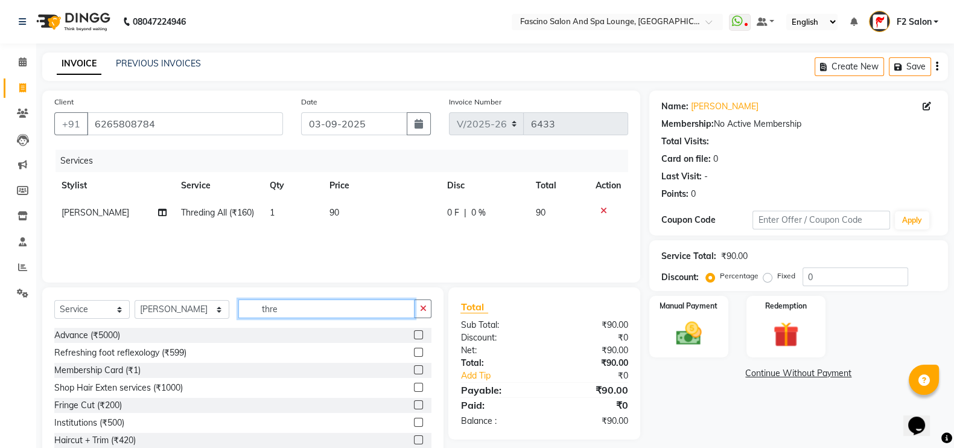
click at [275, 313] on input "thre" at bounding box center [326, 308] width 177 height 19
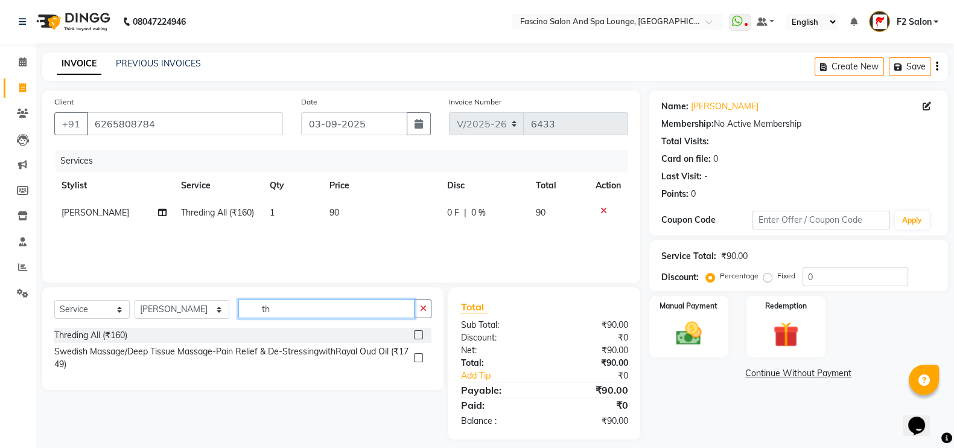
type input "t"
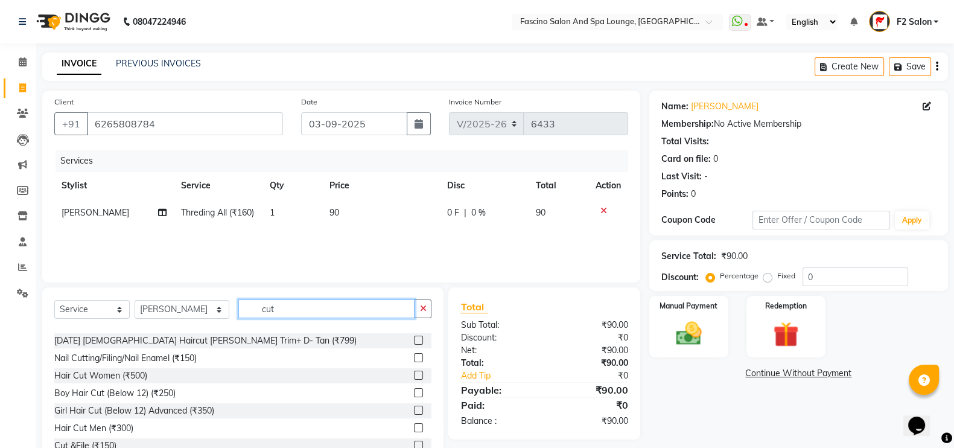
scroll to position [65, 0]
type input "cut"
click at [118, 371] on div "Hair Cut Women (₹500)" at bounding box center [100, 375] width 93 height 13
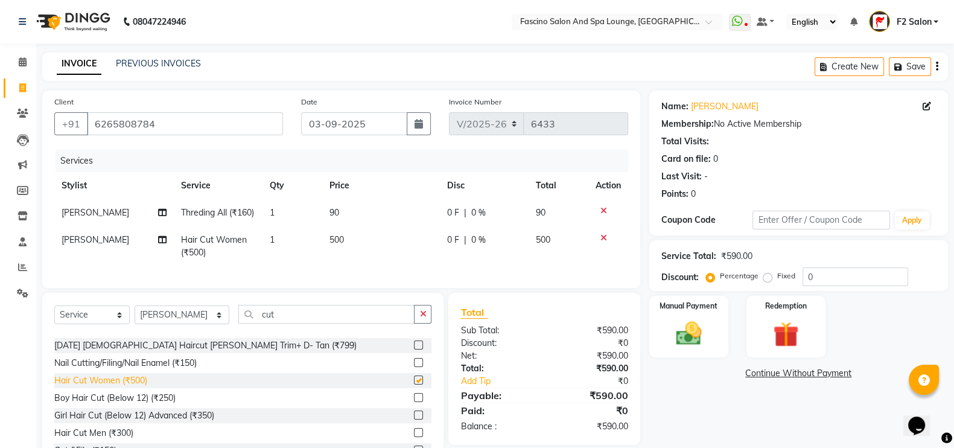
checkbox input "false"
click at [331, 245] on span "500" at bounding box center [336, 239] width 14 height 11
select select "74515"
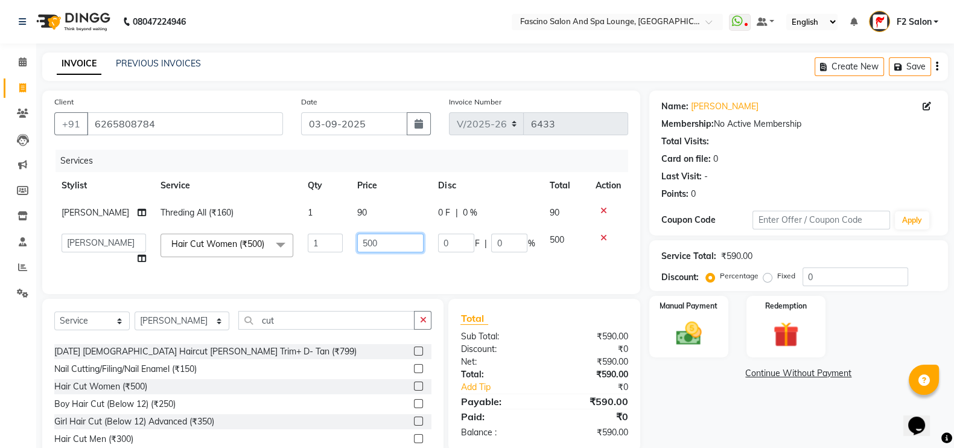
click at [375, 244] on input "500" at bounding box center [390, 242] width 66 height 19
type input "5"
type input "600"
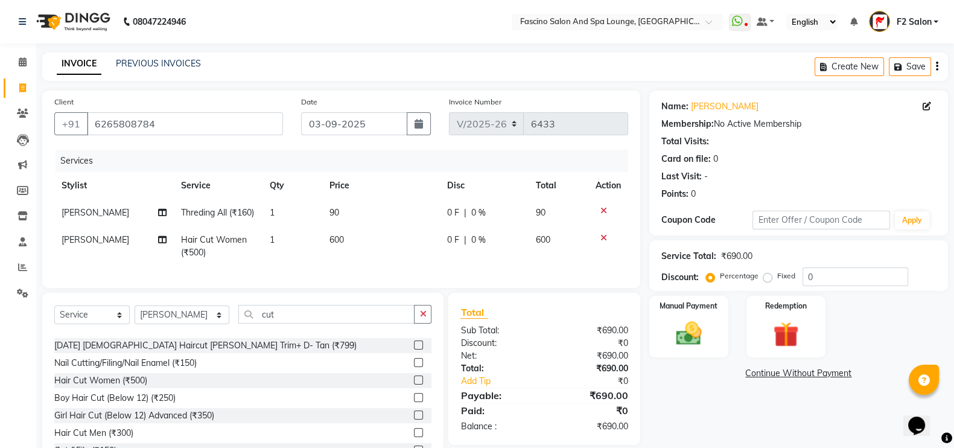
click at [391, 266] on td "600" at bounding box center [381, 246] width 118 height 40
select select "74515"
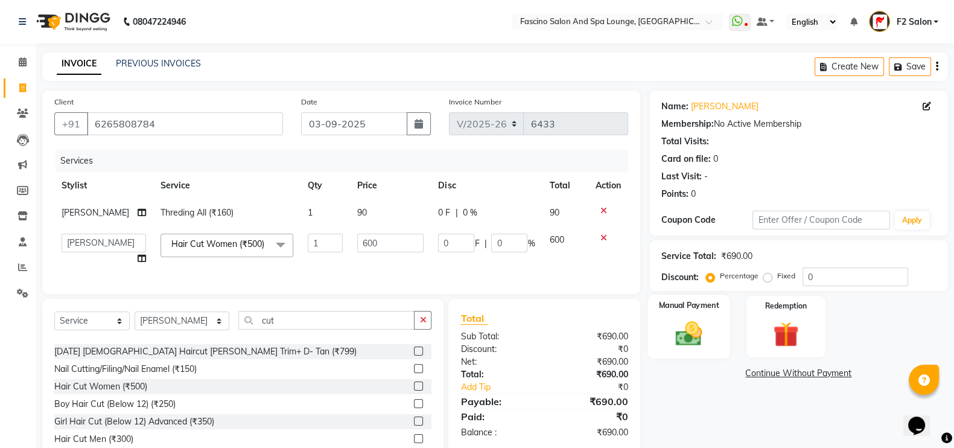
click at [688, 336] on img at bounding box center [688, 333] width 43 height 30
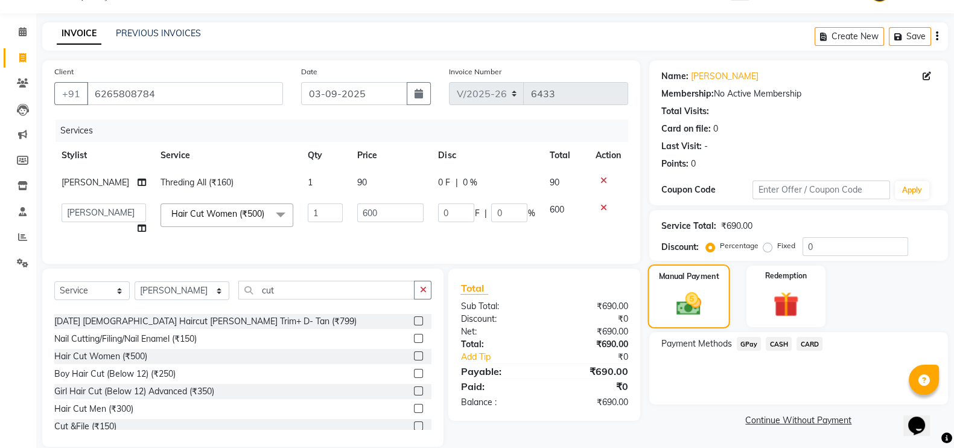
scroll to position [64, 0]
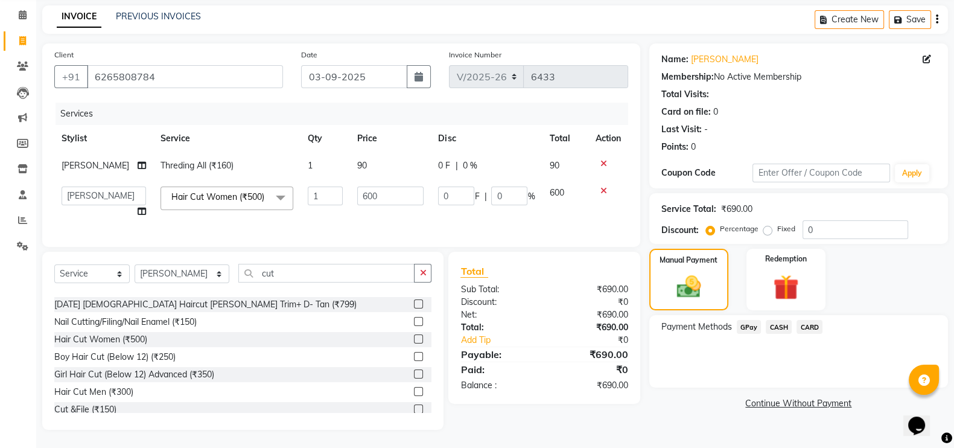
click at [779, 320] on span "CASH" at bounding box center [778, 327] width 26 height 14
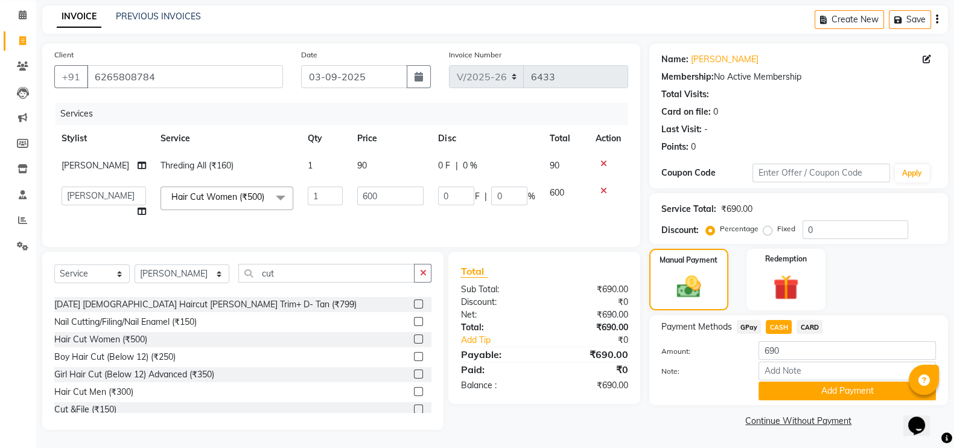
click at [749, 320] on span "GPay" at bounding box center [749, 327] width 25 height 14
click at [842, 381] on button "Add Payment" at bounding box center [846, 390] width 177 height 19
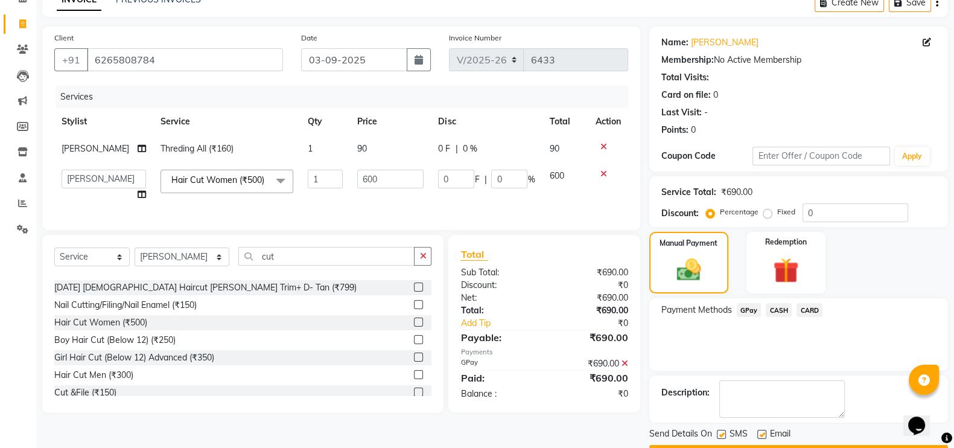
scroll to position [97, 0]
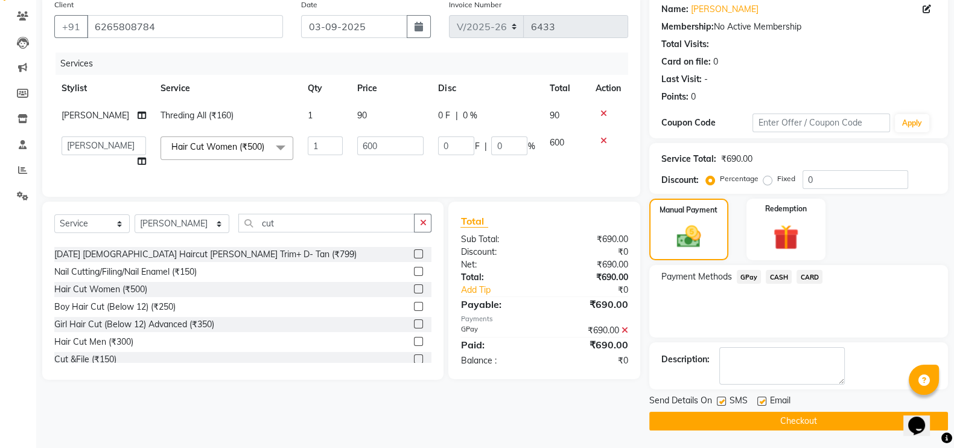
click at [720, 399] on label at bounding box center [721, 400] width 9 height 9
click at [720, 399] on input "checkbox" at bounding box center [721, 402] width 8 height 8
checkbox input "false"
click at [723, 413] on button "Checkout" at bounding box center [798, 420] width 299 height 19
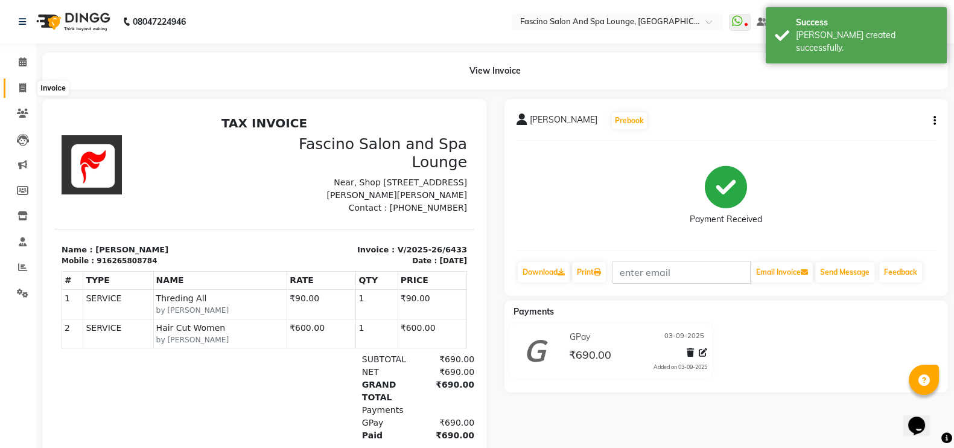
click at [18, 82] on span at bounding box center [22, 88] width 21 height 14
select select "service"
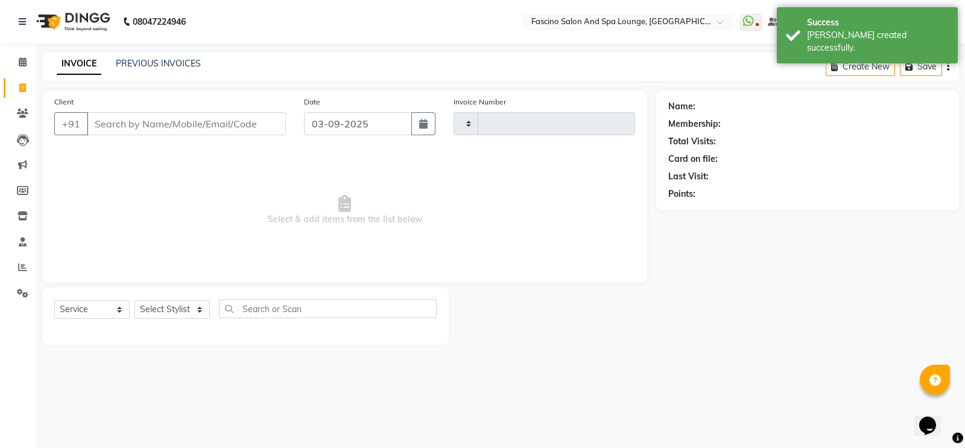
type input "6434"
select select "129"
click at [171, 59] on link "PREVIOUS INVOICES" at bounding box center [158, 63] width 85 height 11
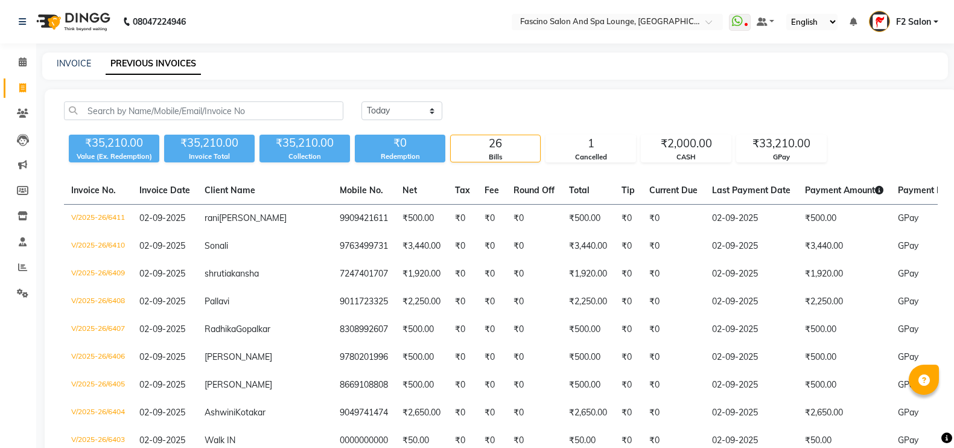
select select "[DATE]"
click at [62, 69] on div "INVOICE" at bounding box center [74, 63] width 34 height 13
click at [64, 62] on link "INVOICE" at bounding box center [74, 63] width 34 height 11
select select "service"
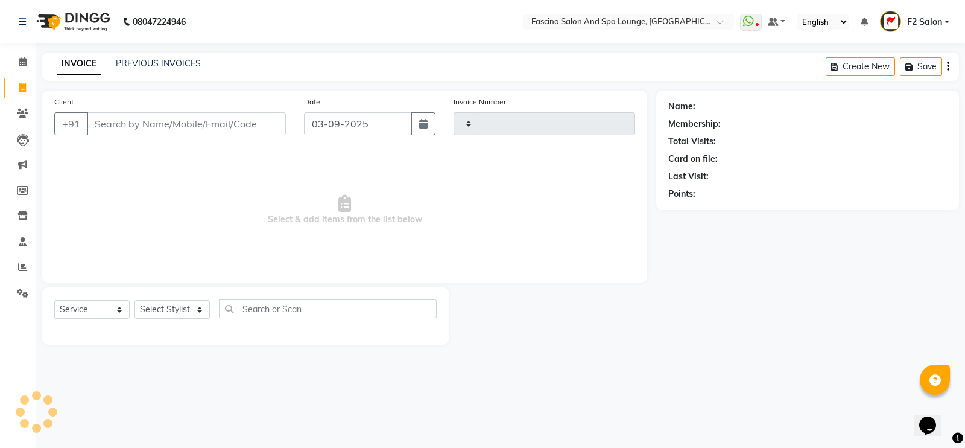
type input "6434"
select select "129"
click at [21, 87] on icon at bounding box center [22, 87] width 7 height 9
select select "service"
type input "6434"
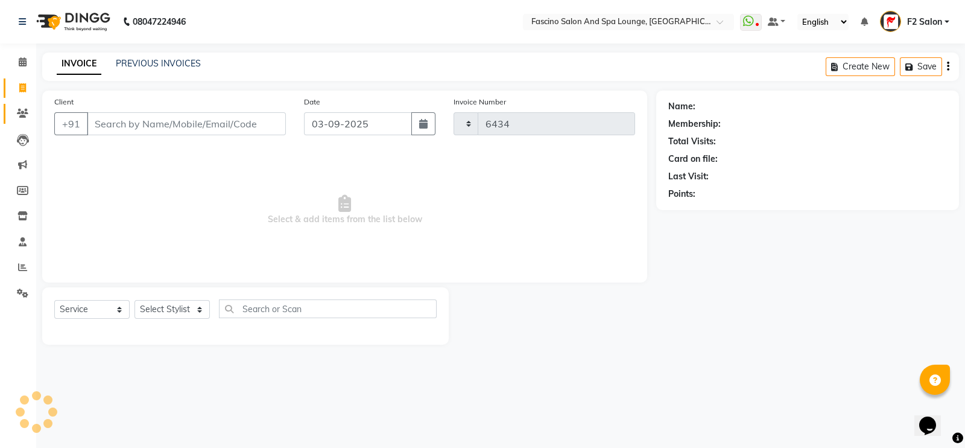
select select "129"
click at [20, 111] on icon at bounding box center [22, 113] width 11 height 9
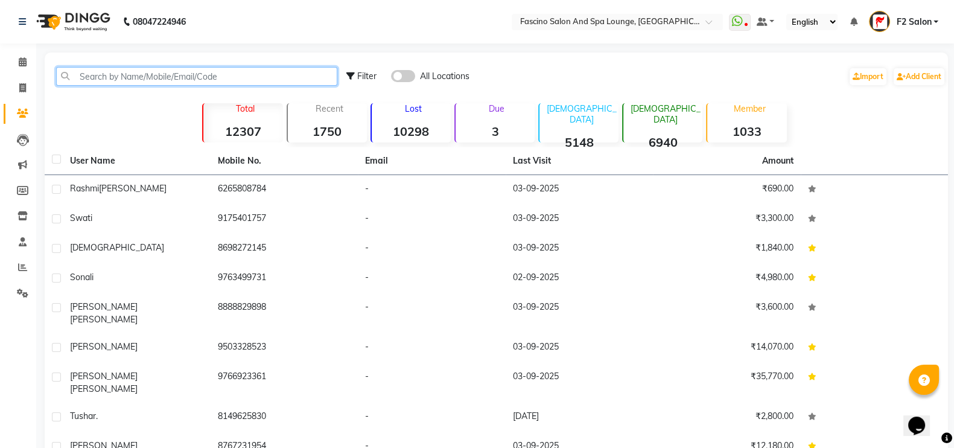
click at [124, 83] on input "text" at bounding box center [196, 76] width 281 height 19
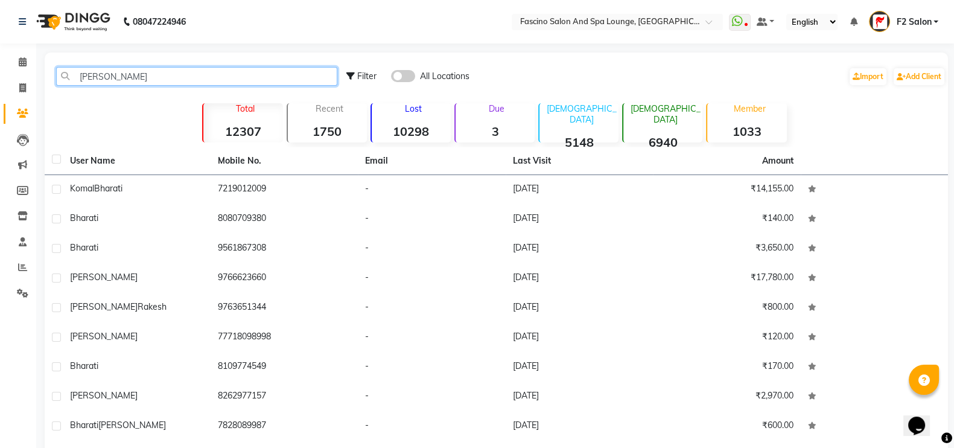
click at [85, 77] on input "[PERSON_NAME]" at bounding box center [196, 76] width 281 height 19
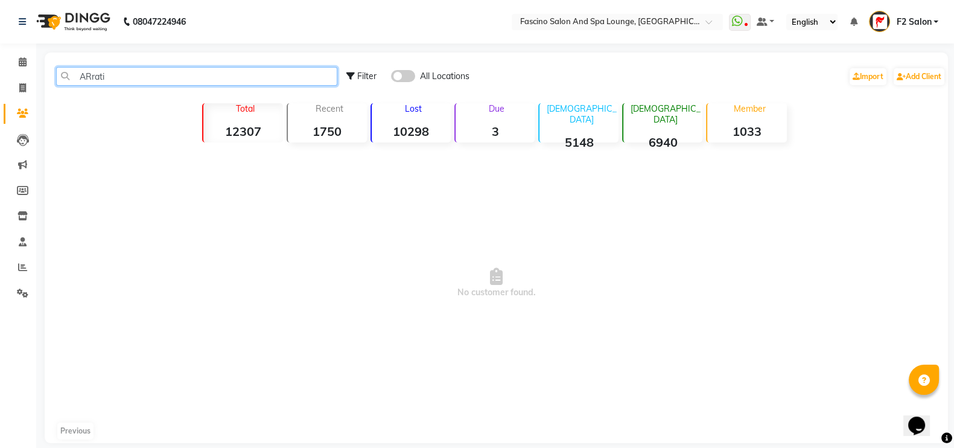
click at [112, 79] on input "ARrati" at bounding box center [196, 76] width 281 height 19
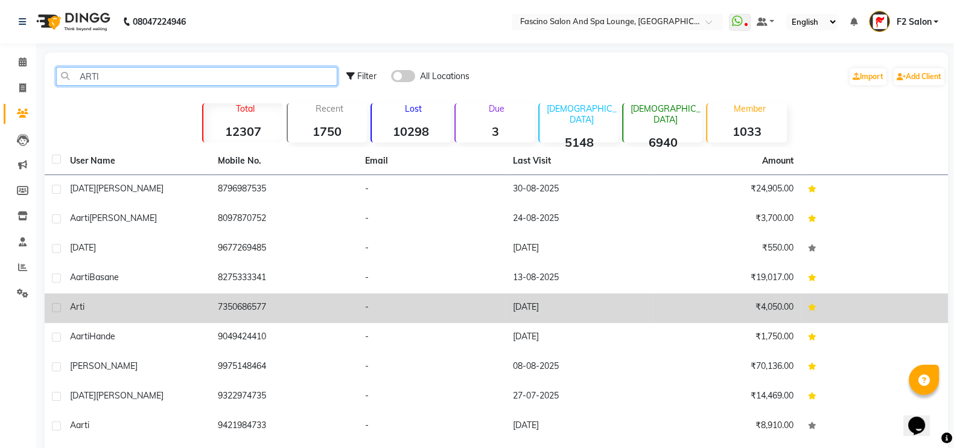
type input "ARTI"
click at [235, 297] on td "7350686577" at bounding box center [285, 308] width 148 height 30
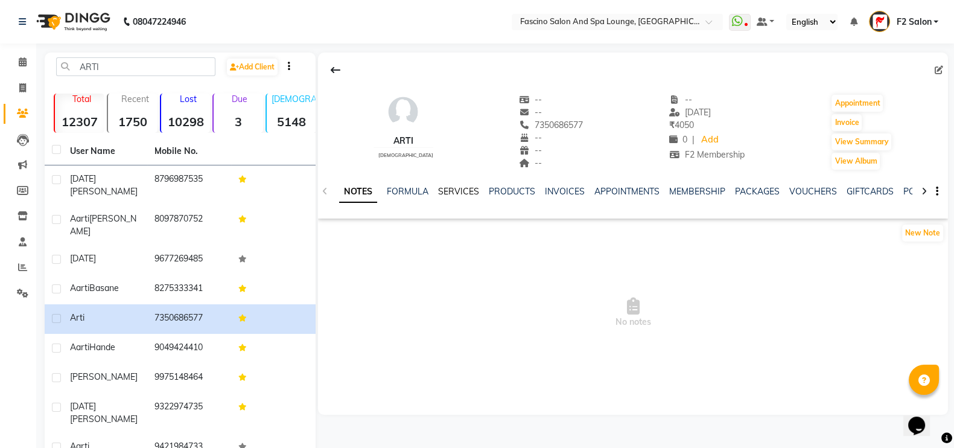
click at [456, 191] on link "SERVICES" at bounding box center [458, 191] width 41 height 11
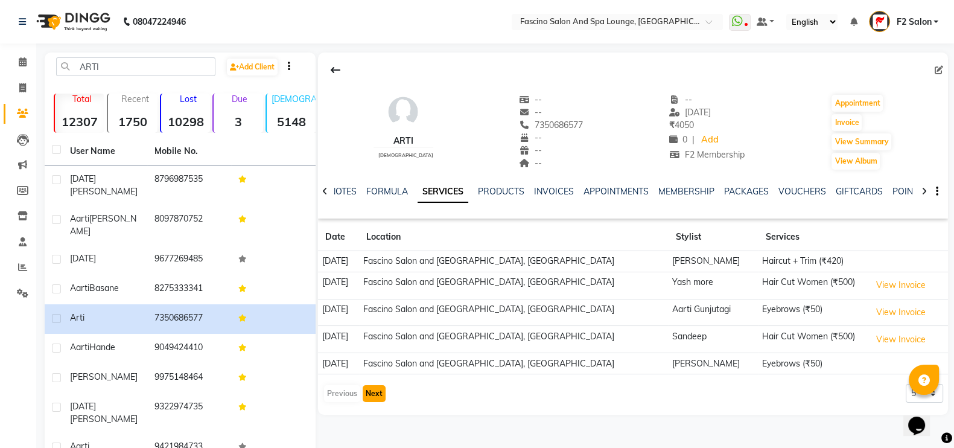
click at [374, 390] on button "Next" at bounding box center [374, 393] width 23 height 17
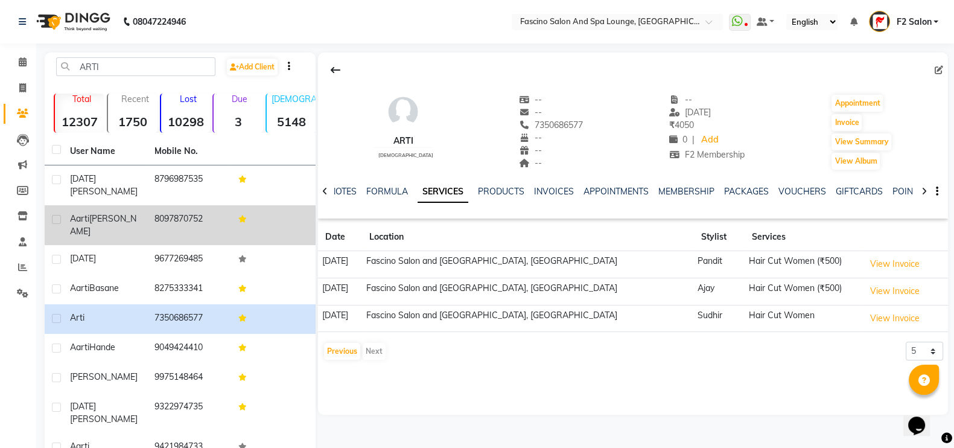
click at [225, 205] on td "8097870752" at bounding box center [189, 225] width 84 height 40
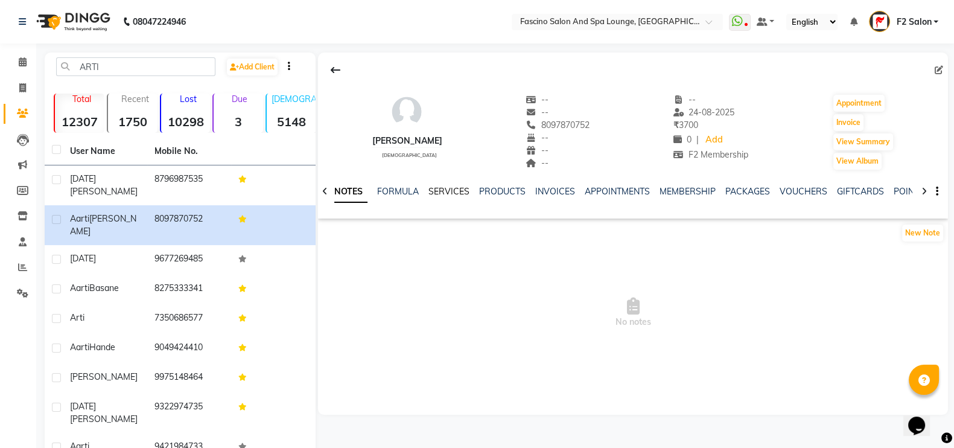
click at [446, 191] on link "SERVICES" at bounding box center [448, 191] width 41 height 11
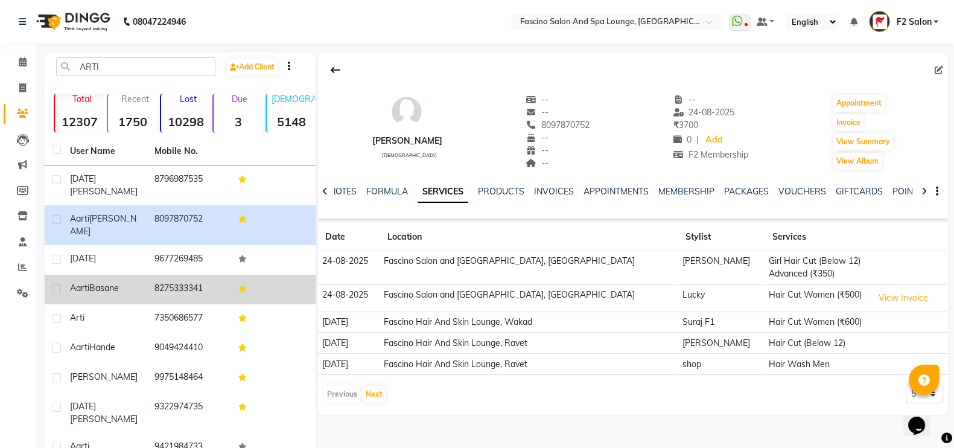
click at [184, 274] on td "8275333341" at bounding box center [189, 289] width 84 height 30
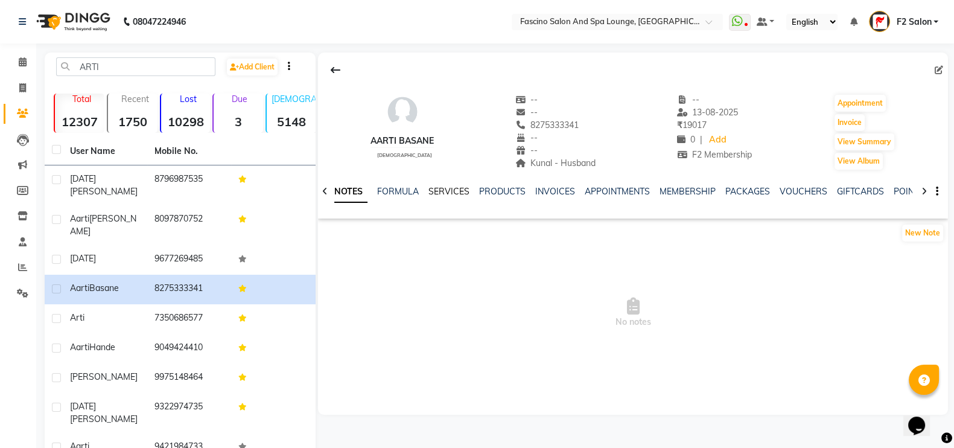
click at [455, 194] on link "SERVICES" at bounding box center [448, 191] width 41 height 11
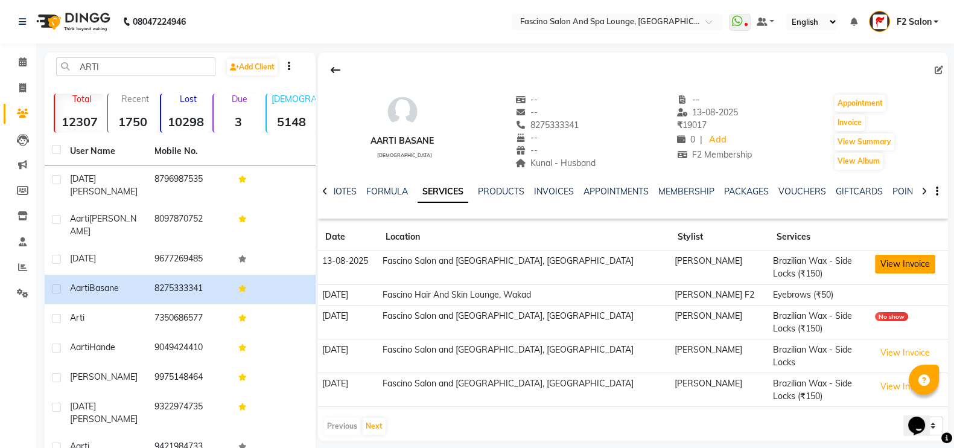
click at [902, 263] on button "View Invoice" at bounding box center [905, 264] width 60 height 19
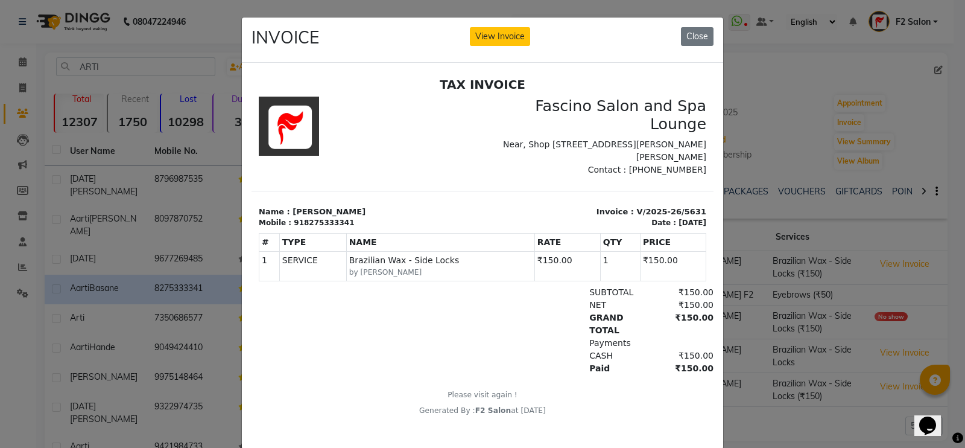
click at [797, 91] on ngb-modal-window "INVOICE View Invoice Close" at bounding box center [482, 224] width 965 height 448
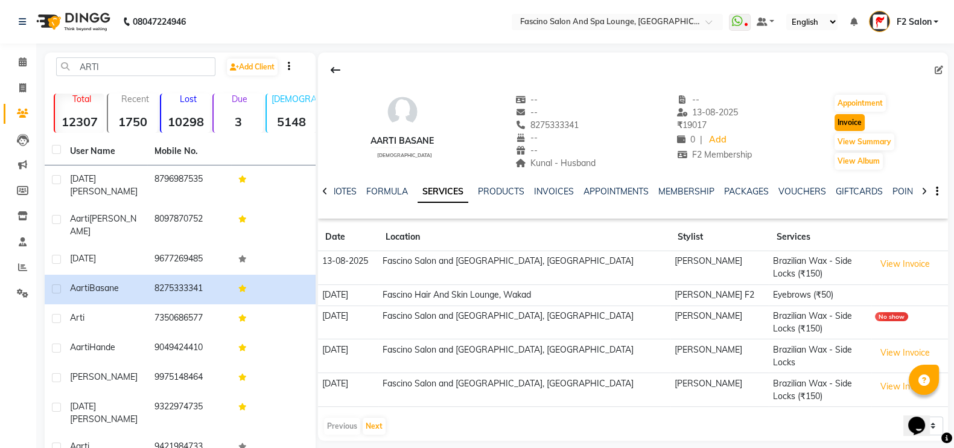
click at [841, 116] on button "Invoice" at bounding box center [849, 122] width 30 height 17
select select "service"
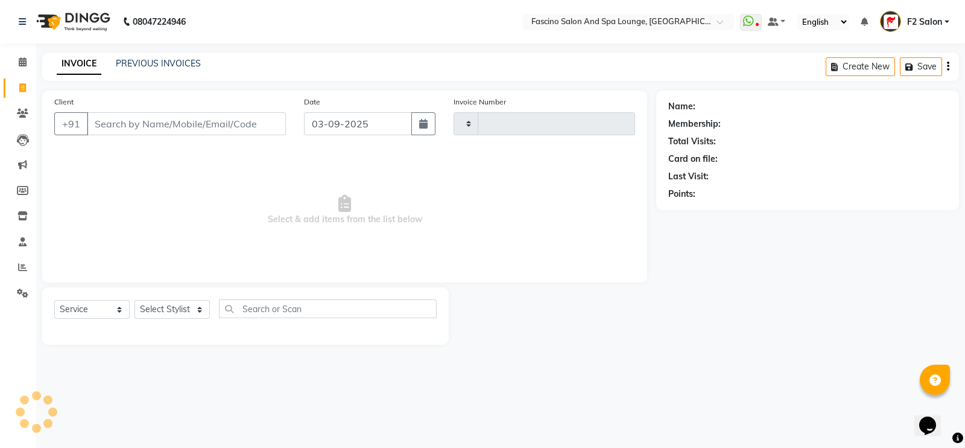
type input "6434"
select select "129"
type input "8275333341"
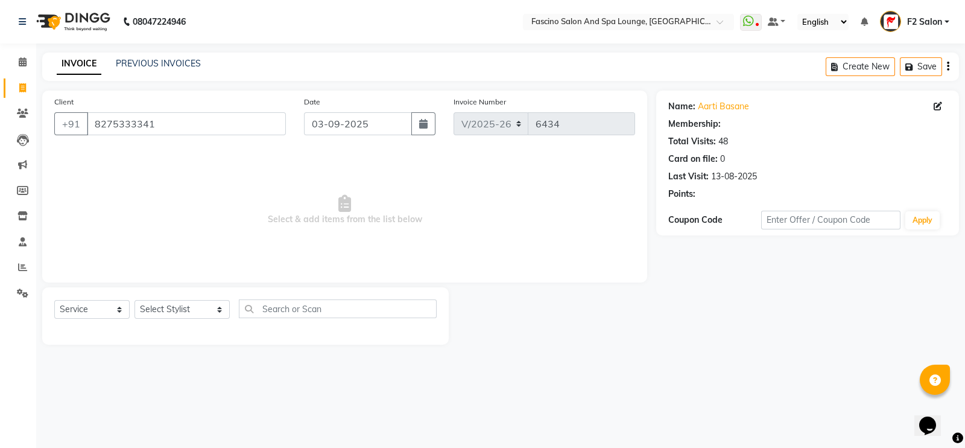
select select "1: Object"
click at [164, 311] on select "Select Stylist akash F3 [PERSON_NAME] [PERSON_NAME] Bhushan [PERSON_NAME] Mam […" at bounding box center [182, 309] width 95 height 19
select select "85204"
click at [135, 300] on select "Select Stylist akash F3 [PERSON_NAME] [PERSON_NAME] Bhushan [PERSON_NAME] Mam […" at bounding box center [182, 309] width 95 height 19
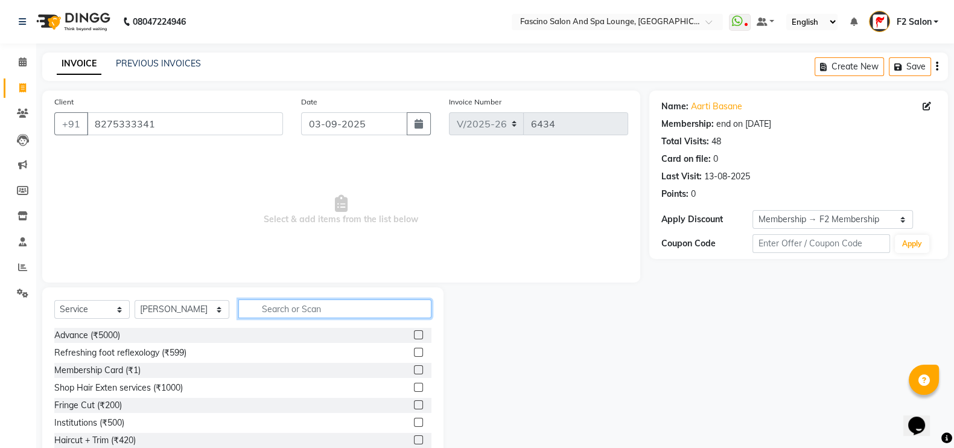
click at [258, 314] on input "text" at bounding box center [335, 308] width 194 height 19
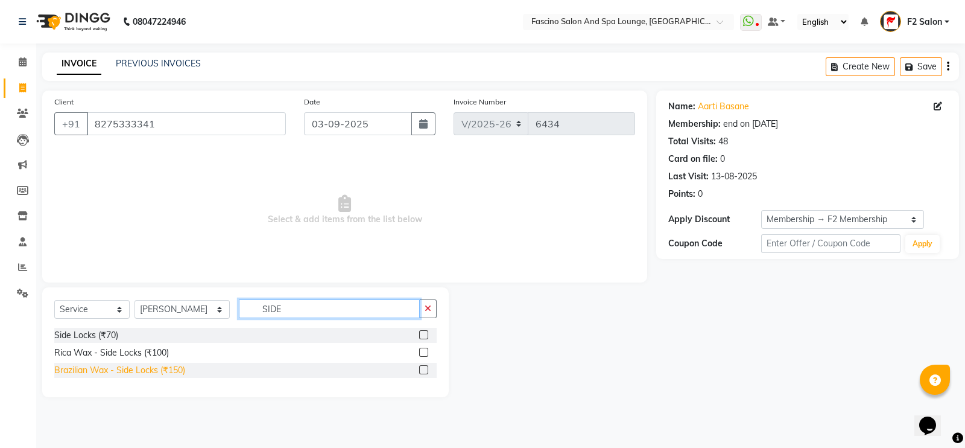
type input "SIDE"
click at [167, 369] on div "Brazilian Wax - Side Locks (₹150)" at bounding box center [119, 370] width 131 height 13
checkbox input "false"
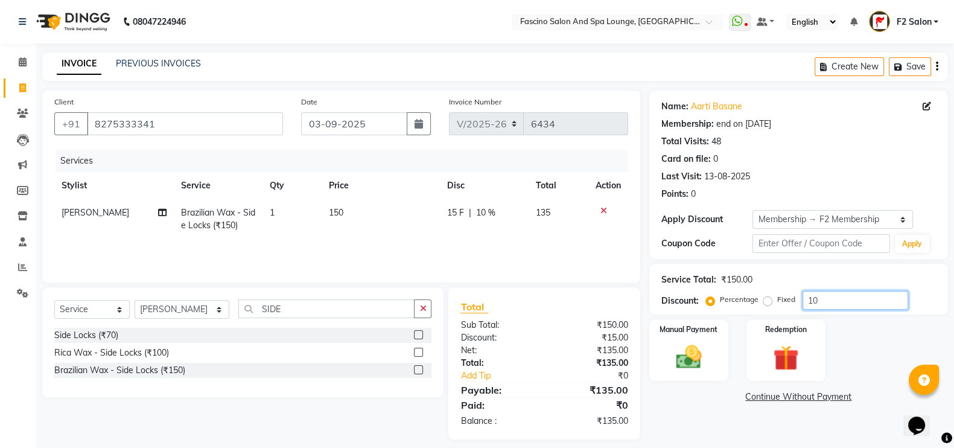
click at [842, 303] on input "10" at bounding box center [855, 300] width 106 height 19
type input "1"
click at [703, 354] on img at bounding box center [688, 356] width 43 height 30
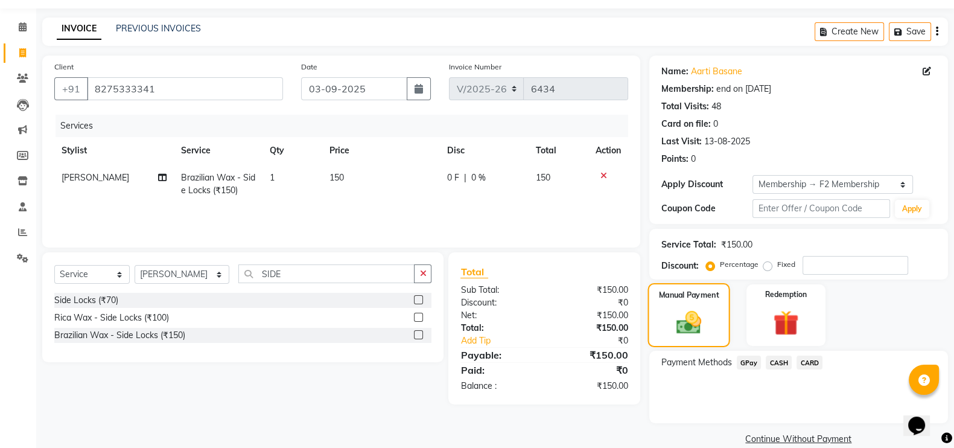
scroll to position [53, 0]
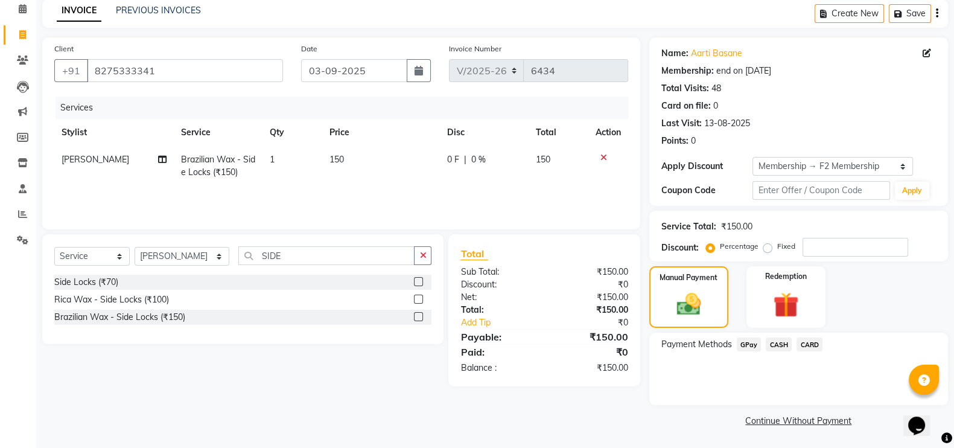
click at [84, 158] on span "[PERSON_NAME]" at bounding box center [96, 159] width 68 height 11
select select "85204"
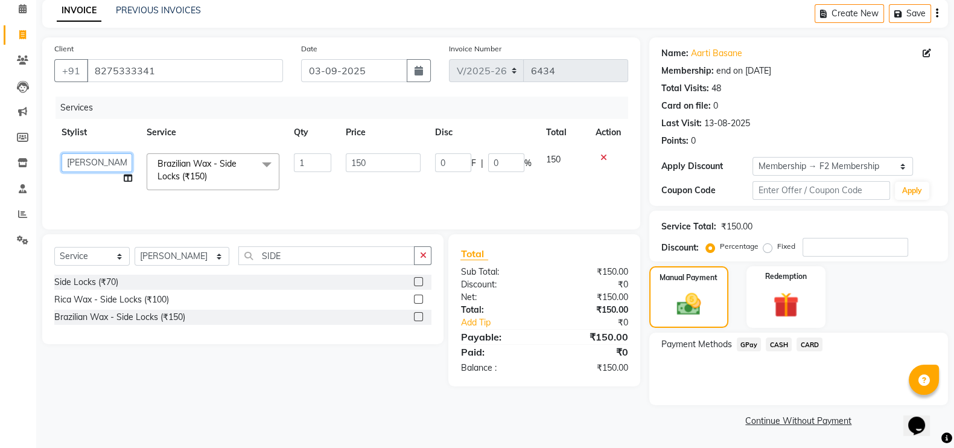
click at [86, 164] on select "akash F3 Asma Shaikh Ayan Kureshi Bhushan Thakare Chanda Mam Deepak Shinde Deep…" at bounding box center [97, 162] width 71 height 19
select select "19687"
click at [757, 348] on span "GPay" at bounding box center [749, 344] width 25 height 14
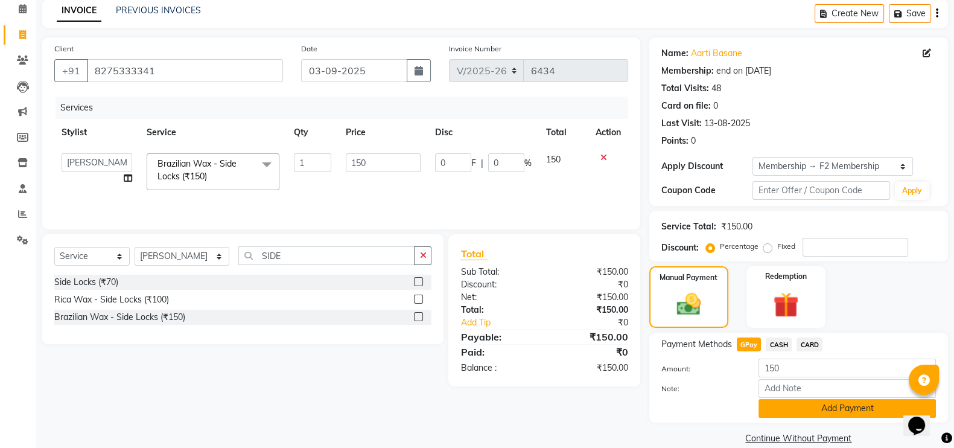
click at [802, 404] on button "Add Payment" at bounding box center [846, 408] width 177 height 19
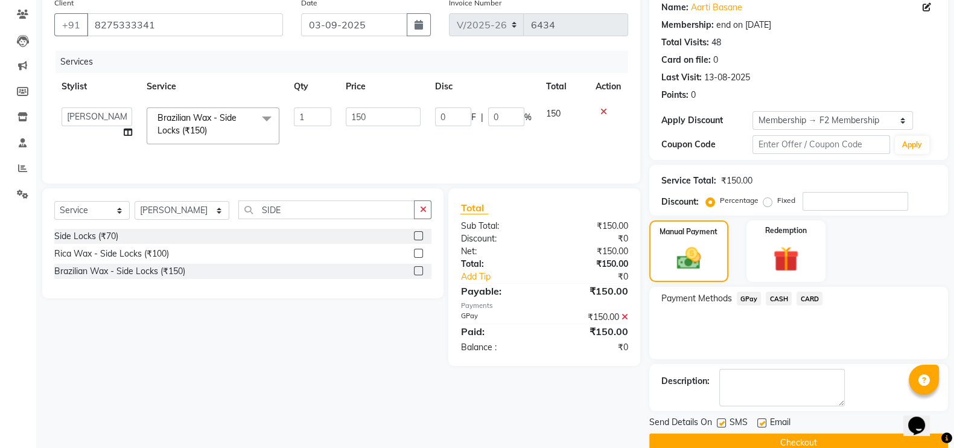
scroll to position [121, 0]
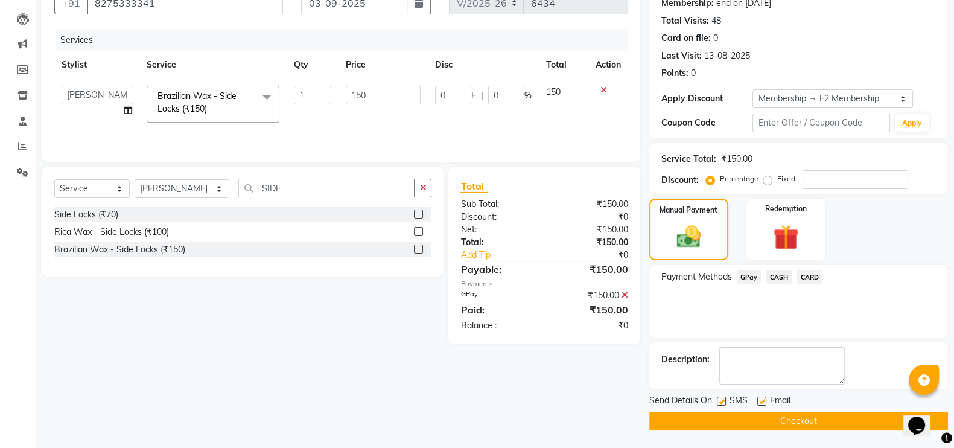
click at [722, 401] on label at bounding box center [721, 400] width 9 height 9
click at [722, 401] on input "checkbox" at bounding box center [721, 402] width 8 height 8
checkbox input "false"
click at [728, 416] on button "Checkout" at bounding box center [798, 420] width 299 height 19
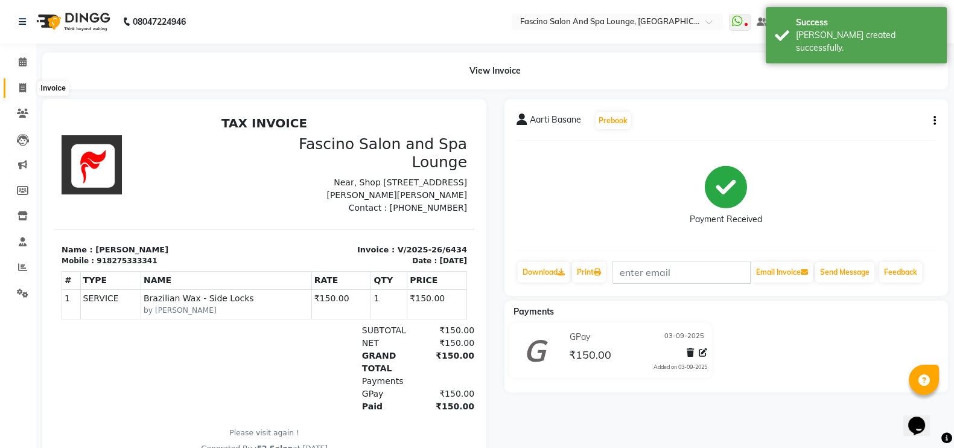
click at [15, 85] on span at bounding box center [22, 88] width 21 height 14
select select "service"
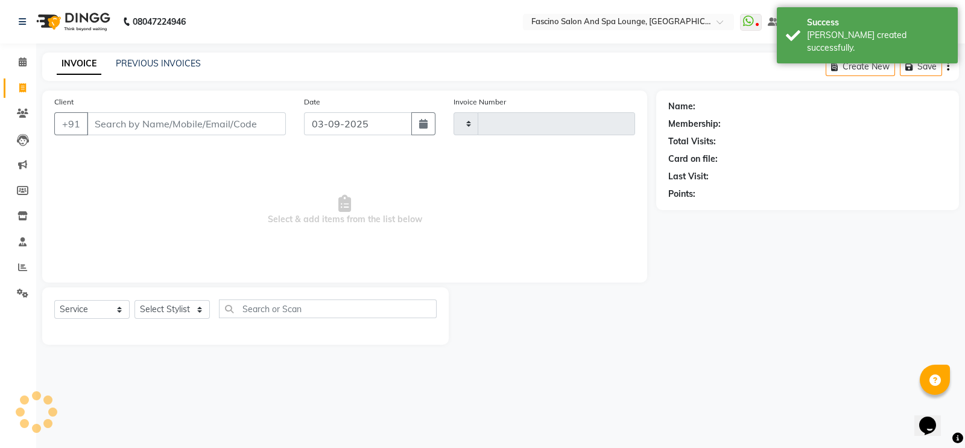
type input "6435"
select select "129"
click at [208, 131] on input "Client" at bounding box center [186, 123] width 199 height 23
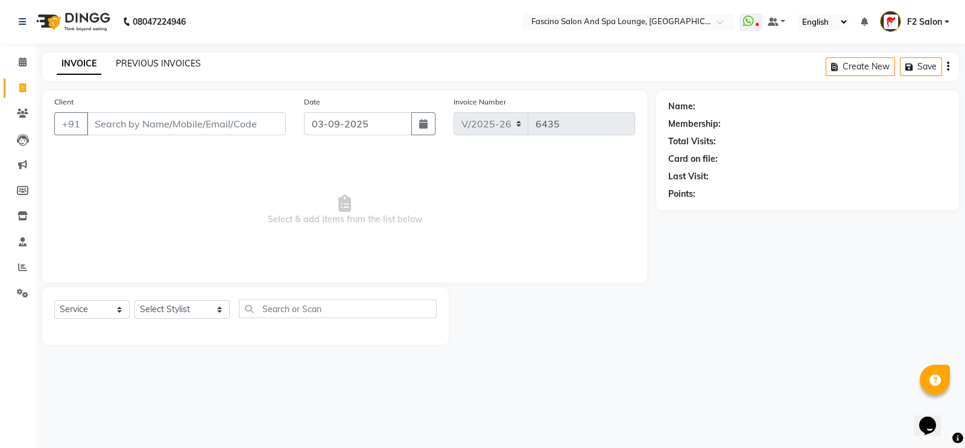
click at [163, 60] on link "PREVIOUS INVOICES" at bounding box center [158, 63] width 85 height 11
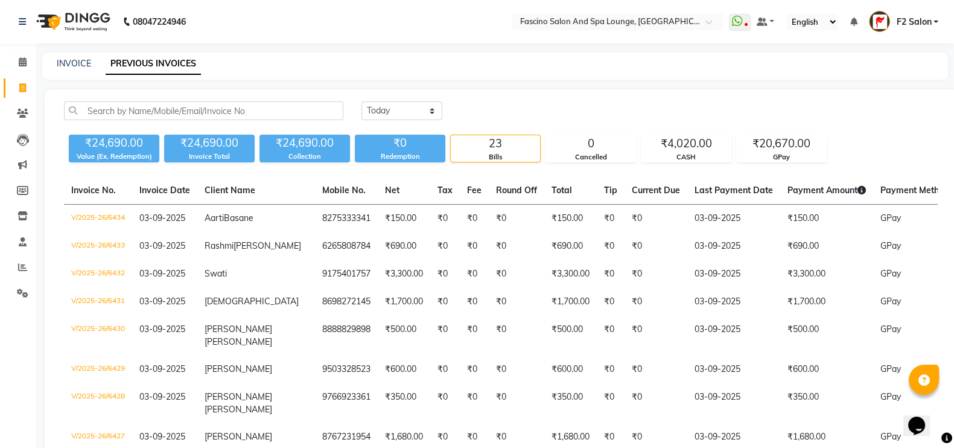
click at [58, 74] on div "INVOICE PREVIOUS INVOICES" at bounding box center [494, 65] width 905 height 27
click at [78, 65] on link "INVOICE" at bounding box center [74, 63] width 34 height 11
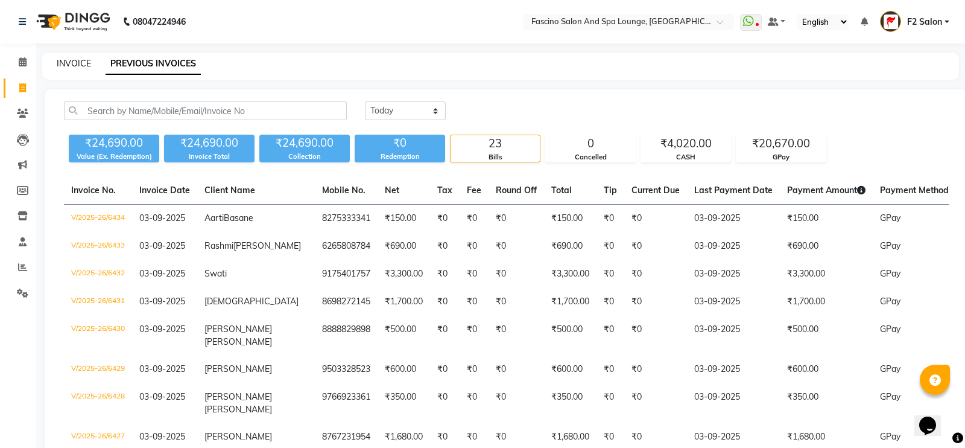
select select "129"
select select "service"
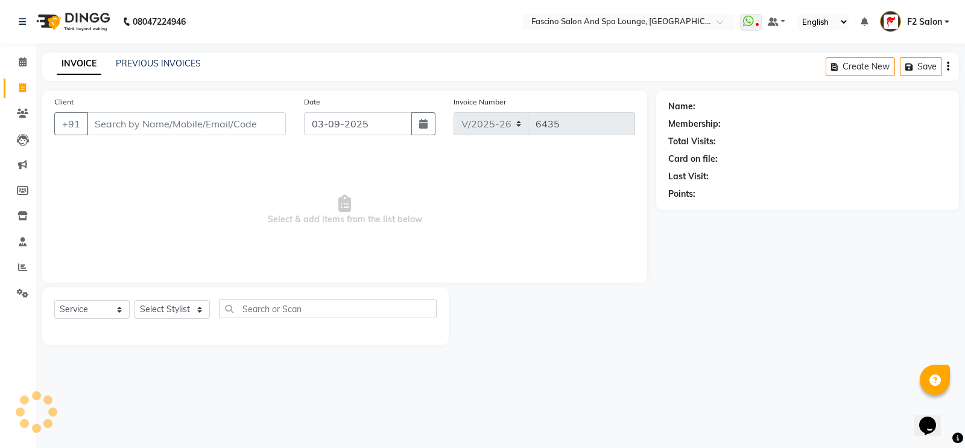
click at [168, 124] on input "Client" at bounding box center [186, 123] width 199 height 23
click at [142, 127] on input "8889331331" at bounding box center [156, 123] width 138 height 23
click at [165, 122] on input "8889331331" at bounding box center [156, 123] width 138 height 23
type input "8"
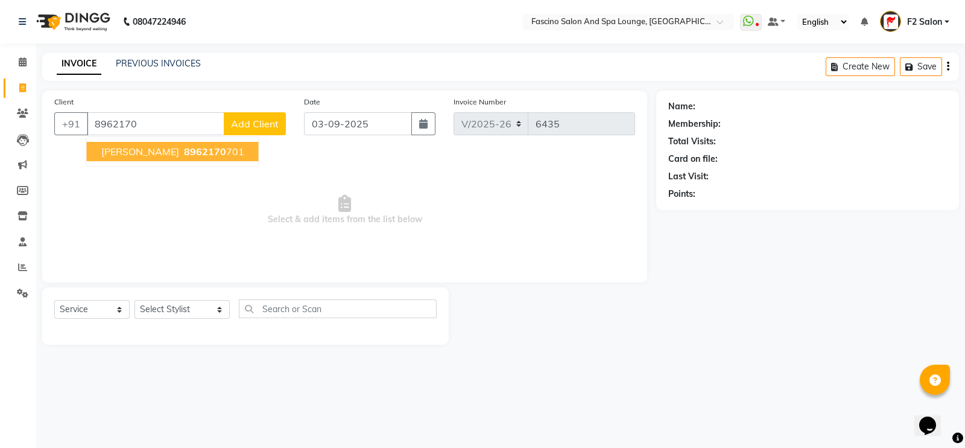
click at [184, 148] on span "8962170" at bounding box center [205, 151] width 42 height 12
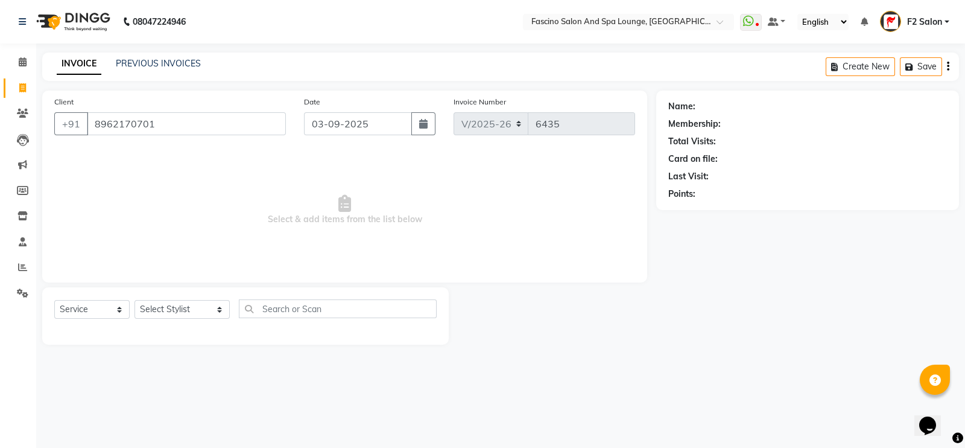
type input "8962170701"
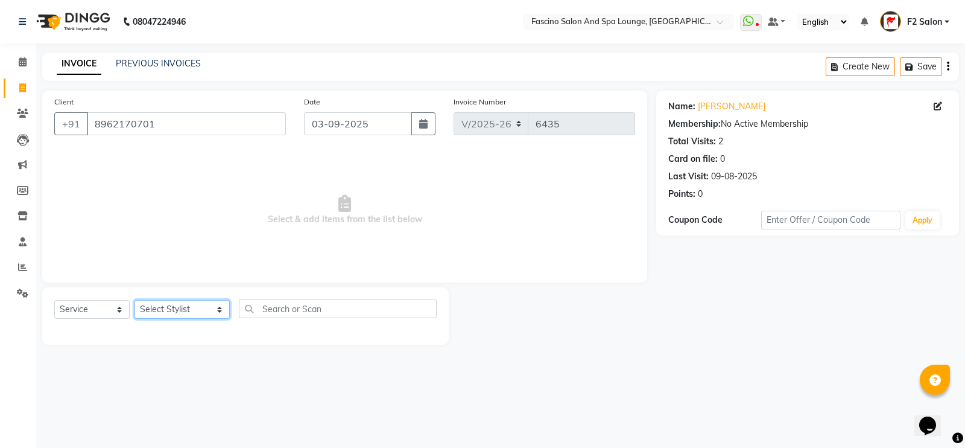
click at [163, 306] on select "Select Stylist akash F3 Asma Shaikh Ayan Kureshi Bhushan Thakare Chanda Mam Dee…" at bounding box center [182, 309] width 95 height 19
click at [135, 300] on select "Select Stylist akash F3 Asma Shaikh Ayan Kureshi Bhushan Thakare Chanda Mam Dee…" at bounding box center [182, 309] width 95 height 19
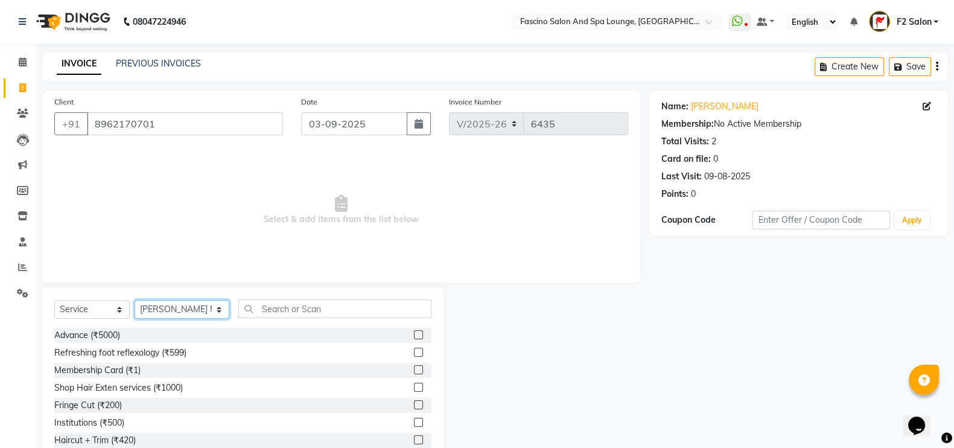
click at [156, 311] on select "Select Stylist akash F3 Asma Shaikh Ayan Kureshi Bhushan Thakare Chanda Mam Dee…" at bounding box center [182, 309] width 95 height 19
select select "74515"
click at [135, 300] on select "Select Stylist akash F3 Asma Shaikh Ayan Kureshi Bhushan Thakare Chanda Mam Dee…" at bounding box center [182, 309] width 95 height 19
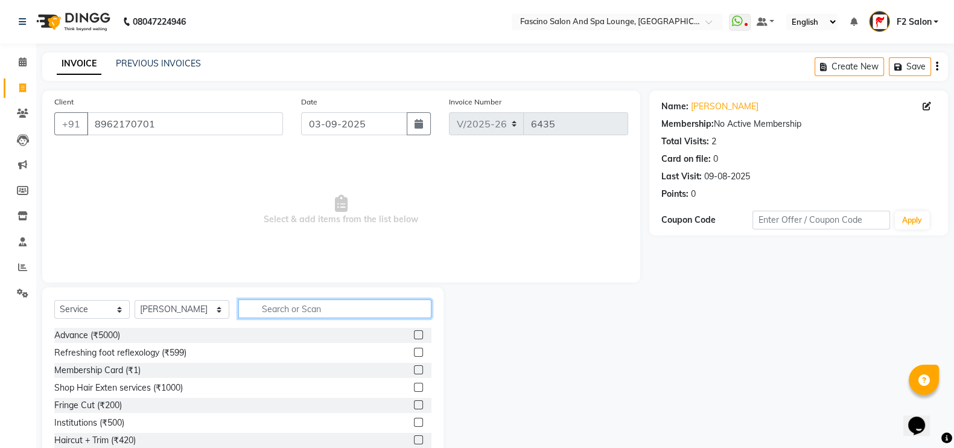
click at [270, 311] on input "text" at bounding box center [335, 308] width 194 height 19
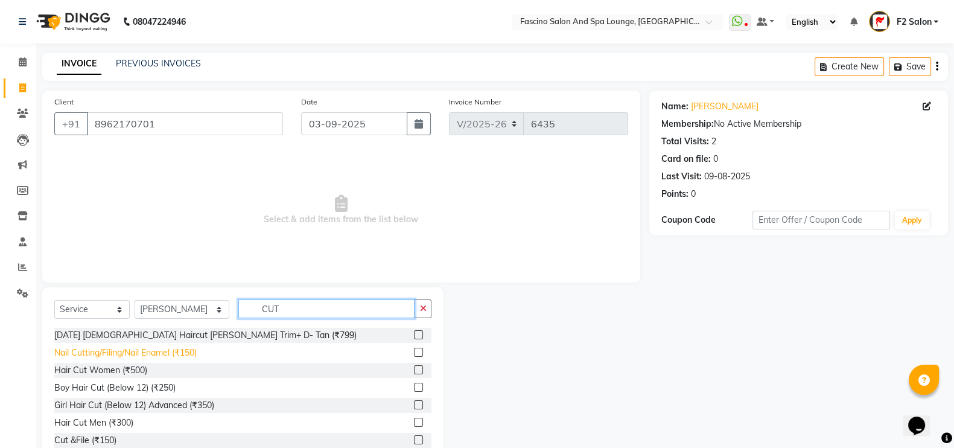
scroll to position [71, 0]
type input "CUT"
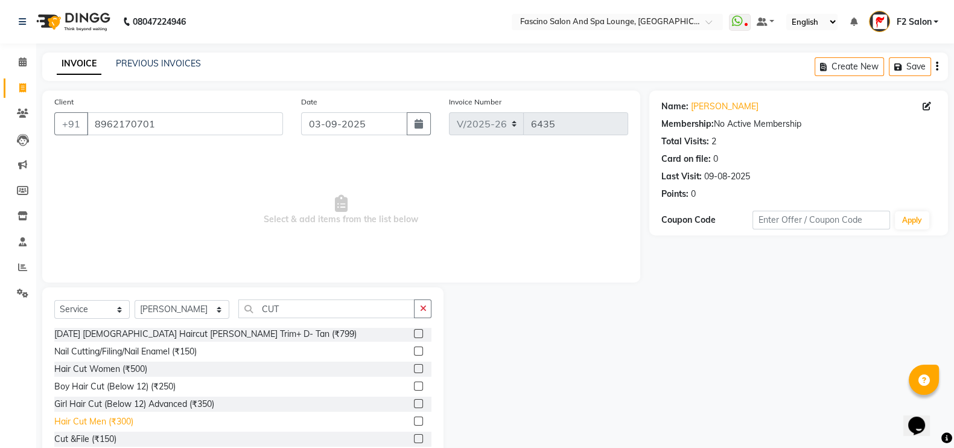
click at [118, 425] on div "Hair Cut Men (₹300)" at bounding box center [93, 421] width 79 height 13
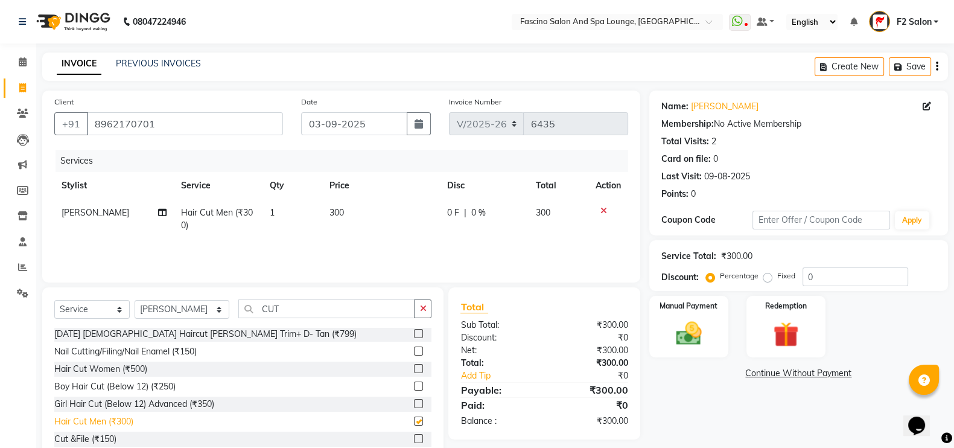
checkbox input "false"
click at [705, 336] on img at bounding box center [688, 333] width 43 height 30
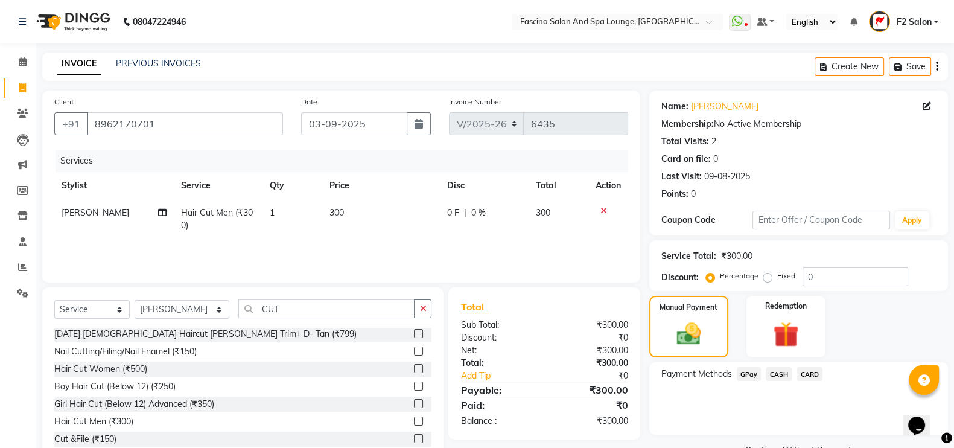
click at [746, 373] on span "GPay" at bounding box center [749, 374] width 25 height 14
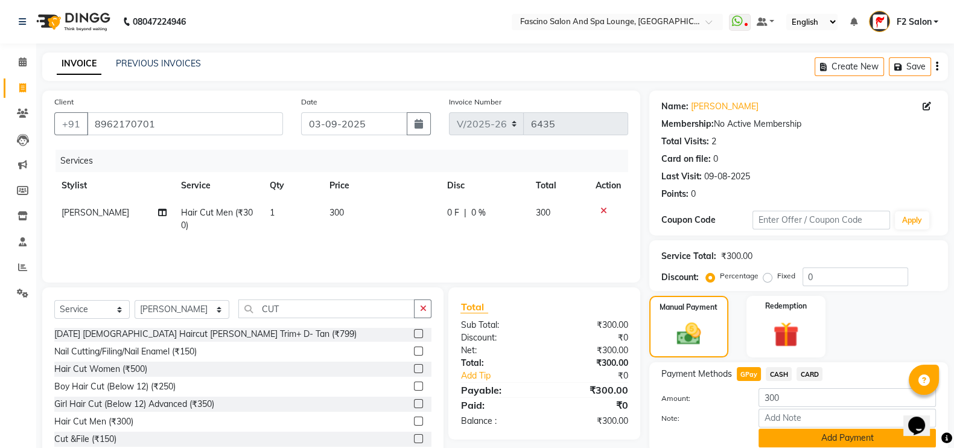
click at [810, 440] on button "Add Payment" at bounding box center [846, 437] width 177 height 19
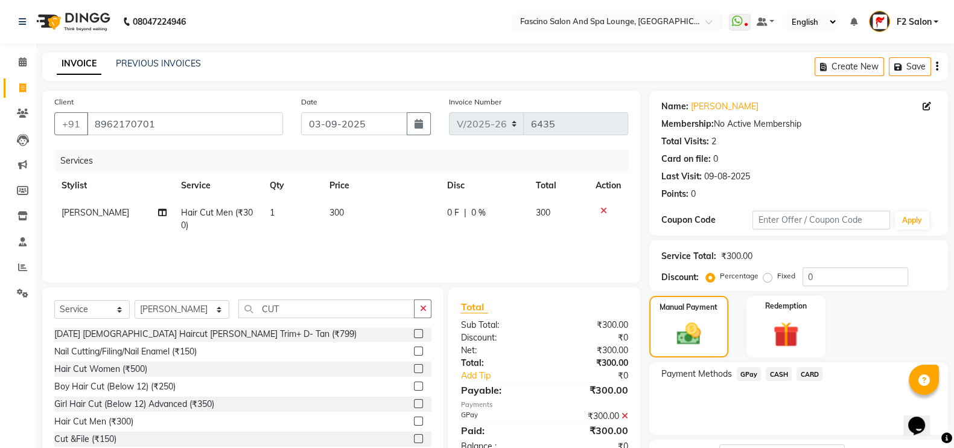
scroll to position [97, 0]
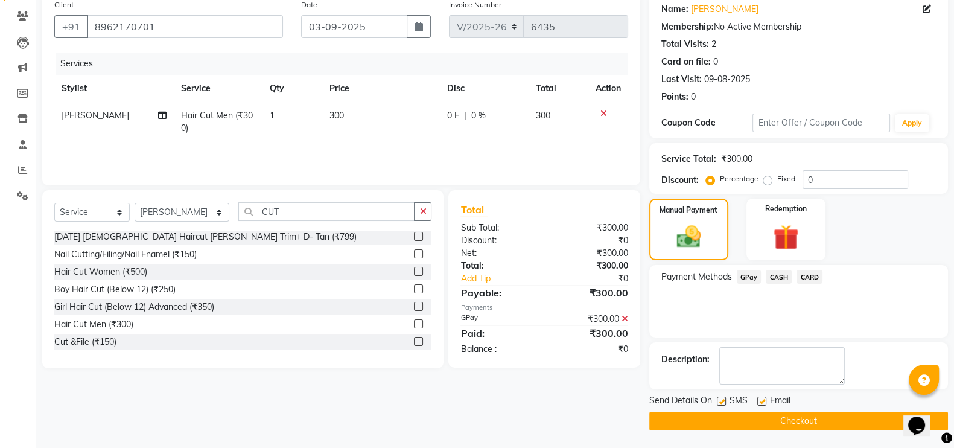
click at [717, 398] on label at bounding box center [721, 400] width 9 height 9
click at [717, 398] on input "checkbox" at bounding box center [721, 402] width 8 height 8
checkbox input "false"
click at [731, 414] on button "Checkout" at bounding box center [798, 420] width 299 height 19
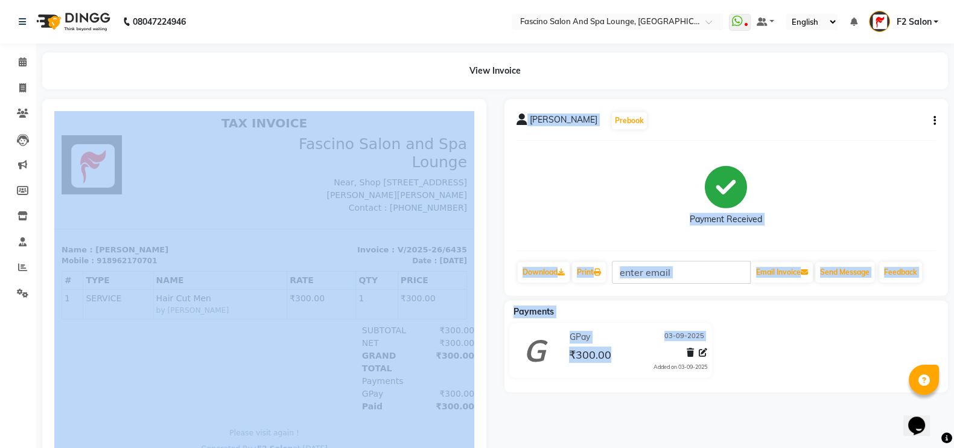
drag, startPoint x: 785, startPoint y: 525, endPoint x: 313, endPoint y: 342, distance: 506.1
click at [21, 110] on icon at bounding box center [22, 113] width 11 height 9
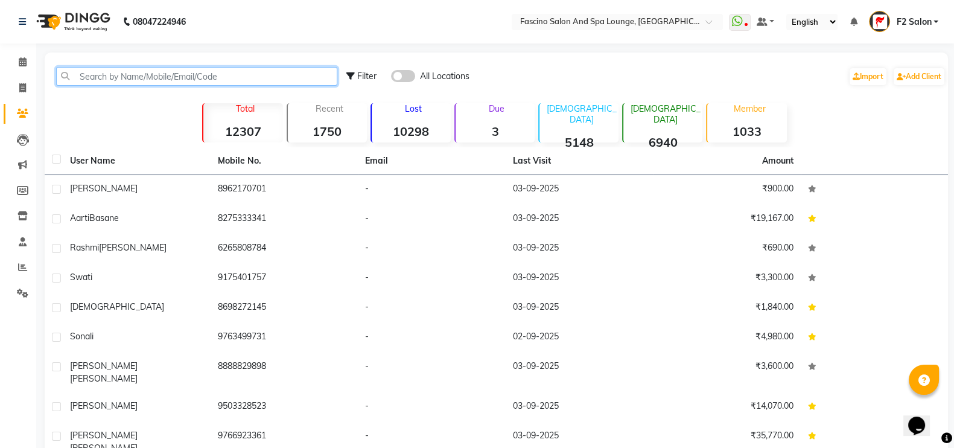
click at [178, 68] on input "text" at bounding box center [196, 76] width 281 height 19
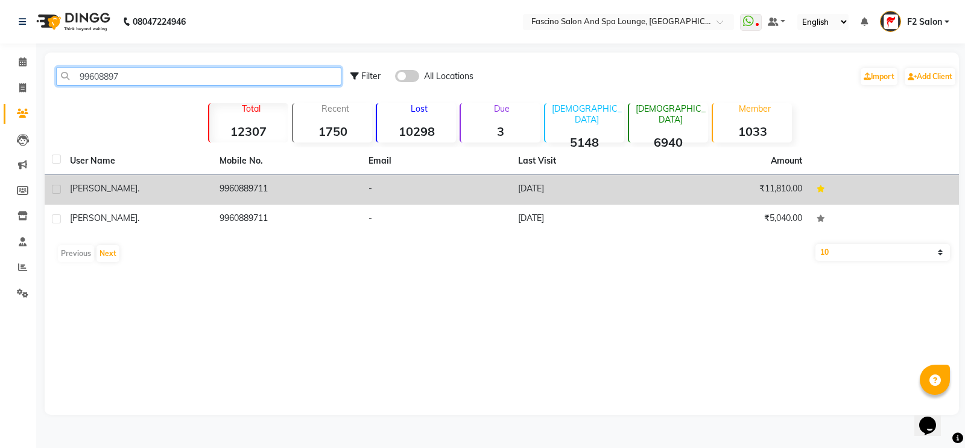
type input "99608897"
click at [244, 186] on td "9960889711" at bounding box center [287, 190] width 150 height 30
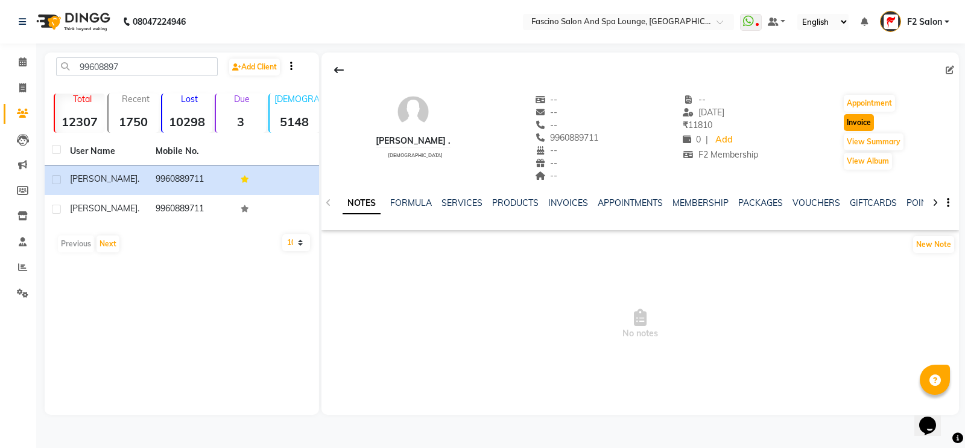
click at [857, 124] on button "Invoice" at bounding box center [859, 122] width 30 height 17
select select "service"
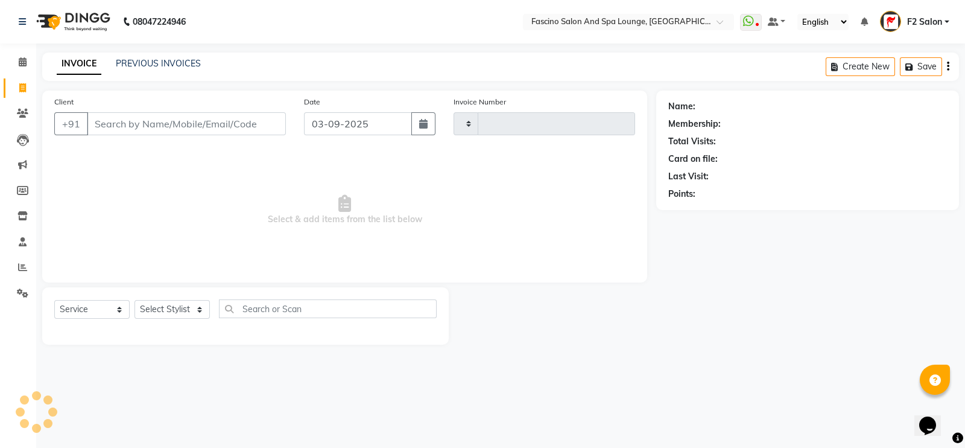
type input "6436"
select select "129"
type input "9960889711"
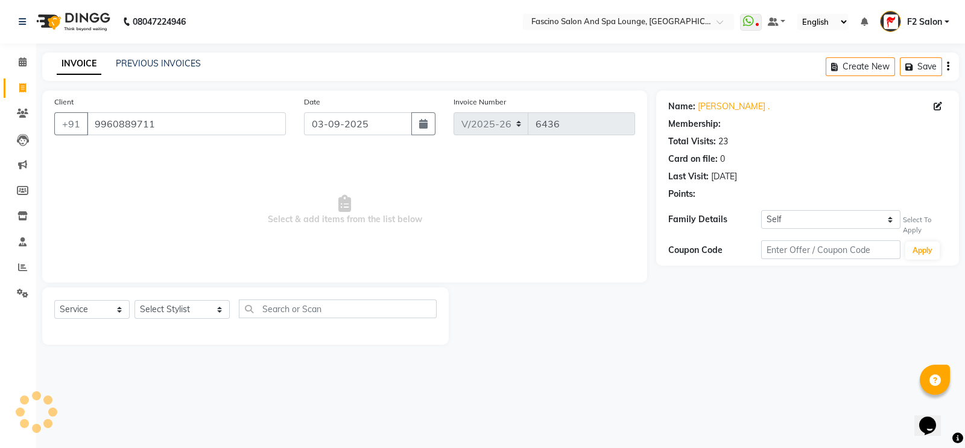
select select "1: Object"
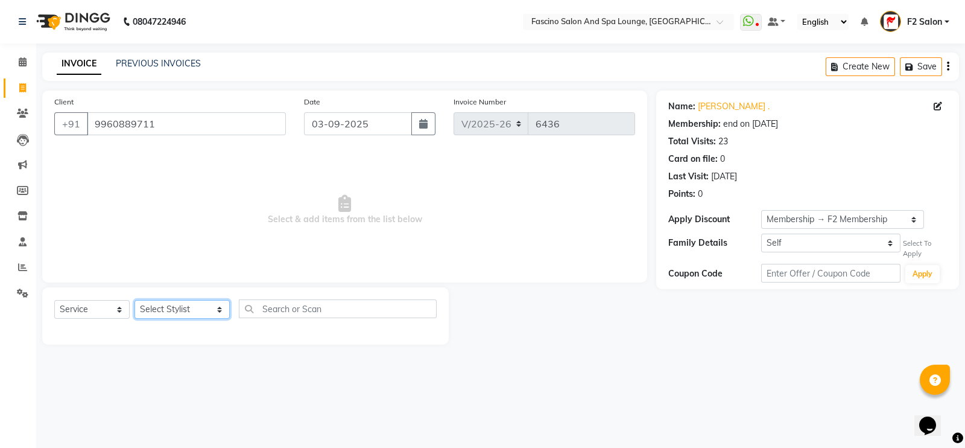
click at [156, 314] on select "Select Stylist akash F3 Asma Shaikh Ayan Kureshi Bhushan Thakare Chanda Mam Dee…" at bounding box center [182, 309] width 95 height 19
select select "16063"
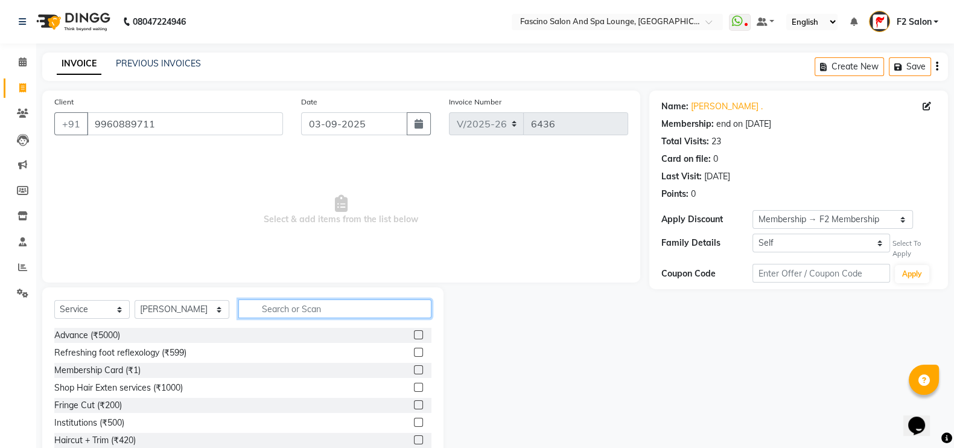
click at [293, 309] on input "text" at bounding box center [335, 308] width 194 height 19
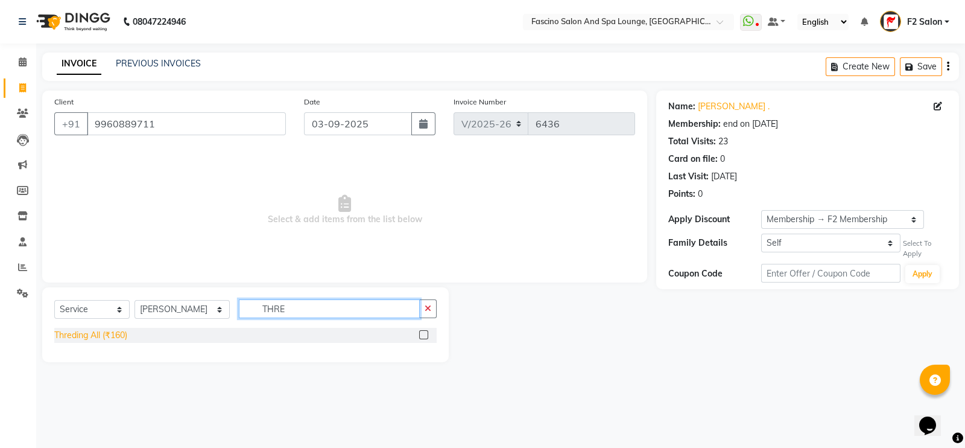
type input "THRE"
click at [115, 333] on div "Threding All (₹160)" at bounding box center [90, 335] width 73 height 13
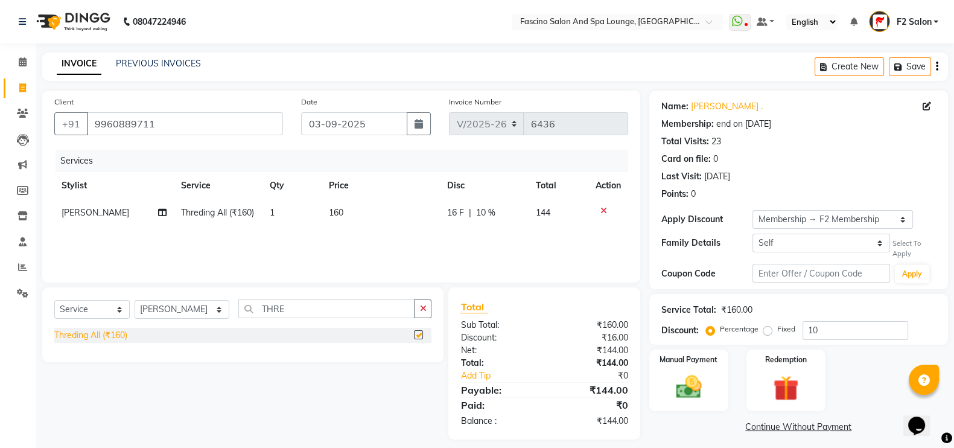
checkbox input "false"
click at [347, 208] on td "160" at bounding box center [381, 212] width 118 height 27
select select "16063"
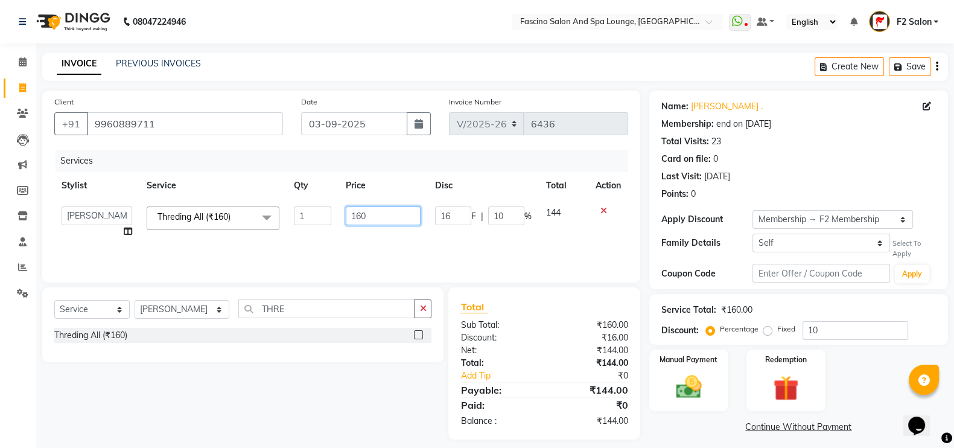
click at [376, 218] on input "160" at bounding box center [383, 215] width 75 height 19
type input "1"
type input "150"
click at [382, 236] on td "150" at bounding box center [383, 222] width 90 height 46
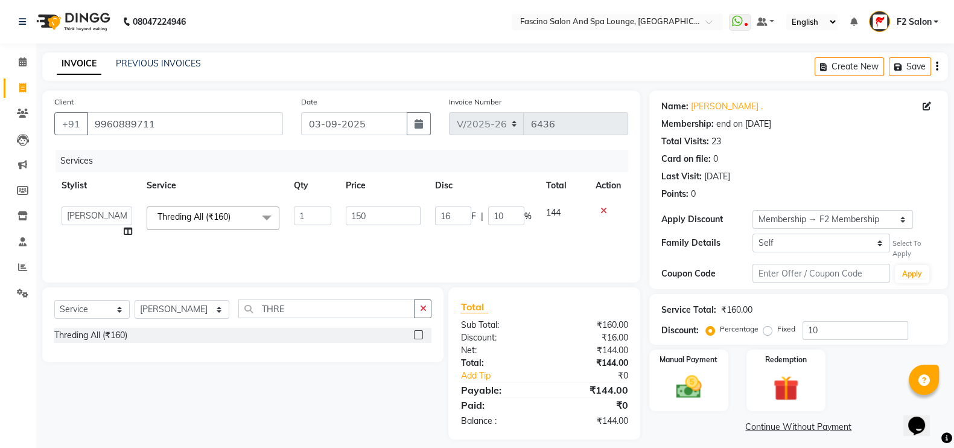
select select "16063"
click at [848, 321] on input "10" at bounding box center [855, 330] width 106 height 19
type input "1"
type input "1.5"
type input "1"
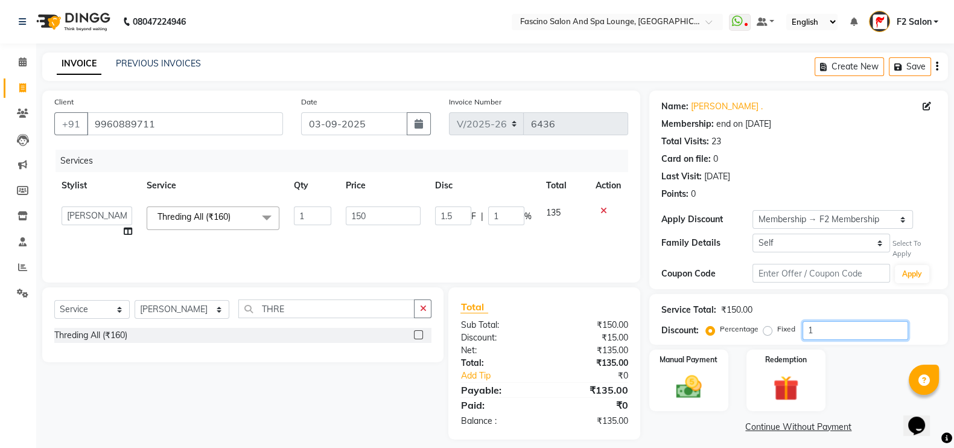
type input "0"
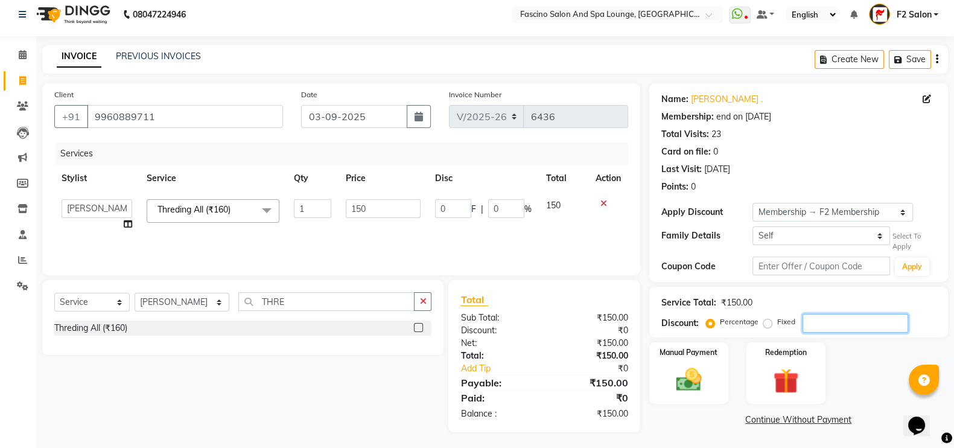
scroll to position [10, 0]
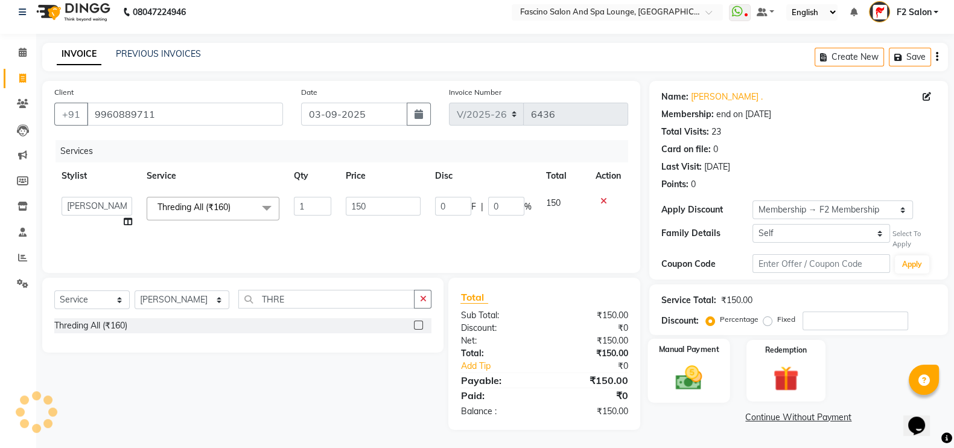
click at [691, 368] on img at bounding box center [688, 377] width 43 height 30
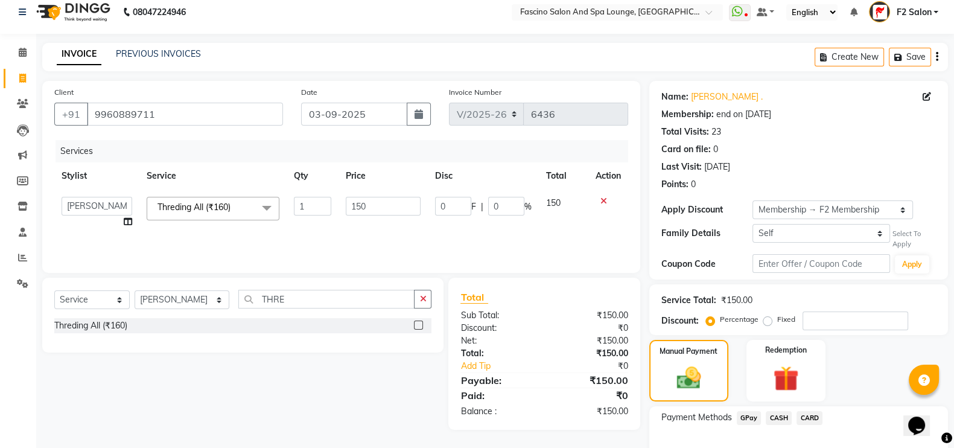
click at [745, 413] on span "GPay" at bounding box center [749, 418] width 25 height 14
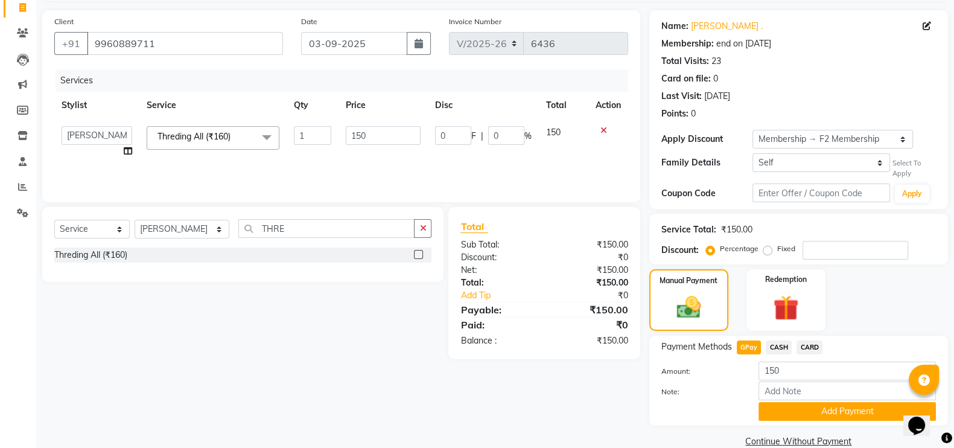
scroll to position [102, 0]
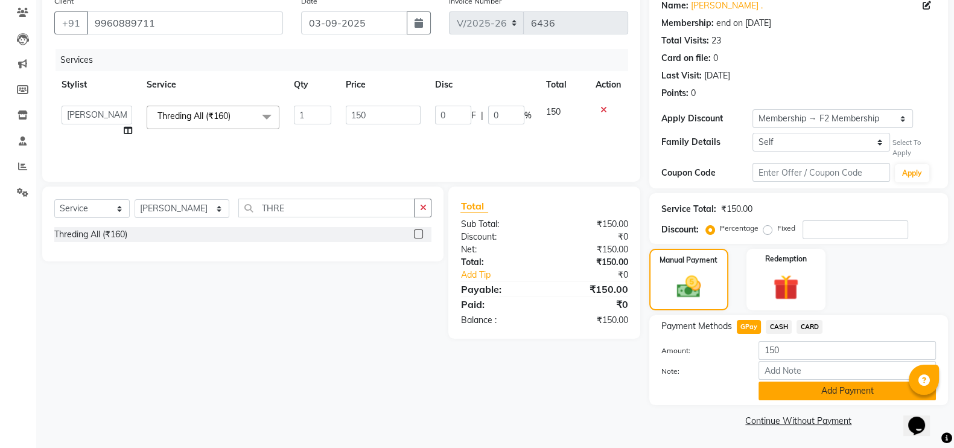
click at [819, 385] on button "Add Payment" at bounding box center [846, 390] width 177 height 19
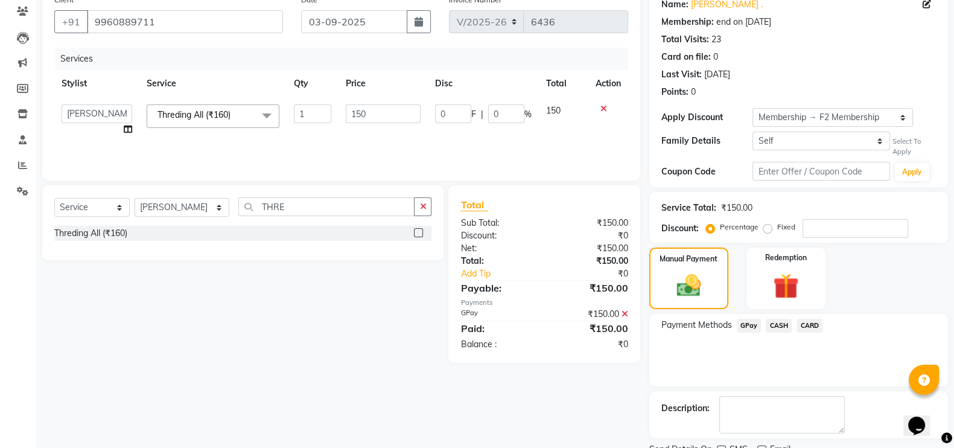
drag, startPoint x: 819, startPoint y: 385, endPoint x: 790, endPoint y: 318, distance: 73.0
drag, startPoint x: 790, startPoint y: 318, endPoint x: 832, endPoint y: 302, distance: 45.6
click at [832, 302] on div "Manual Payment Redemption" at bounding box center [798, 278] width 317 height 62
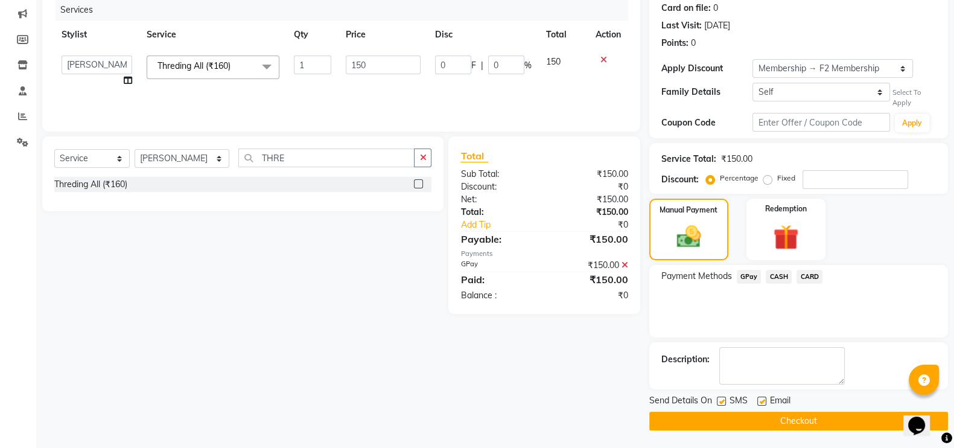
click at [720, 402] on label at bounding box center [721, 400] width 9 height 9
click at [720, 402] on input "checkbox" at bounding box center [721, 402] width 8 height 8
checkbox input "false"
click at [724, 439] on main "INVOICE PREVIOUS INVOICES Create New Save Client +91 9960889711 Date 03-09-2025…" at bounding box center [495, 175] width 918 height 547
click at [721, 429] on main "INVOICE PREVIOUS INVOICES Create New Save Client +91 9960889711 Date 03-09-2025…" at bounding box center [495, 175] width 918 height 547
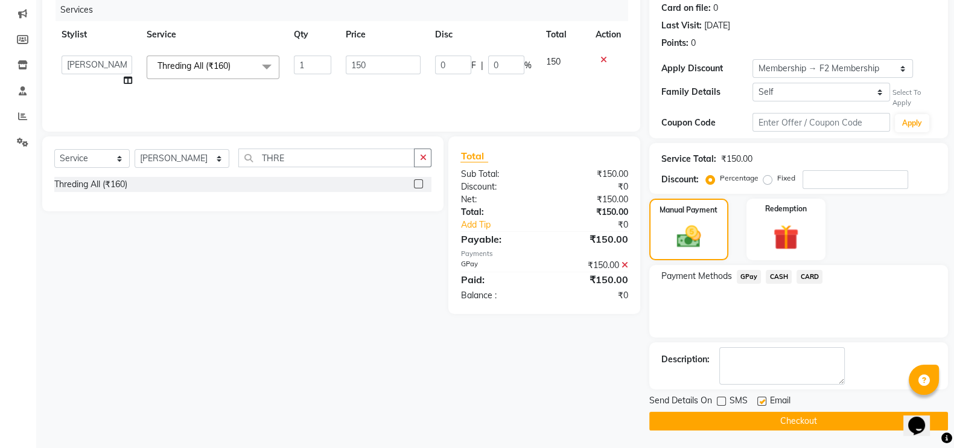
click at [737, 424] on button "Checkout" at bounding box center [798, 420] width 299 height 19
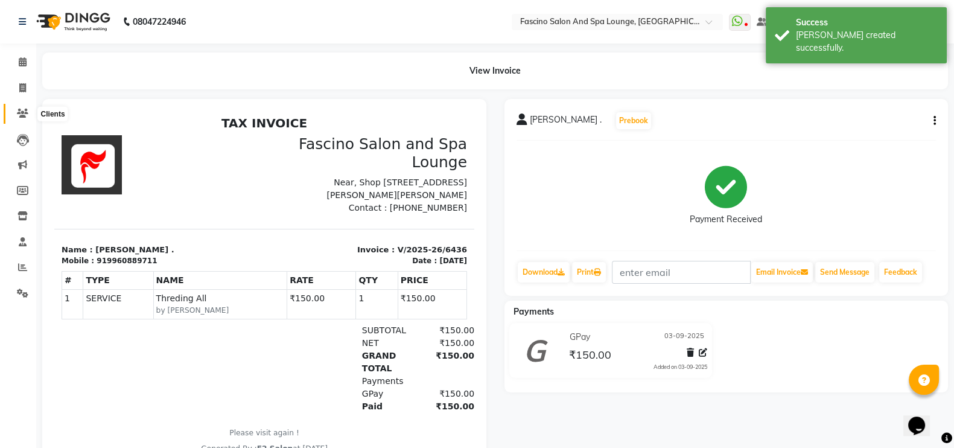
click at [19, 109] on icon at bounding box center [22, 113] width 11 height 9
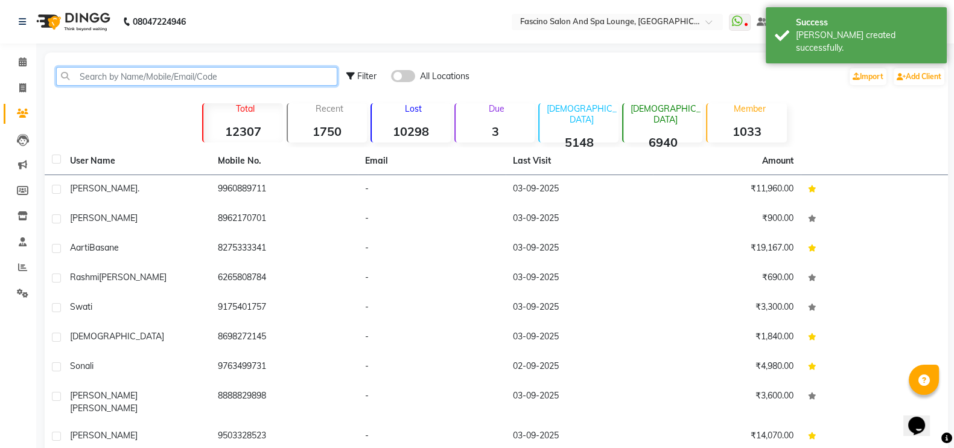
click at [114, 83] on input "text" at bounding box center [196, 76] width 281 height 19
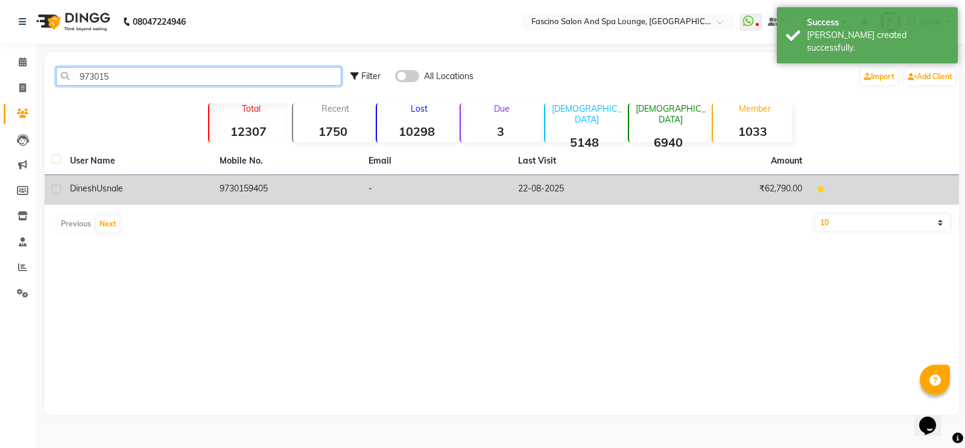
type input "973015"
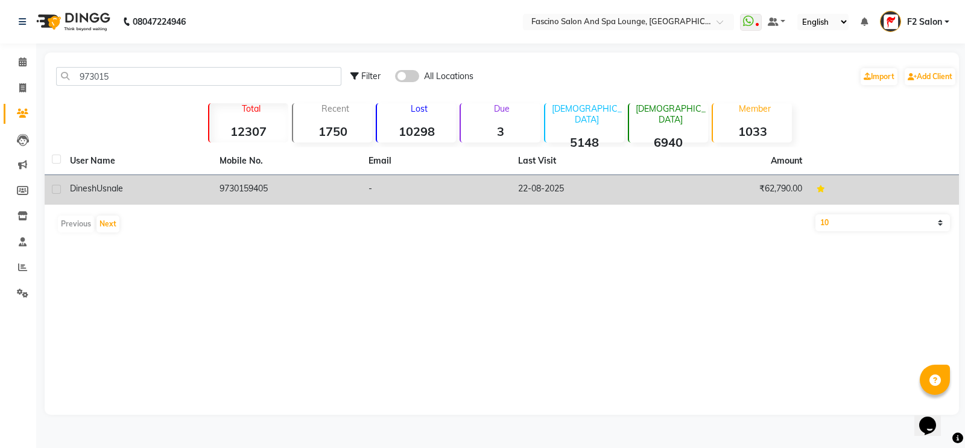
click at [249, 182] on td "9730159405" at bounding box center [287, 190] width 150 height 30
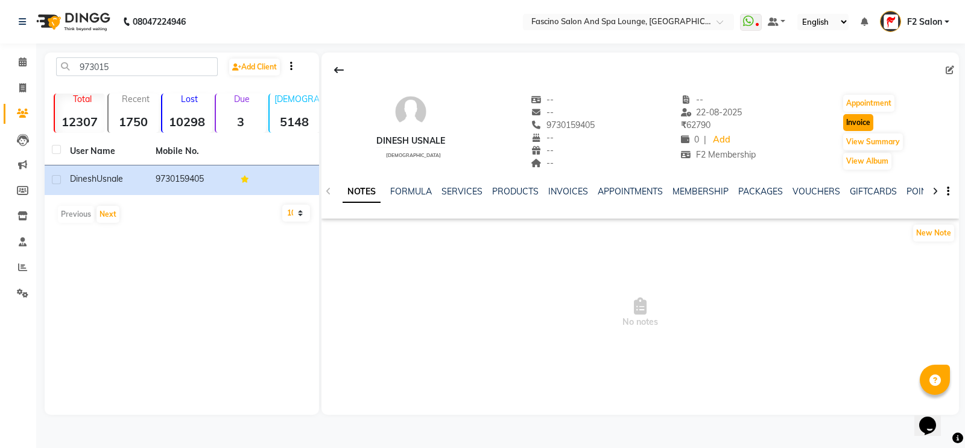
click at [864, 122] on button "Invoice" at bounding box center [858, 122] width 30 height 17
select select "129"
select select "service"
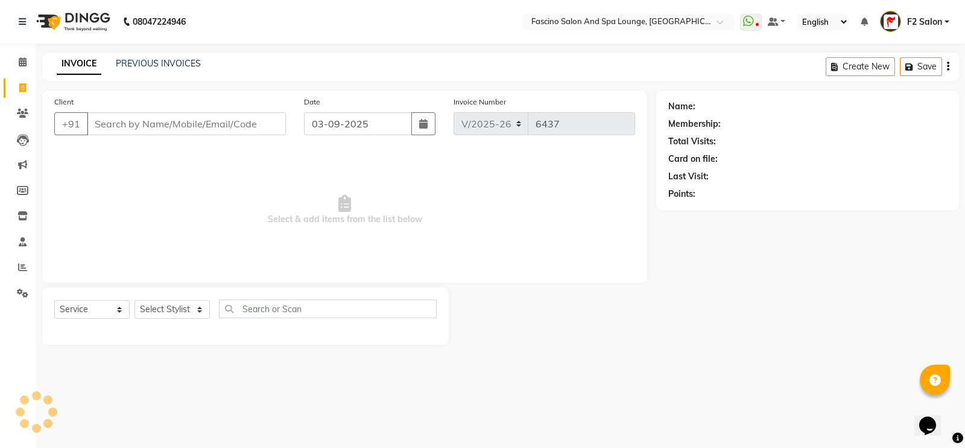
type input "9730159405"
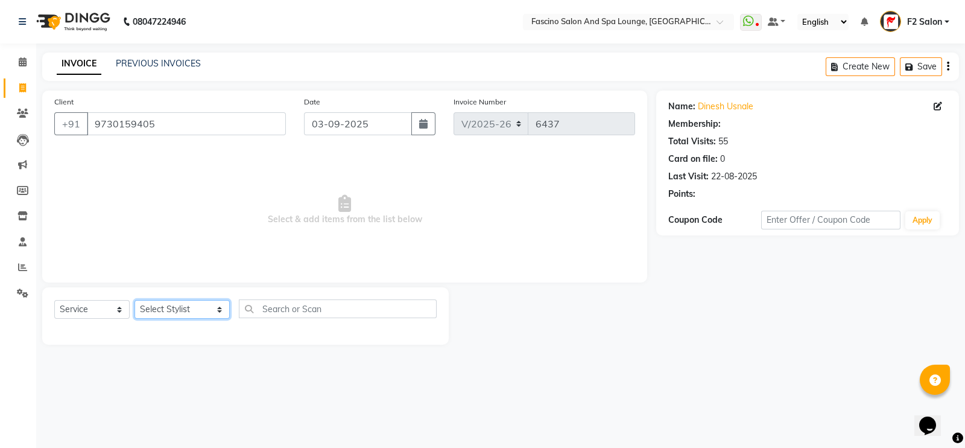
select select "1: Object"
click at [184, 312] on select "Select Stylist akash F3 Asma Shaikh Ayan Kureshi Bhushan Thakare Chanda Mam Dee…" at bounding box center [182, 309] width 95 height 19
click at [182, 312] on select "Select Stylist akash F3 Asma Shaikh Ayan Kureshi Bhushan Thakare Chanda Mam Dee…" at bounding box center [182, 309] width 95 height 19
select select "72667"
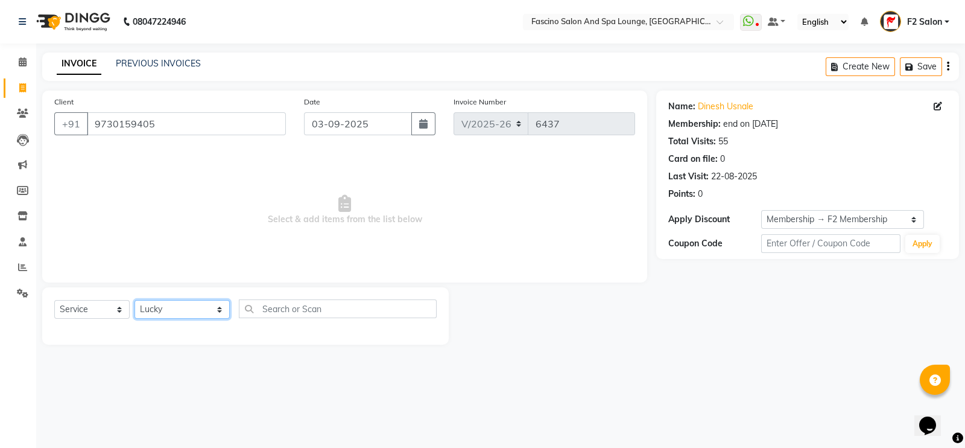
click at [135, 300] on select "Select Stylist akash F3 Asma Shaikh Ayan Kureshi Bhushan Thakare Chanda Mam Dee…" at bounding box center [182, 309] width 95 height 19
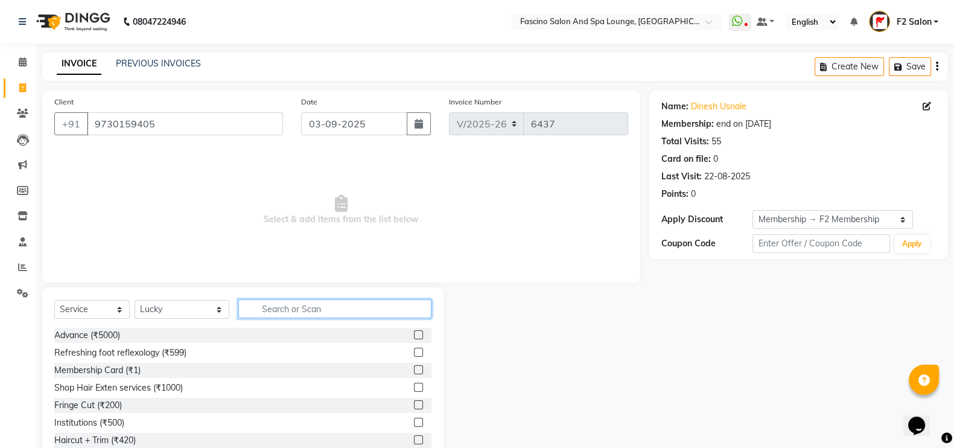
click at [266, 314] on input "text" at bounding box center [335, 308] width 194 height 19
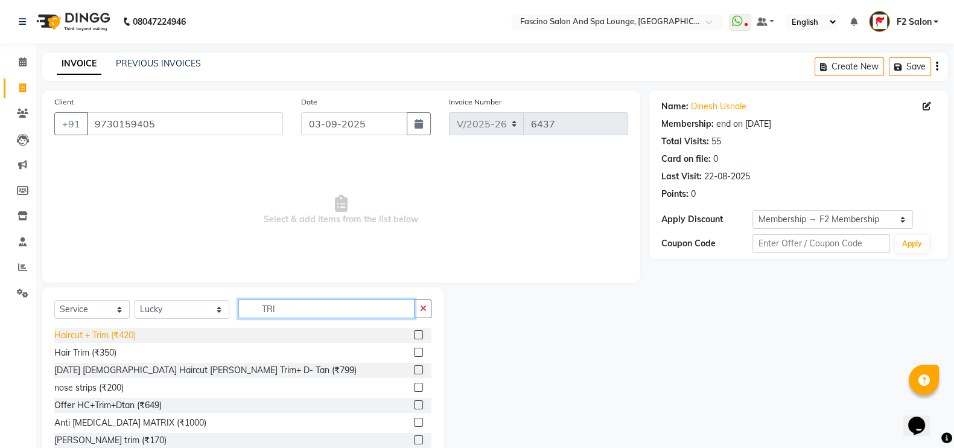
type input "TRI"
click at [128, 335] on div "Haircut + Trim (₹420)" at bounding box center [94, 335] width 81 height 13
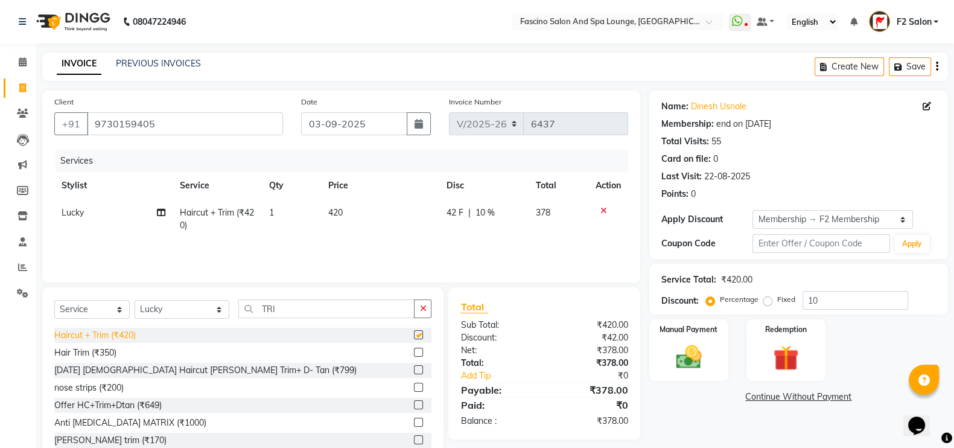
checkbox input "false"
click at [849, 299] on input "10" at bounding box center [855, 300] width 106 height 19
type input "1"
click at [683, 345] on img at bounding box center [688, 356] width 43 height 30
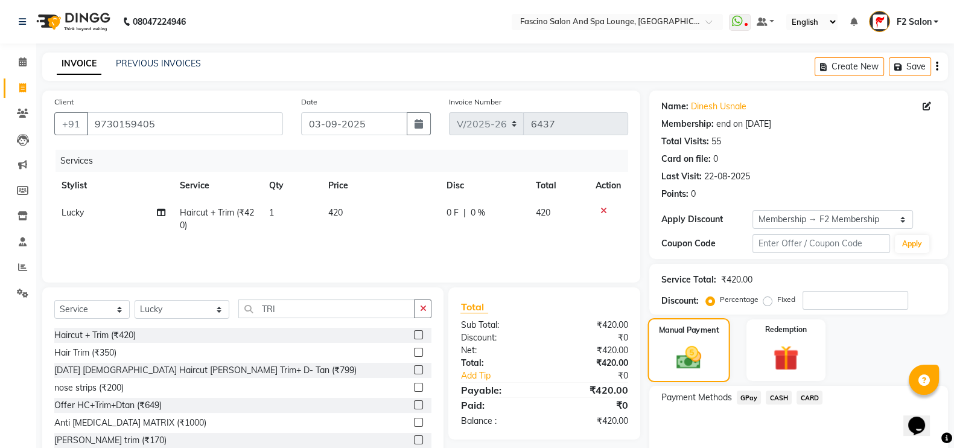
scroll to position [53, 0]
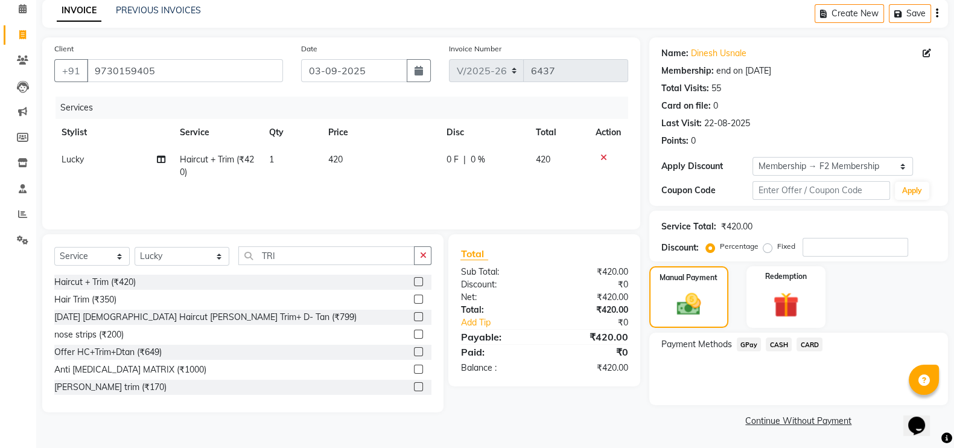
click at [744, 346] on span "GPay" at bounding box center [749, 344] width 25 height 14
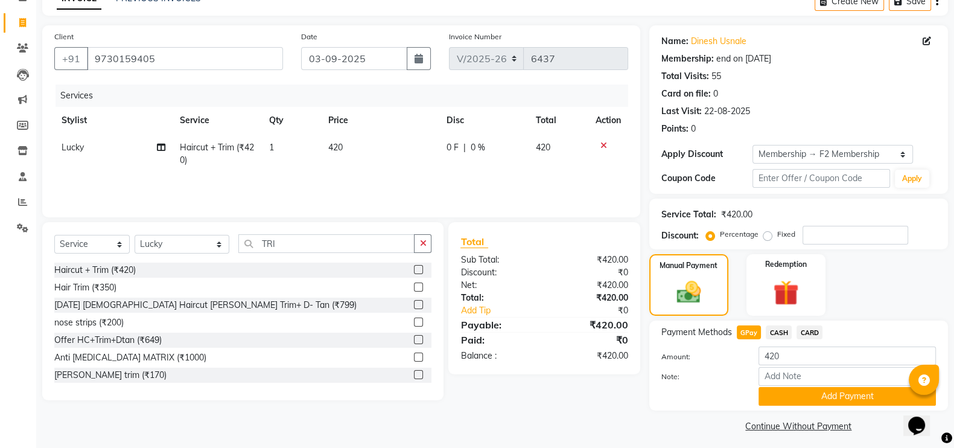
scroll to position [72, 0]
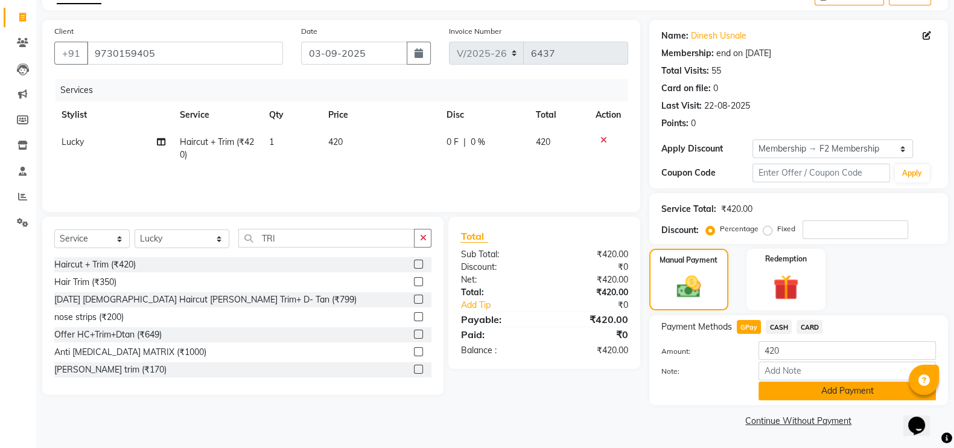
click at [805, 386] on button "Add Payment" at bounding box center [846, 390] width 177 height 19
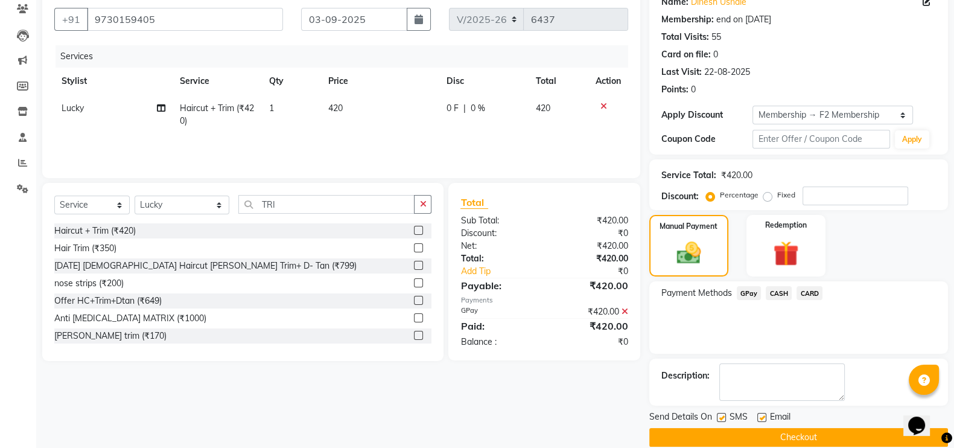
scroll to position [121, 0]
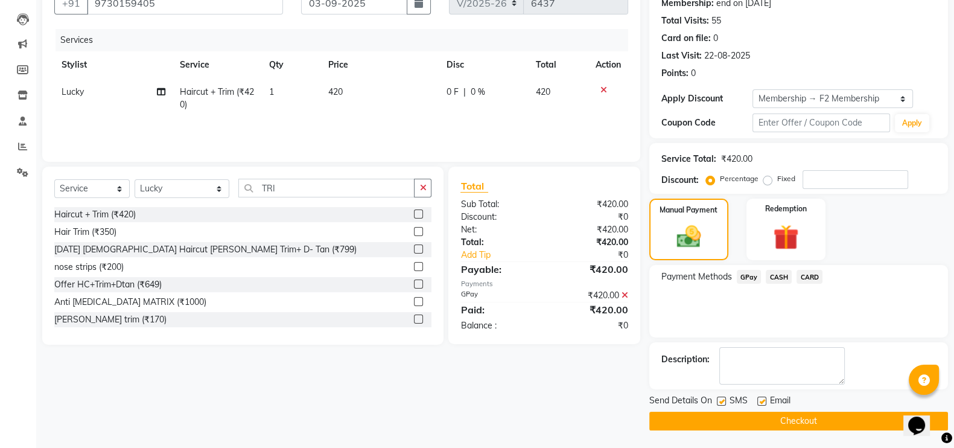
click at [724, 399] on label at bounding box center [721, 400] width 9 height 9
click at [724, 399] on input "checkbox" at bounding box center [721, 402] width 8 height 8
checkbox input "false"
click at [724, 411] on button "Checkout" at bounding box center [798, 420] width 299 height 19
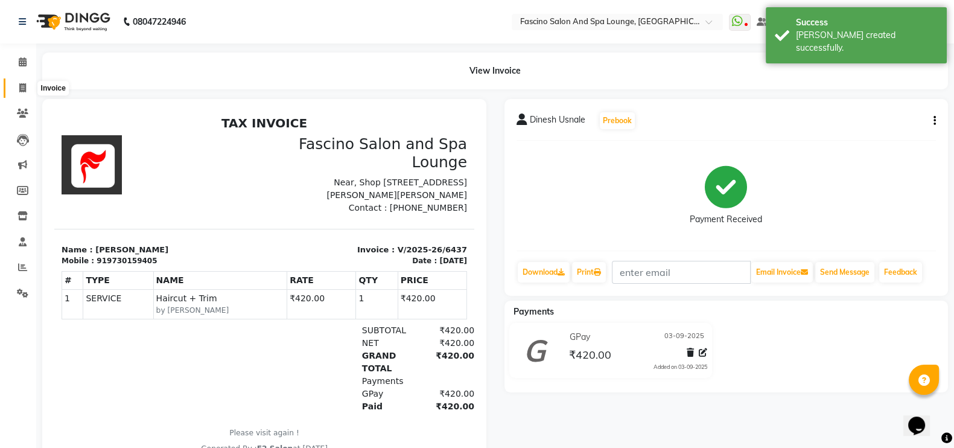
click at [30, 89] on span at bounding box center [22, 88] width 21 height 14
select select "129"
select select "service"
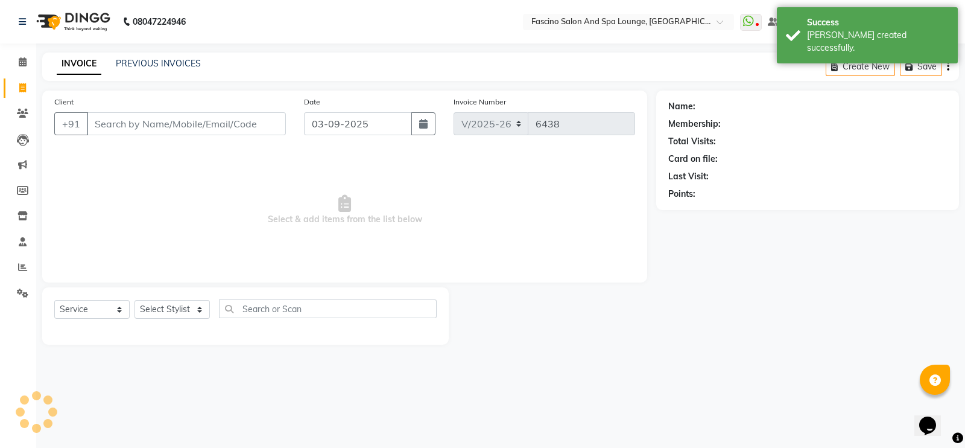
click at [130, 117] on input "Client" at bounding box center [186, 123] width 199 height 23
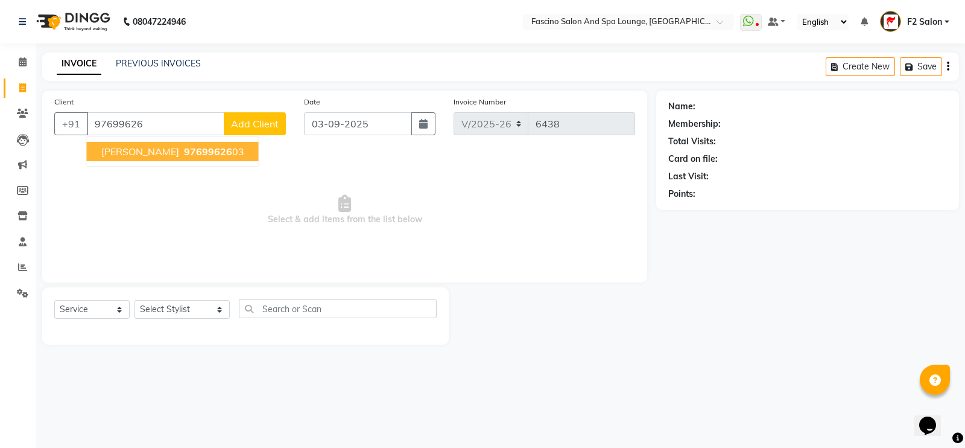
click at [184, 146] on span "97699626" at bounding box center [208, 151] width 48 height 12
type input "9769962603"
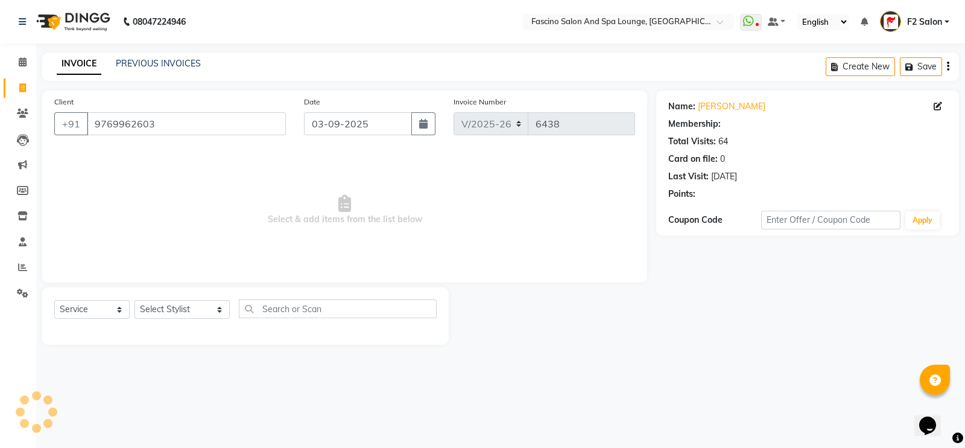
select select "1: Object"
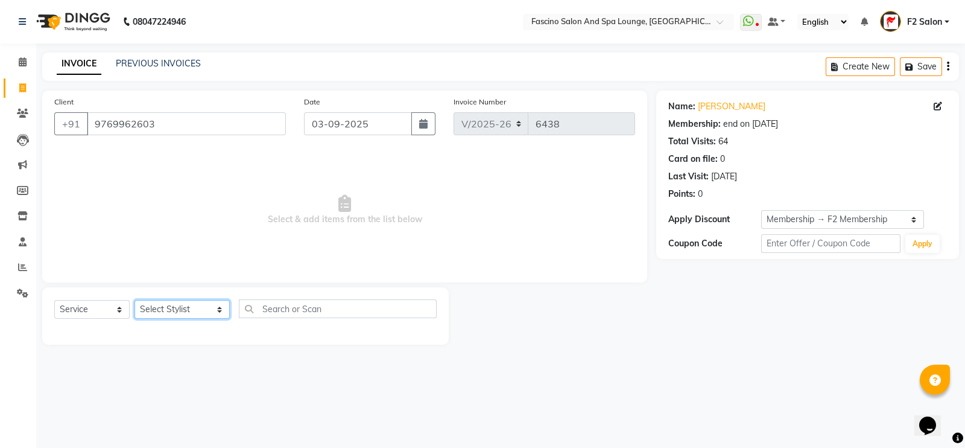
click at [159, 312] on select "Select Stylist akash F3 Asma Shaikh Ayan Kureshi Bhushan Thakare Chanda Mam Dee…" at bounding box center [182, 309] width 95 height 19
select select "23065"
click at [135, 300] on select "Select Stylist akash F3 Asma Shaikh Ayan Kureshi Bhushan Thakare Chanda Mam Dee…" at bounding box center [182, 309] width 95 height 19
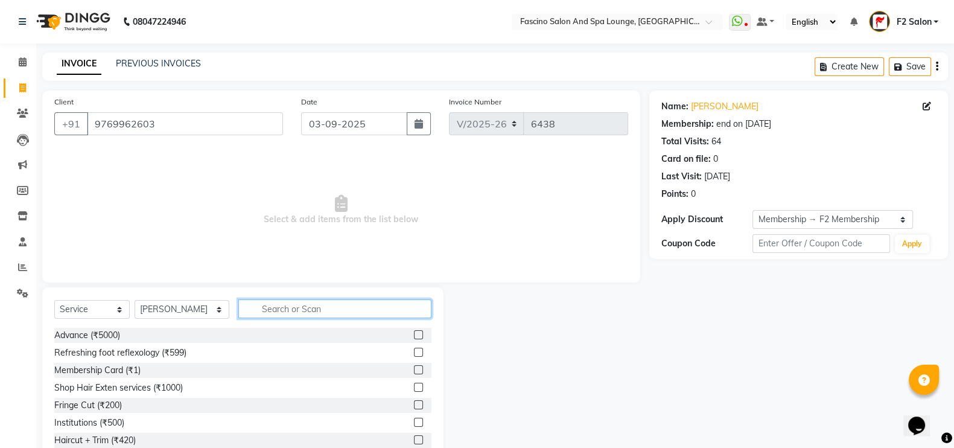
click at [300, 306] on input "text" at bounding box center [335, 308] width 194 height 19
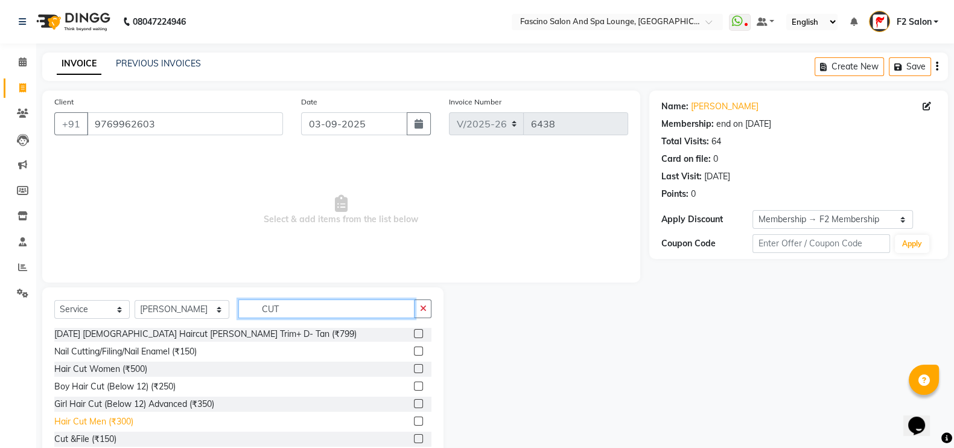
type input "CUT"
click at [101, 420] on div "Hair Cut Men (₹300)" at bounding box center [93, 421] width 79 height 13
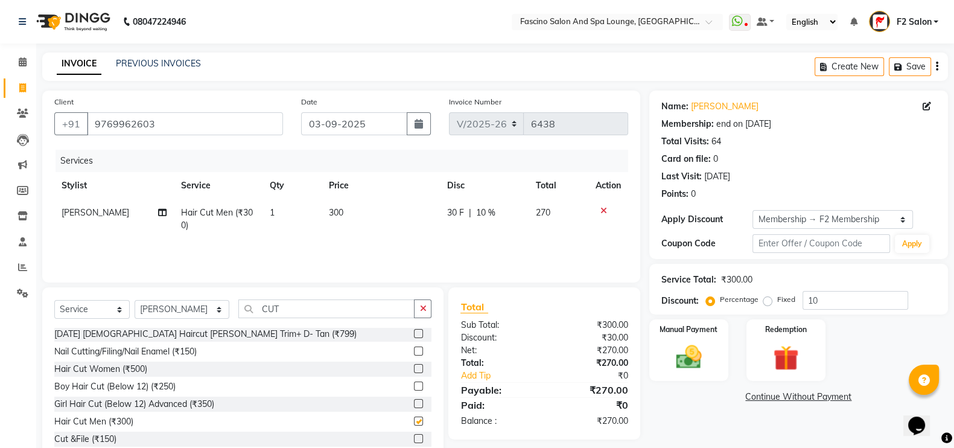
checkbox input "false"
click at [271, 300] on input "CUT" at bounding box center [326, 308] width 177 height 19
type input "C"
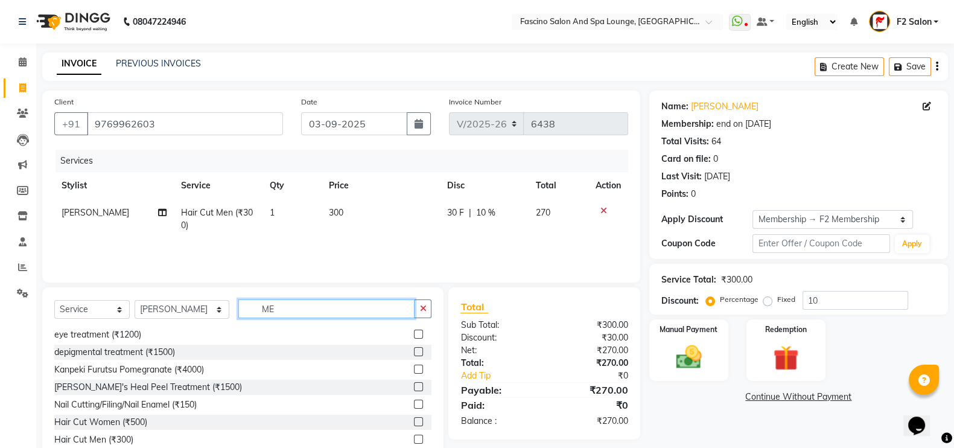
scroll to position [0, 0]
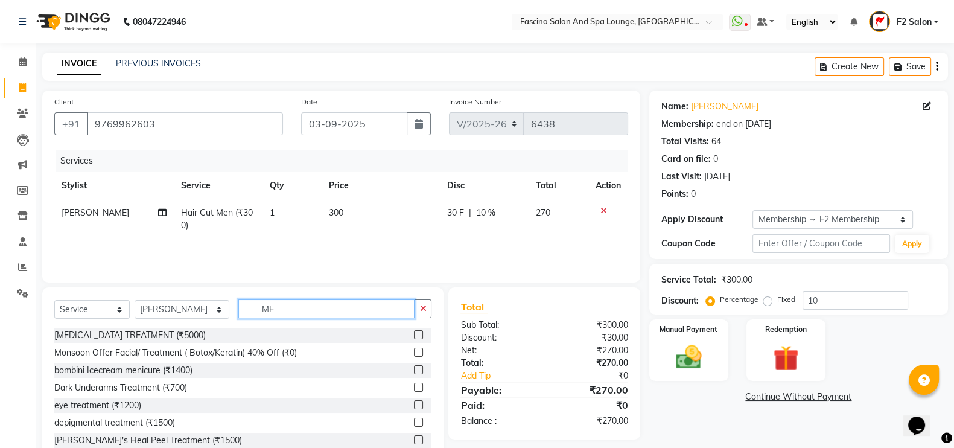
type input "M"
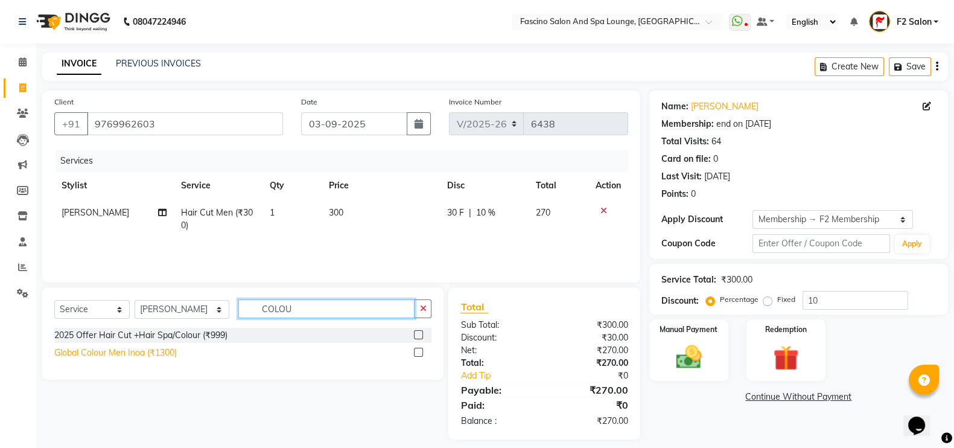
type input "COLOU"
click at [145, 356] on div "Global Colour Men Inoa (₹1300)" at bounding box center [115, 352] width 122 height 13
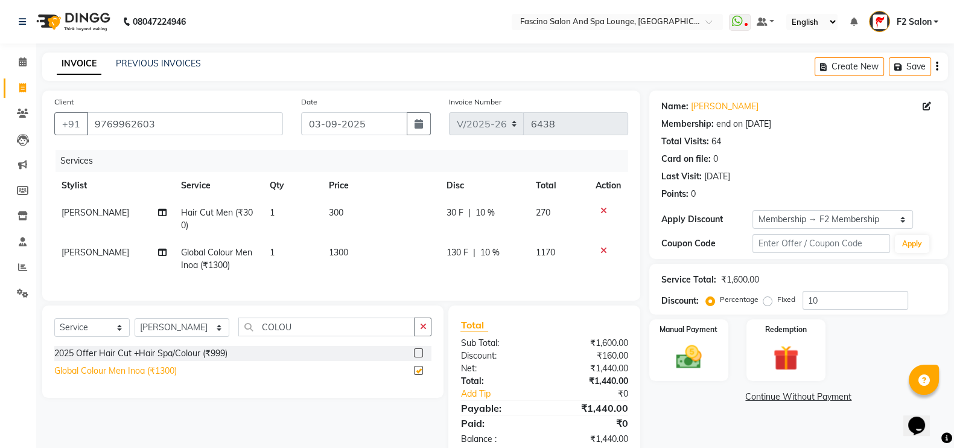
checkbox input "false"
click at [348, 258] on td "1300" at bounding box center [381, 259] width 118 height 40
select select "23065"
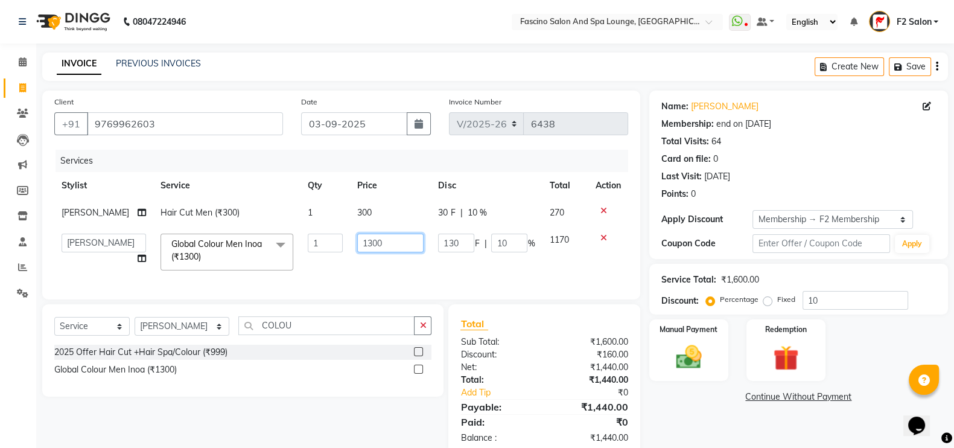
click at [380, 240] on input "1300" at bounding box center [390, 242] width 66 height 19
type input "1"
type input "1100"
click at [361, 268] on td "1100" at bounding box center [390, 251] width 81 height 51
select select "23065"
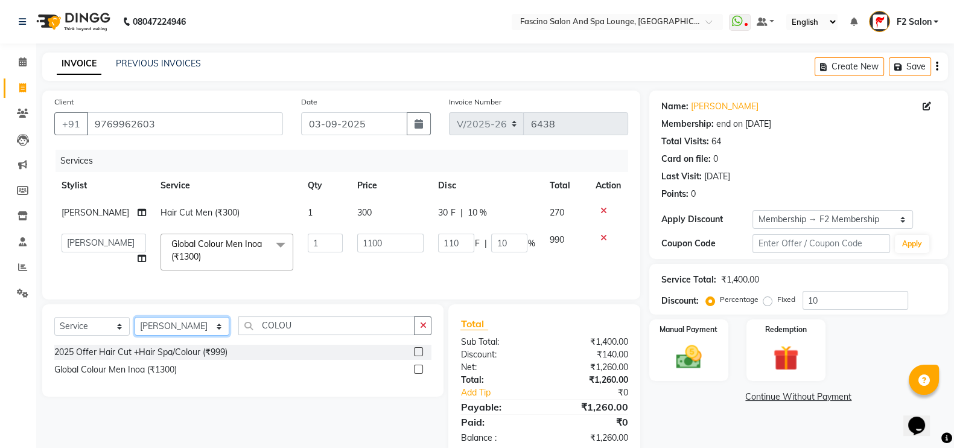
click at [176, 333] on select "Select Stylist akash F3 Asma Shaikh Ayan Kureshi Bhushan Thakare Chanda Mam Dee…" at bounding box center [182, 326] width 95 height 19
select select "16063"
click at [135, 329] on select "Select Stylist akash F3 Asma Shaikh Ayan Kureshi Bhushan Thakare Chanda Mam Dee…" at bounding box center [182, 326] width 95 height 19
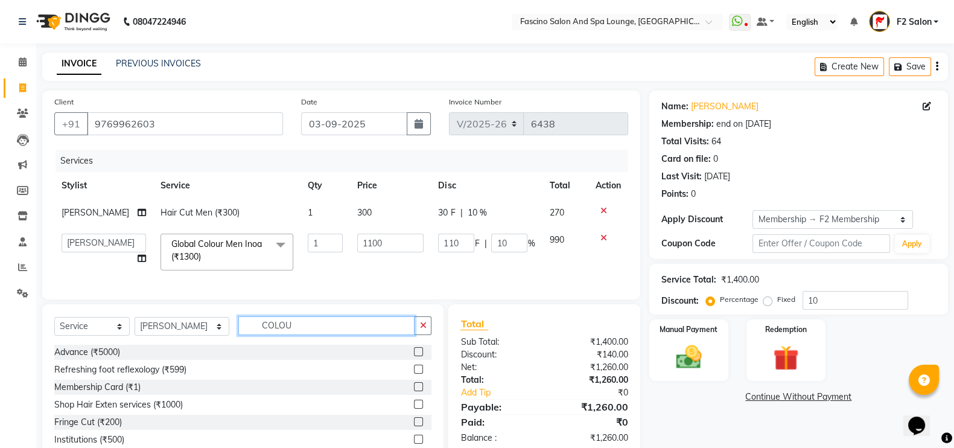
click at [303, 335] on input "COLOU" at bounding box center [326, 325] width 177 height 19
type input "C"
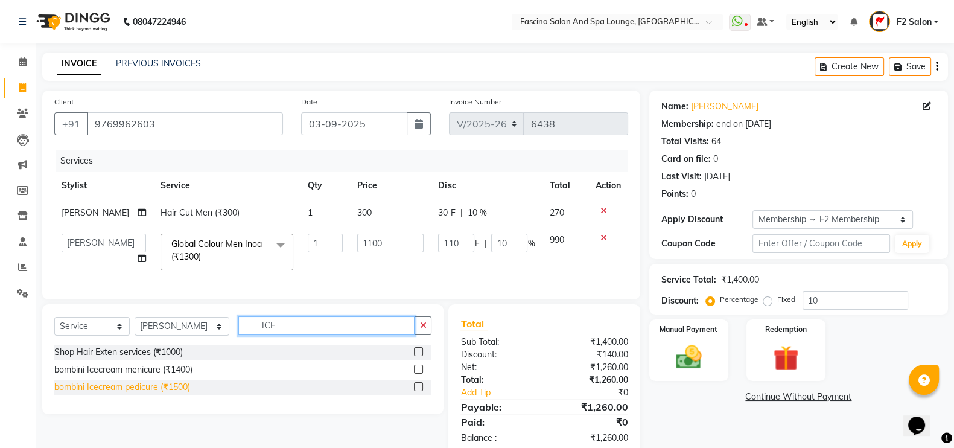
type input "ICE"
click at [159, 393] on div "bombini Icecream pedicure (₹1500)" at bounding box center [122, 387] width 136 height 13
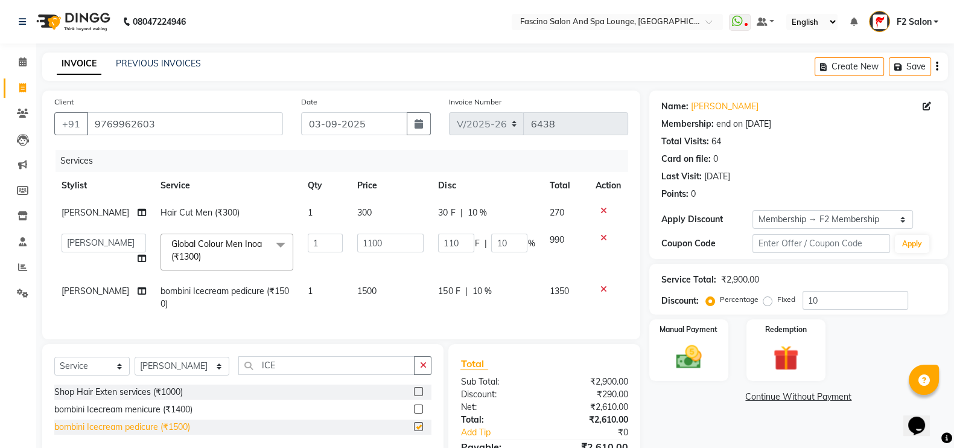
checkbox input "false"
click at [380, 313] on td "1500" at bounding box center [390, 297] width 81 height 40
select select "16063"
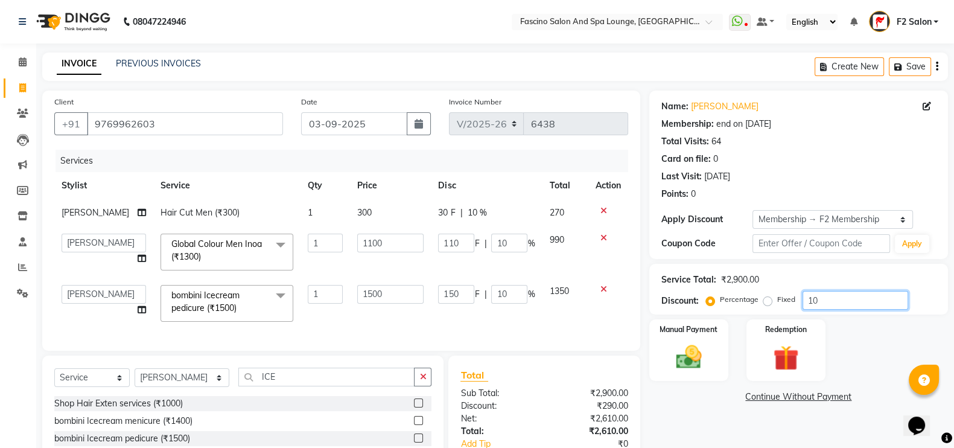
click at [848, 298] on input "10" at bounding box center [855, 300] width 106 height 19
type input "1"
type input "11"
type input "1"
type input "15"
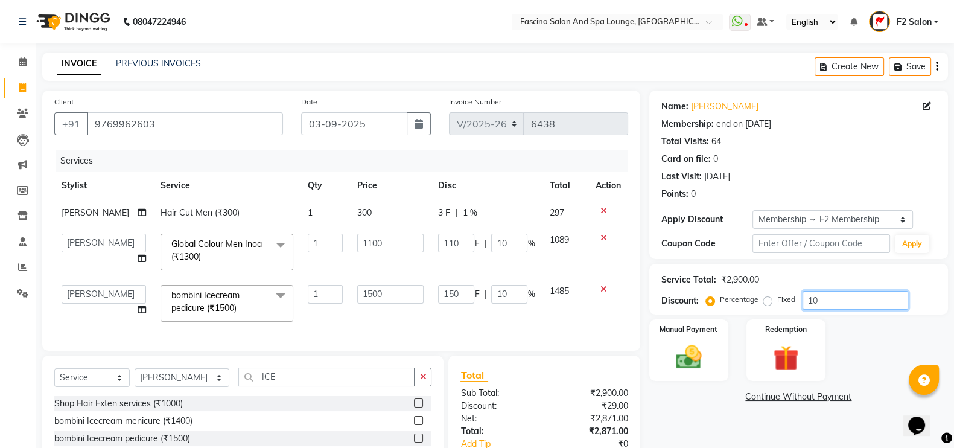
type input "1"
type input "0"
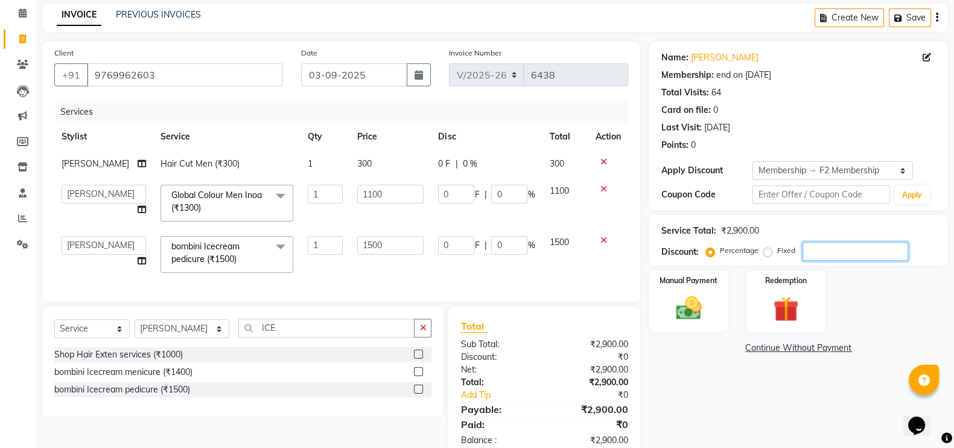
scroll to position [84, 0]
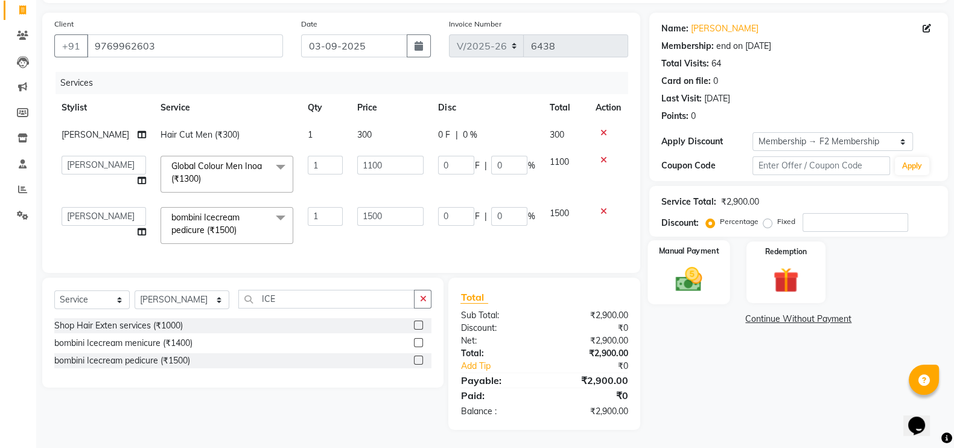
click at [684, 249] on label "Manual Payment" at bounding box center [688, 250] width 60 height 11
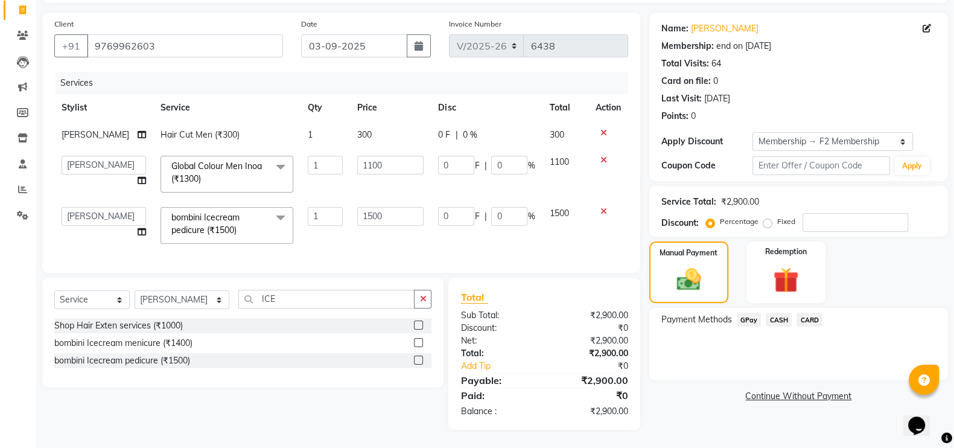
click at [751, 312] on span "GPay" at bounding box center [749, 319] width 25 height 14
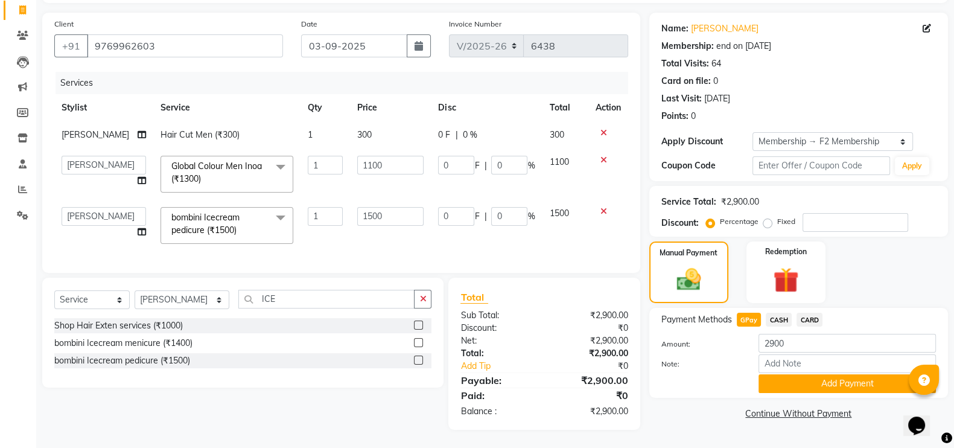
scroll to position [89, 0]
click at [823, 380] on button "Add Payment" at bounding box center [846, 383] width 177 height 19
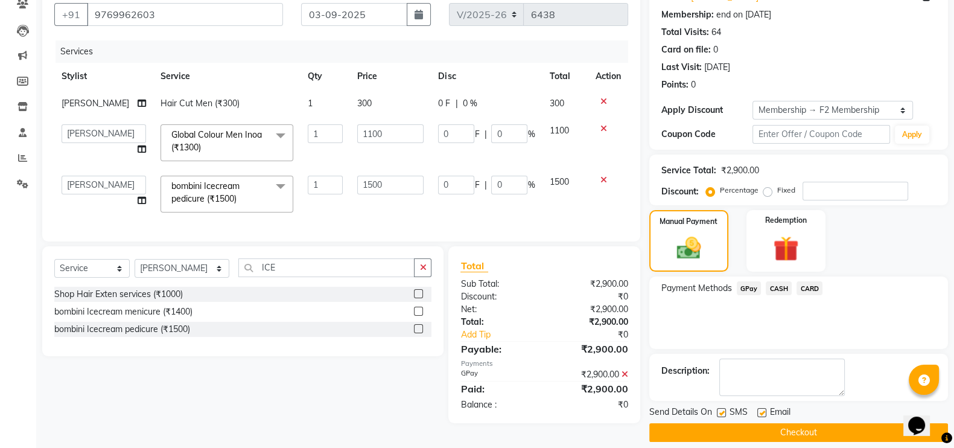
scroll to position [121, 0]
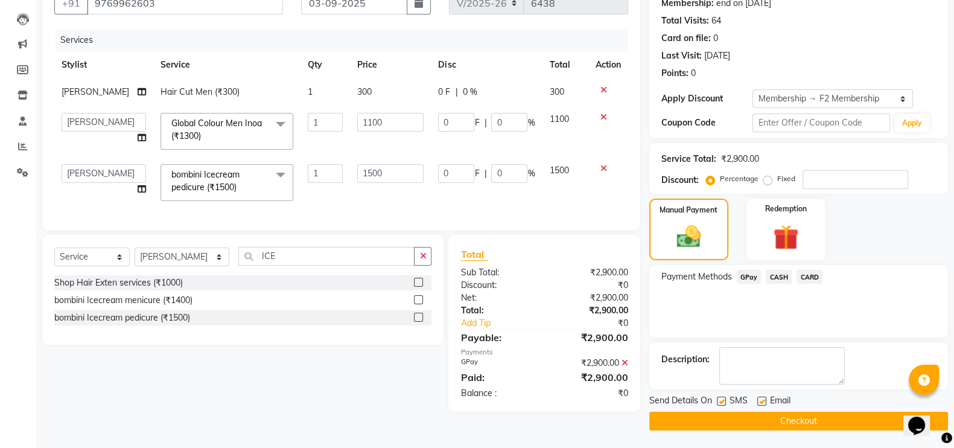
click at [724, 398] on label at bounding box center [721, 400] width 9 height 9
click at [724, 398] on input "checkbox" at bounding box center [721, 402] width 8 height 8
checkbox input "false"
click at [728, 414] on button "Checkout" at bounding box center [798, 420] width 299 height 19
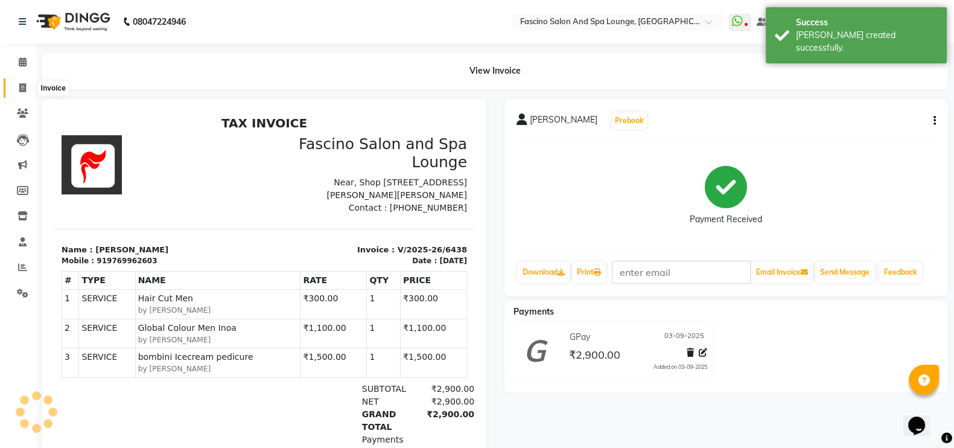
click at [21, 83] on icon at bounding box center [22, 87] width 7 height 9
select select "service"
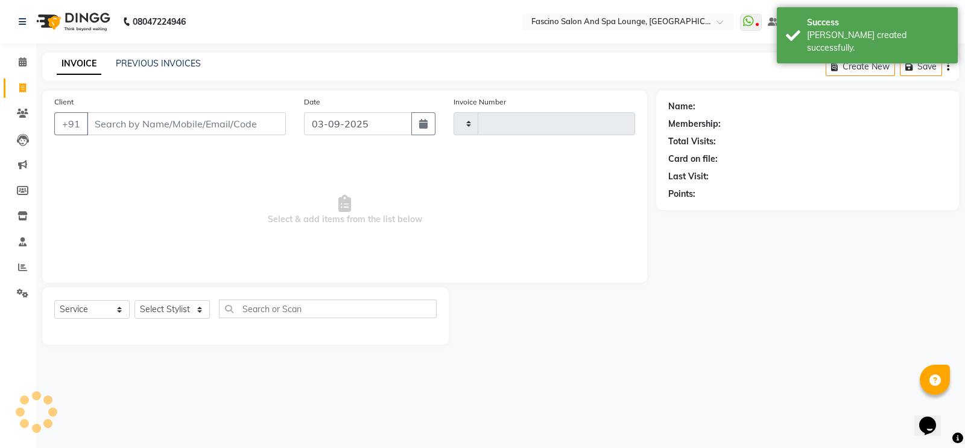
type input "6439"
select select "129"
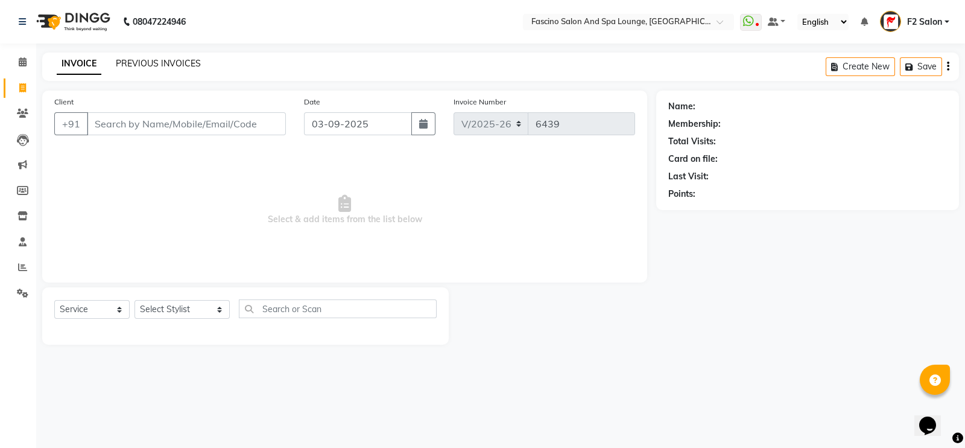
click at [147, 64] on link "PREVIOUS INVOICES" at bounding box center [158, 63] width 85 height 11
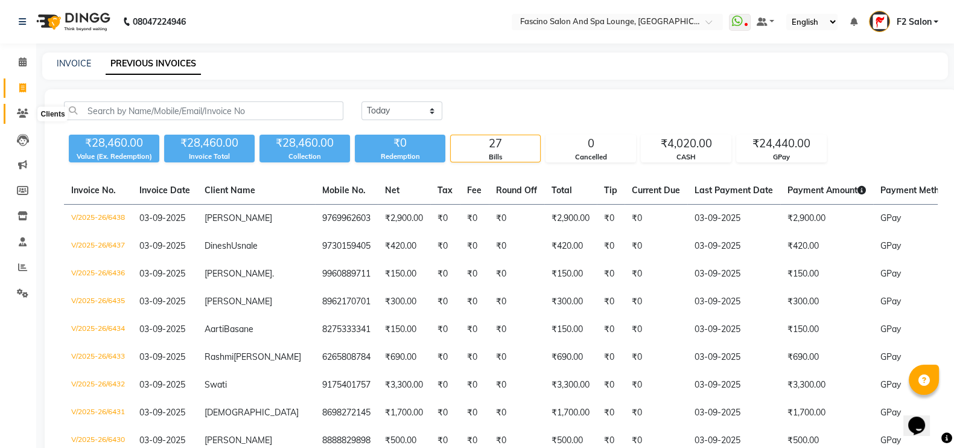
click at [20, 110] on icon at bounding box center [22, 113] width 11 height 9
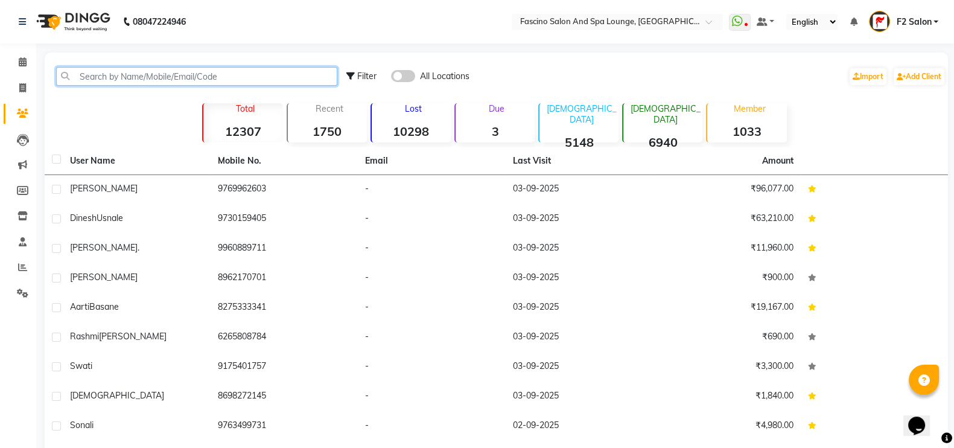
click at [161, 78] on input "text" at bounding box center [196, 76] width 281 height 19
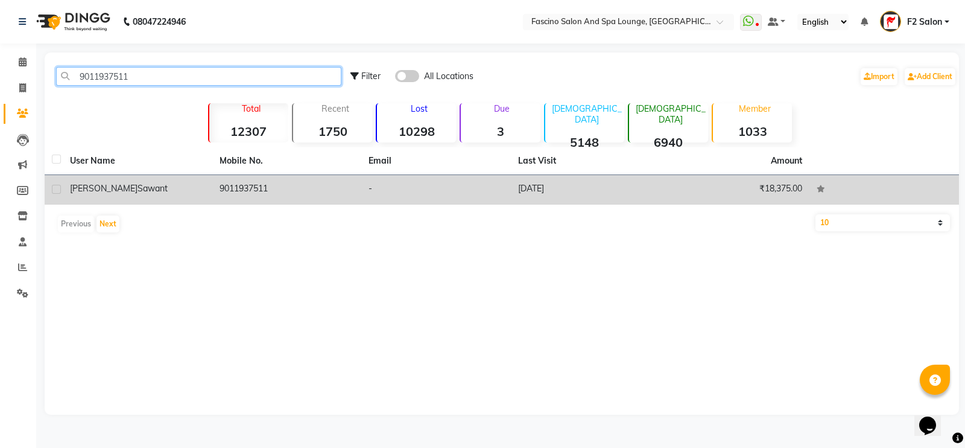
type input "9011937511"
click at [241, 180] on td "9011937511" at bounding box center [287, 190] width 150 height 30
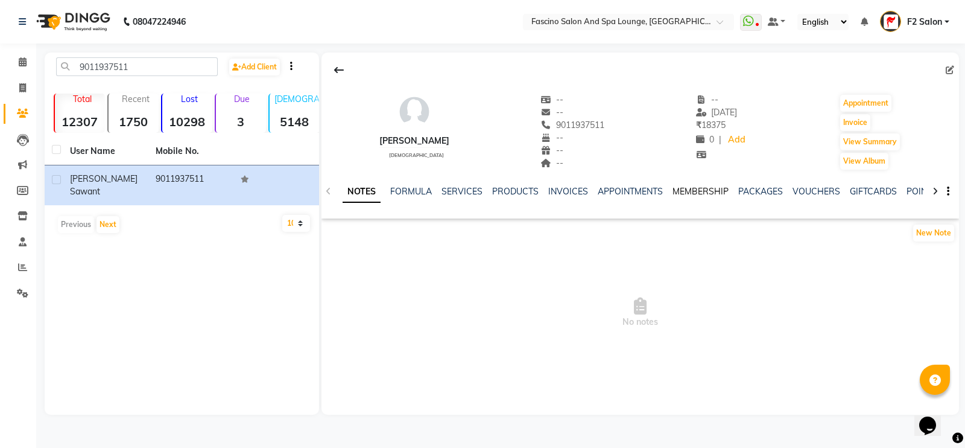
click at [682, 189] on link "MEMBERSHIP" at bounding box center [701, 191] width 56 height 11
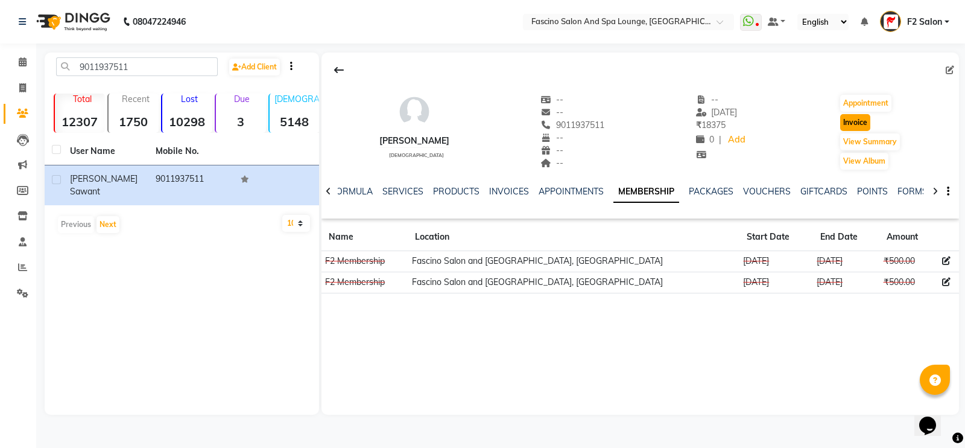
click at [846, 119] on button "Invoice" at bounding box center [855, 122] width 30 height 17
select select "service"
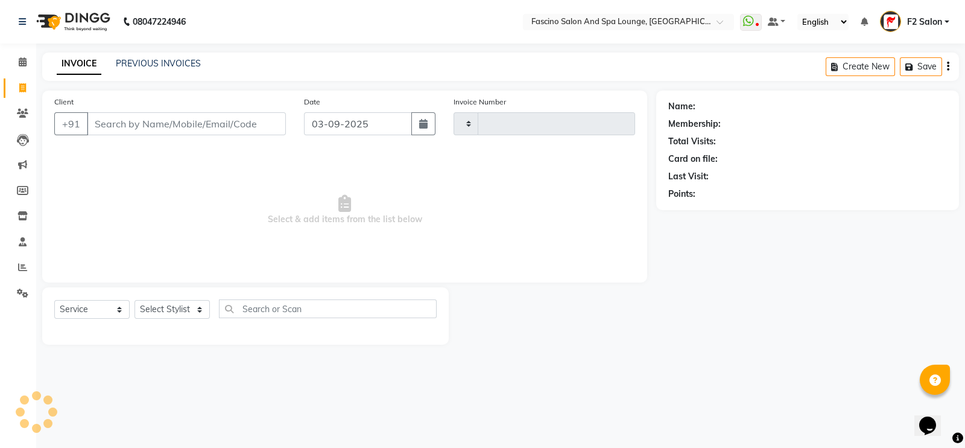
type input "6439"
select select "129"
type input "9011937511"
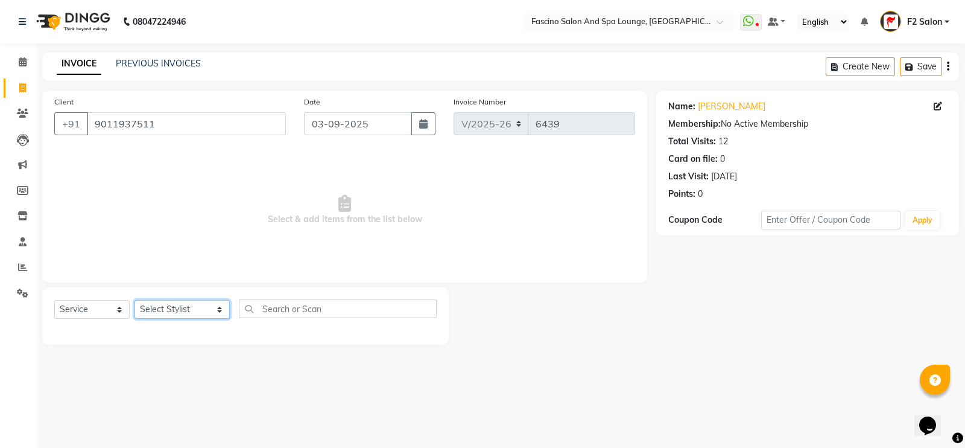
click at [163, 310] on select "Select Stylist akash F3 Asma Shaikh Ayan Kureshi Bhushan Thakare Chanda Mam Dee…" at bounding box center [182, 309] width 95 height 19
select select "74515"
click at [135, 300] on select "Select Stylist akash F3 Asma Shaikh Ayan Kureshi Bhushan Thakare Chanda Mam Dee…" at bounding box center [182, 309] width 95 height 19
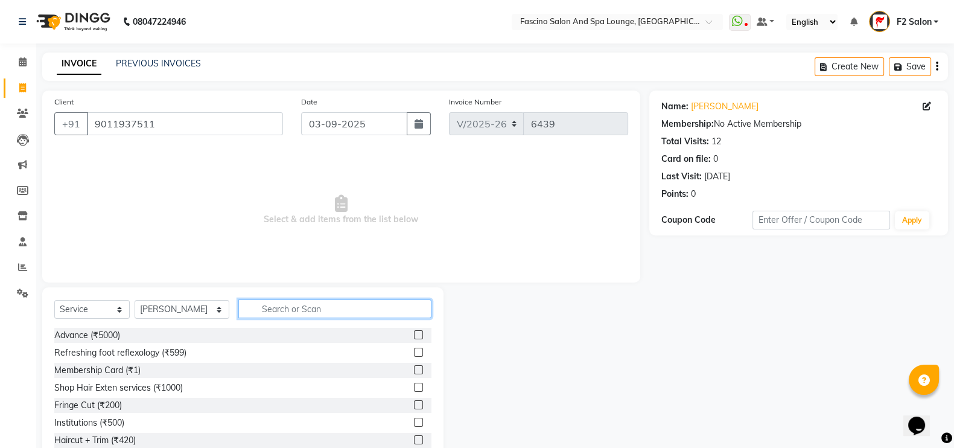
click at [296, 312] on input "text" at bounding box center [335, 308] width 194 height 19
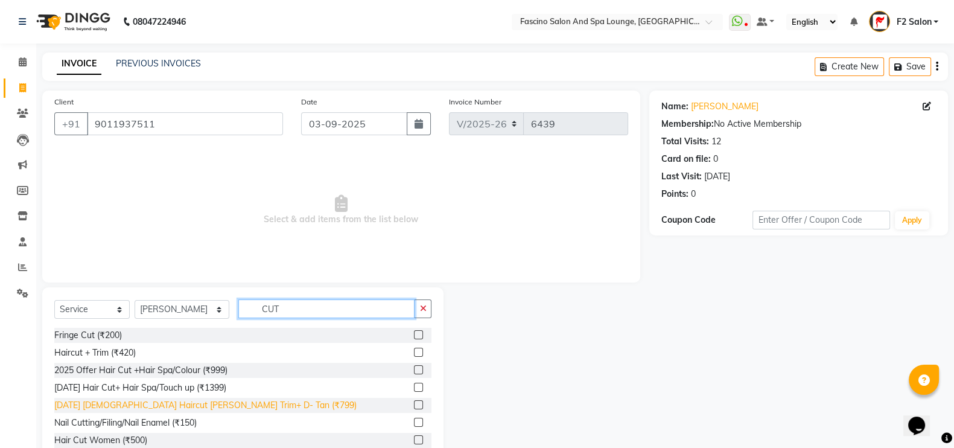
type input "CUT"
click at [133, 439] on div "Hair Cut Women (₹500)" at bounding box center [100, 440] width 93 height 13
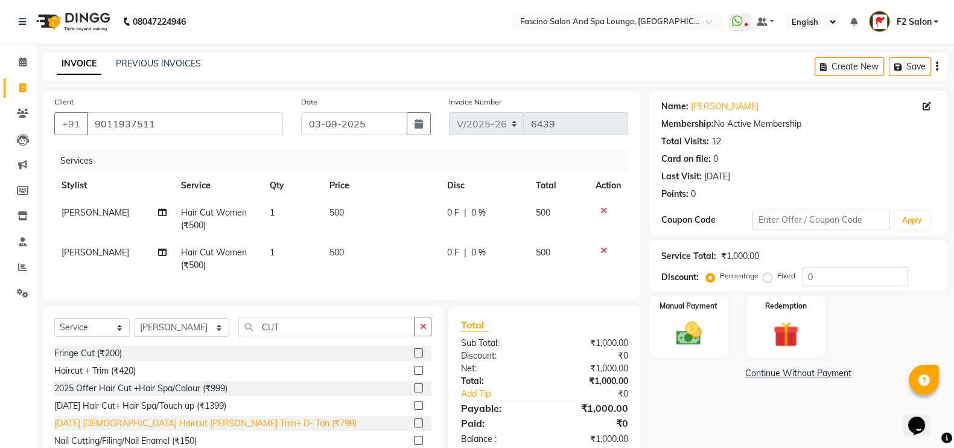
checkbox input "false"
click at [600, 245] on td at bounding box center [608, 259] width 40 height 40
click at [601, 247] on icon at bounding box center [603, 250] width 7 height 8
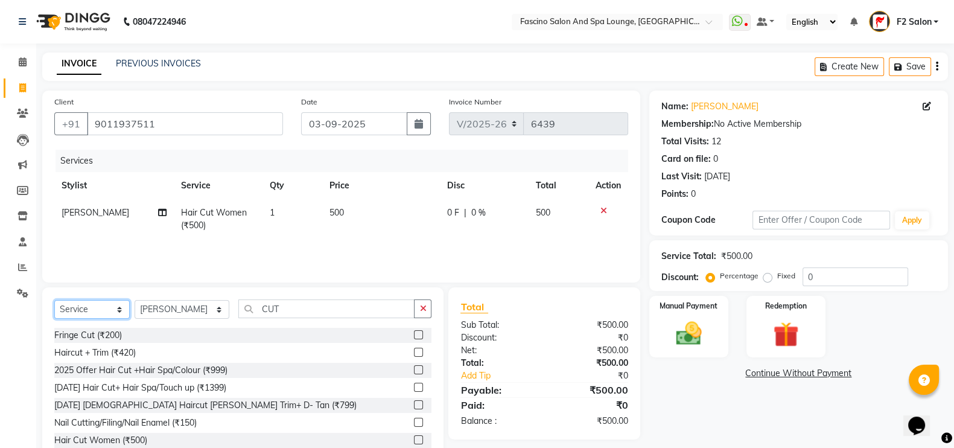
click at [70, 308] on select "Select Service Product Membership Package Voucher Prepaid Gift Card" at bounding box center [91, 309] width 75 height 19
select select "membership"
click at [54, 300] on select "Select Service Product Membership Package Voucher Prepaid Gift Card" at bounding box center [91, 309] width 75 height 19
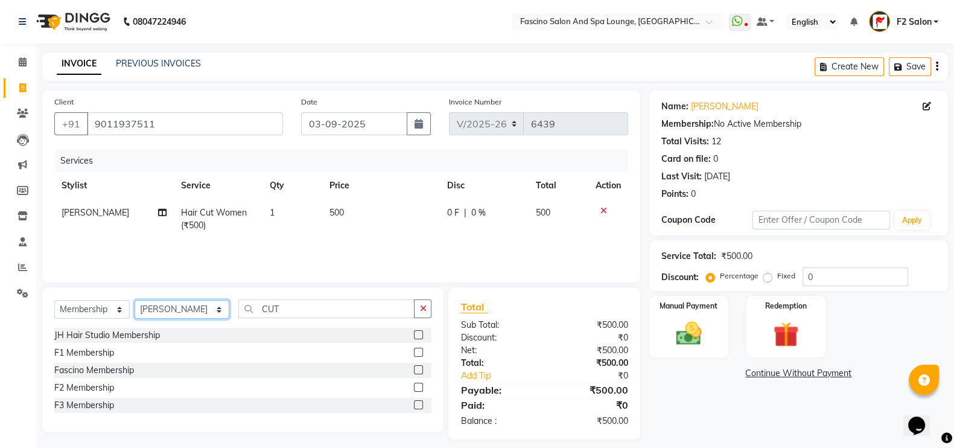
click at [150, 309] on select "Select Stylist akash F3 Asma Shaikh Ayan Kureshi Bhushan Thakare Chanda Mam Dee…" at bounding box center [182, 309] width 95 height 19
select select "83335"
click at [135, 300] on select "Select Stylist akash F3 Asma Shaikh Ayan Kureshi Bhushan Thakare Chanda Mam Dee…" at bounding box center [182, 309] width 95 height 19
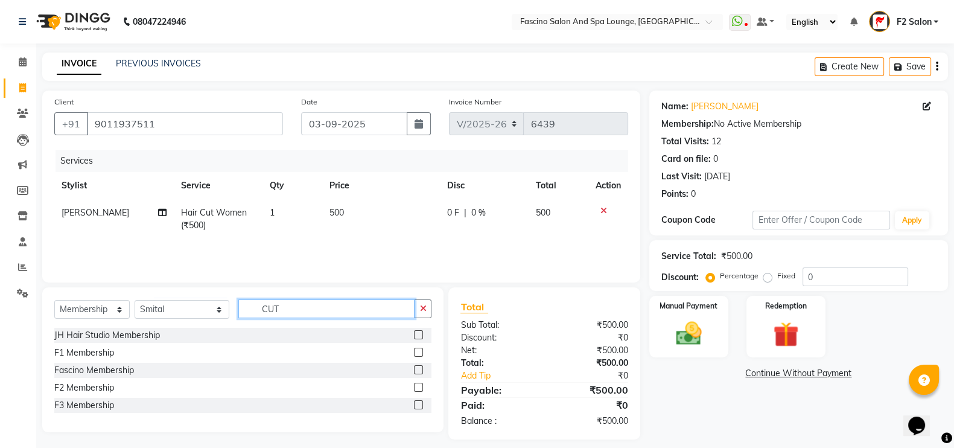
click at [293, 312] on input "CUT" at bounding box center [326, 308] width 177 height 19
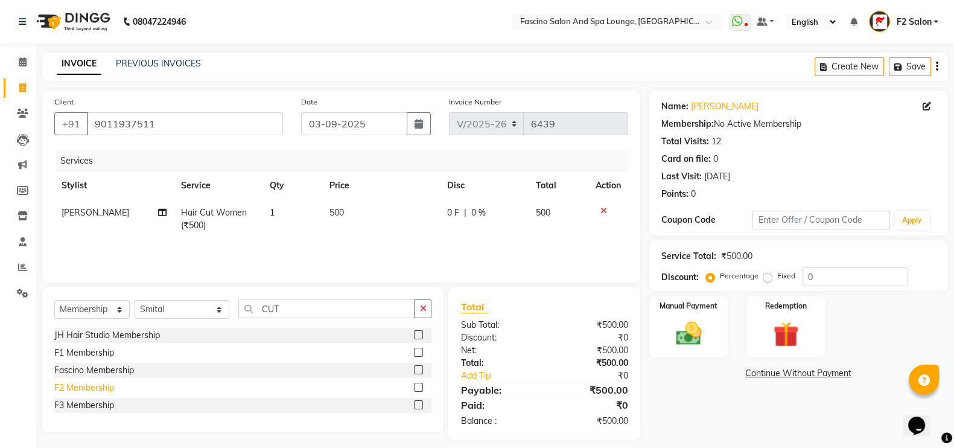
click at [98, 391] on div "F2 Membership" at bounding box center [84, 387] width 60 height 13
select select "select"
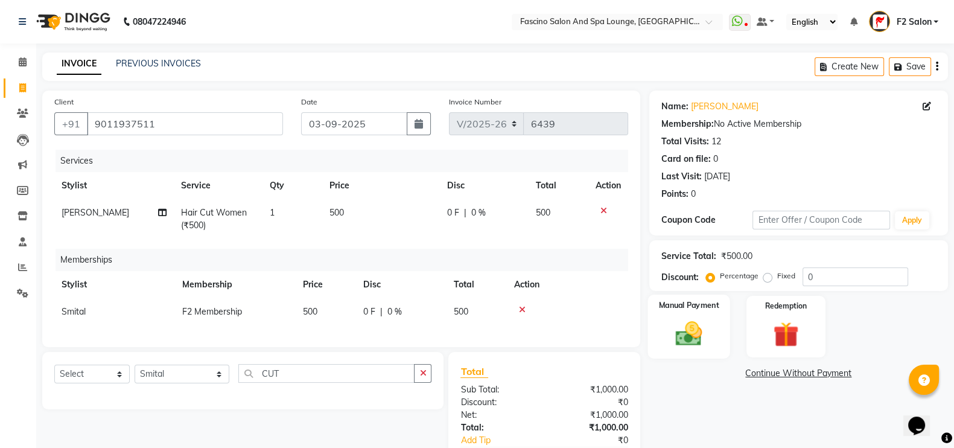
click at [703, 320] on img at bounding box center [688, 333] width 43 height 30
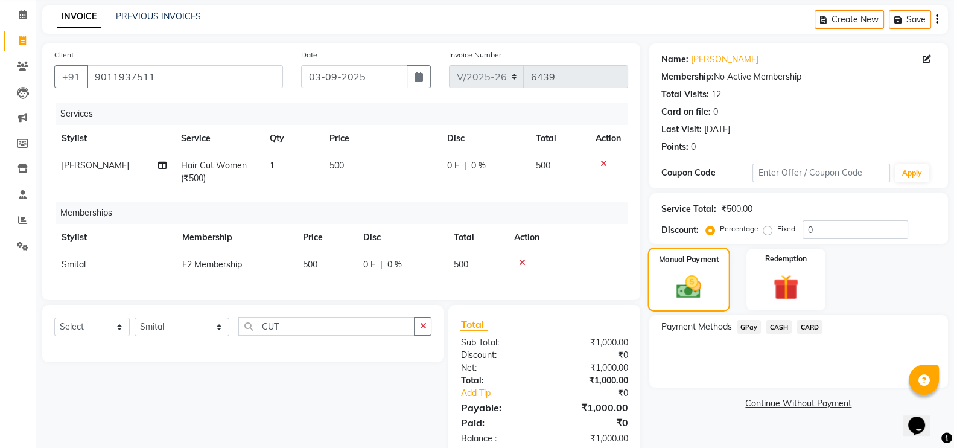
scroll to position [86, 0]
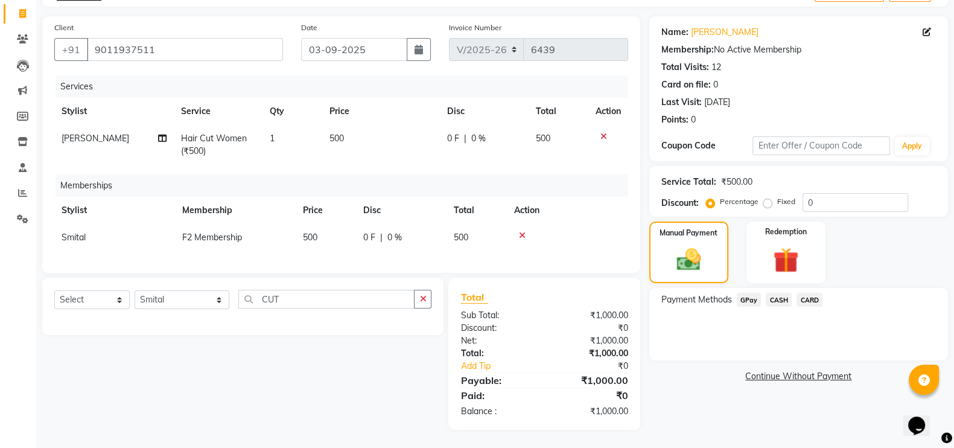
click at [747, 293] on span "GPay" at bounding box center [749, 300] width 25 height 14
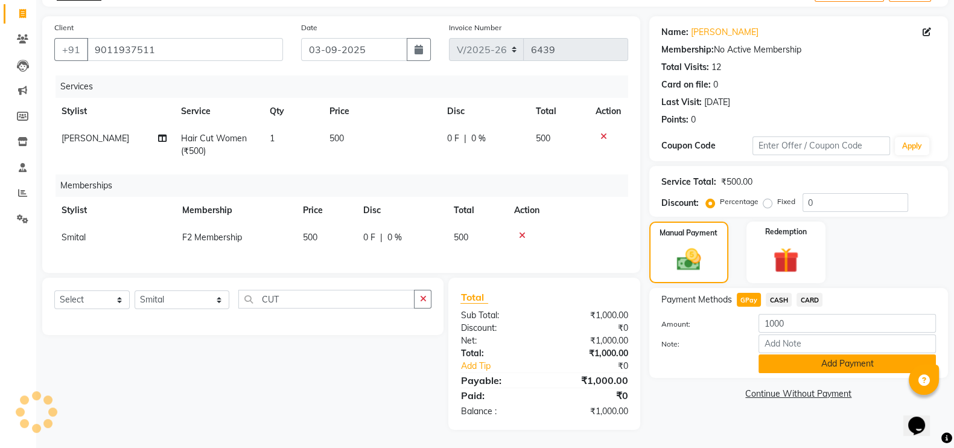
click at [814, 360] on button "Add Payment" at bounding box center [846, 363] width 177 height 19
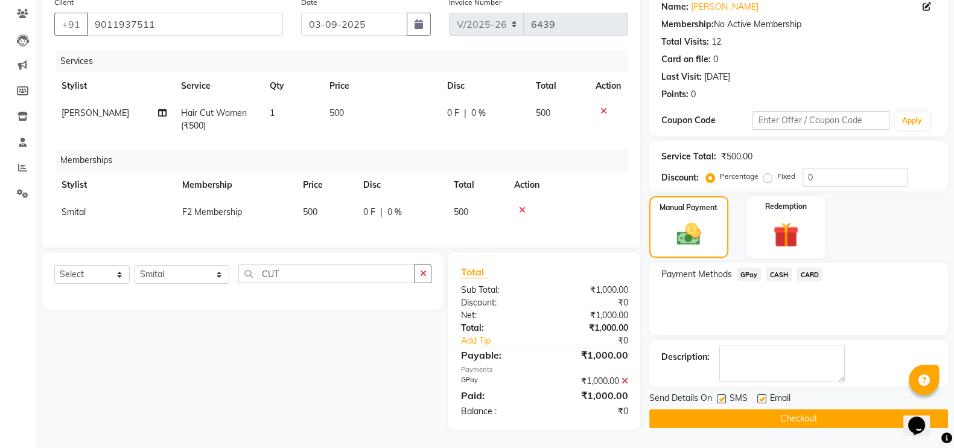
scroll to position [112, 0]
click at [720, 394] on label at bounding box center [721, 398] width 9 height 9
click at [720, 395] on input "checkbox" at bounding box center [721, 399] width 8 height 8
checkbox input "false"
click at [720, 409] on button "Checkout" at bounding box center [798, 418] width 299 height 19
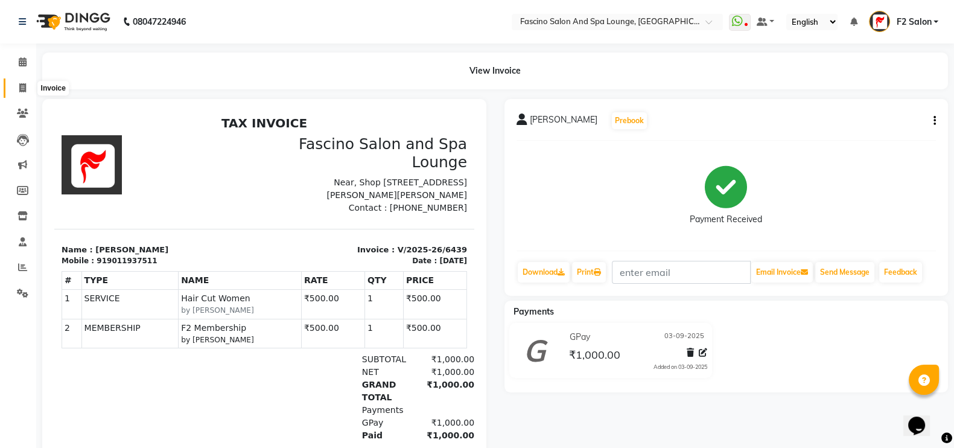
click at [28, 89] on span at bounding box center [22, 88] width 21 height 14
select select "service"
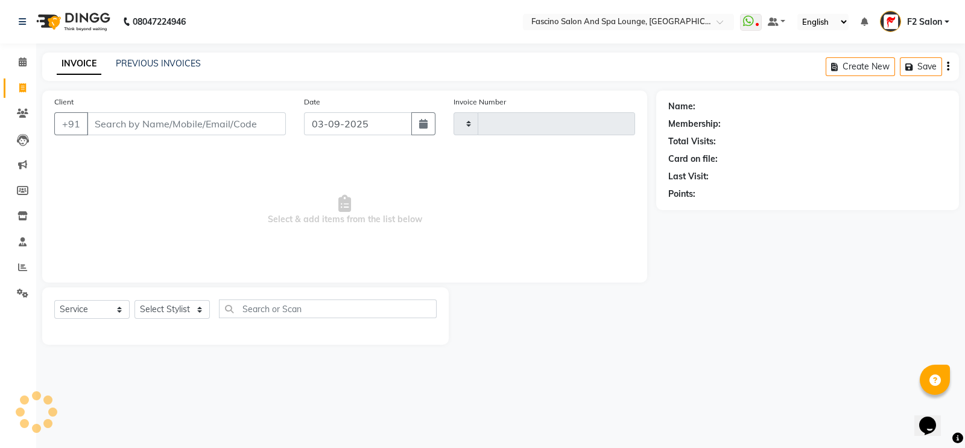
type input "6440"
select select "129"
click at [176, 59] on link "PREVIOUS INVOICES" at bounding box center [158, 63] width 85 height 11
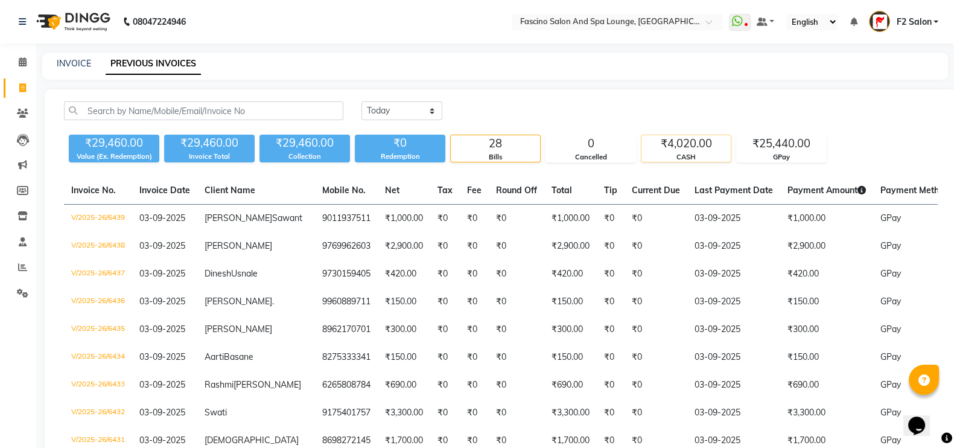
click at [682, 149] on div "₹4,020.00" at bounding box center [685, 143] width 89 height 17
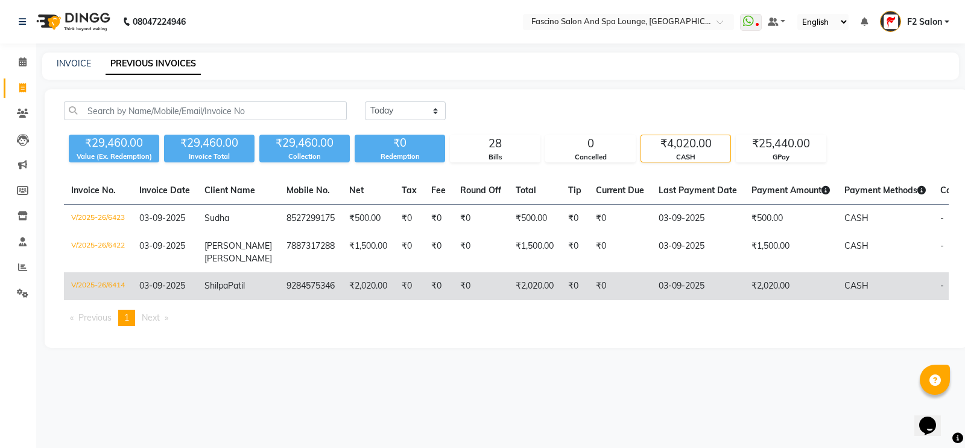
click at [113, 273] on td "V/2025-26/6414" at bounding box center [98, 286] width 68 height 28
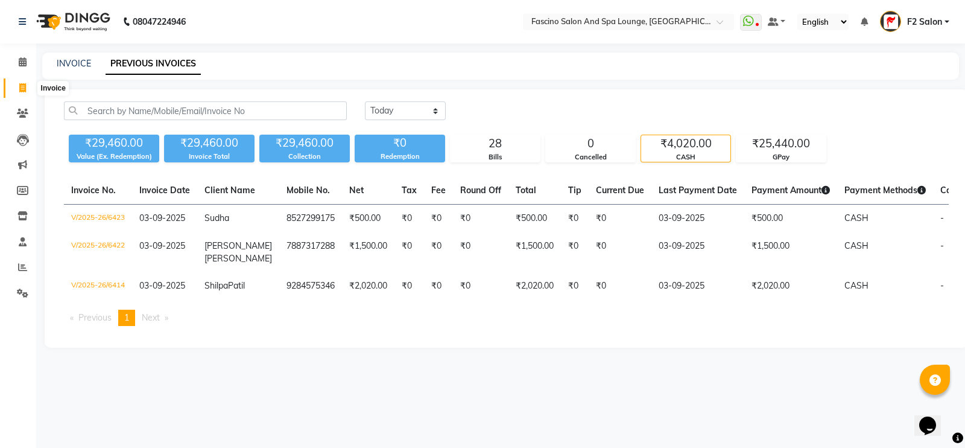
click at [23, 86] on icon at bounding box center [22, 87] width 7 height 9
select select "service"
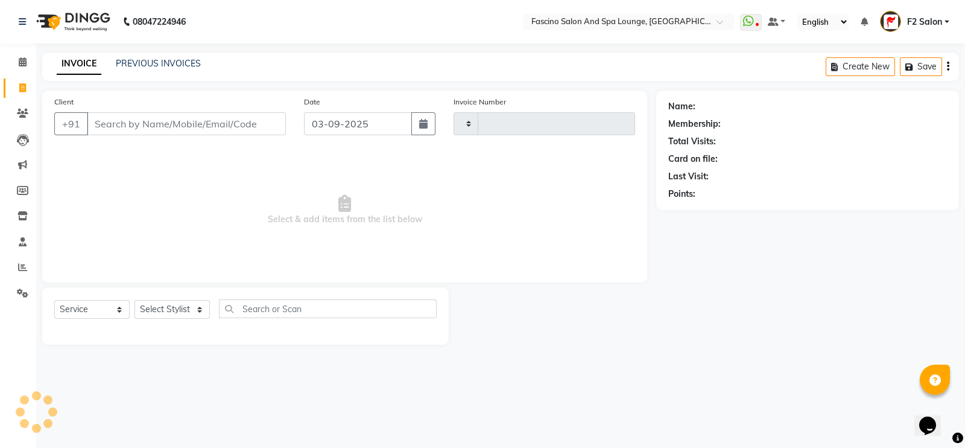
type input "6440"
select select "129"
click at [142, 61] on link "PREVIOUS INVOICES" at bounding box center [158, 63] width 85 height 11
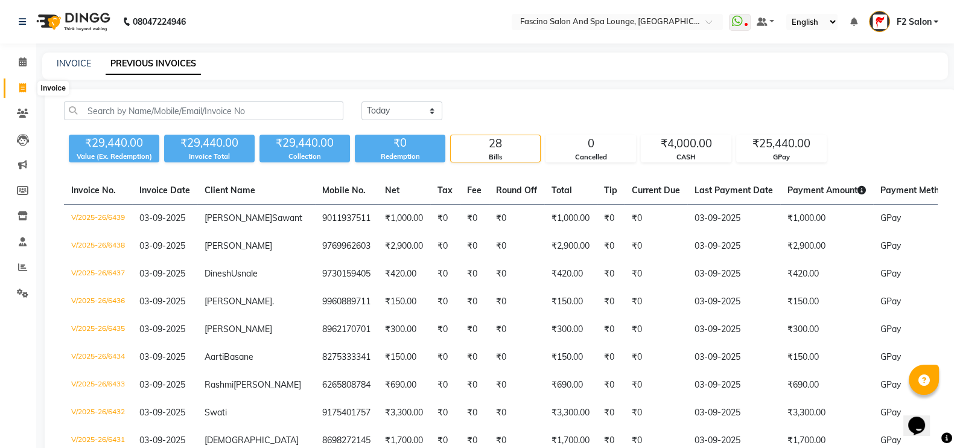
click at [22, 84] on icon at bounding box center [22, 87] width 7 height 9
select select "service"
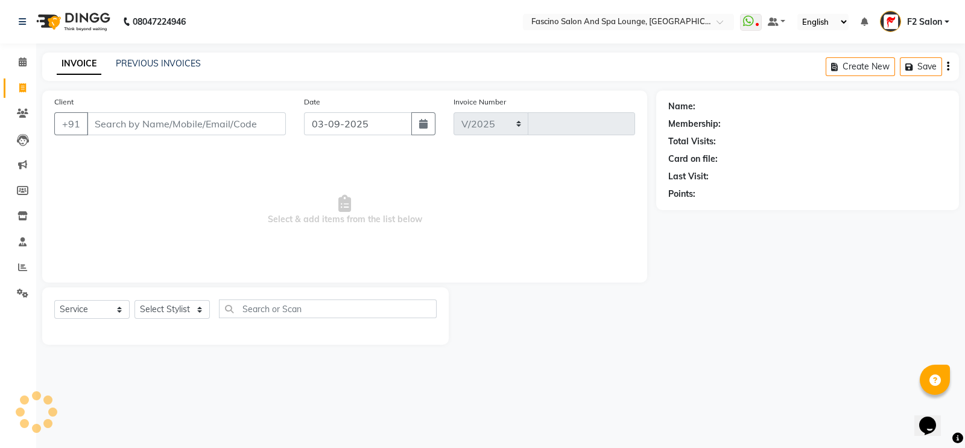
select select "129"
type input "6440"
click at [923, 14] on link "F2 Salon" at bounding box center [914, 22] width 69 height 20
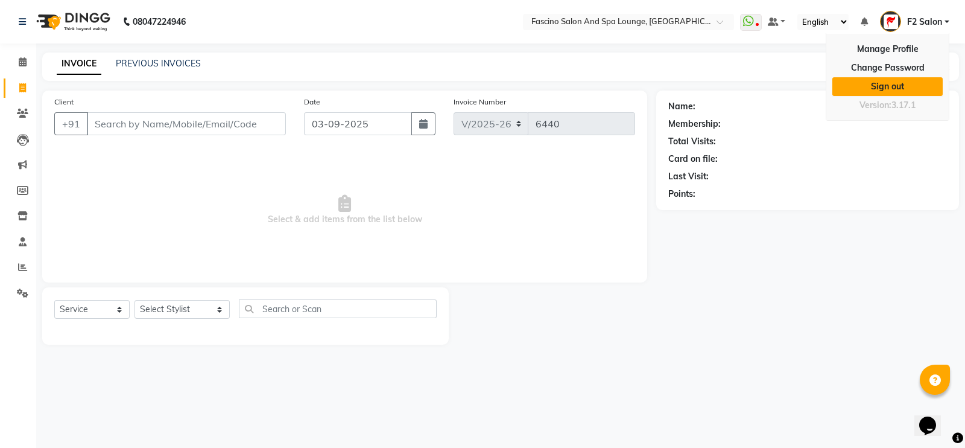
click at [876, 84] on link "Sign out" at bounding box center [887, 86] width 110 height 19
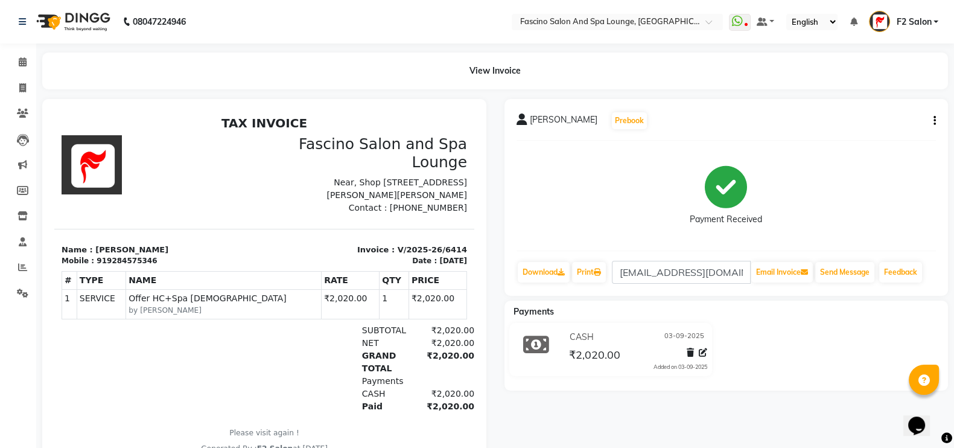
click at [932, 118] on button "button" at bounding box center [931, 121] width 7 height 13
click at [842, 128] on div "Edit Invoice" at bounding box center [873, 128] width 83 height 15
select select "service"
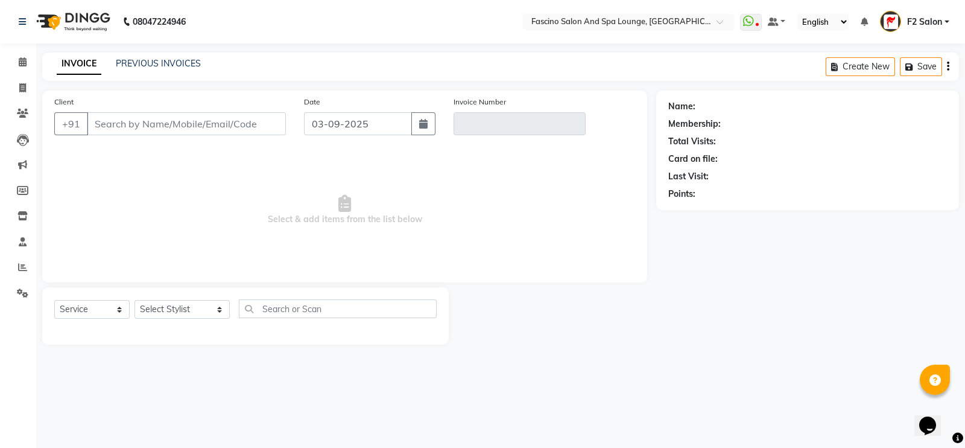
type input "9284575346"
type input "V/2025-26/6414"
select select "1: Object"
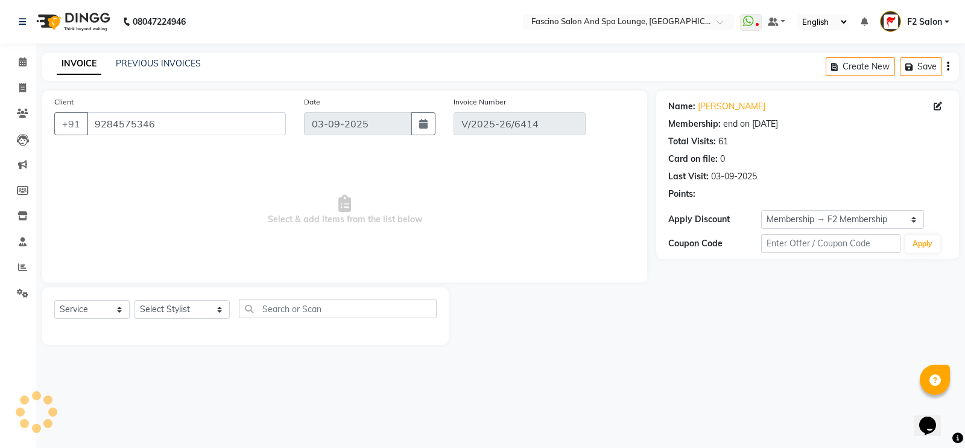
select select "select"
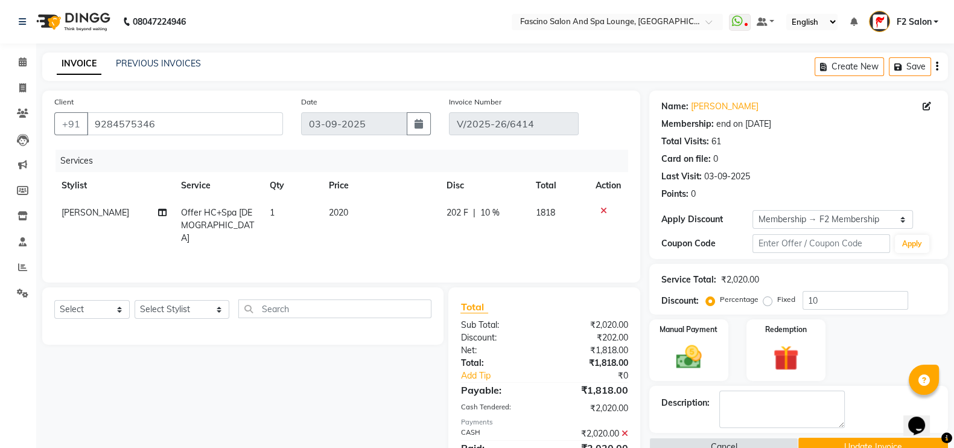
click at [346, 215] on span "2020" at bounding box center [338, 212] width 19 height 11
select select "74326"
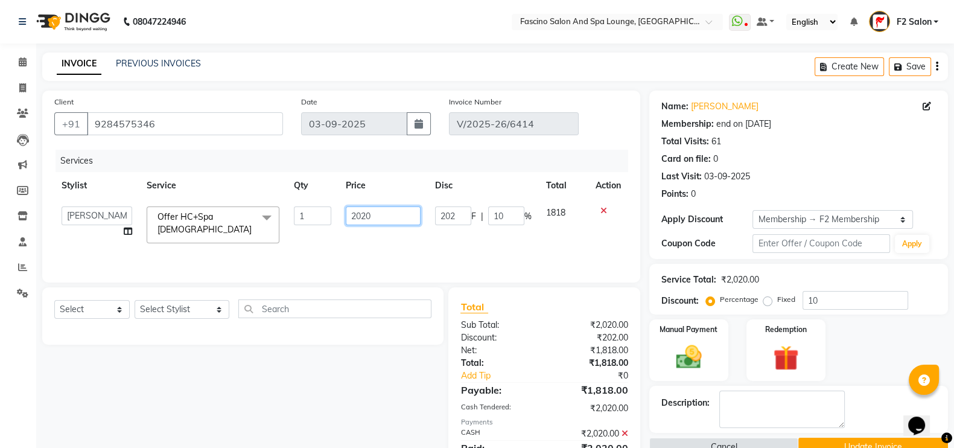
click at [372, 215] on input "2020" at bounding box center [383, 215] width 75 height 19
type input "2000"
click at [843, 299] on input "10" at bounding box center [855, 300] width 106 height 19
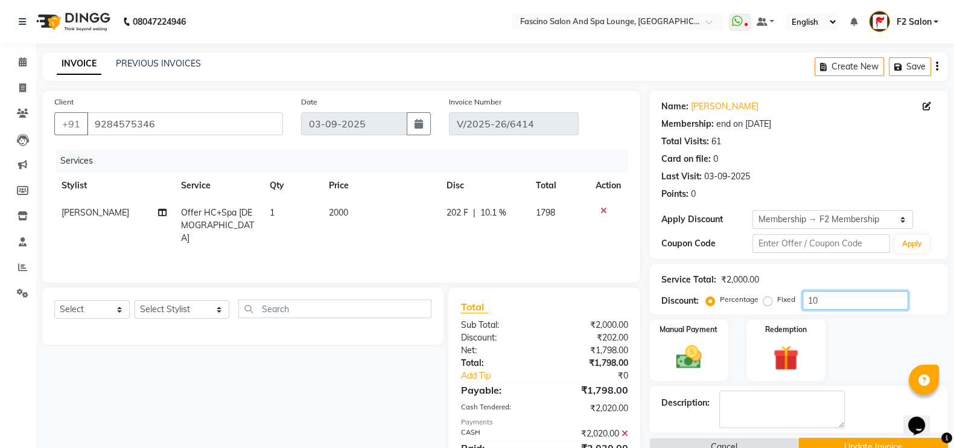
type input "1"
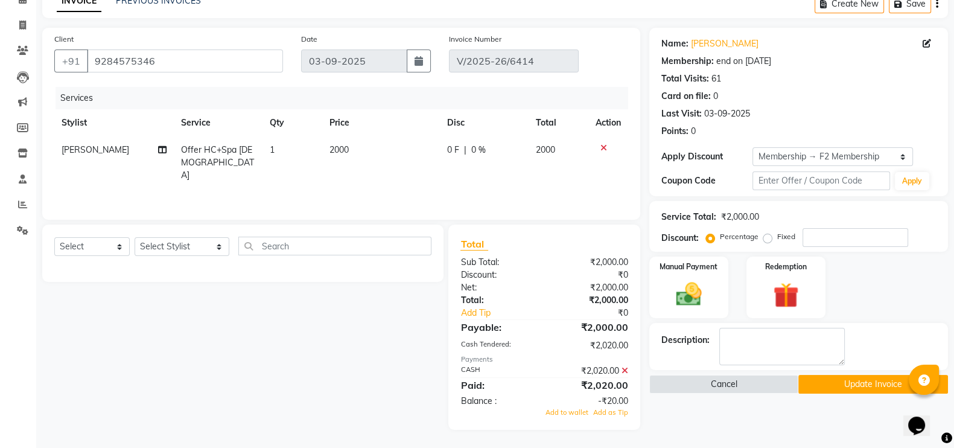
click at [624, 372] on icon at bounding box center [624, 370] width 7 height 8
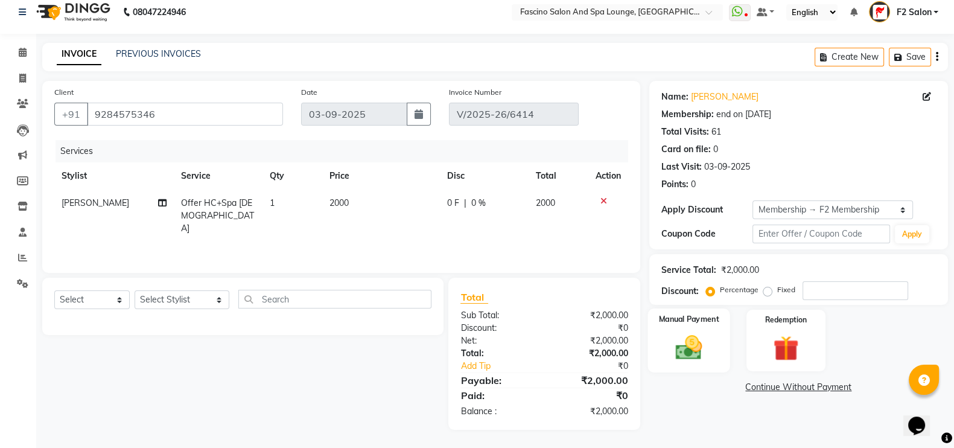
click at [688, 352] on img at bounding box center [688, 347] width 43 height 30
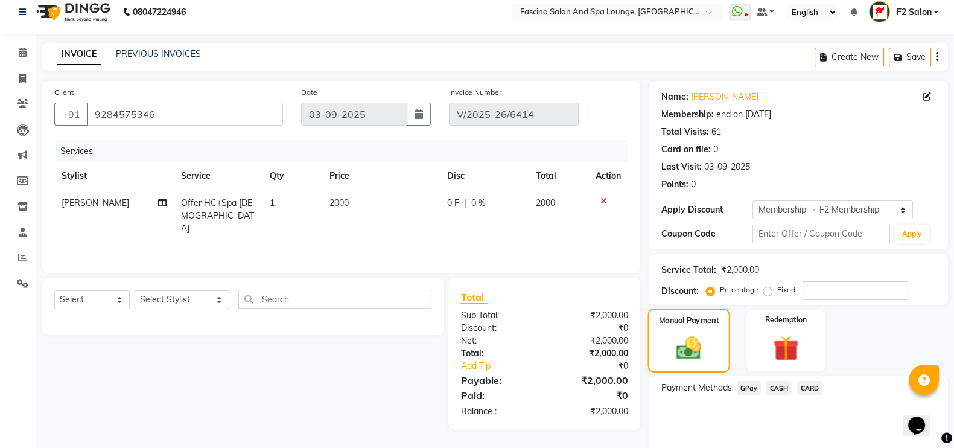
scroll to position [53, 0]
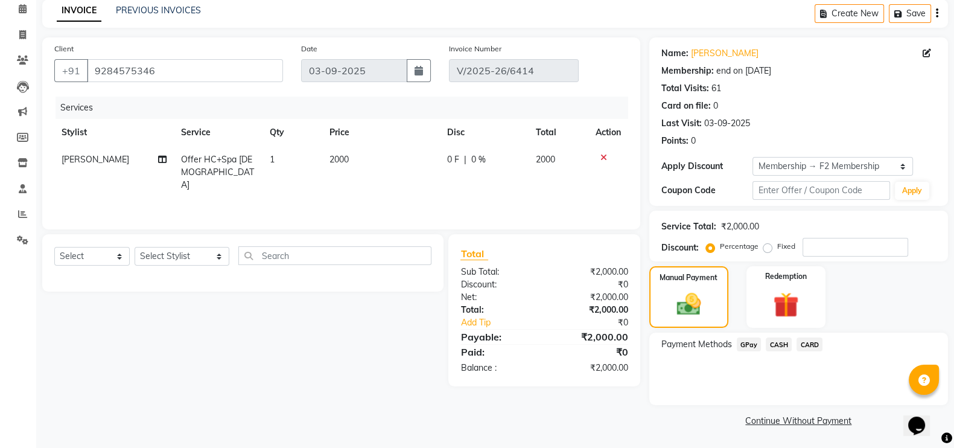
click at [748, 347] on span "GPay" at bounding box center [749, 344] width 25 height 14
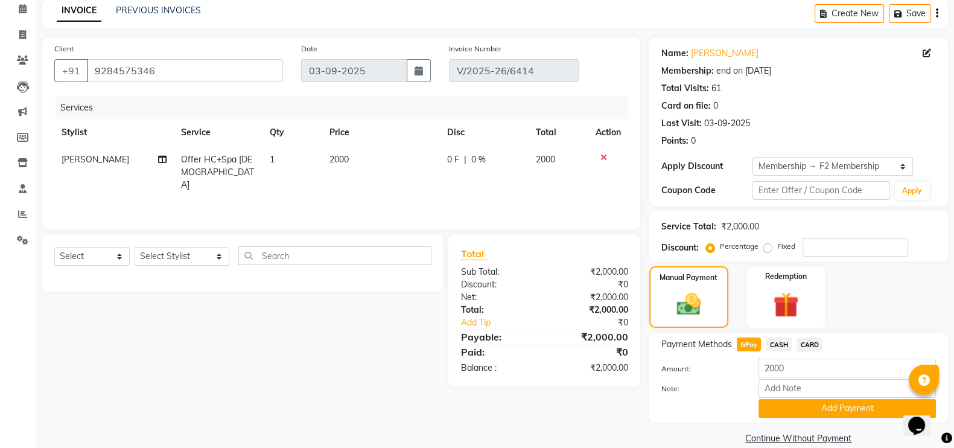
scroll to position [63, 0]
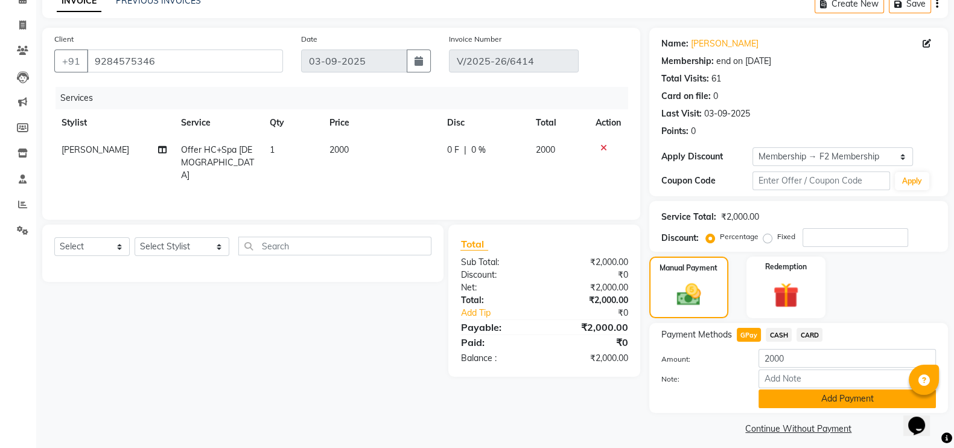
click at [807, 398] on button "Add Payment" at bounding box center [846, 398] width 177 height 19
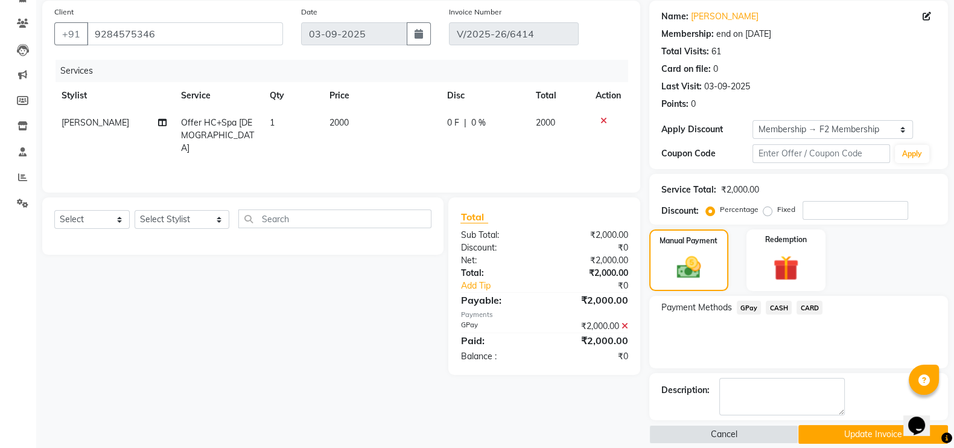
scroll to position [103, 0]
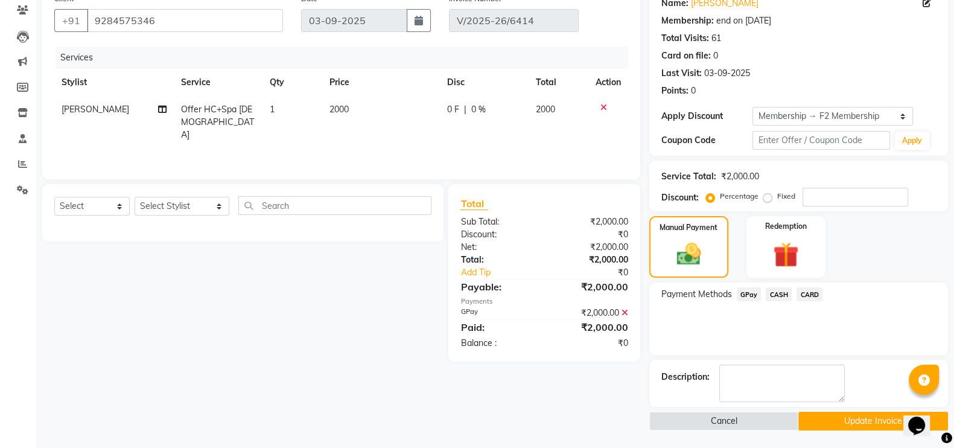
click at [834, 416] on button "Update Invoice" at bounding box center [873, 420] width 150 height 19
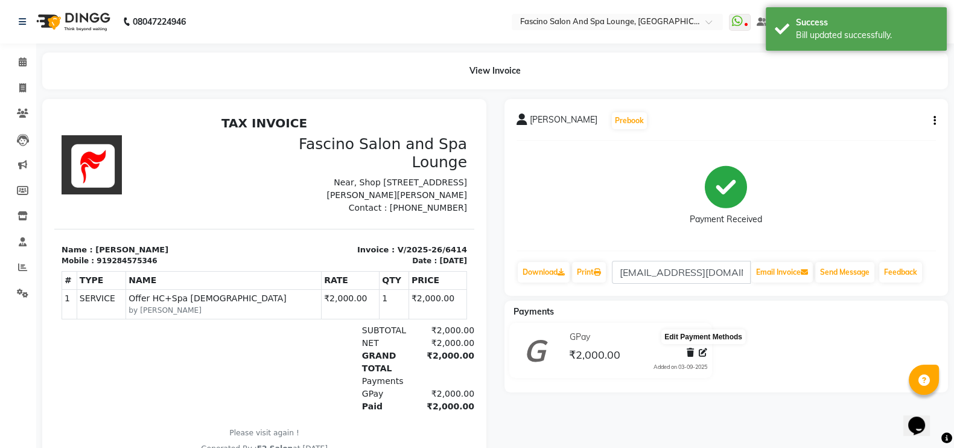
click at [701, 354] on icon at bounding box center [703, 352] width 8 height 8
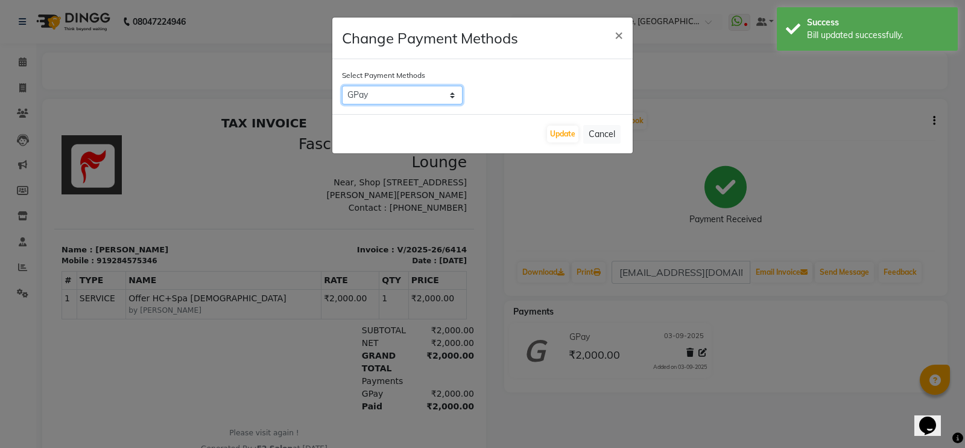
click at [403, 96] on select "GPay CASH CARD" at bounding box center [402, 95] width 121 height 19
select select "1"
click at [342, 86] on select "GPay CASH CARD" at bounding box center [402, 95] width 121 height 19
click at [562, 131] on button "Update" at bounding box center [562, 133] width 31 height 17
